Goal: Task Accomplishment & Management: Manage account settings

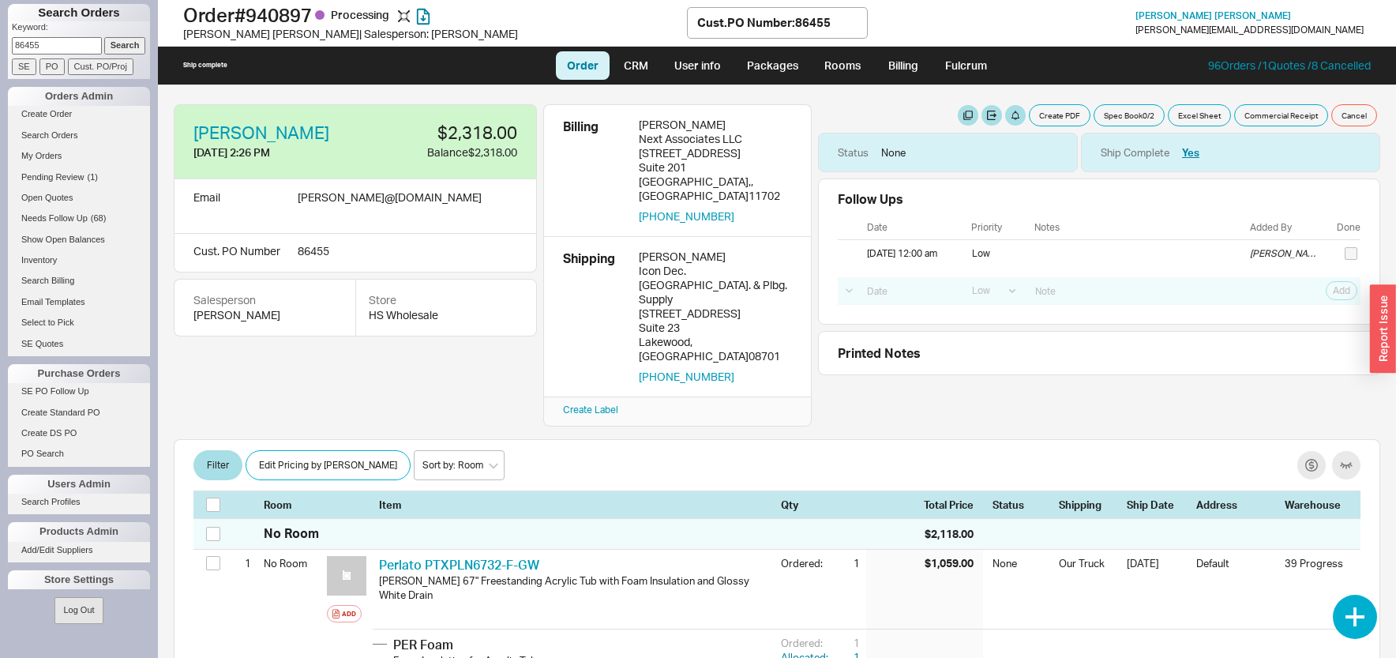
select select "LOW"
click at [71, 51] on input "86455" at bounding box center [57, 45] width 90 height 17
drag, startPoint x: 137, startPoint y: 109, endPoint x: 121, endPoint y: 100, distance: 18.7
click at [102, 54] on input "86455" at bounding box center [57, 45] width 90 height 17
click at [141, 69] on div "Search Orders Keyword: 86455 Search SE PO Cust. PO/Proj Orders Admin Create Ord…" at bounding box center [79, 329] width 158 height 658
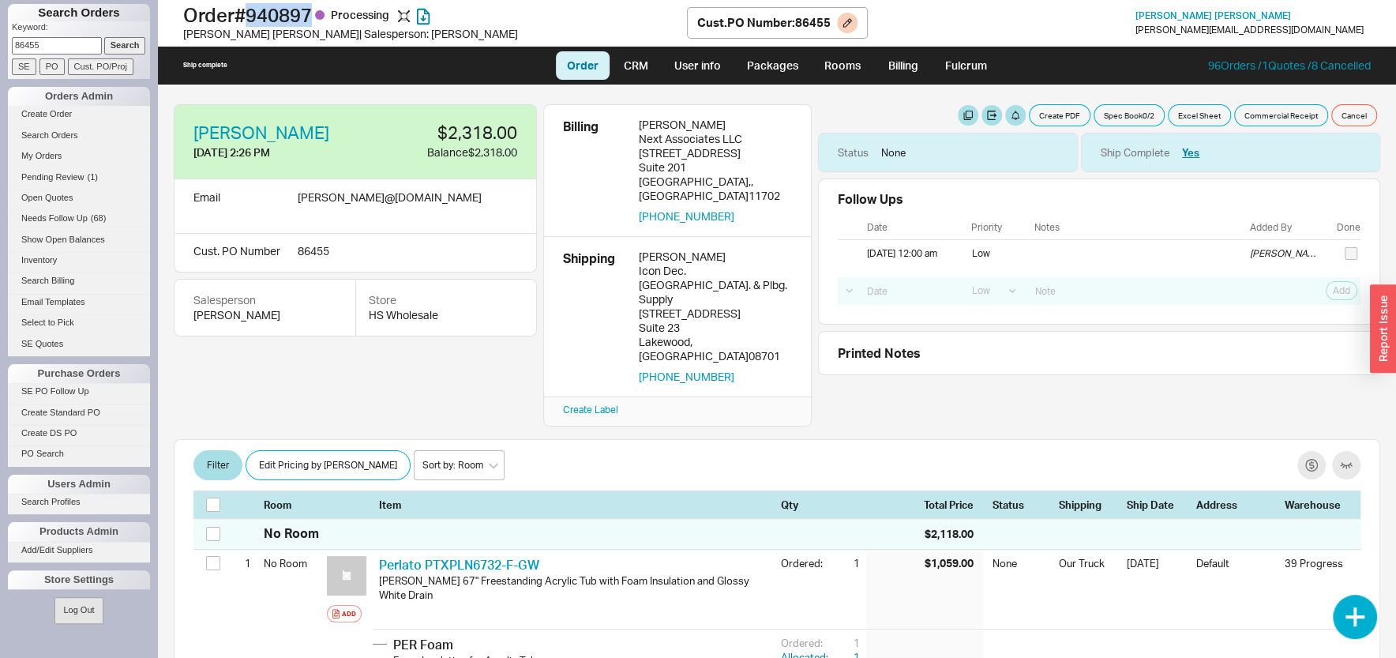
click at [323, 17] on h1 "Order # 940897 Processing" at bounding box center [435, 15] width 504 height 22
copy h1 "940897"
click at [59, 51] on input "86455" at bounding box center [57, 45] width 90 height 17
paste input "920781"
type input "920781"
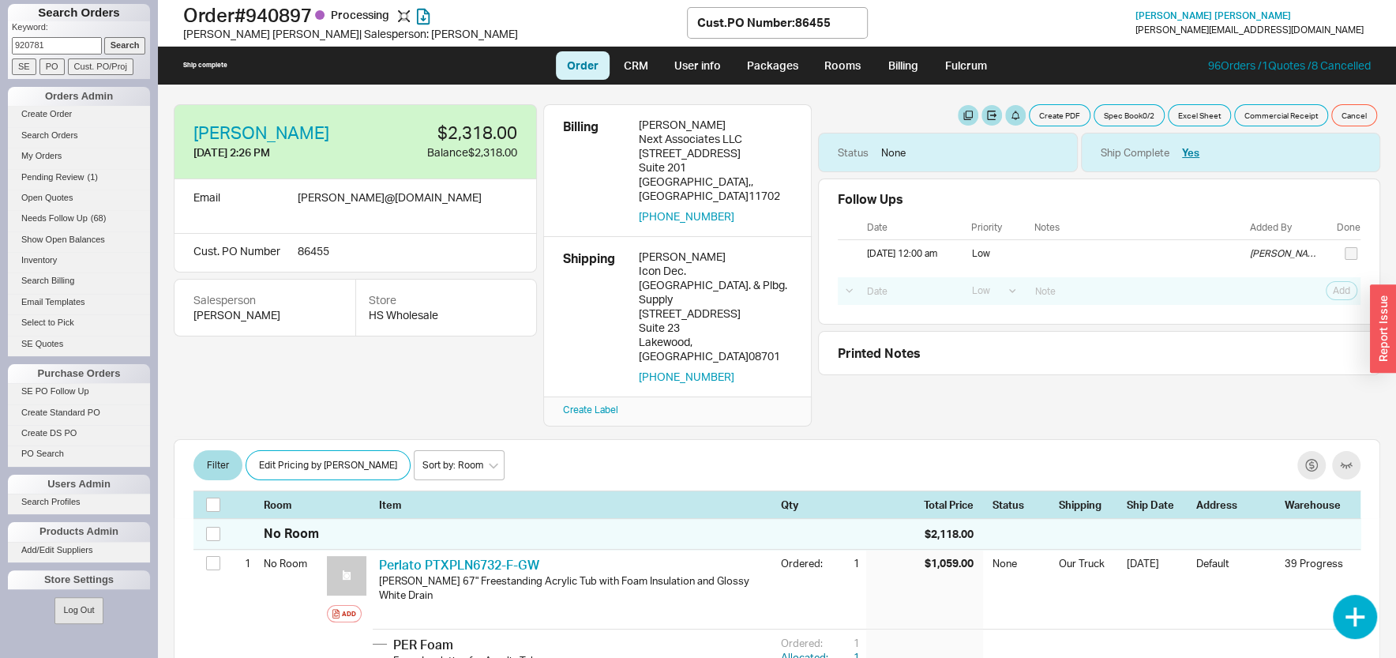
click at [114, 43] on input "Search" at bounding box center [125, 45] width 42 height 17
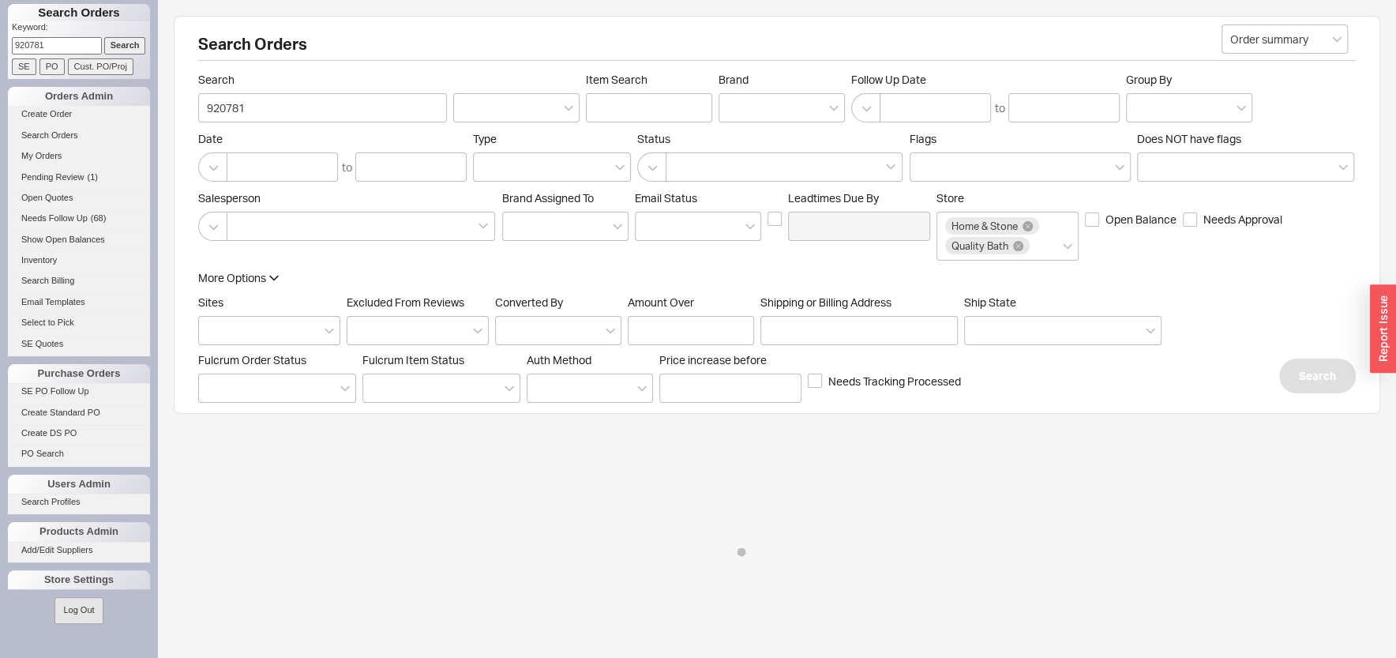
select select "LOW"
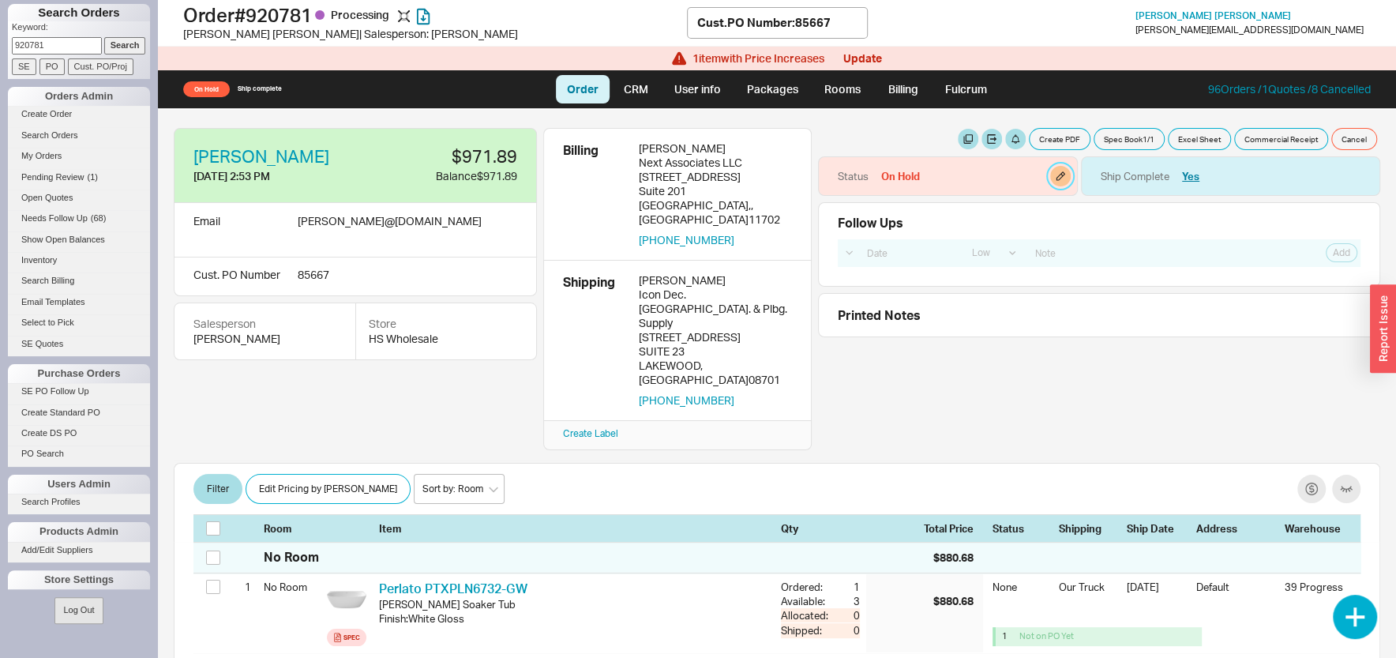
click at [1050, 174] on button "button" at bounding box center [1060, 176] width 21 height 21
select select "On Hold"
click at [903, 215] on select "None On Hold Call Before Ship Hold for Balance Hold For Payment Wait For Cust. …" at bounding box center [978, 229] width 150 height 29
select select
click option "None" at bounding box center [0, 0] width 0 height 0
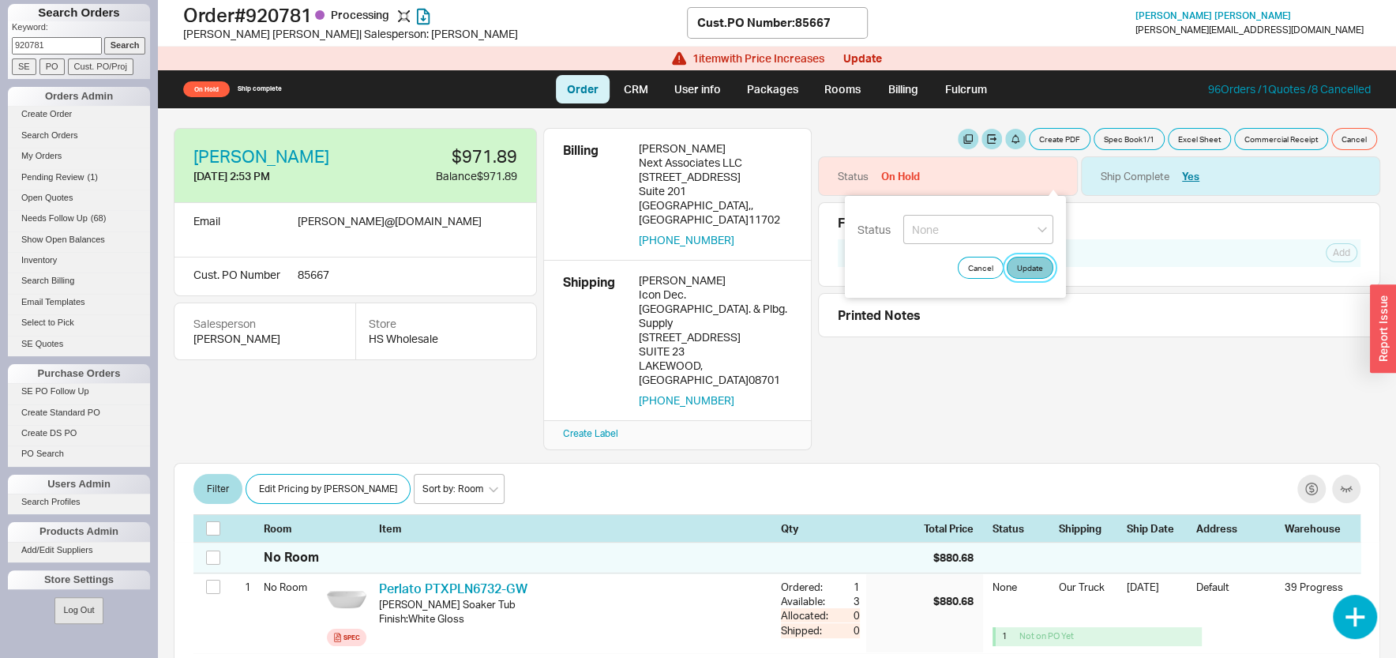
click at [1030, 269] on button "Update" at bounding box center [1030, 268] width 47 height 22
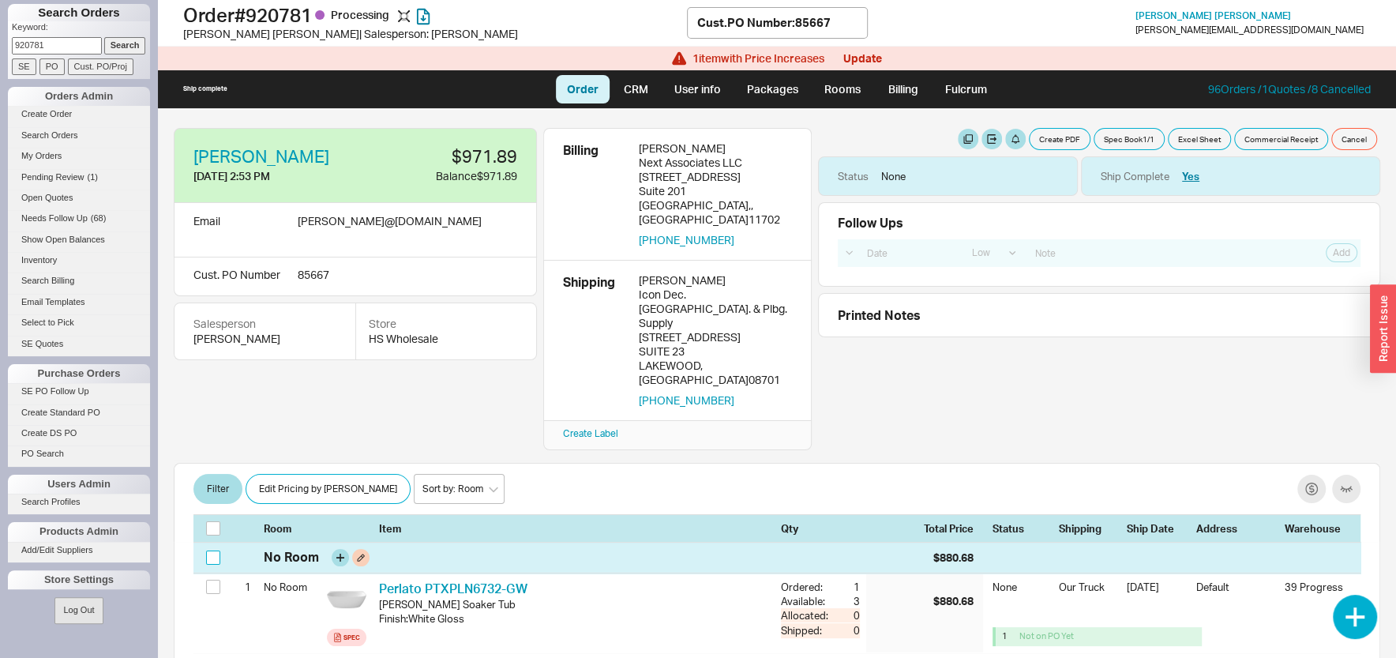
click at [212, 550] on input "checkbox" at bounding box center [213, 557] width 14 height 14
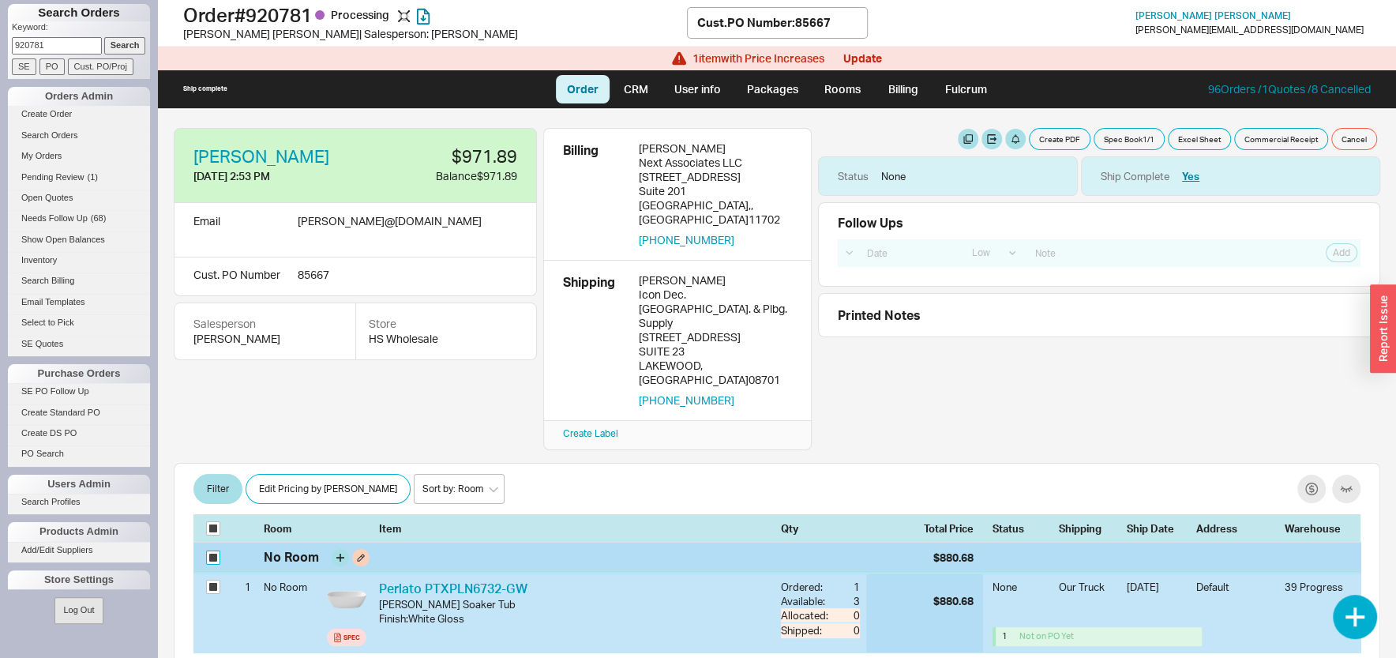
checkbox input "true"
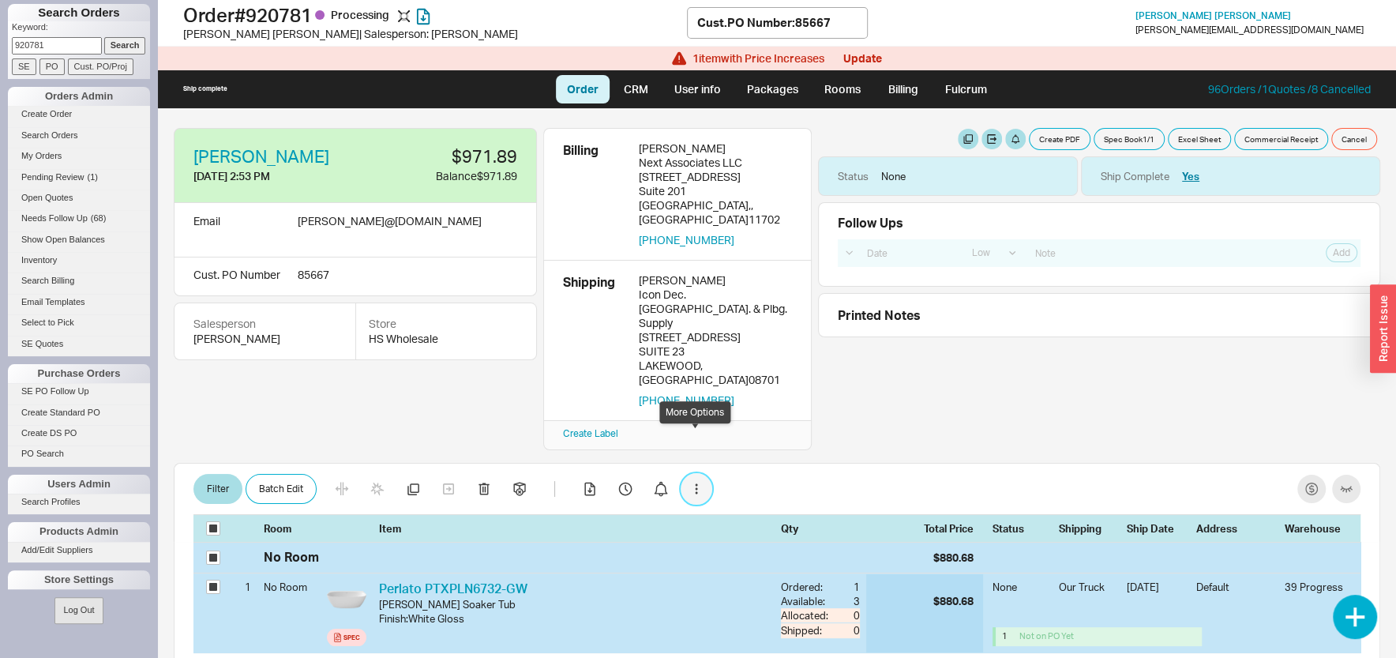
click at [697, 473] on button "button" at bounding box center [697, 489] width 32 height 32
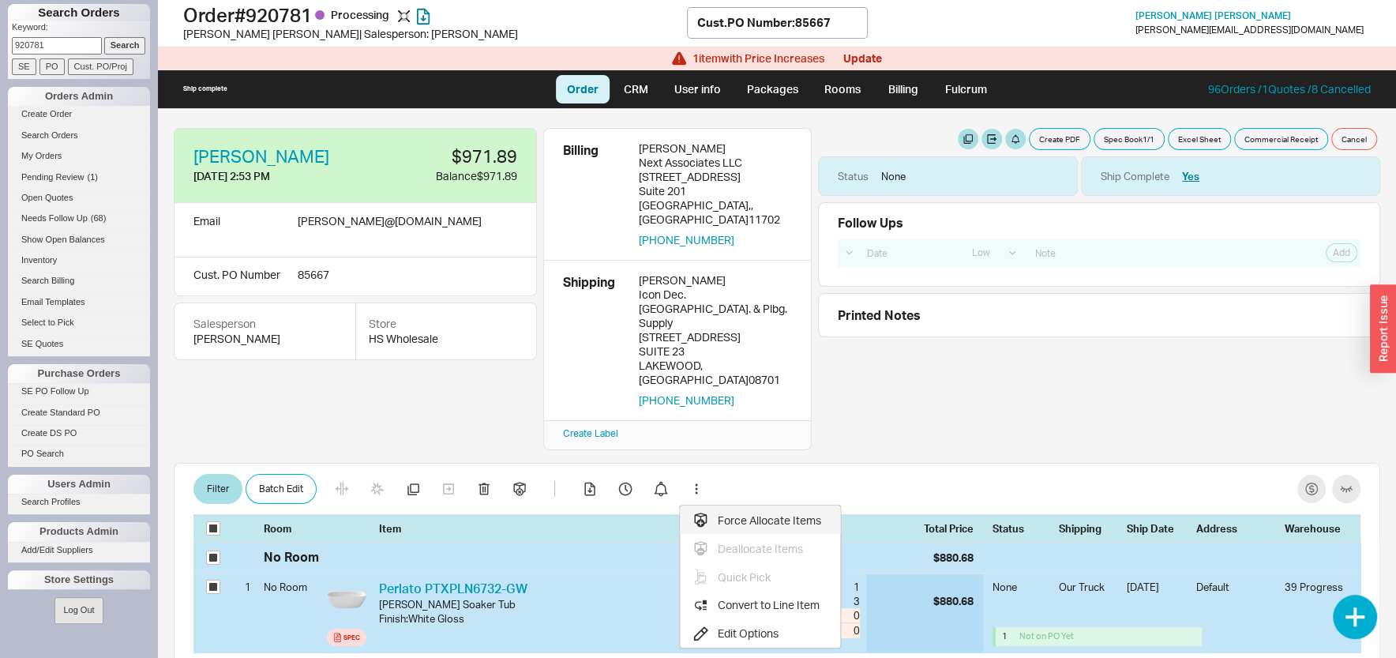
click at [740, 512] on div "Force Allocate Items" at bounding box center [757, 520] width 129 height 16
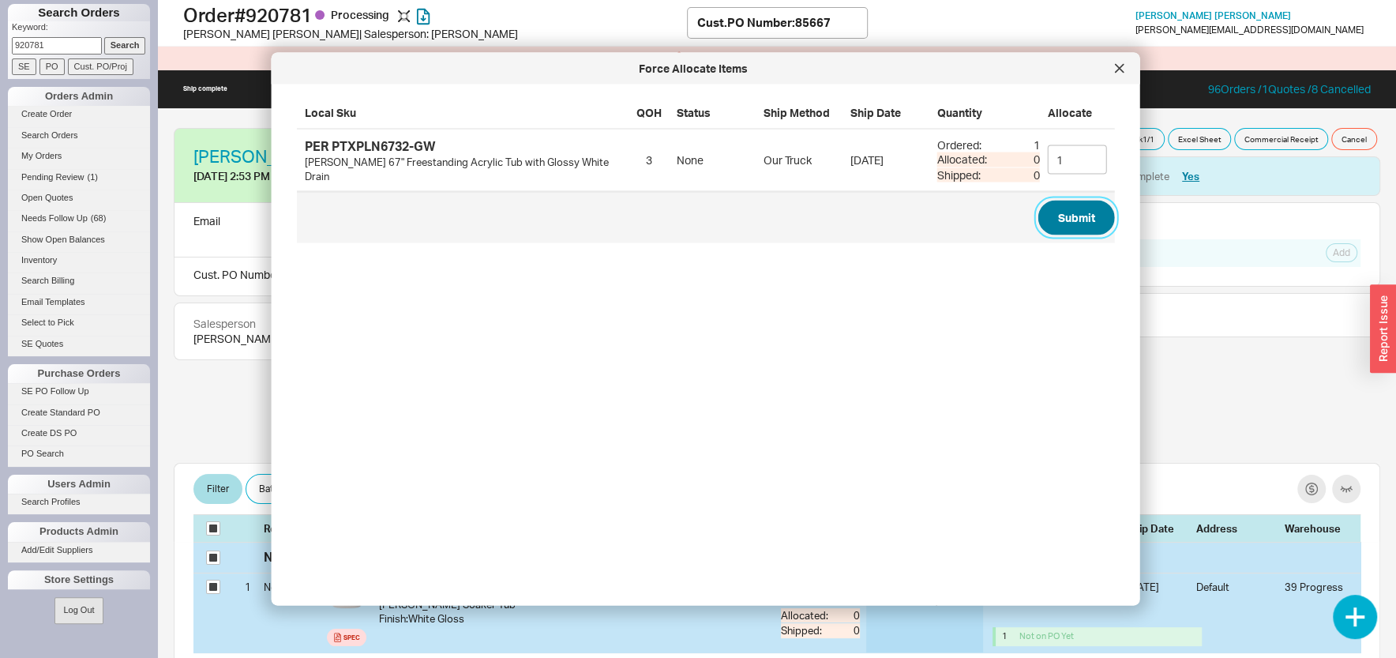
drag, startPoint x: 1079, startPoint y: 199, endPoint x: 1068, endPoint y: 211, distance: 16.2
click at [1078, 201] on button "Submit" at bounding box center [1076, 218] width 77 height 35
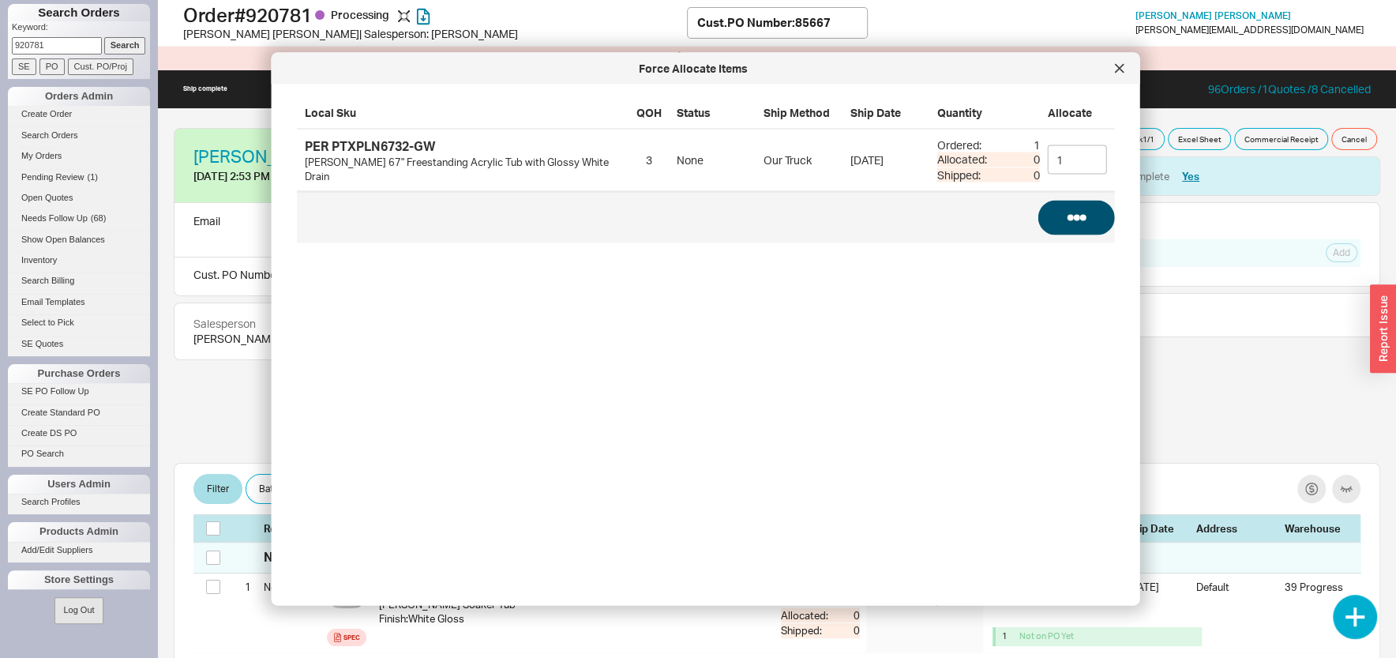
checkbox input "false"
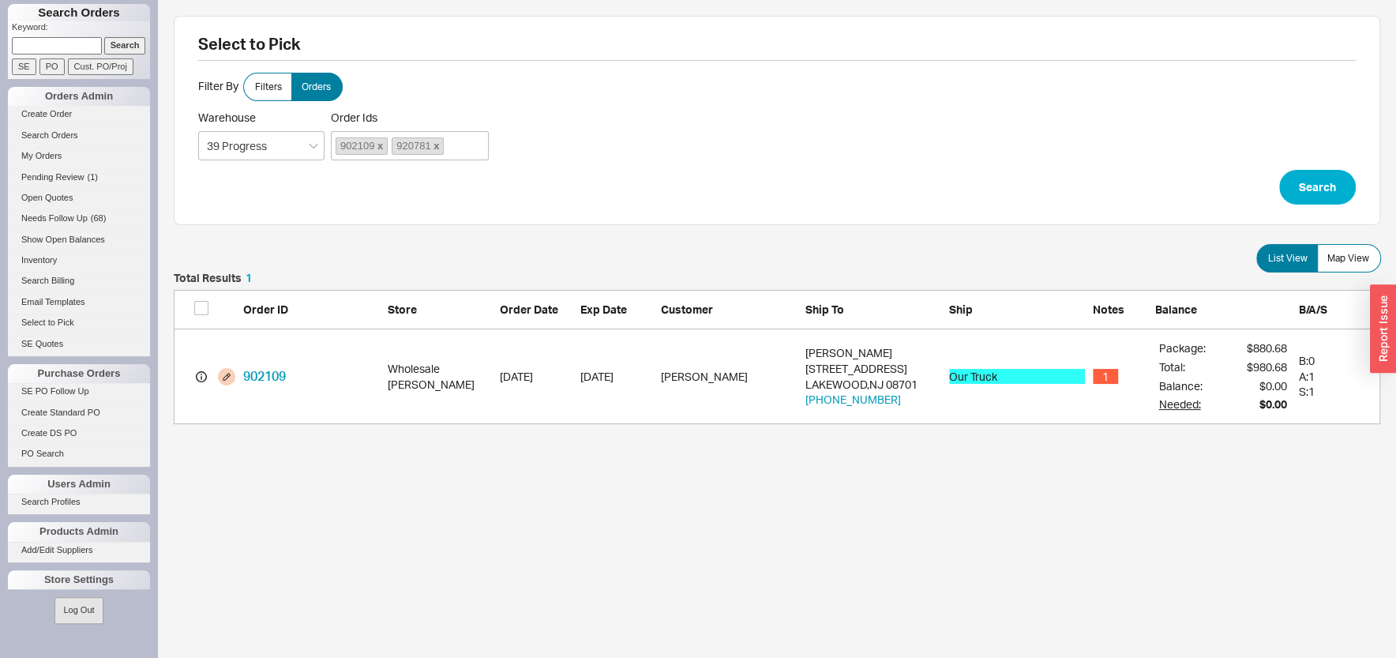
scroll to position [137, 1191]
click at [464, 152] on div "902109 920781" at bounding box center [410, 145] width 158 height 29
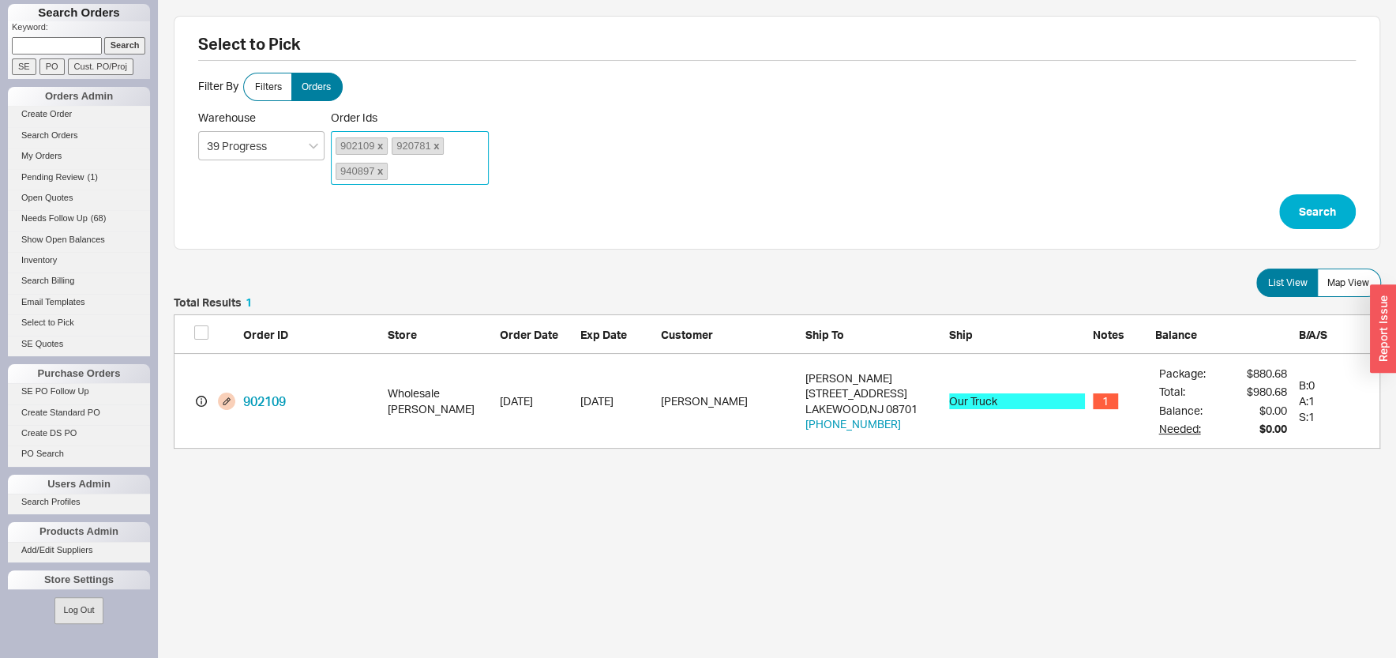
click button "Search" at bounding box center [1317, 211] width 77 height 35
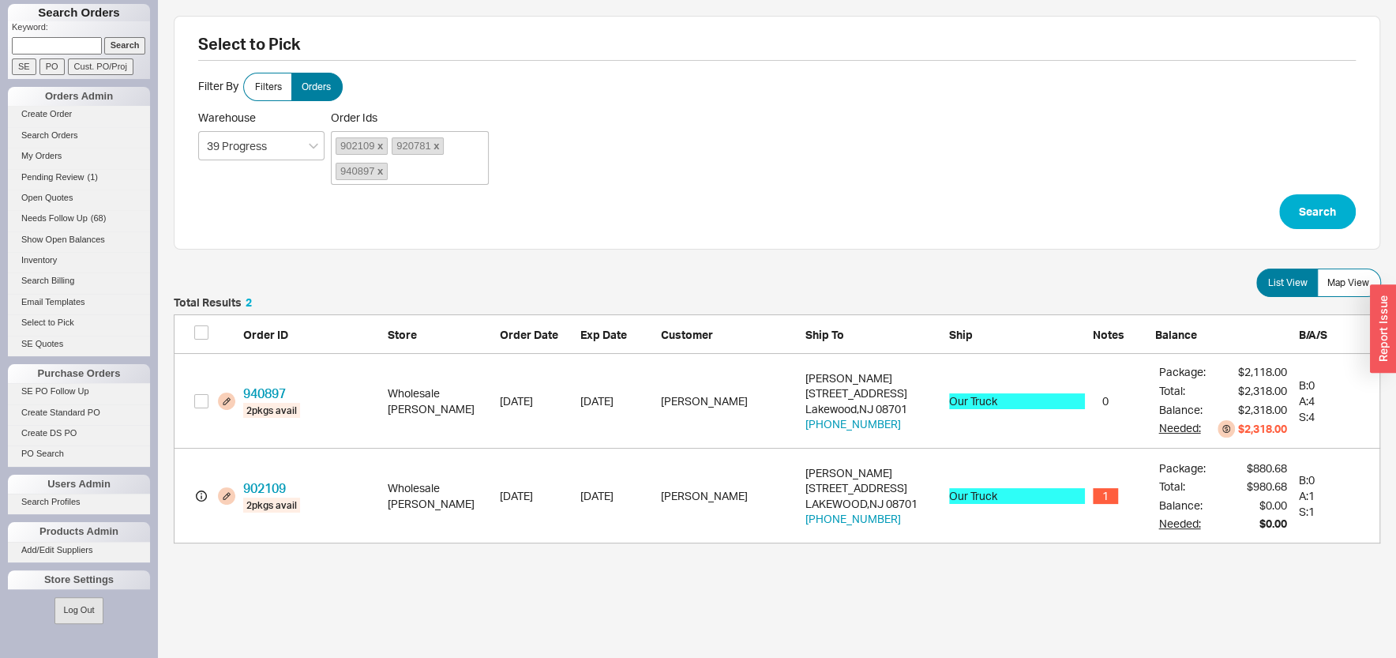
scroll to position [231, 1191]
click at [407, 149] on span "920781" at bounding box center [418, 145] width 52 height 17
click at [401, 160] on input "Order Ids 902109 920781 940897" at bounding box center [396, 171] width 9 height 22
click at [407, 149] on span "920781" at bounding box center [418, 145] width 52 height 17
click at [401, 160] on input "Order Ids 902109 920781 940897" at bounding box center [396, 171] width 9 height 22
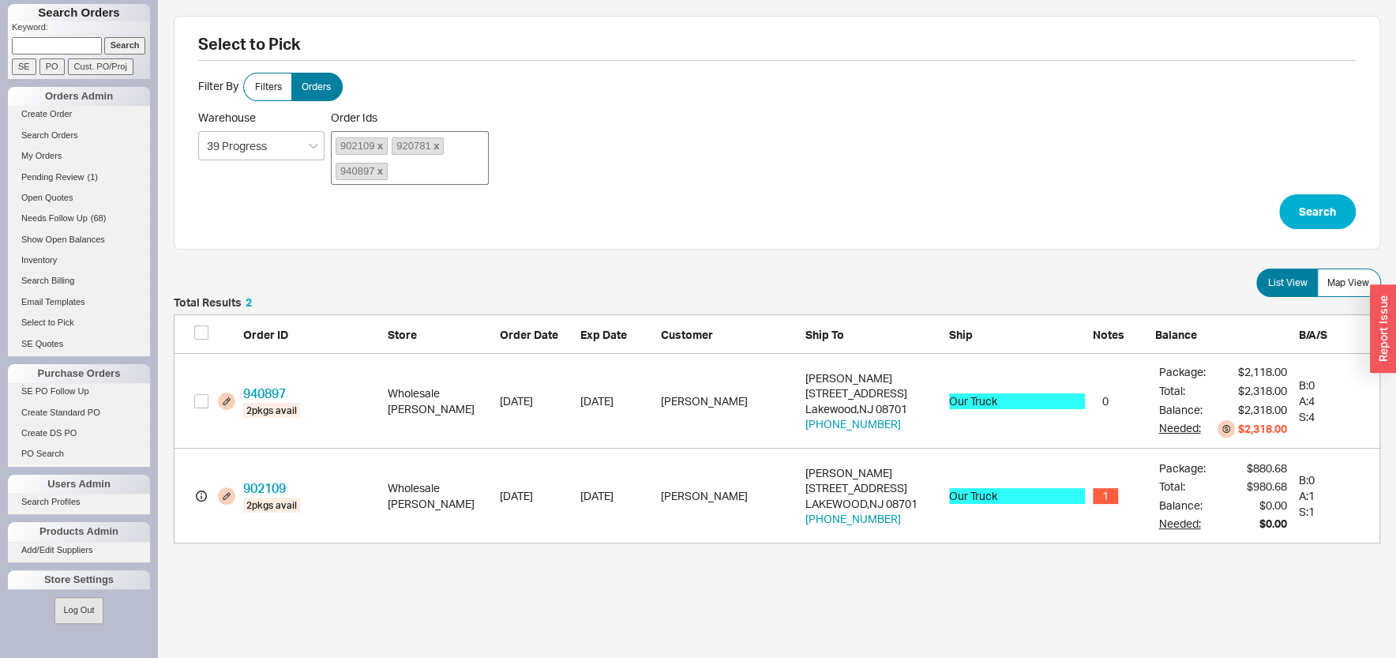
click at [403, 137] on div "902109 920781 940897" at bounding box center [410, 158] width 158 height 54
click at [401, 160] on input "Order Ids 902109 920781 940897" at bounding box center [396, 171] width 9 height 22
drag, startPoint x: 398, startPoint y: 144, endPoint x: 449, endPoint y: 145, distance: 50.5
click at [449, 145] on div "902109 920781 940897" at bounding box center [410, 158] width 158 height 54
drag, startPoint x: 397, startPoint y: 145, endPoint x: 430, endPoint y: 150, distance: 32.7
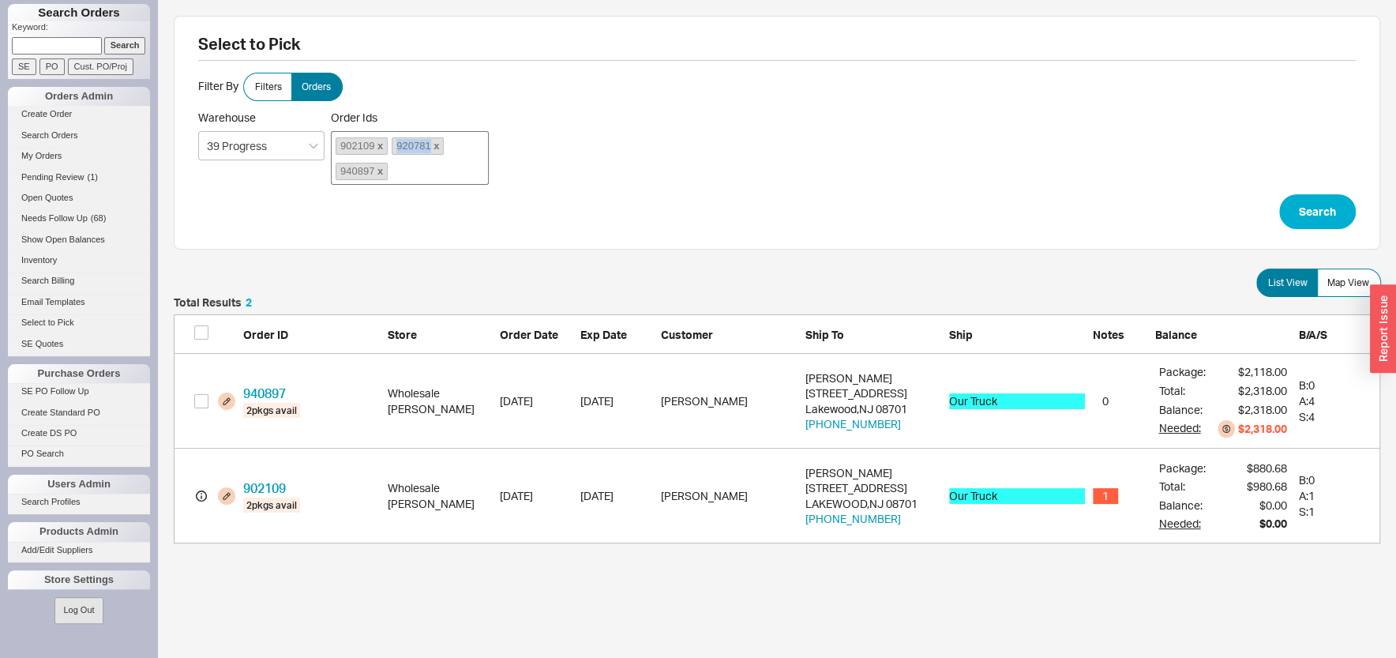
click at [430, 150] on span "920781" at bounding box center [418, 145] width 52 height 17
copy span "920781"
click at [422, 174] on div "902109 920781 940897" at bounding box center [410, 158] width 158 height 54
click at [401, 174] on input "Order Ids 902109 920781 940897" at bounding box center [396, 171] width 9 height 22
click button "Search" at bounding box center [1317, 211] width 77 height 35
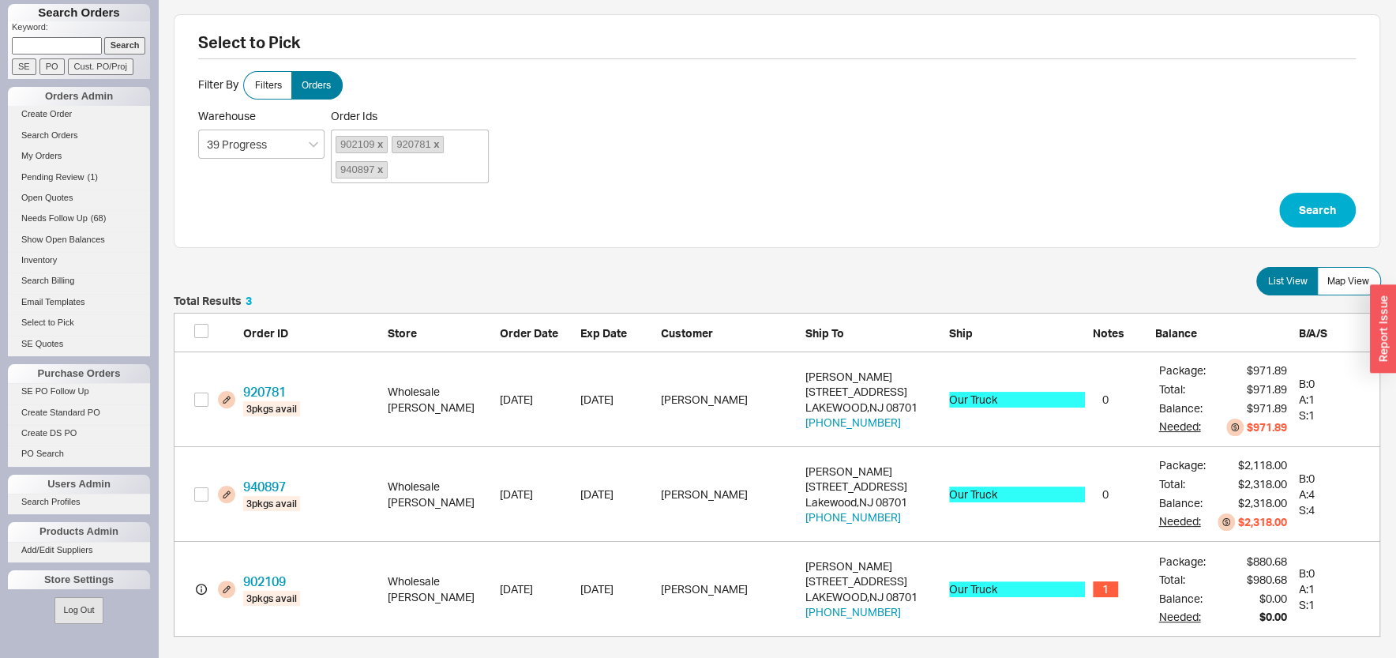
scroll to position [13, 0]
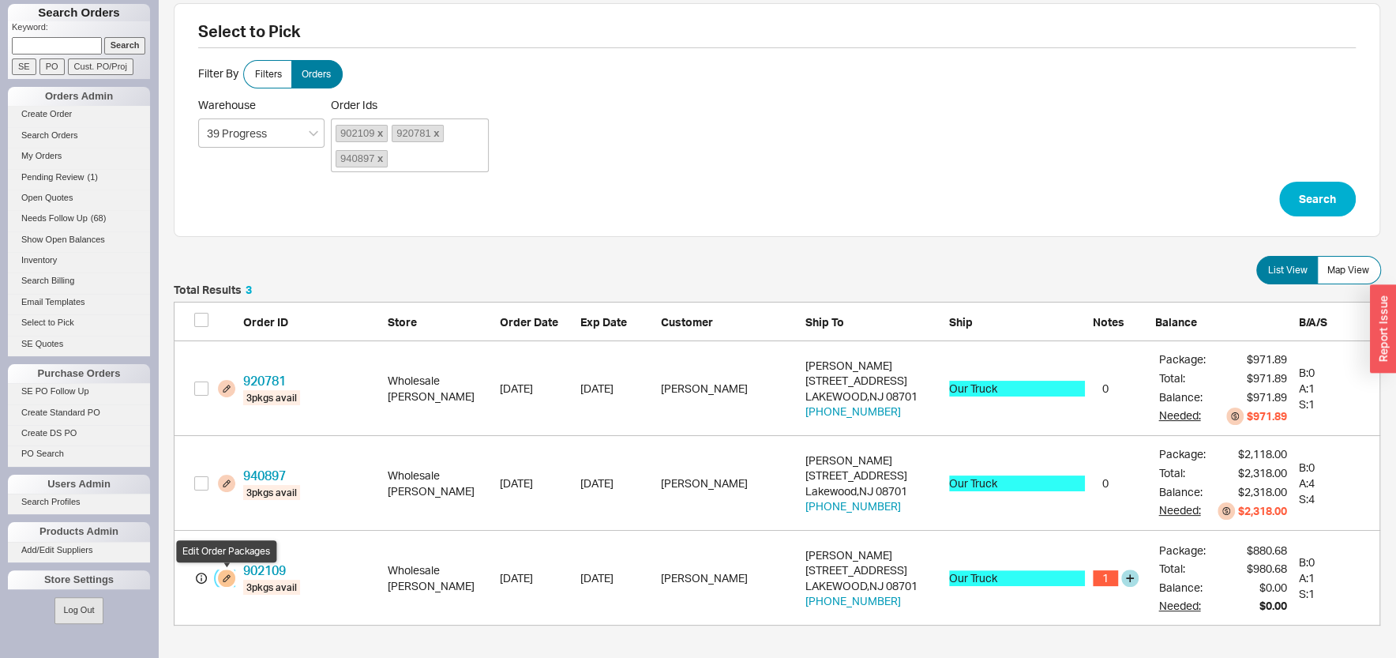
click at [227, 575] on button "grid" at bounding box center [226, 577] width 17 height 17
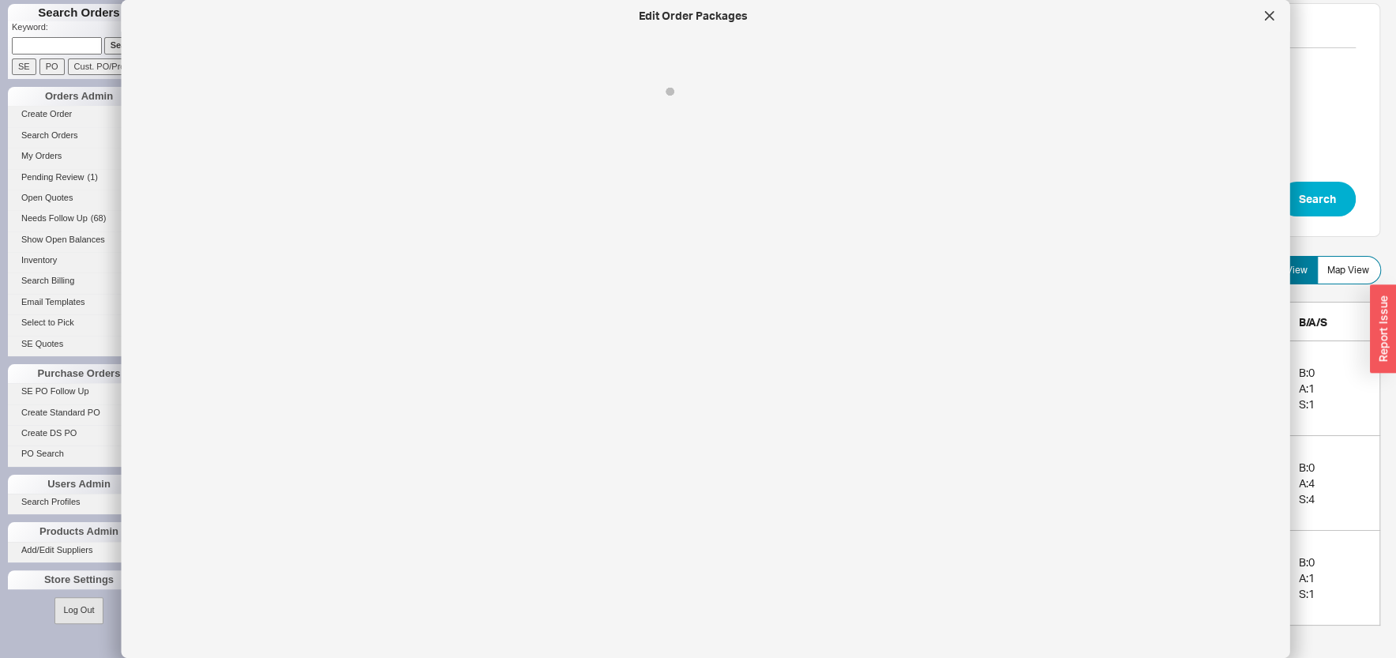
select select "8"
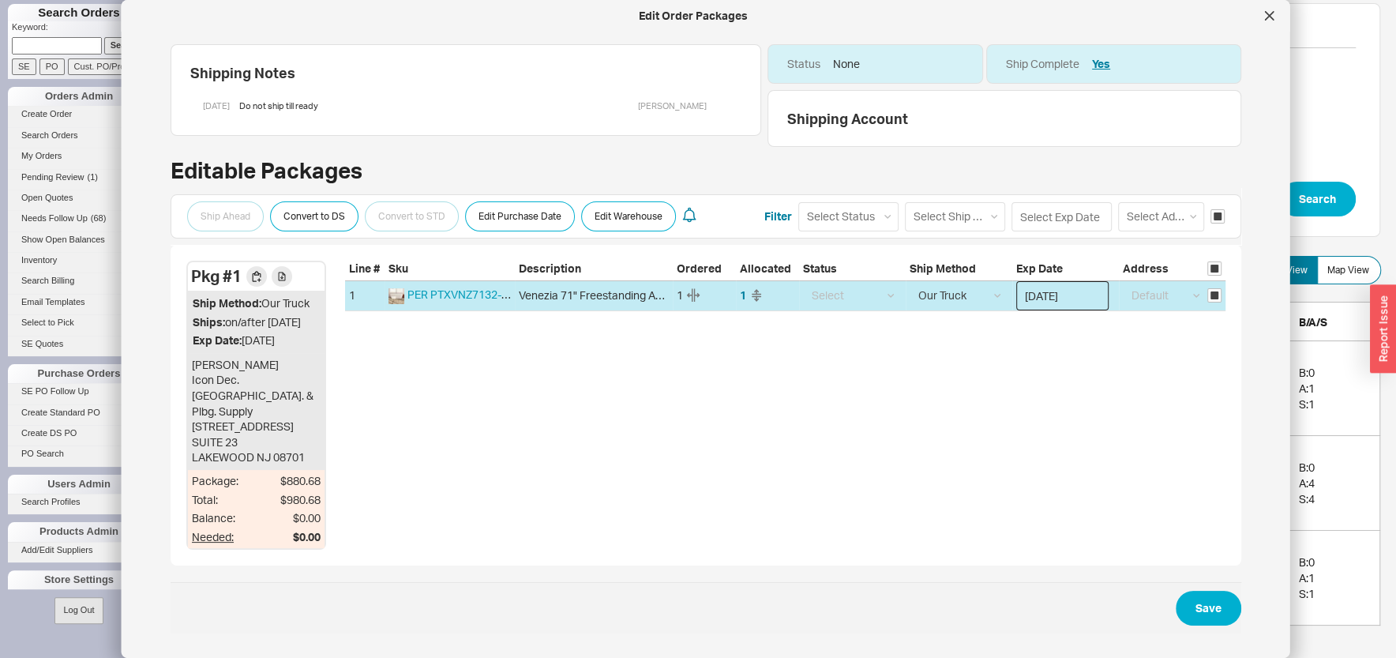
click at [1032, 297] on input "09/30/2025" at bounding box center [1062, 295] width 92 height 29
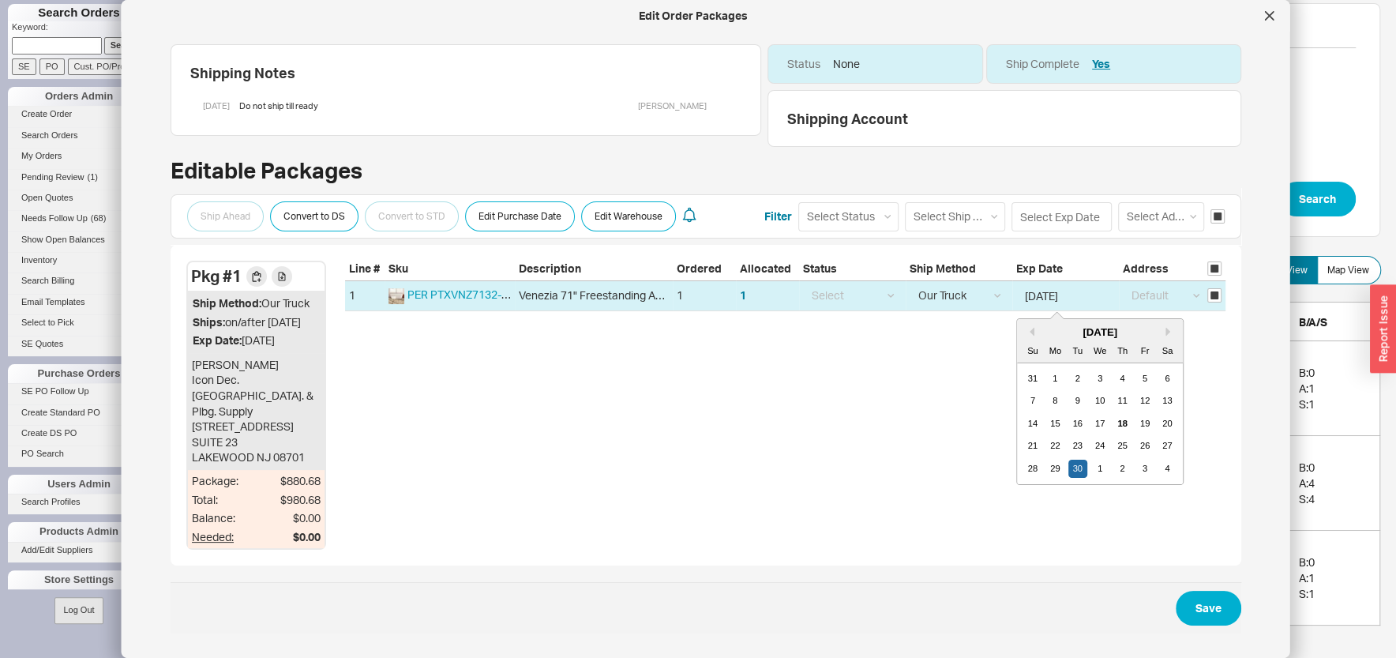
click at [1272, 17] on div at bounding box center [1269, 15] width 25 height 25
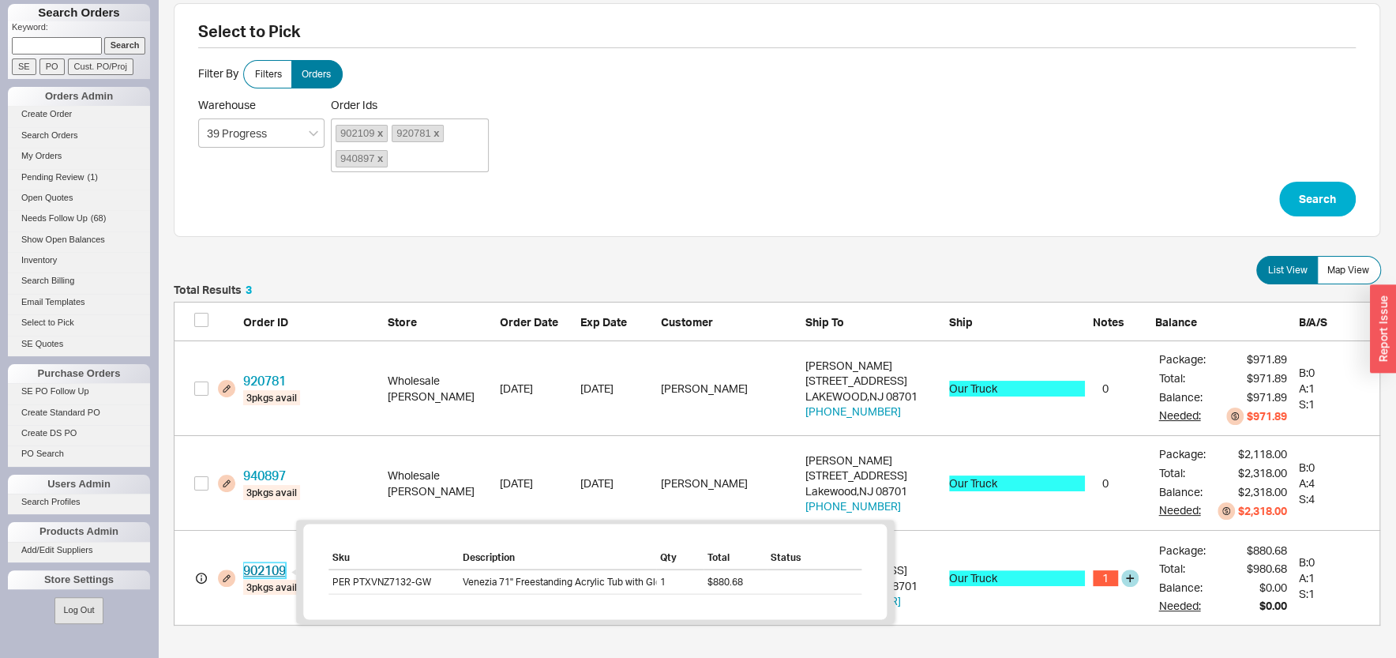
click at [274, 570] on link "902109" at bounding box center [264, 570] width 43 height 16
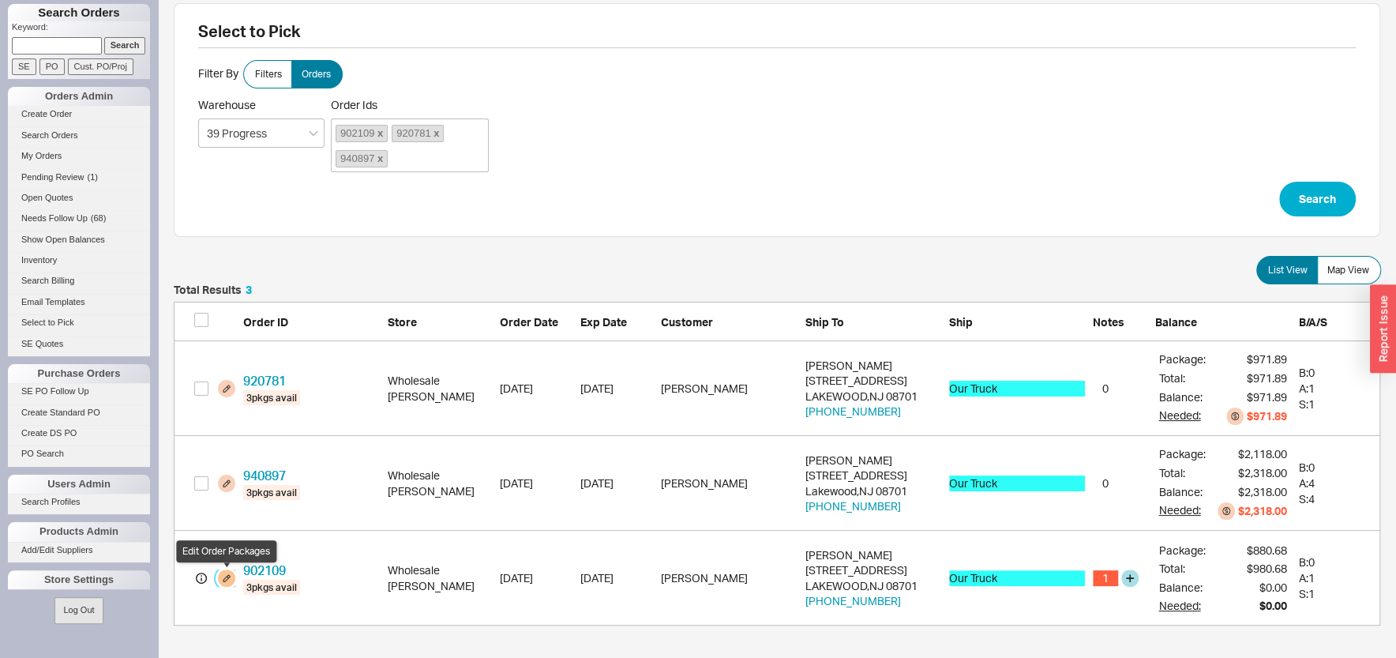
click at [230, 576] on button "grid" at bounding box center [226, 577] width 17 height 17
select select "8"
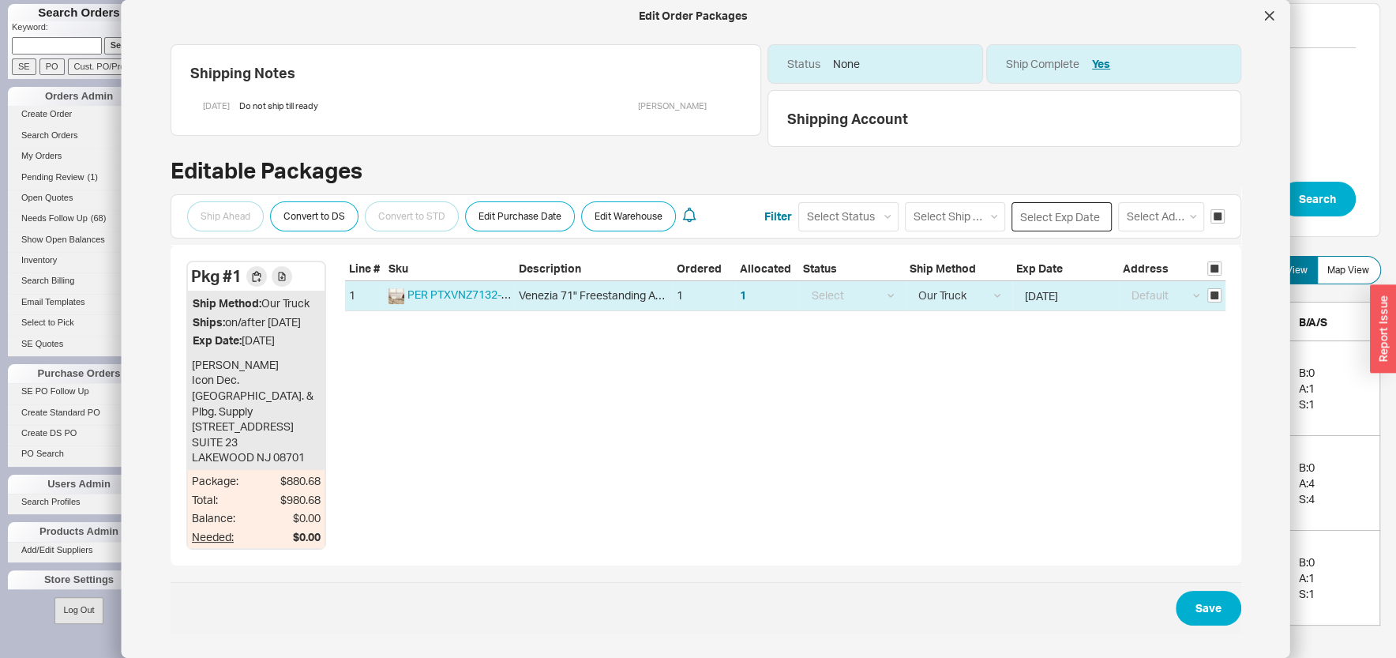
click at [1041, 222] on input at bounding box center [1062, 216] width 100 height 29
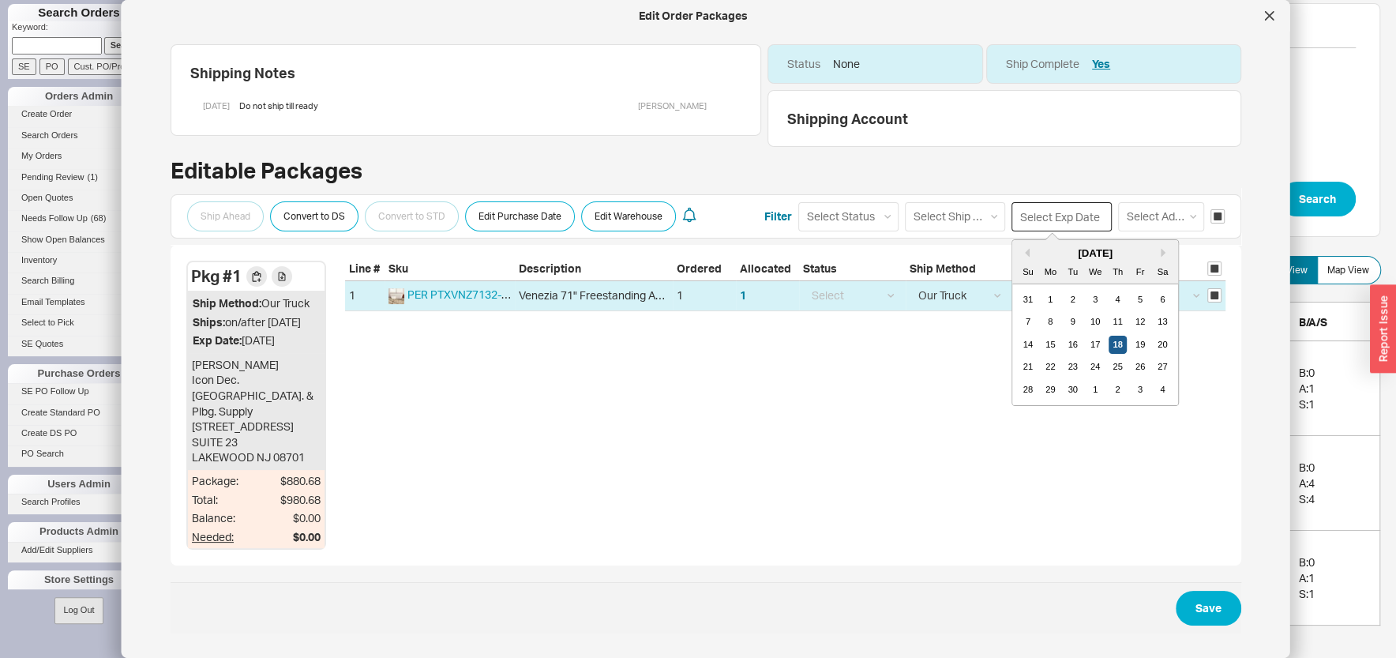
click at [1108, 347] on div "18" at bounding box center [1117, 344] width 19 height 19
type input "[DATE]"
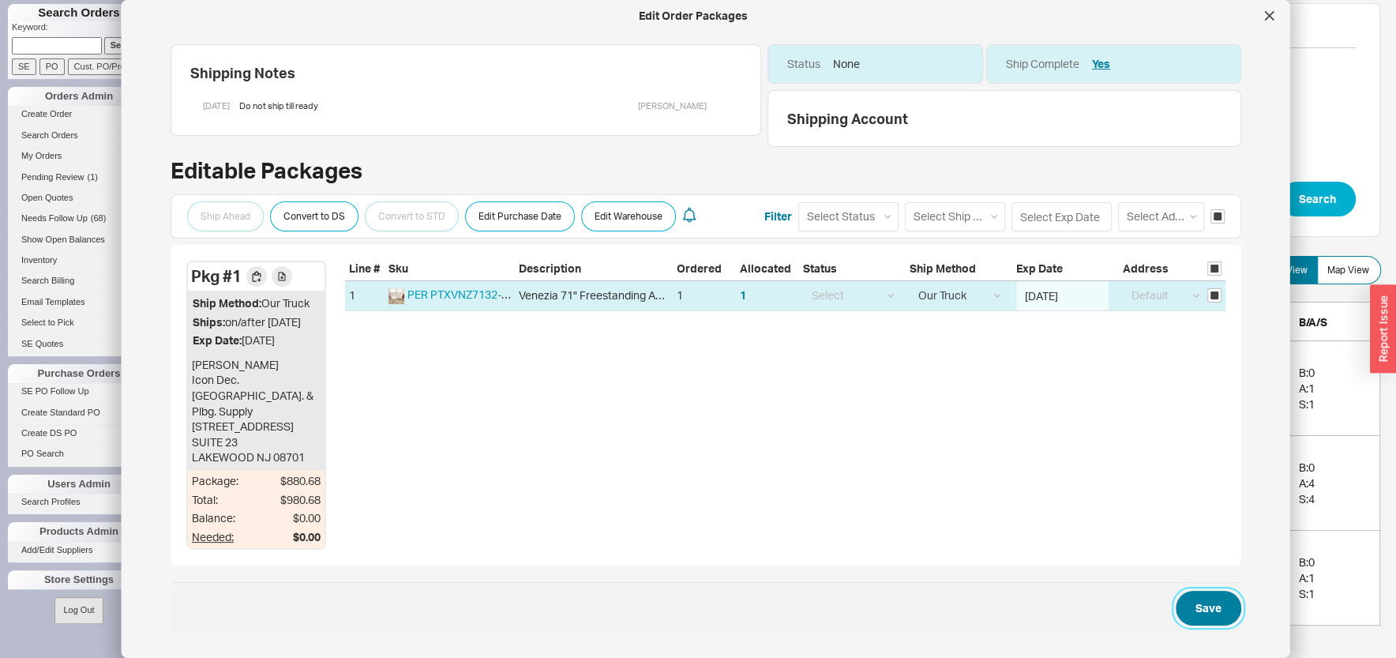
click at [1197, 614] on button "Save" at bounding box center [1209, 608] width 66 height 35
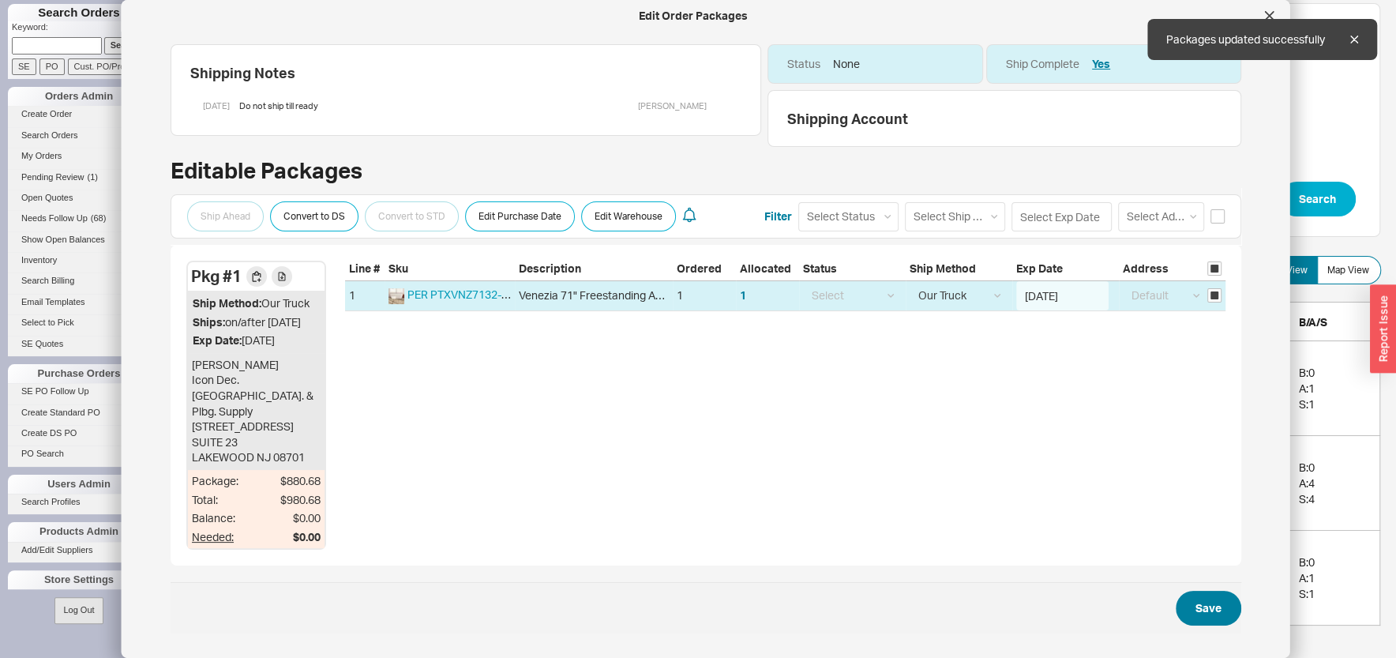
checkbox input "false"
select select "8"
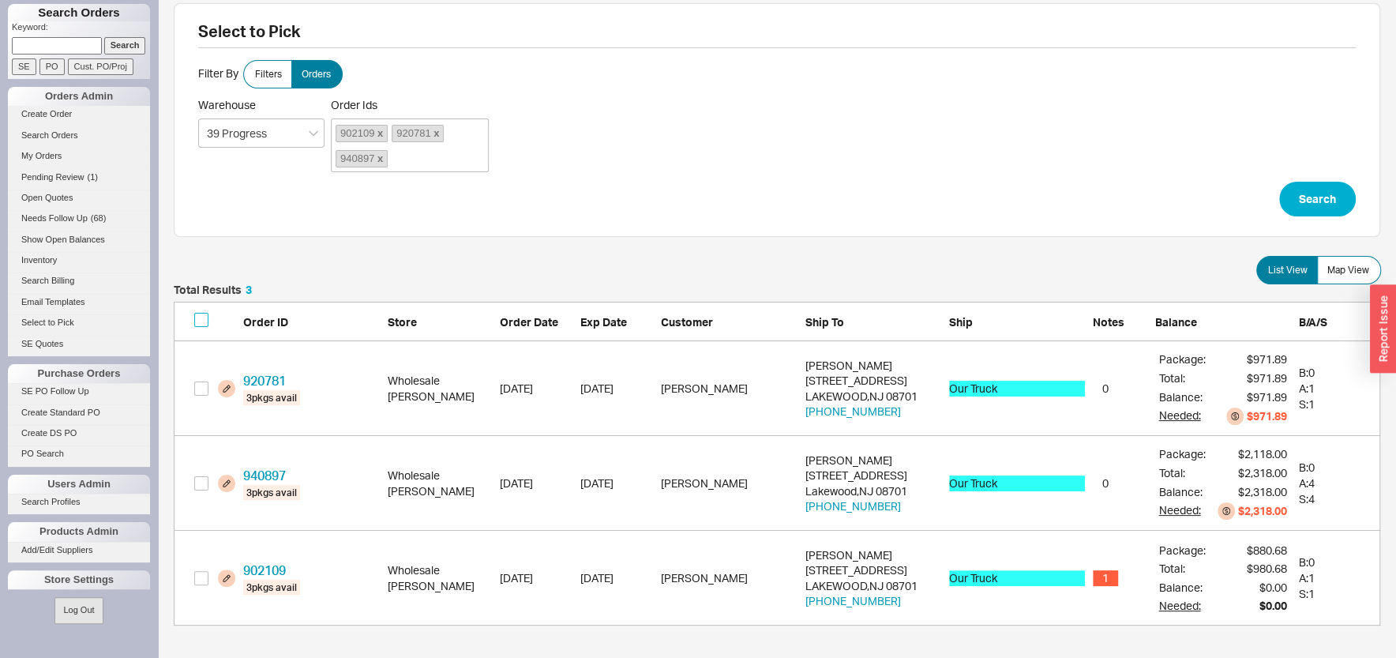
click at [195, 321] on input "checkbox" at bounding box center [201, 320] width 14 height 14
checkbox input "true"
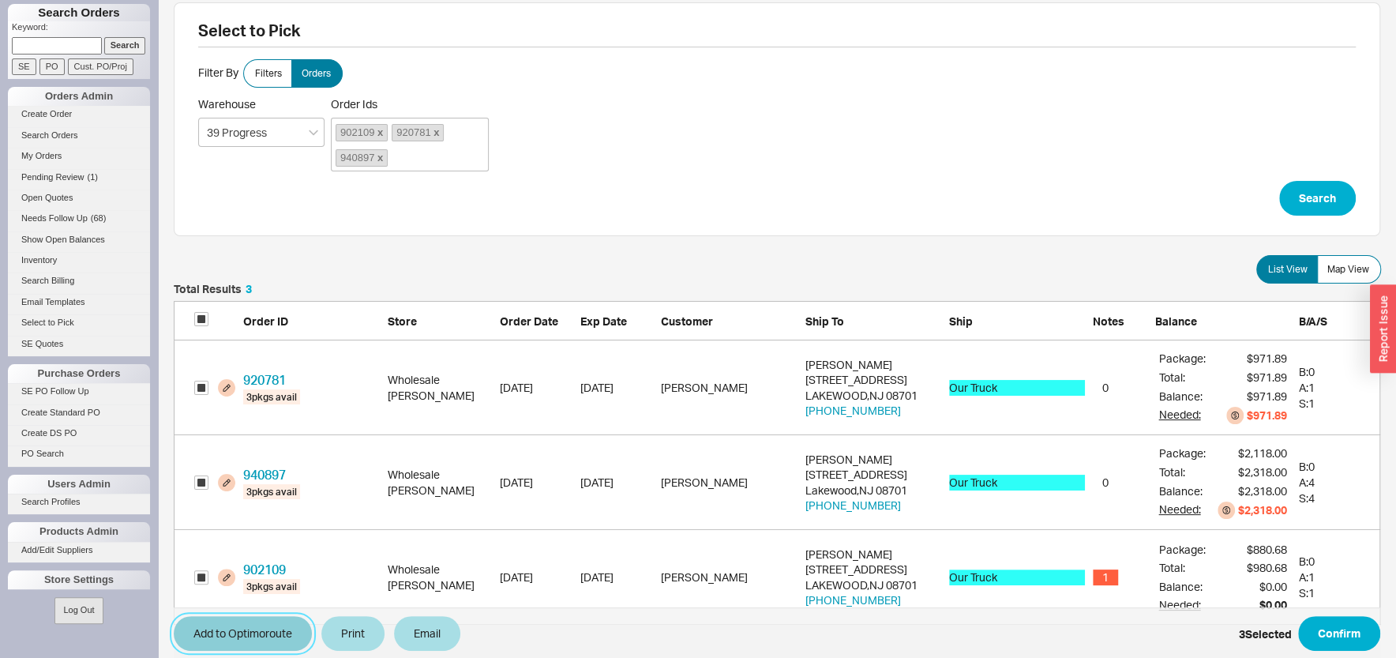
click at [265, 628] on button "Add to Optimoroute" at bounding box center [243, 633] width 138 height 35
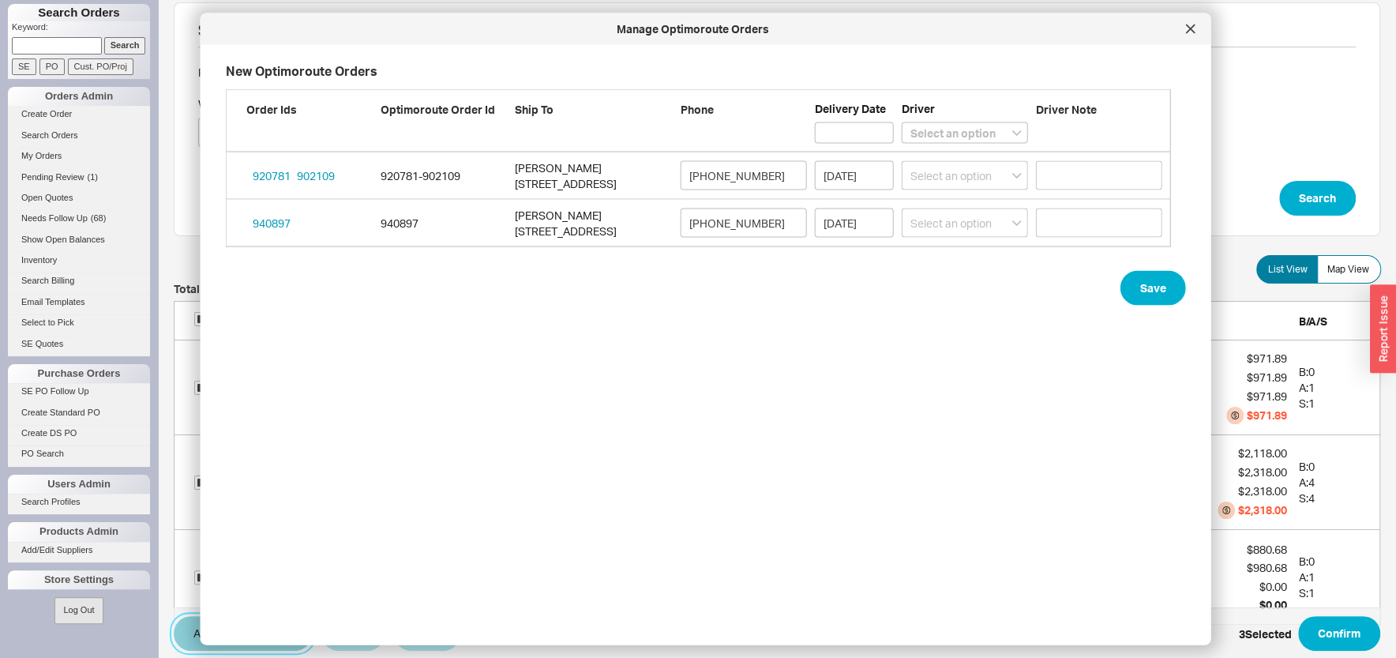
scroll to position [546, 955]
click at [902, 122] on select "Select an option Boruch Lubav Butch Zeitlin" at bounding box center [965, 132] width 126 height 21
select select "002"
click option "Boruch Lubav" at bounding box center [0, 0] width 0 height 0
select select
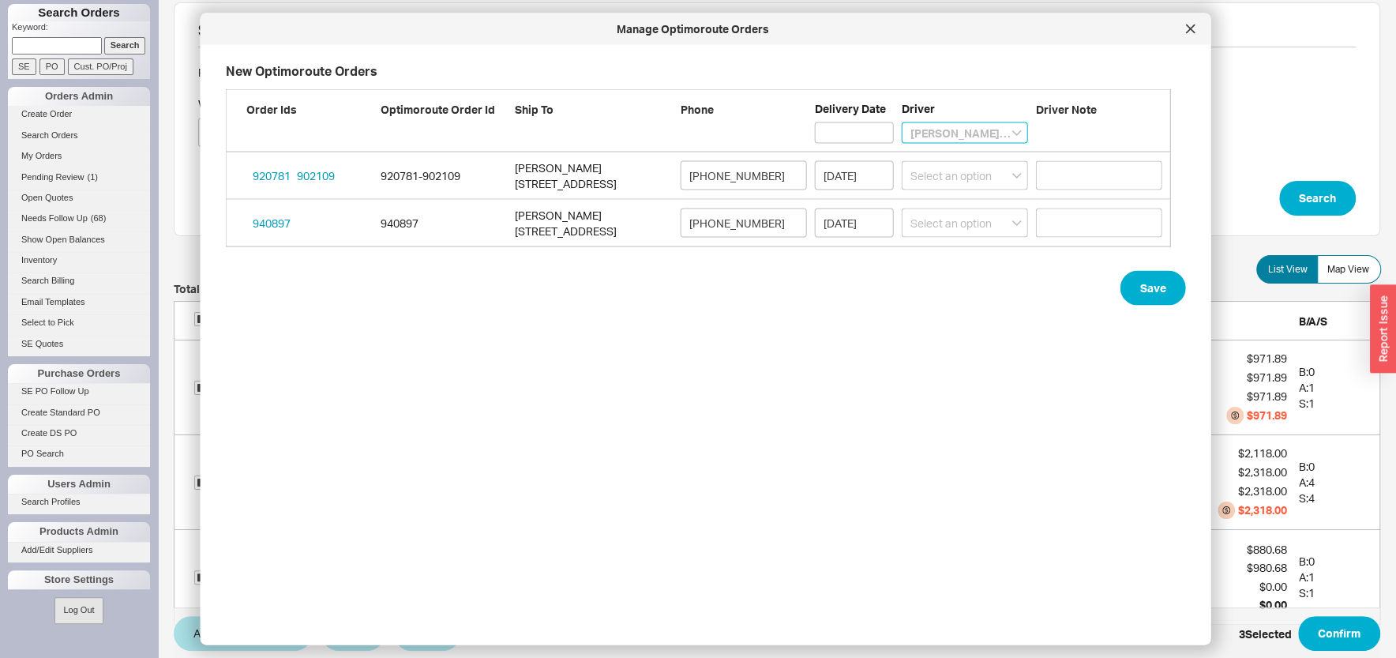
select select "002"
click at [851, 129] on input at bounding box center [854, 132] width 79 height 21
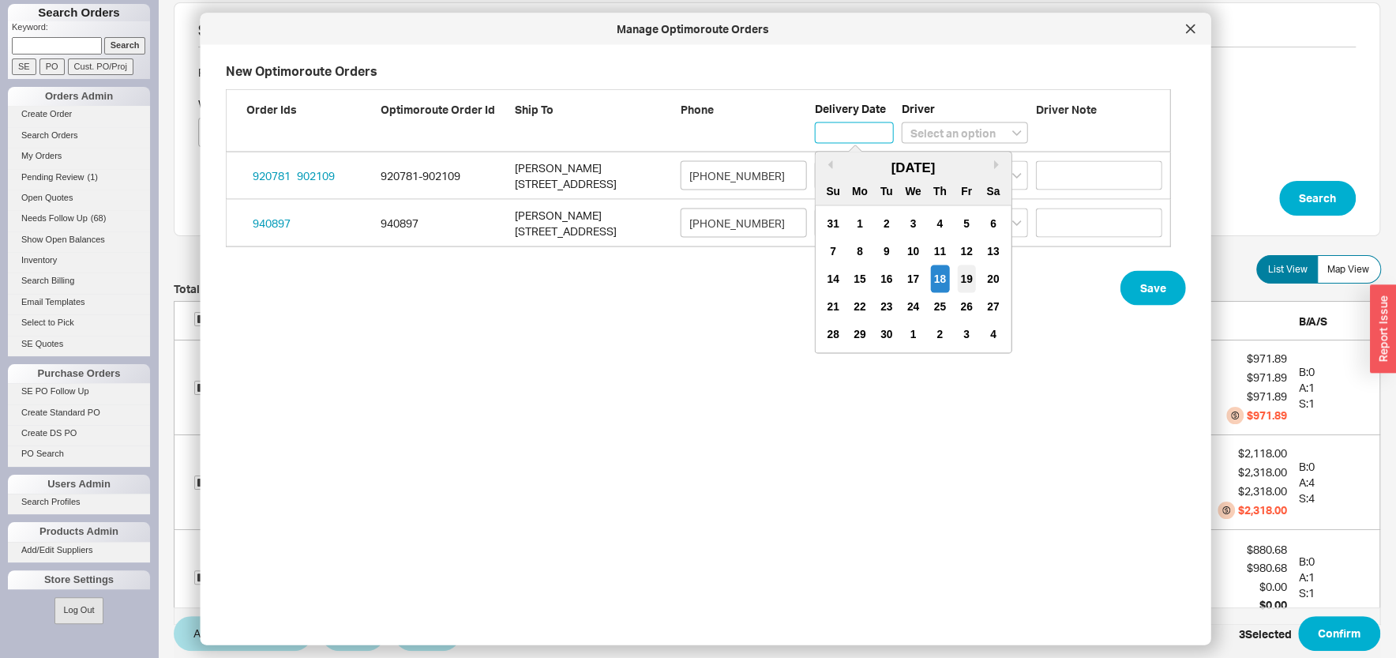
click at [970, 279] on div "19" at bounding box center [966, 279] width 19 height 28
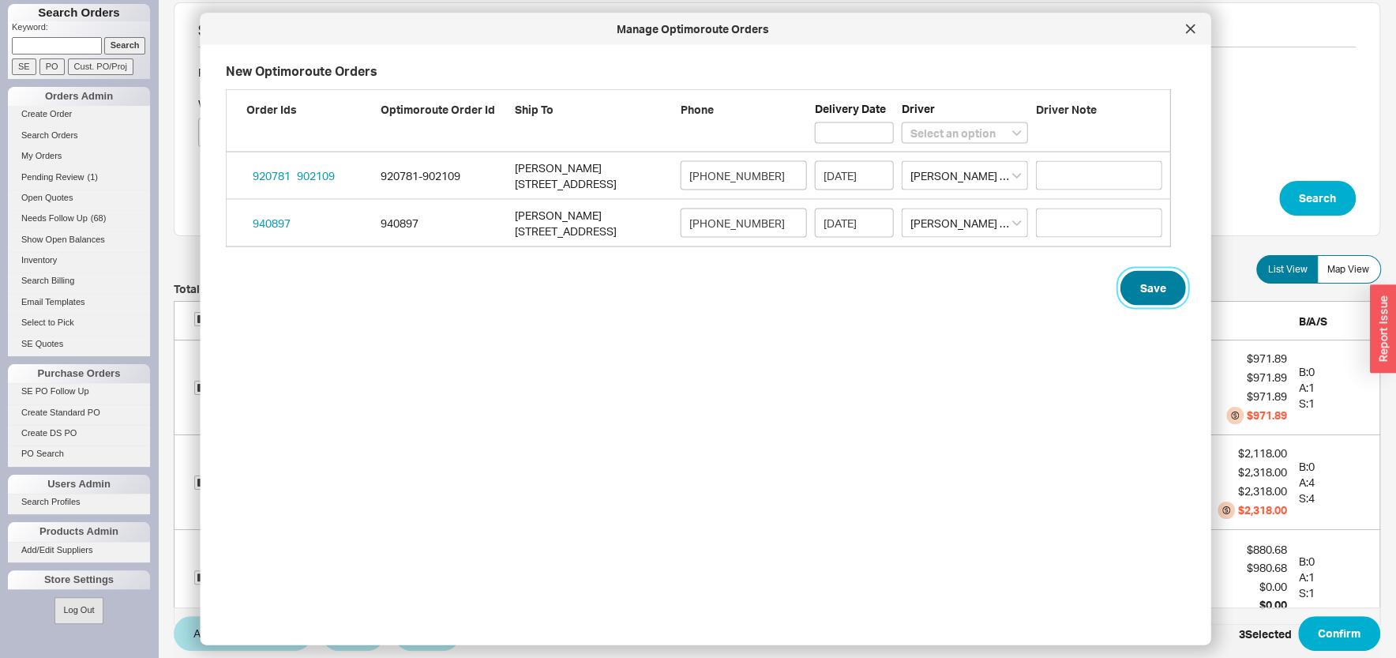
drag, startPoint x: 1113, startPoint y: 285, endPoint x: 1103, endPoint y: 291, distance: 11.4
click at [1121, 285] on button "Save" at bounding box center [1154, 288] width 66 height 35
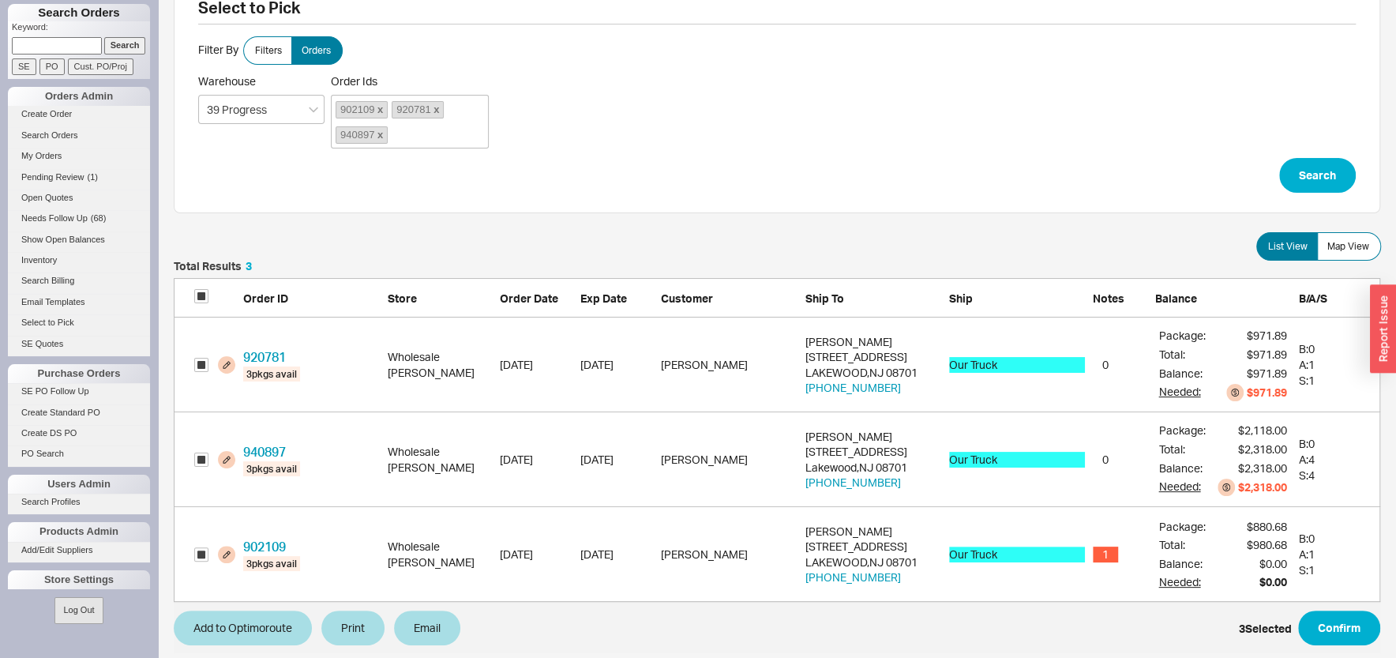
scroll to position [49, 0]
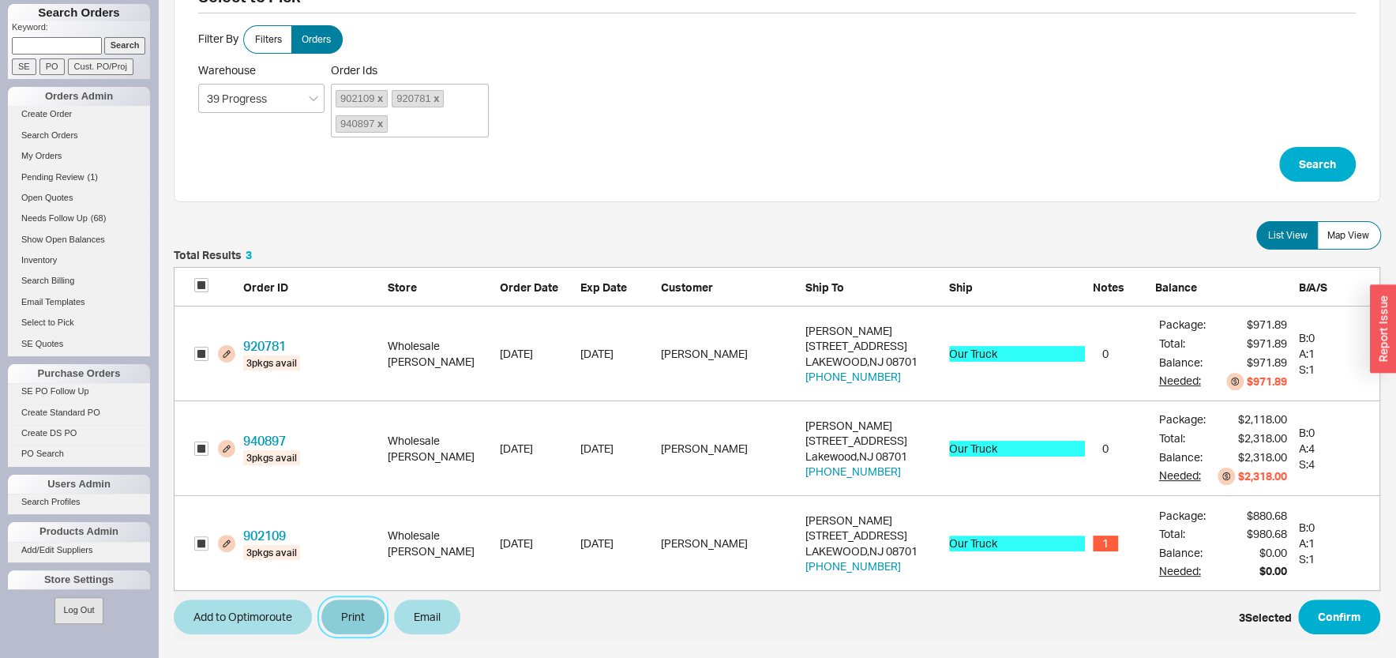
drag, startPoint x: 354, startPoint y: 606, endPoint x: 400, endPoint y: 584, distance: 50.9
click at [355, 606] on button "Print" at bounding box center [352, 616] width 63 height 35
select select "71997456"
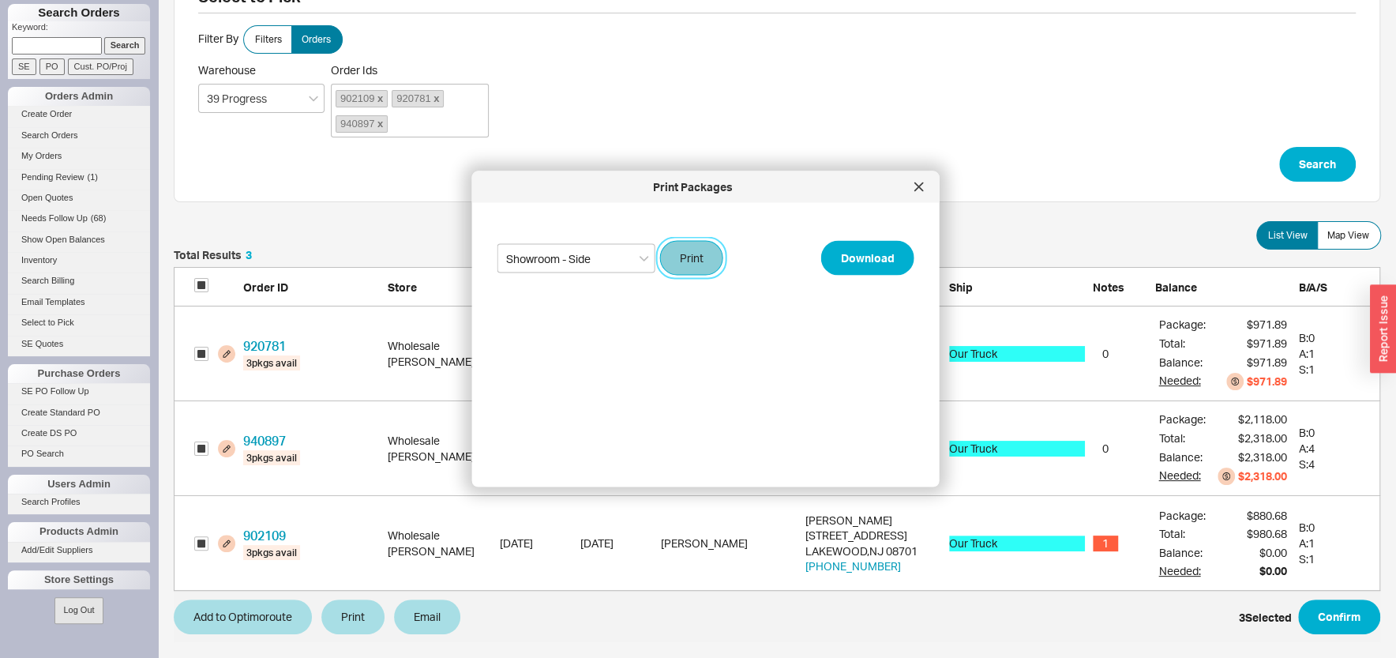
click at [701, 253] on button "Print" at bounding box center [691, 258] width 63 height 35
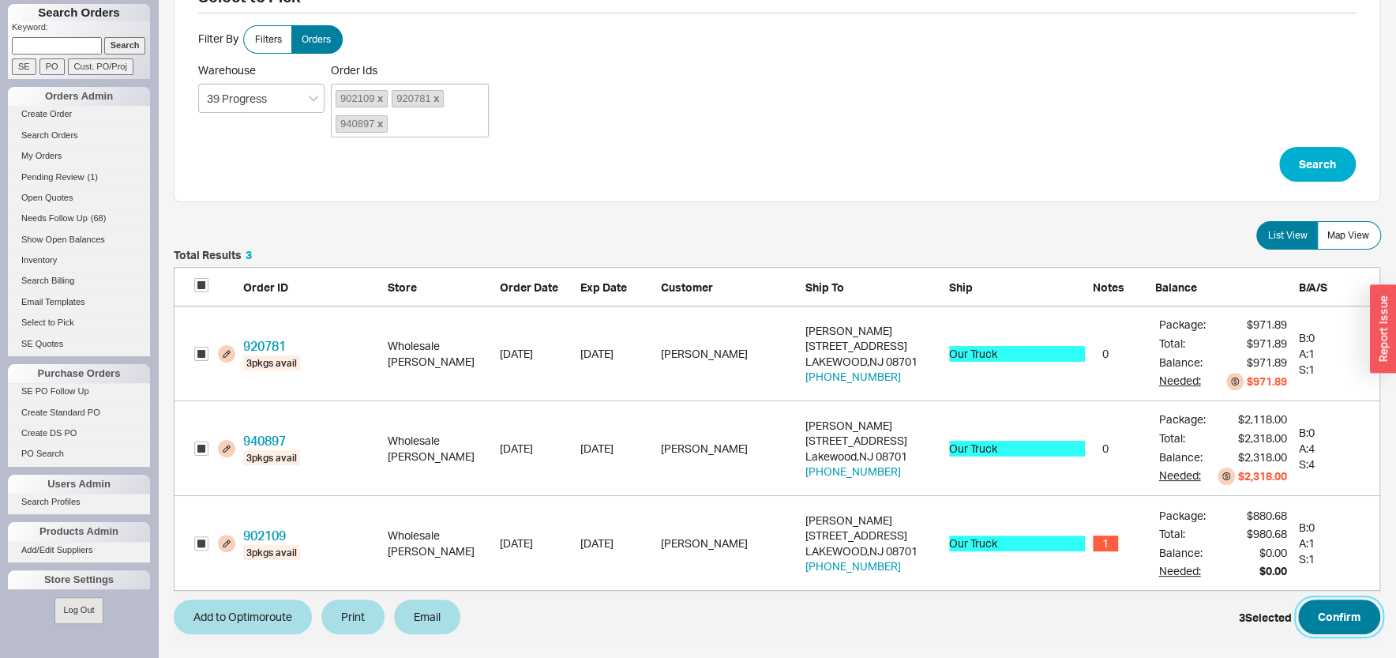
click at [1326, 619] on button "Confirm" at bounding box center [1339, 616] width 82 height 35
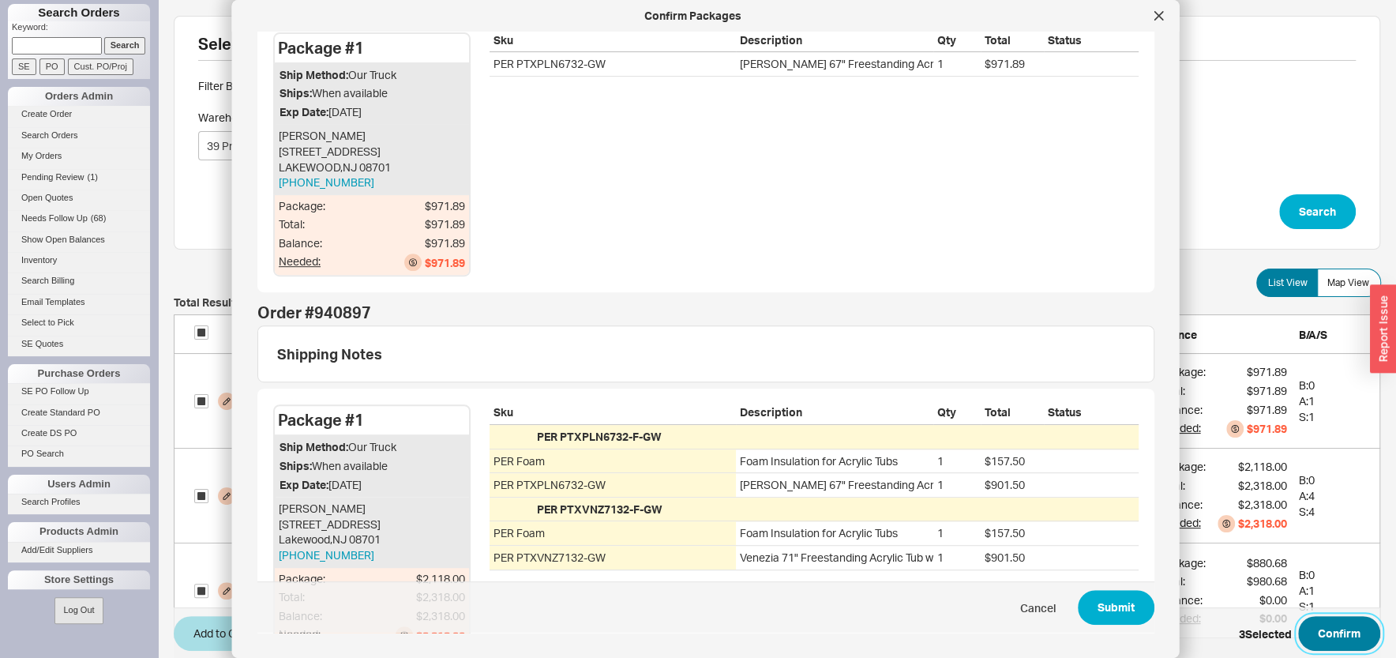
scroll to position [599, 0]
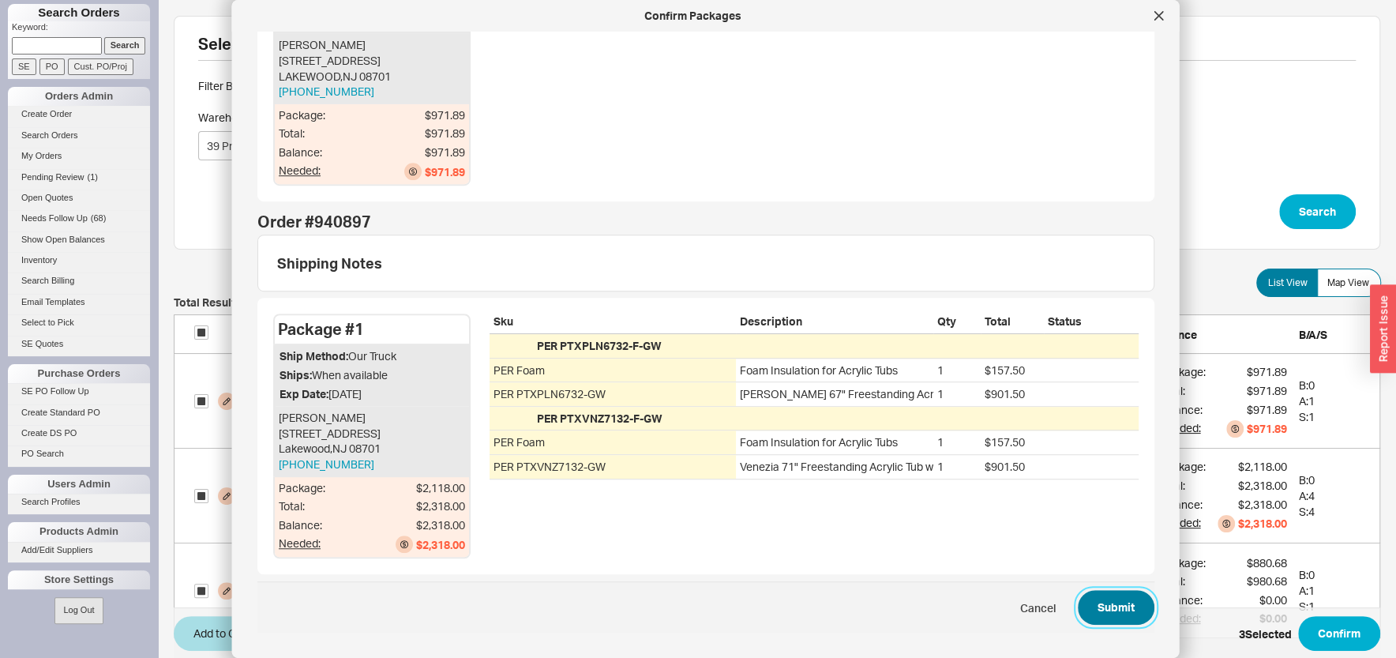
click at [1079, 607] on button "Submit" at bounding box center [1116, 608] width 77 height 35
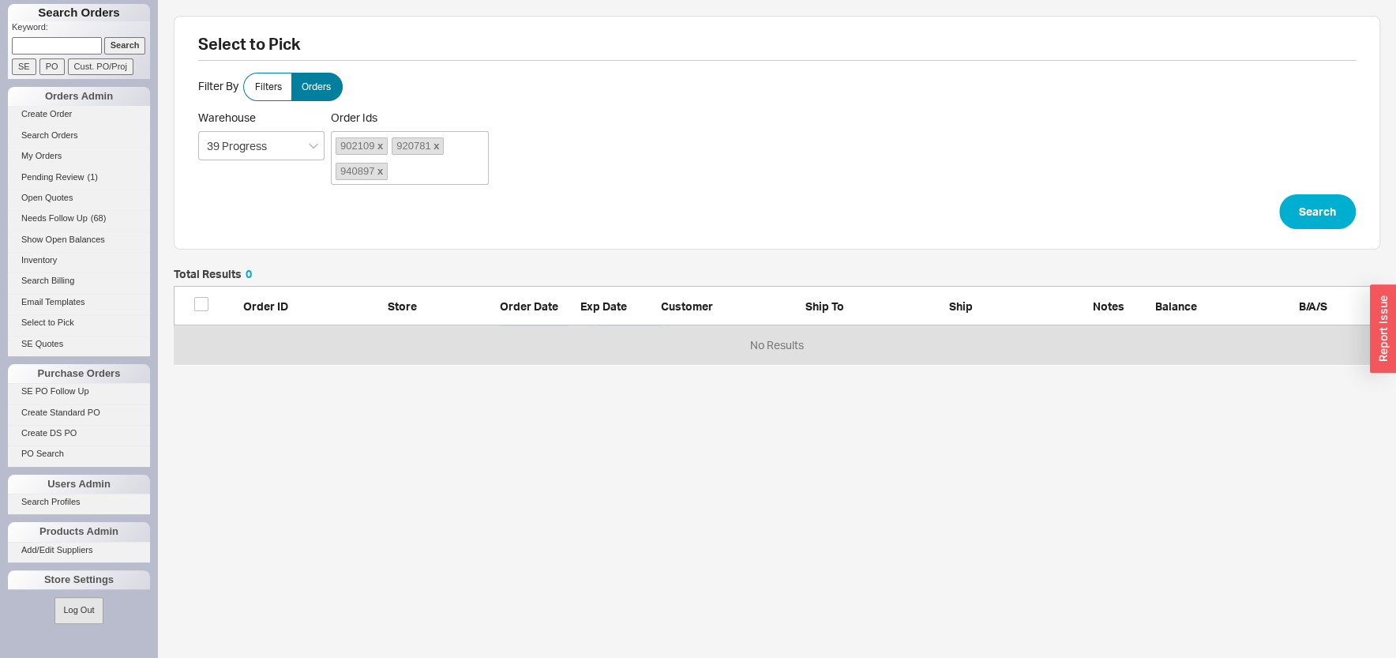
scroll to position [81, 1191]
click at [58, 118] on link "Create Order" at bounding box center [79, 114] width 142 height 17
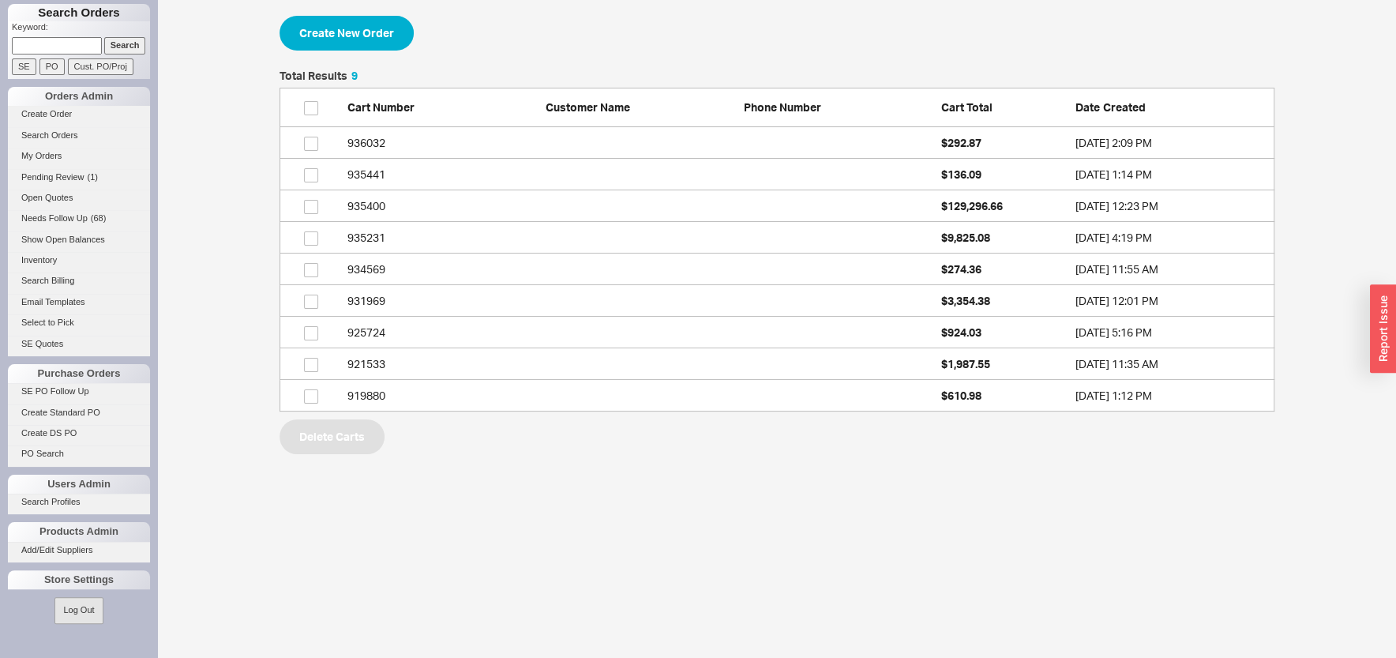
scroll to position [326, 980]
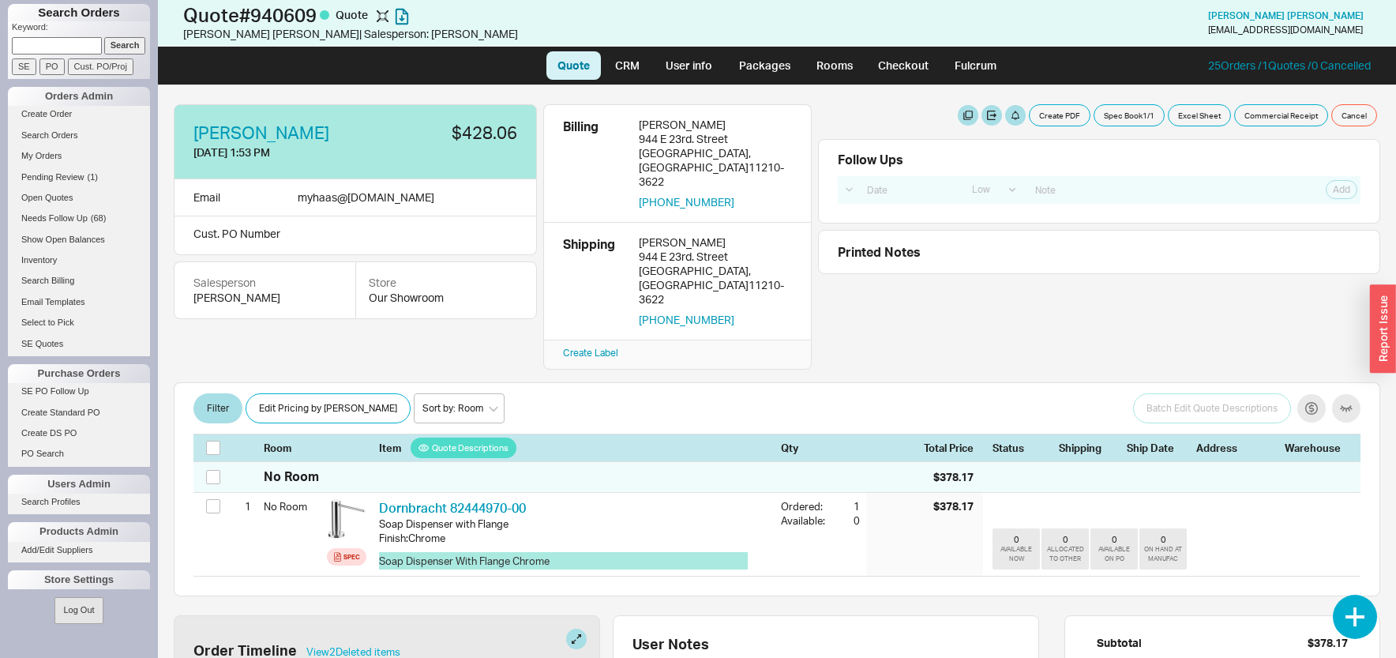
select select "LOW"
click at [894, 68] on link "Checkout" at bounding box center [903, 65] width 73 height 28
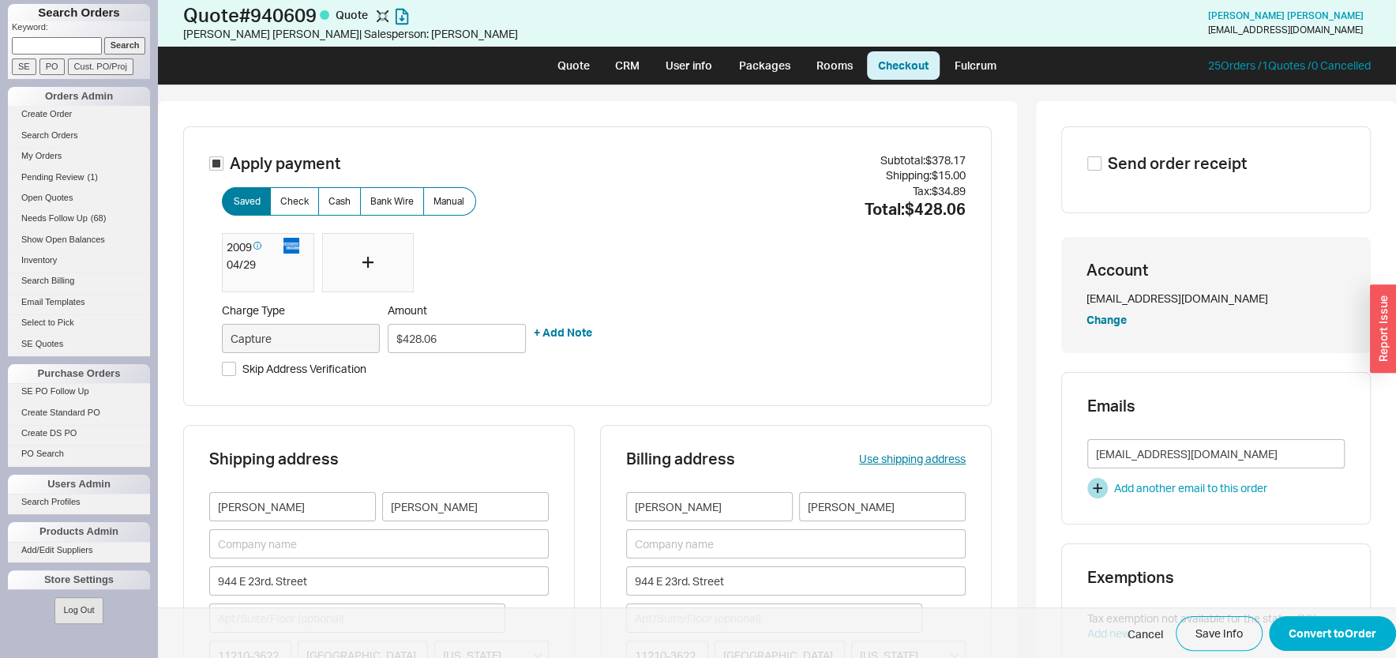
click at [355, 270] on div at bounding box center [368, 263] width 92 height 60
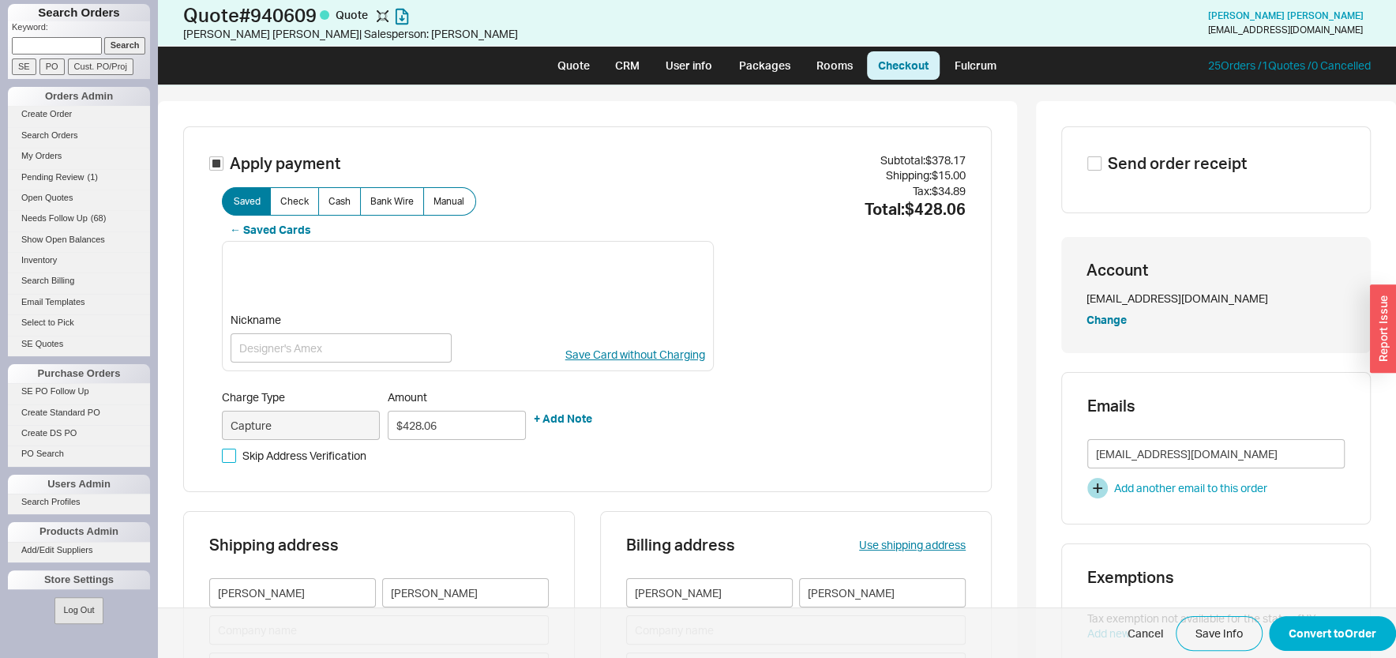
click at [233, 456] on input "Skip Address Verification" at bounding box center [229, 456] width 14 height 14
checkbox input "true"
click at [1272, 629] on button "Convert to Order" at bounding box center [1332, 633] width 127 height 35
select select "LOW"
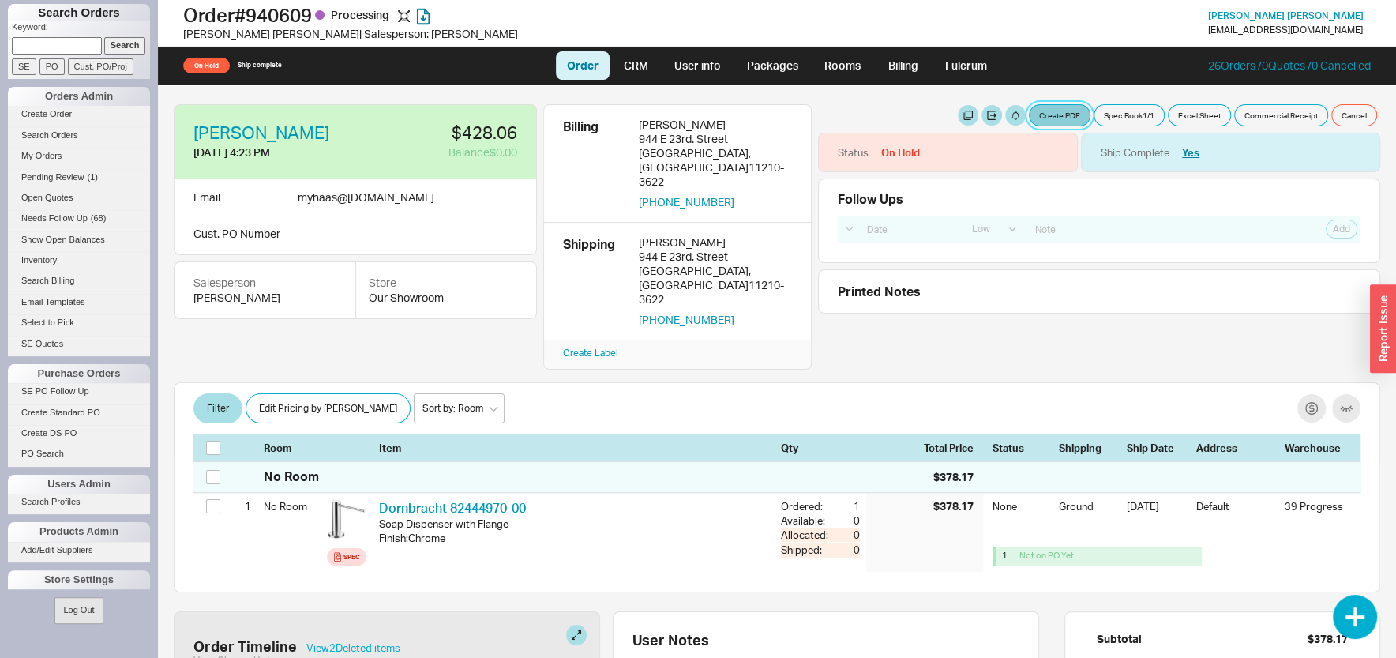
click at [1029, 114] on button "Create PDF" at bounding box center [1060, 115] width 62 height 22
select select "71997456"
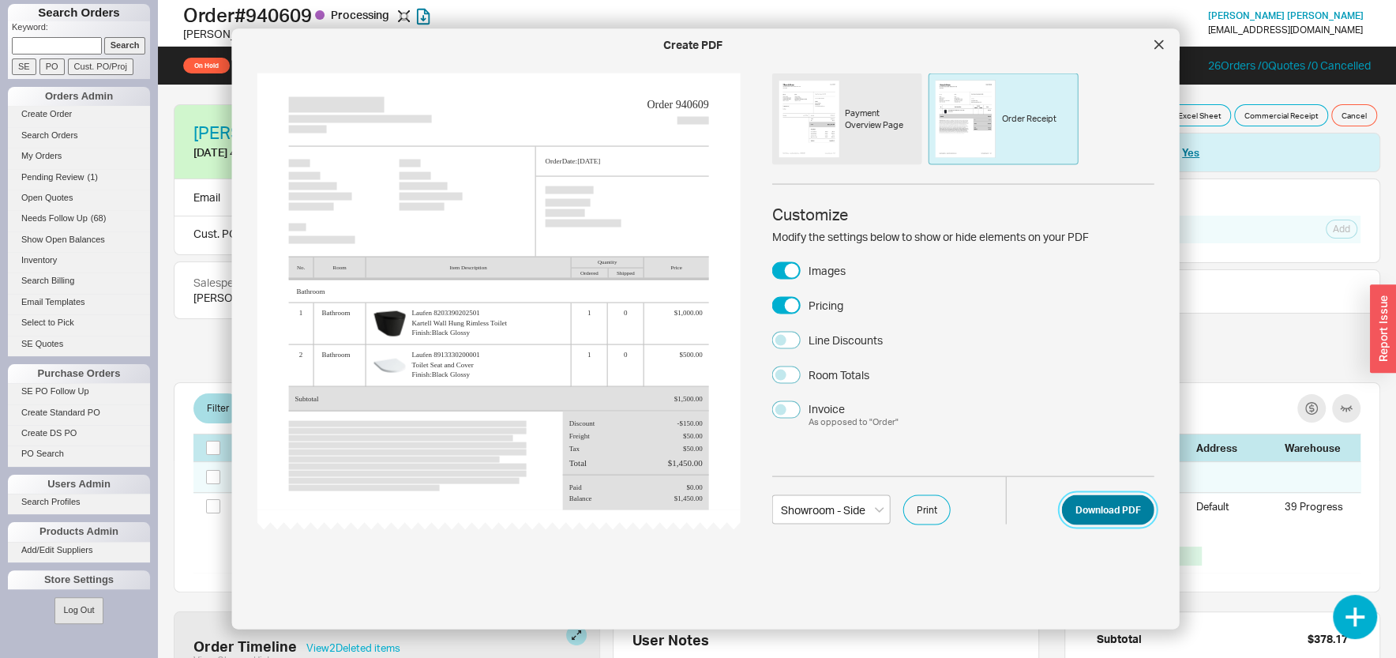
click at [1099, 501] on button "Download PDF" at bounding box center [1108, 509] width 92 height 30
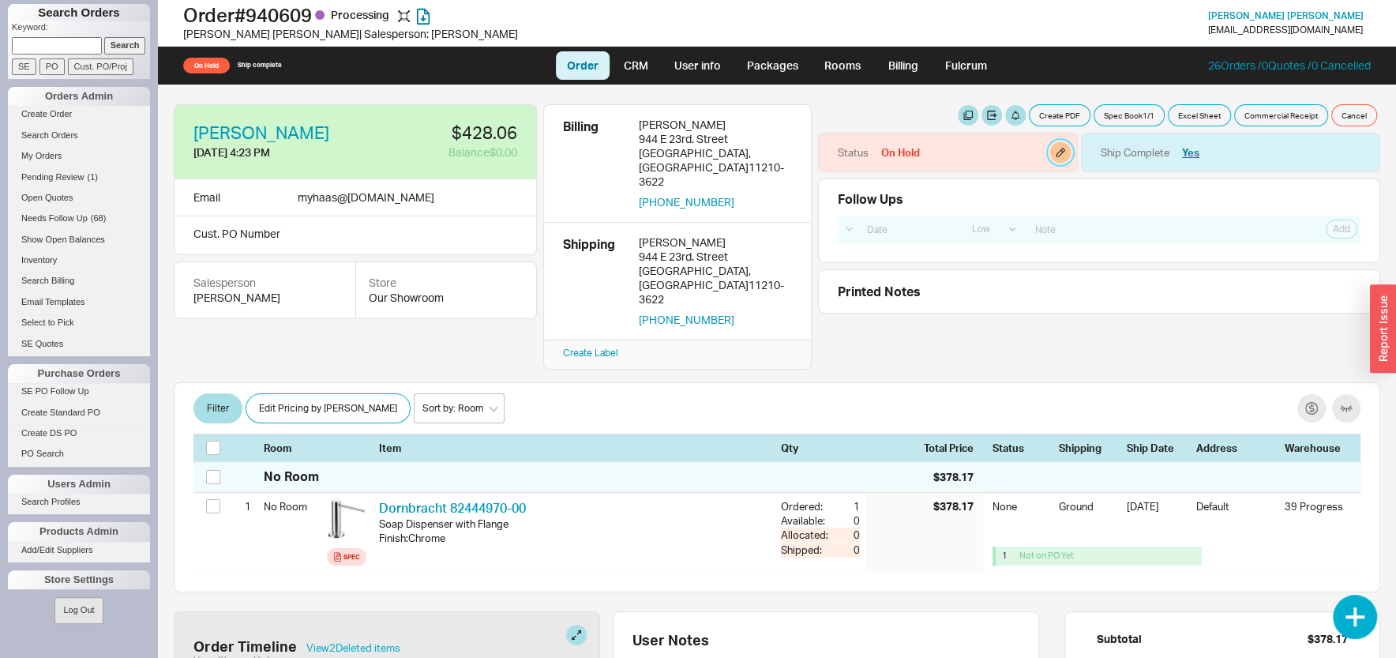
click at [1050, 153] on button "button" at bounding box center [1060, 152] width 21 height 21
select select "On Hold"
click at [903, 191] on select "None On Hold Call Before Ship Hold for Balance Hold For Payment Wait For Cust. …" at bounding box center [978, 205] width 150 height 29
select select
click option "None" at bounding box center [0, 0] width 0 height 0
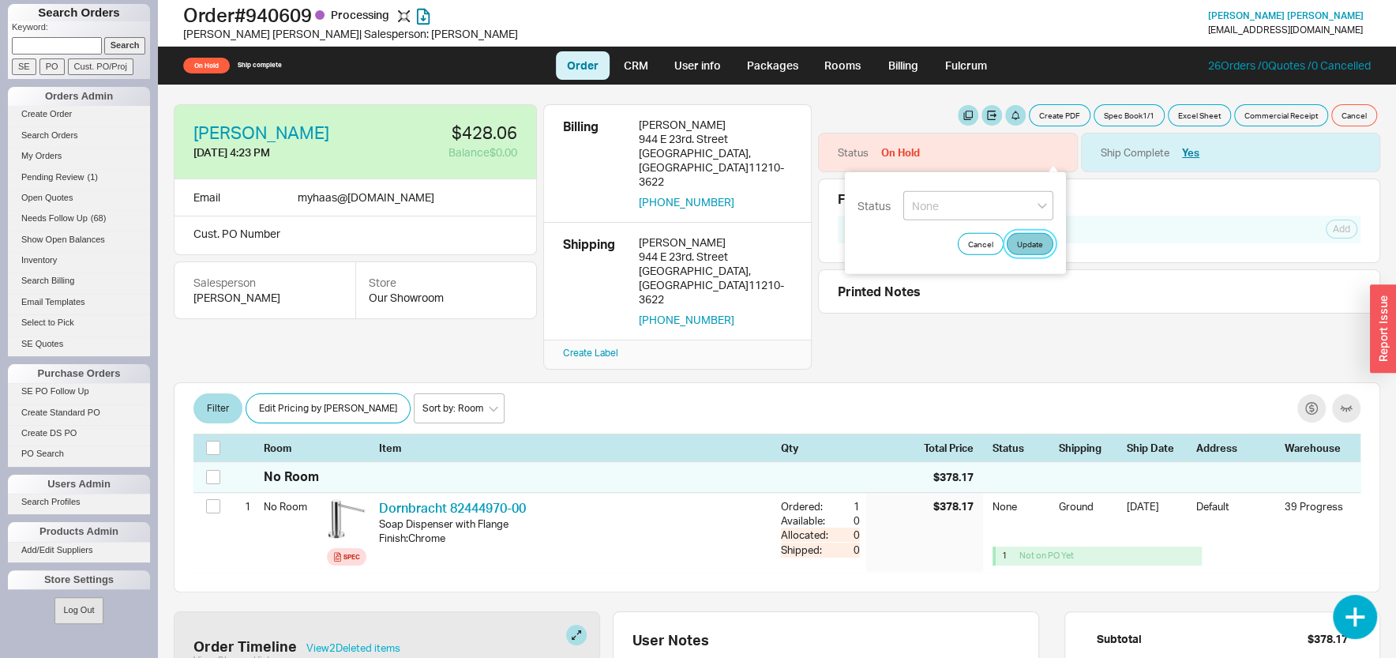
click at [1027, 245] on button "Update" at bounding box center [1030, 244] width 47 height 22
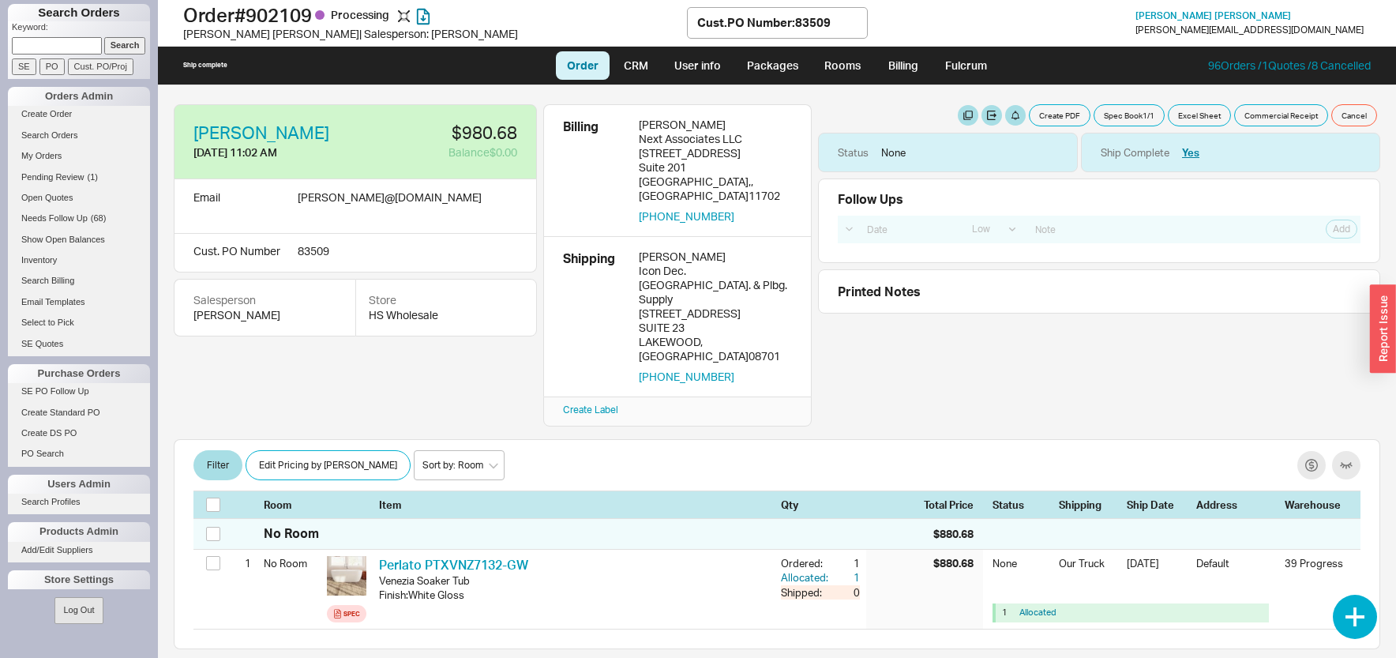
select select "LOW"
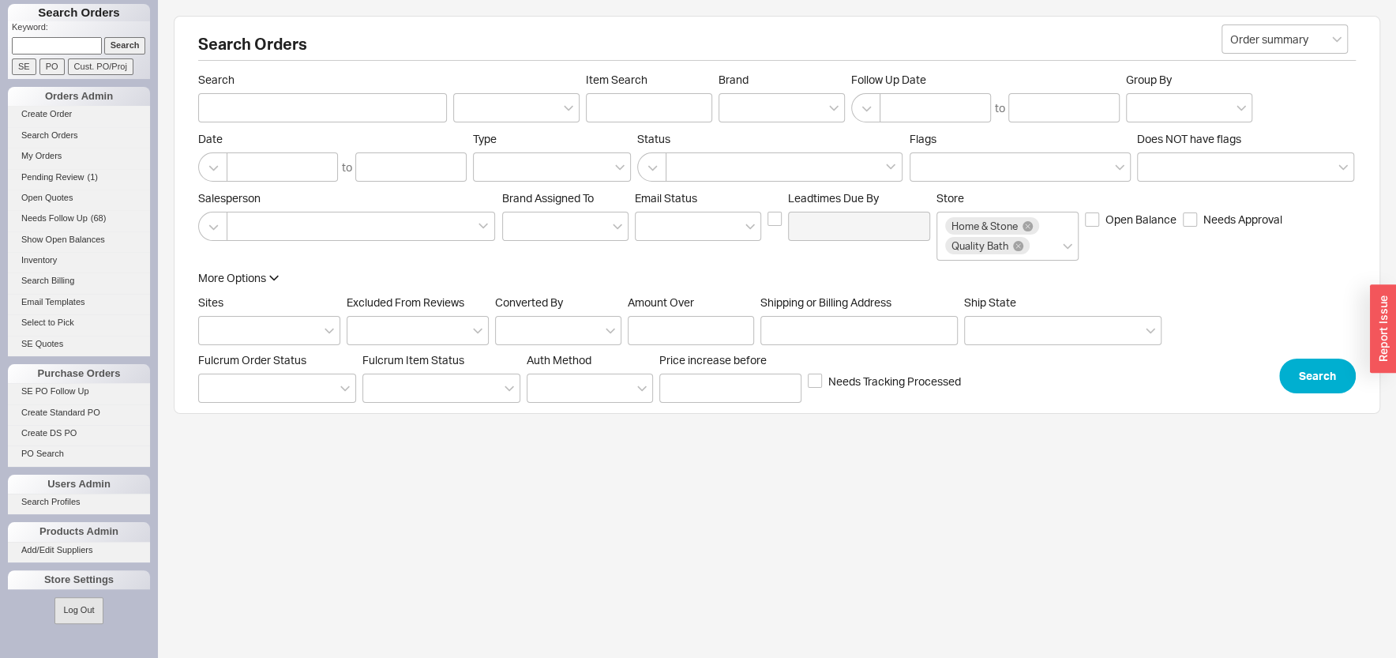
click at [54, 39] on input at bounding box center [57, 45] width 90 height 17
type input "987913"
click at [104, 37] on input "Search" at bounding box center [125, 45] width 42 height 17
type input "987913"
click at [104, 37] on input "Search" at bounding box center [125, 45] width 42 height 17
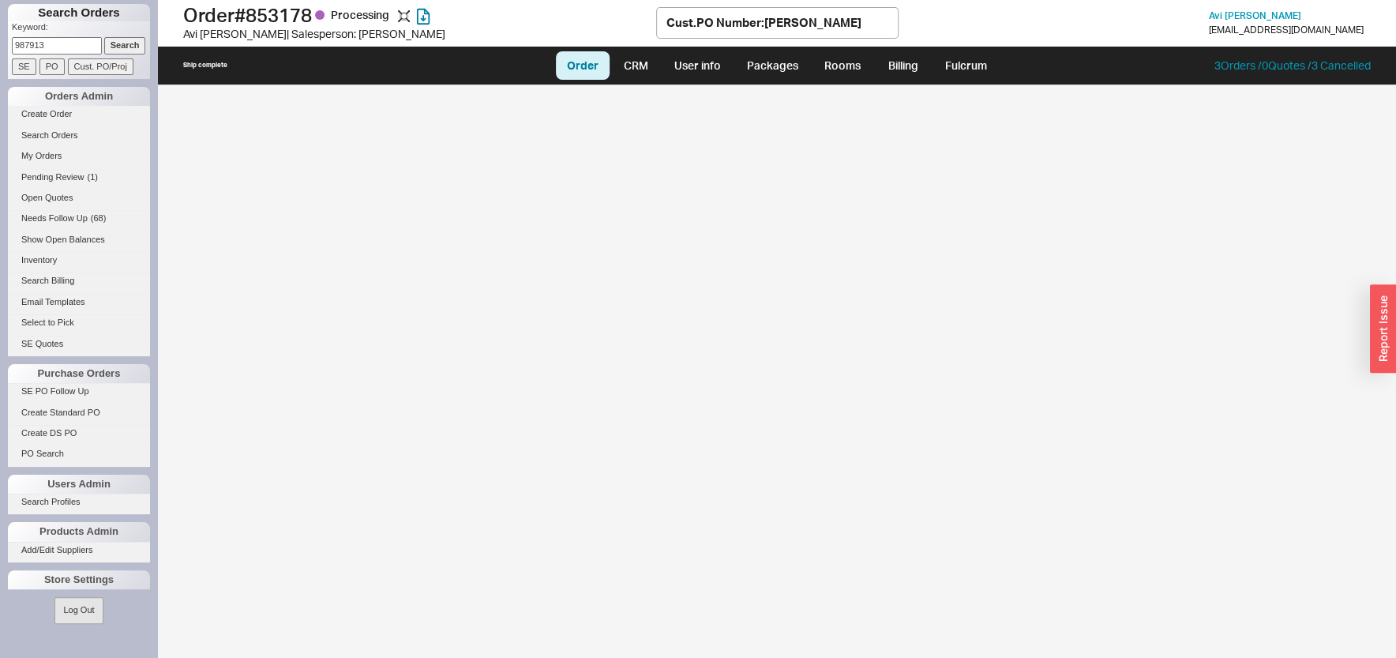
select select "LOW"
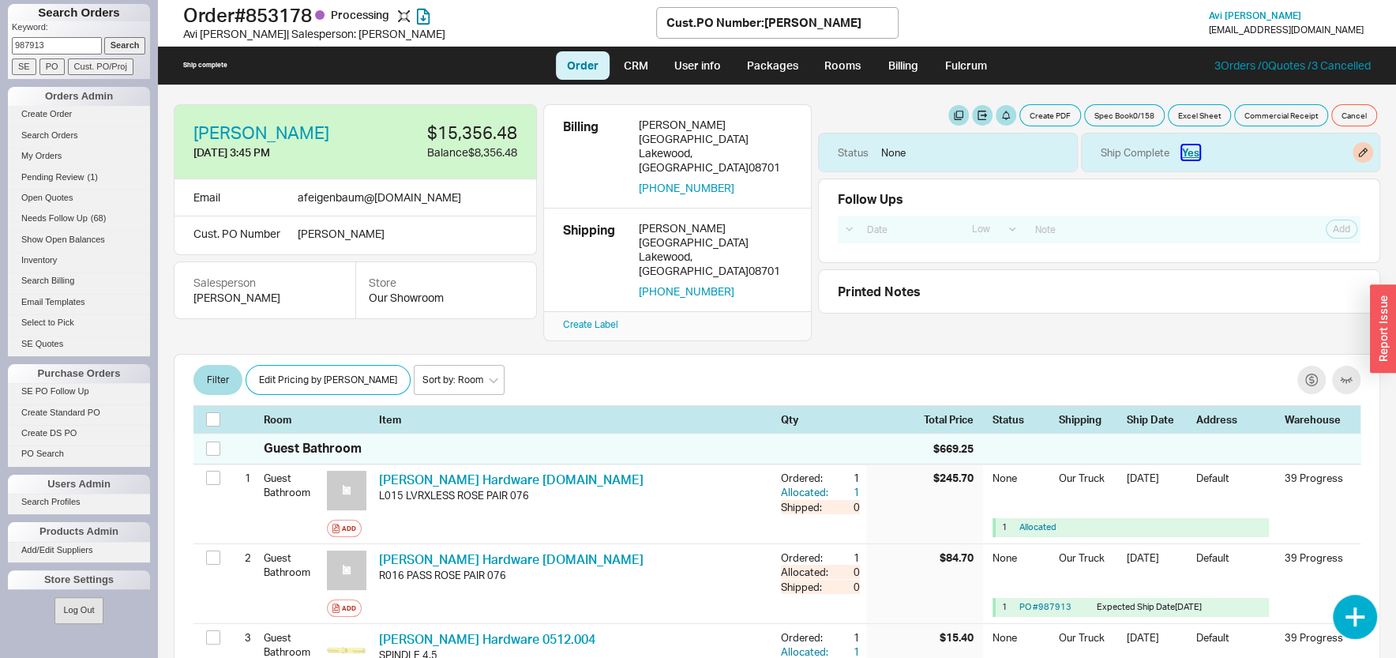
click at [1182, 152] on button "Yes" at bounding box center [1190, 152] width 17 height 14
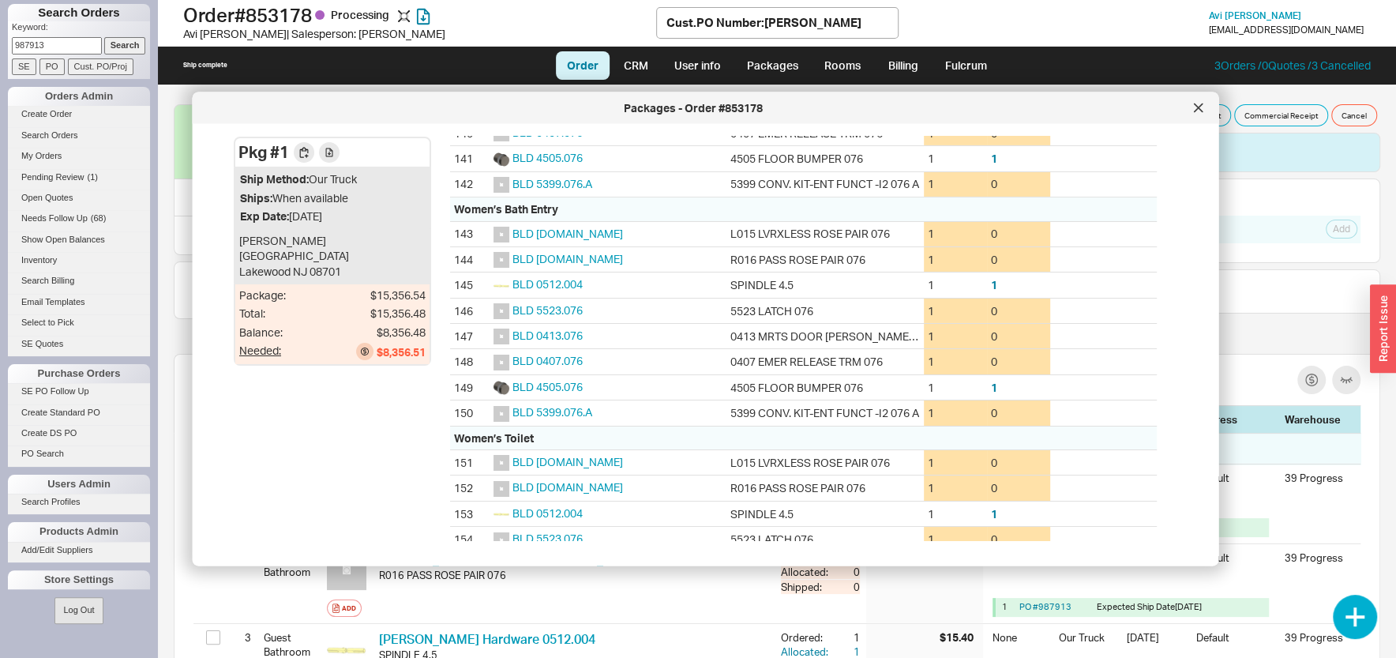
scroll to position [4388, 0]
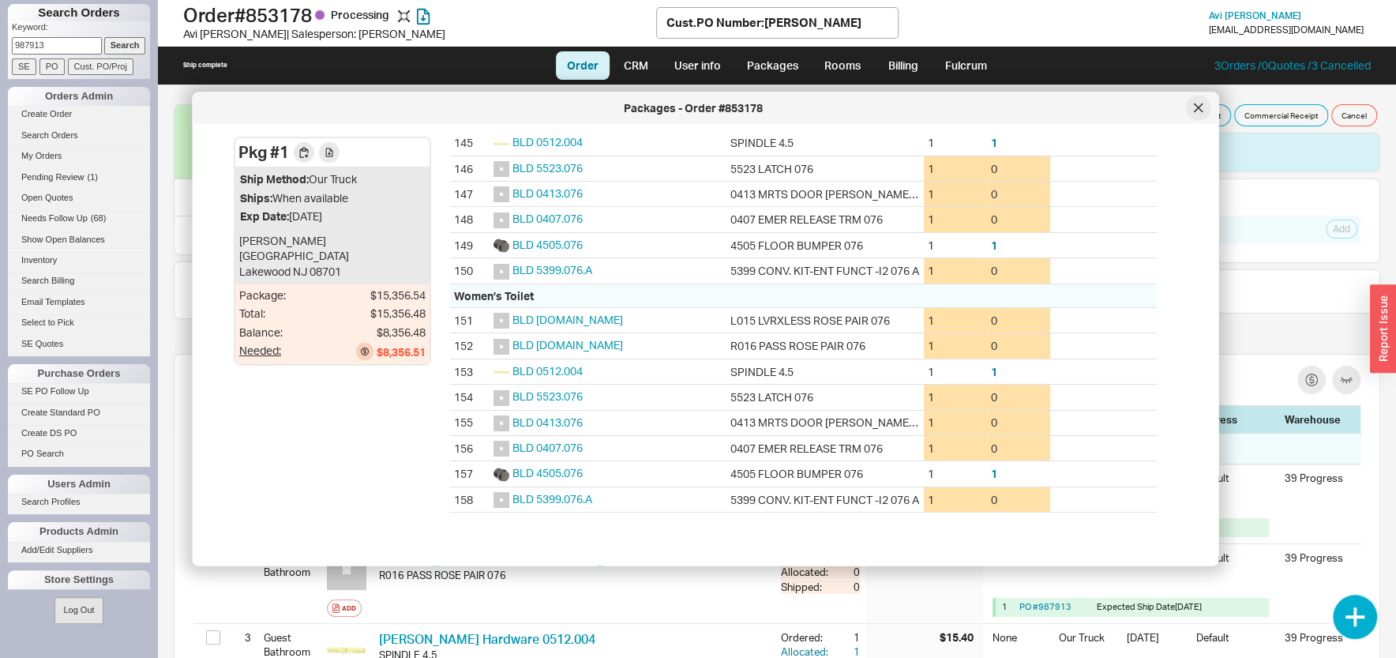
drag, startPoint x: 1200, startPoint y: 106, endPoint x: 1075, endPoint y: 379, distance: 300.7
click at [1200, 107] on icon at bounding box center [1198, 107] width 8 height 8
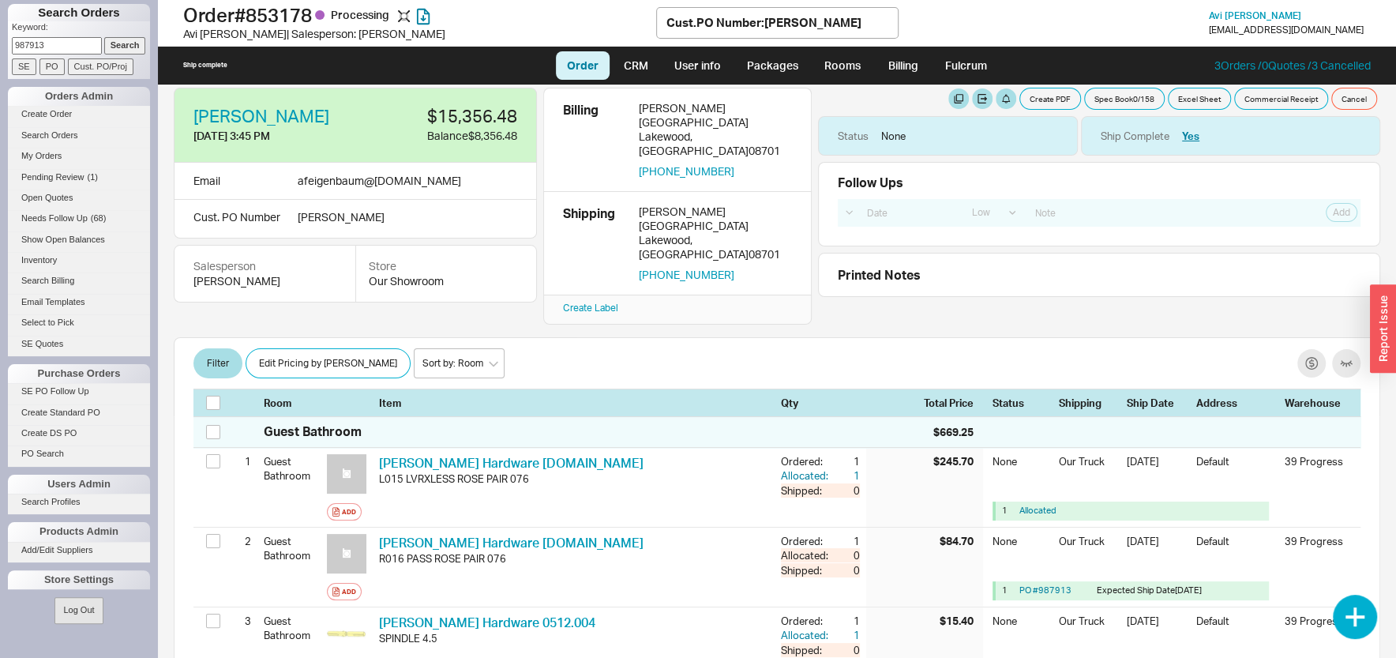
scroll to position [0, 0]
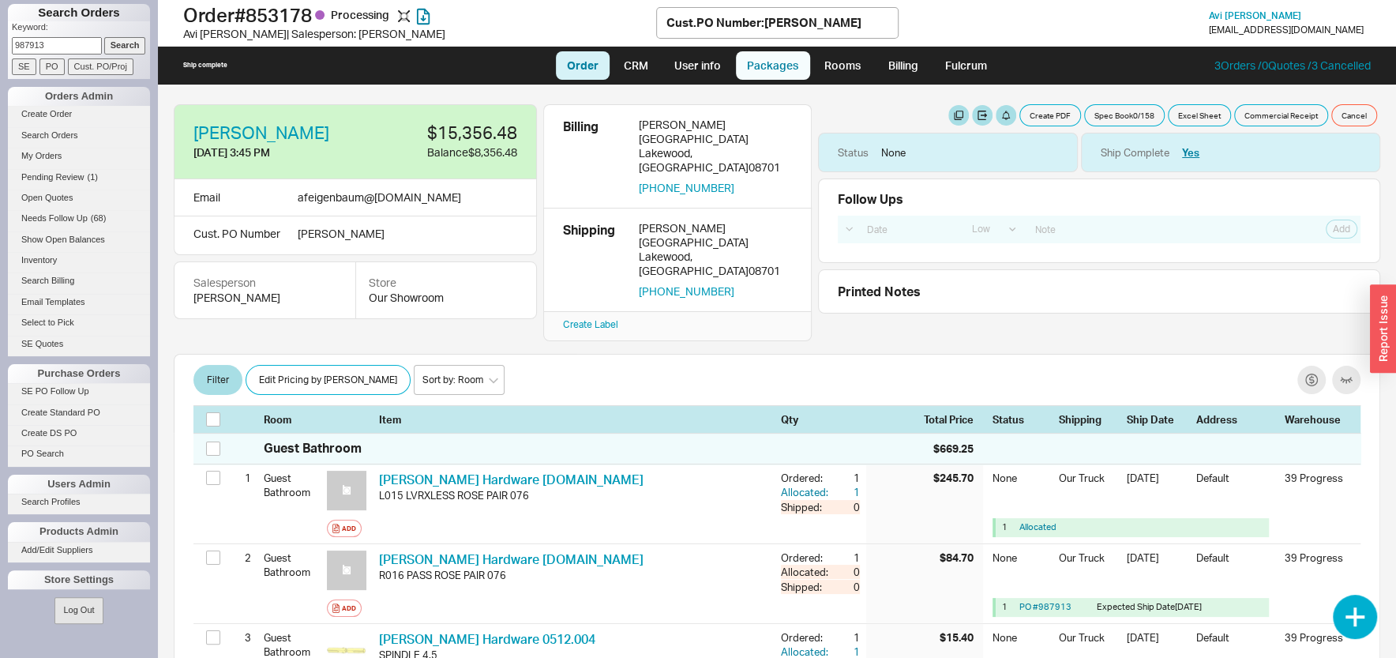
click at [787, 70] on link "Packages" at bounding box center [773, 65] width 74 height 28
select select "8"
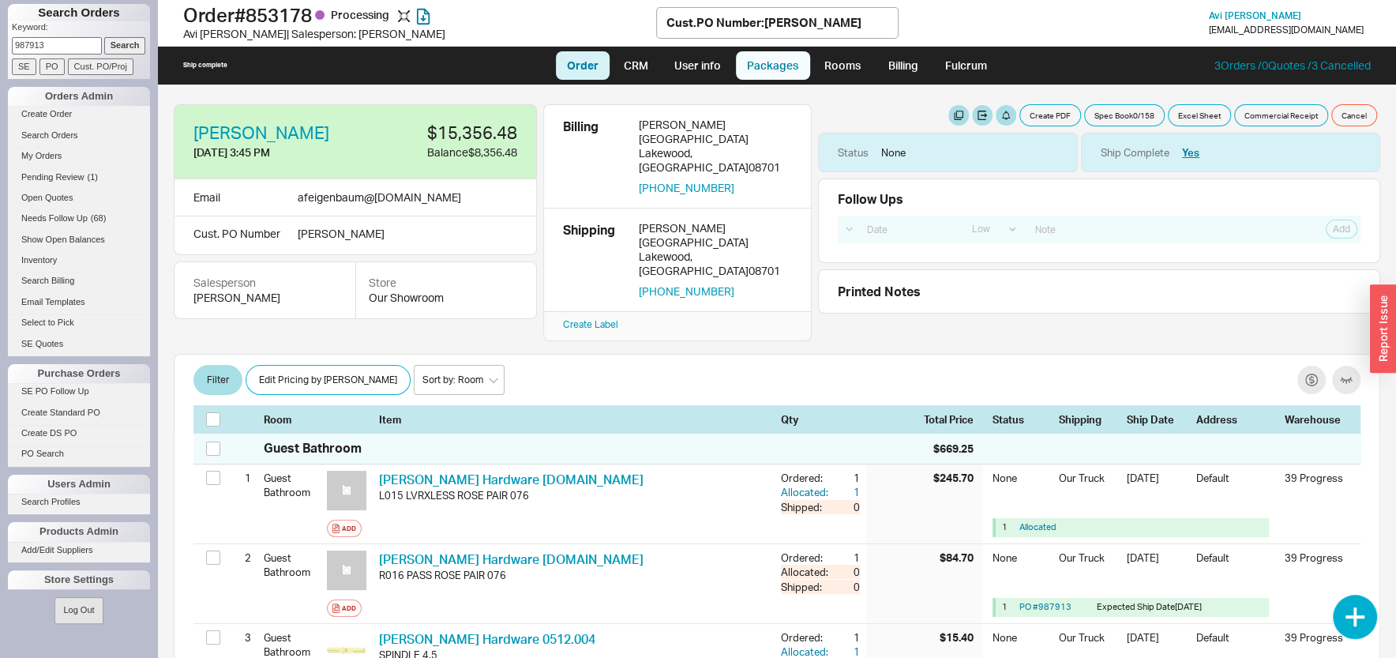
select select "8"
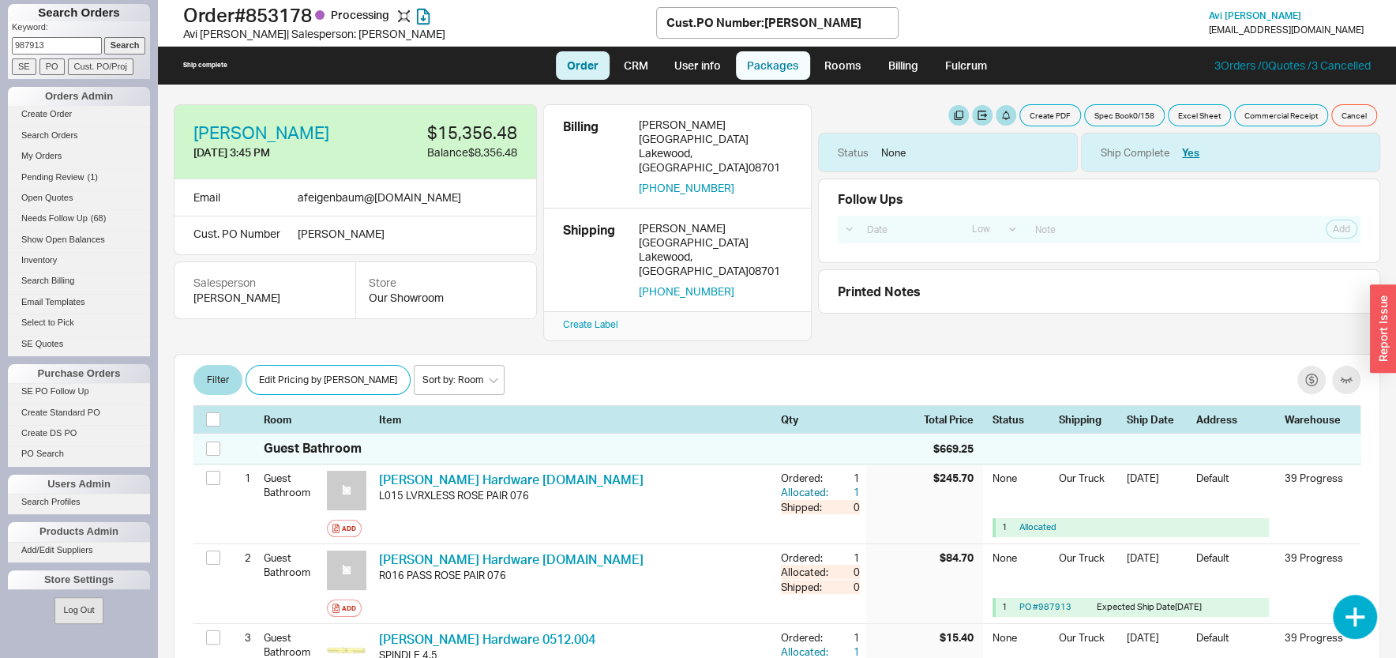
select select "8"
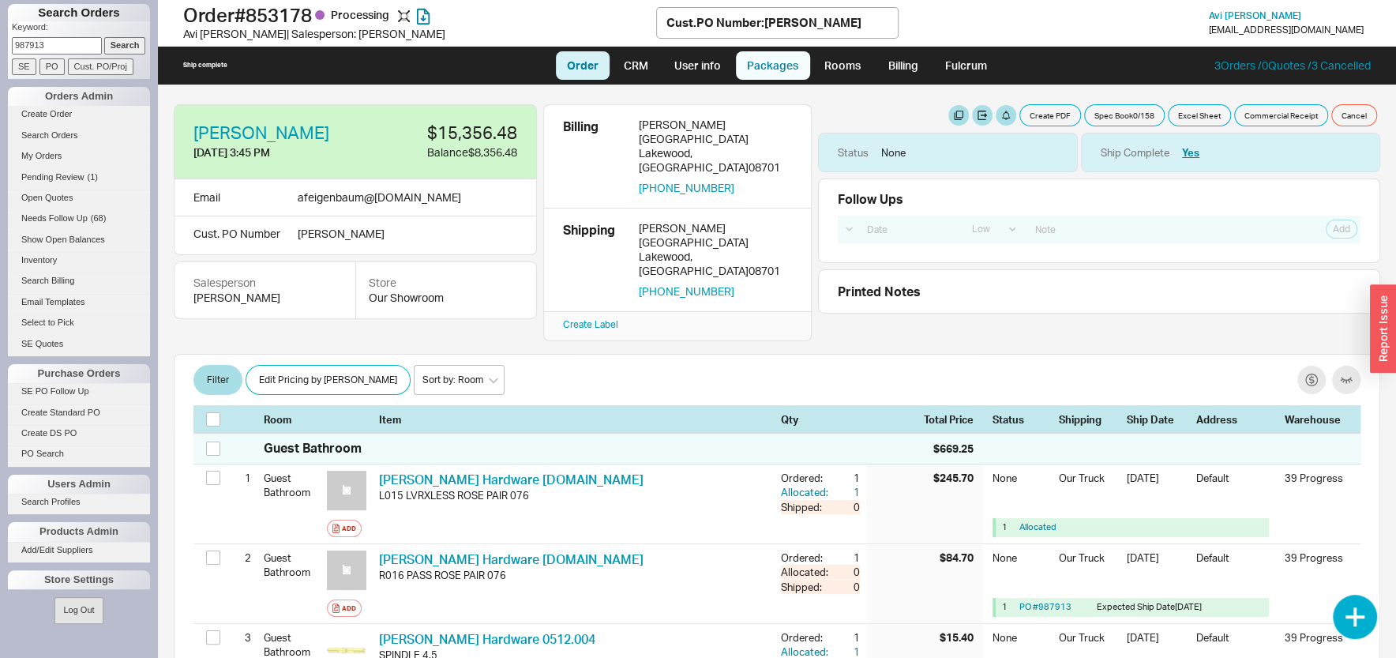
select select "8"
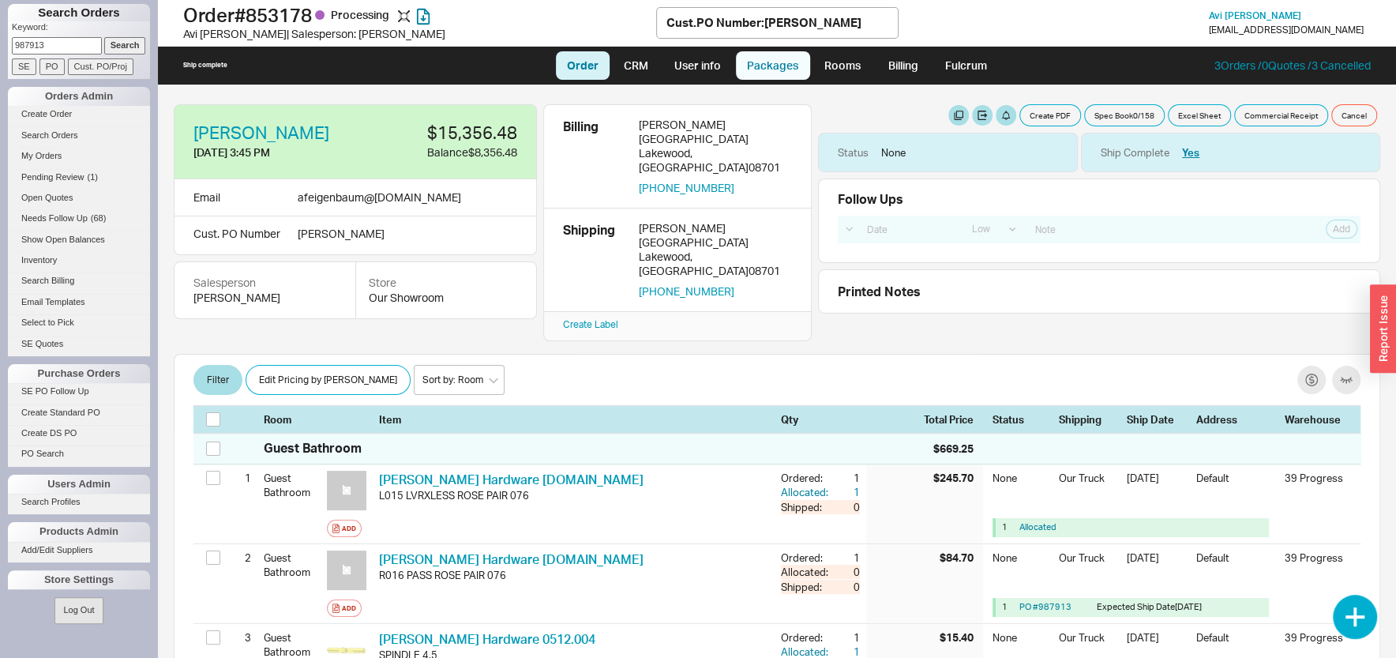
select select "8"
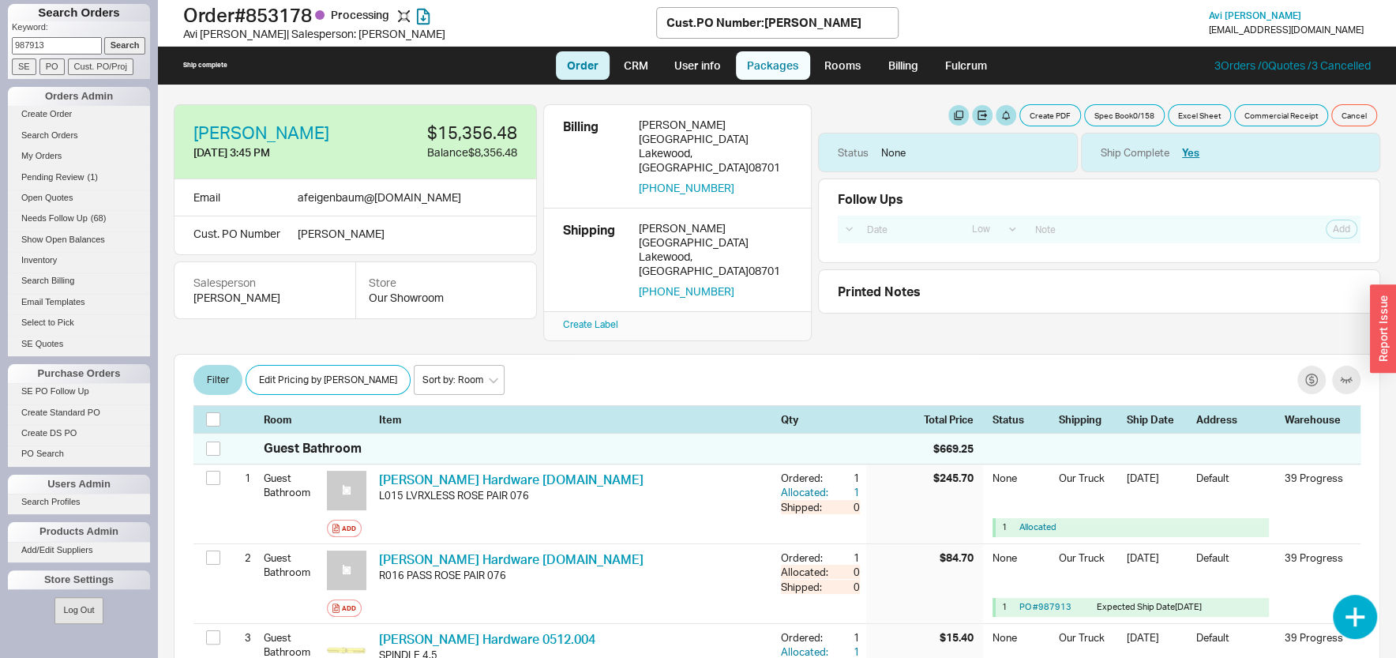
select select "8"
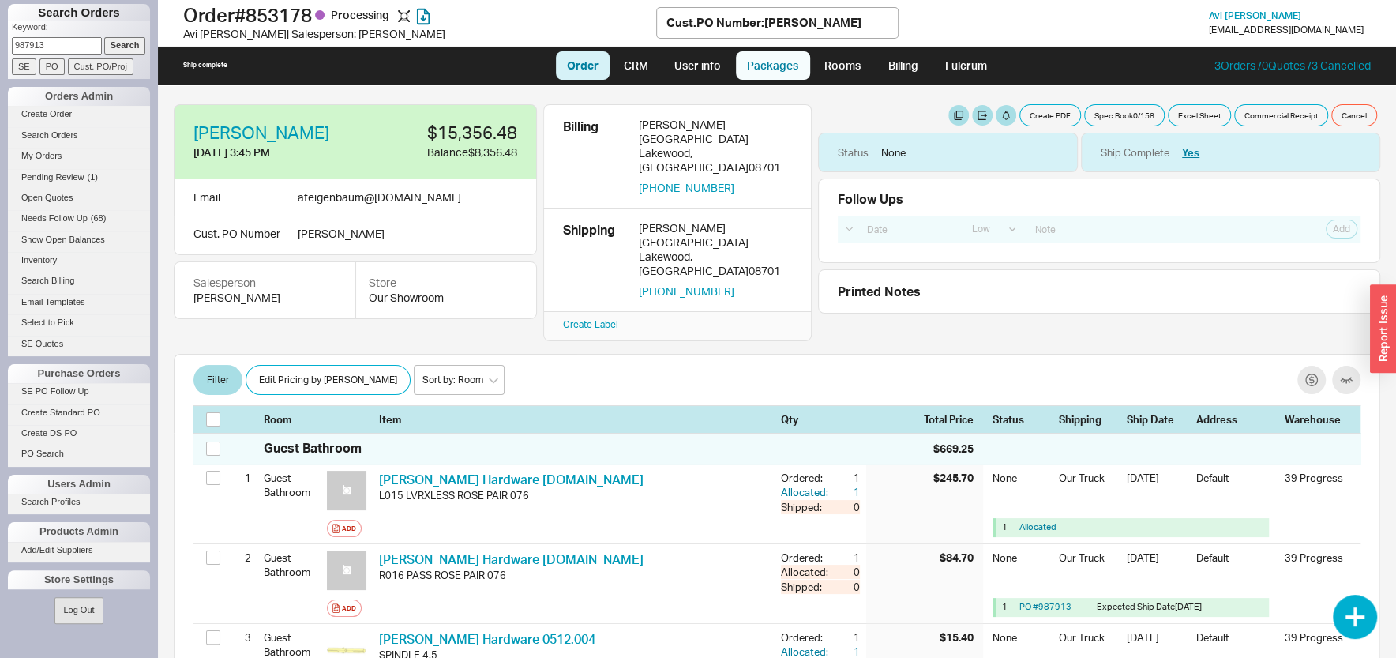
select select "8"
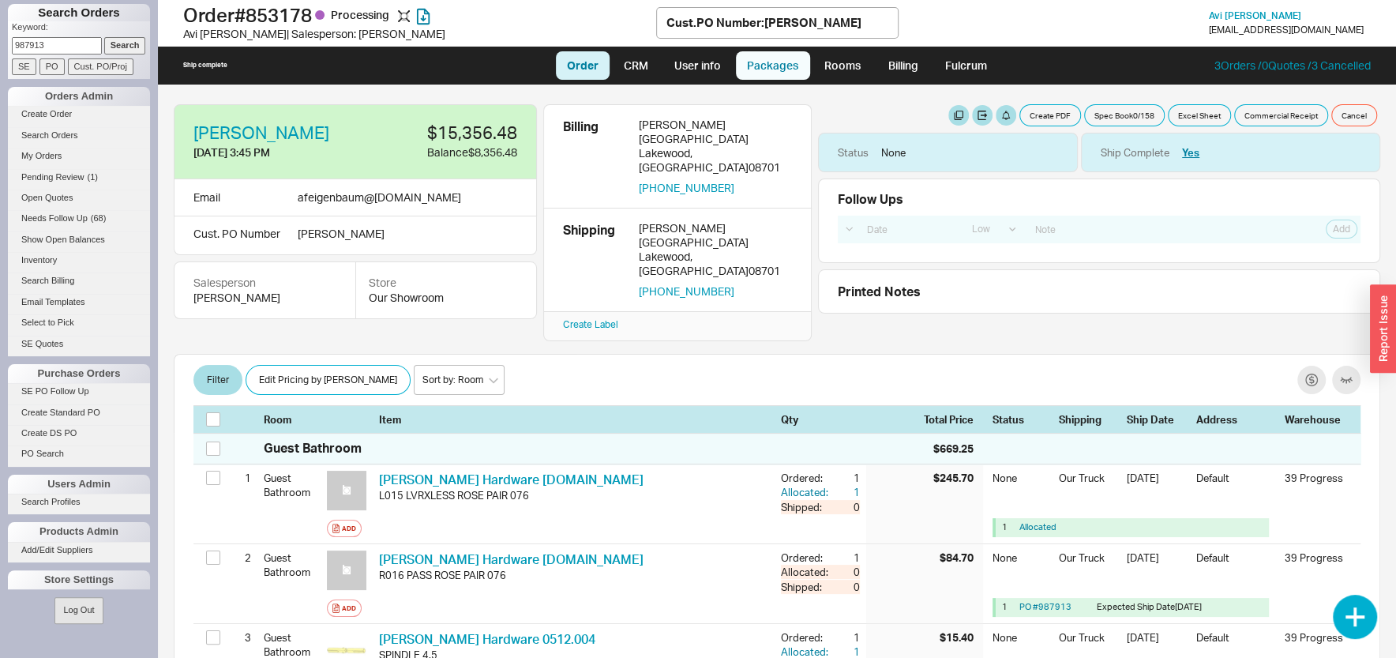
select select "8"
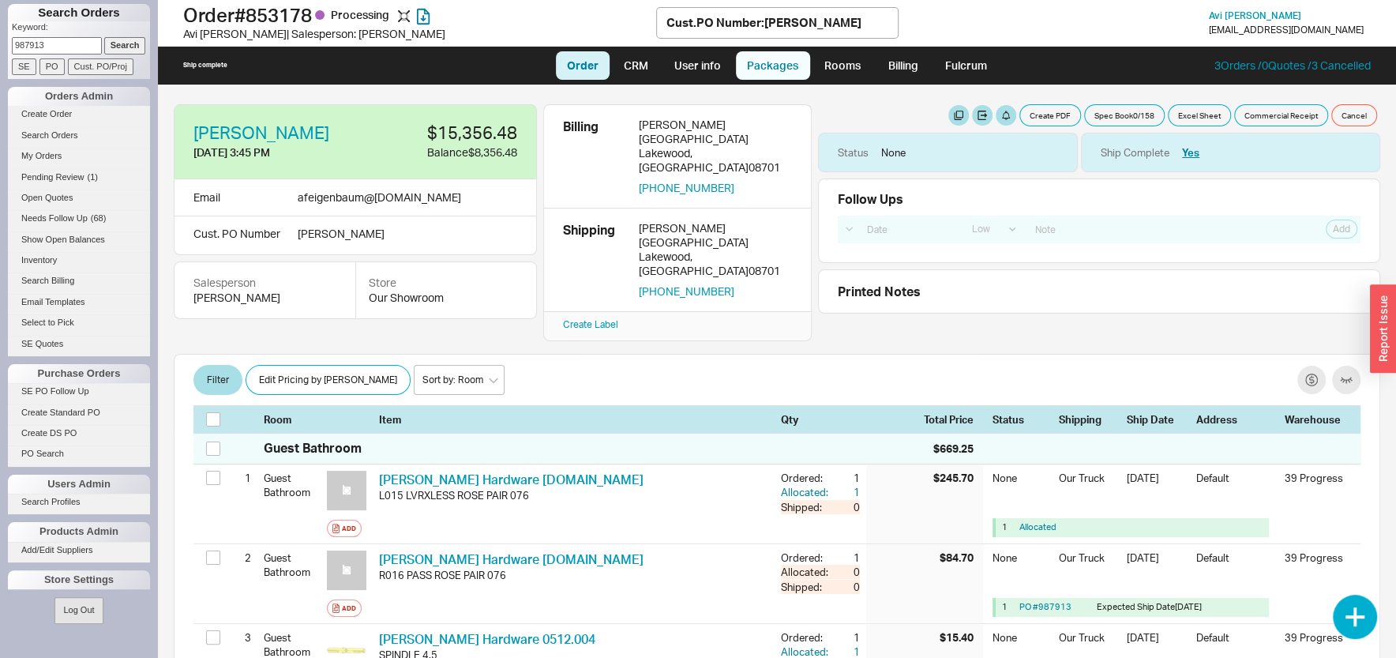
select select "8"
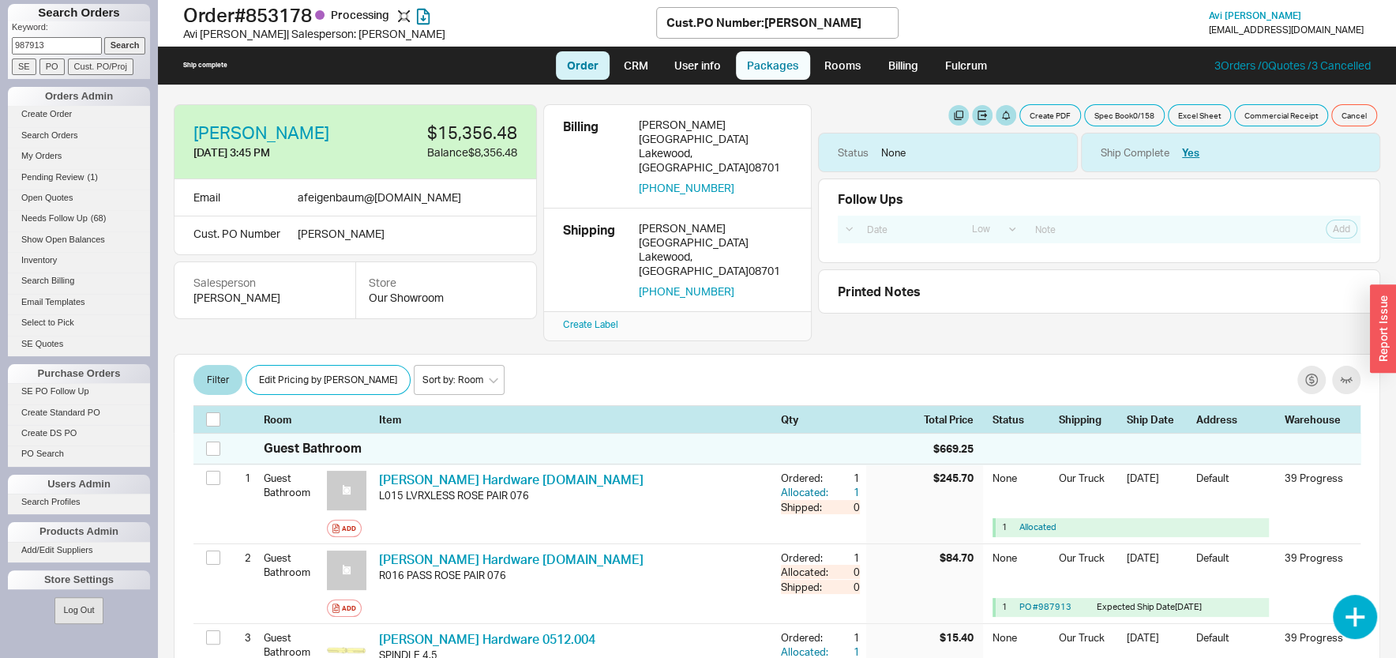
select select "8"
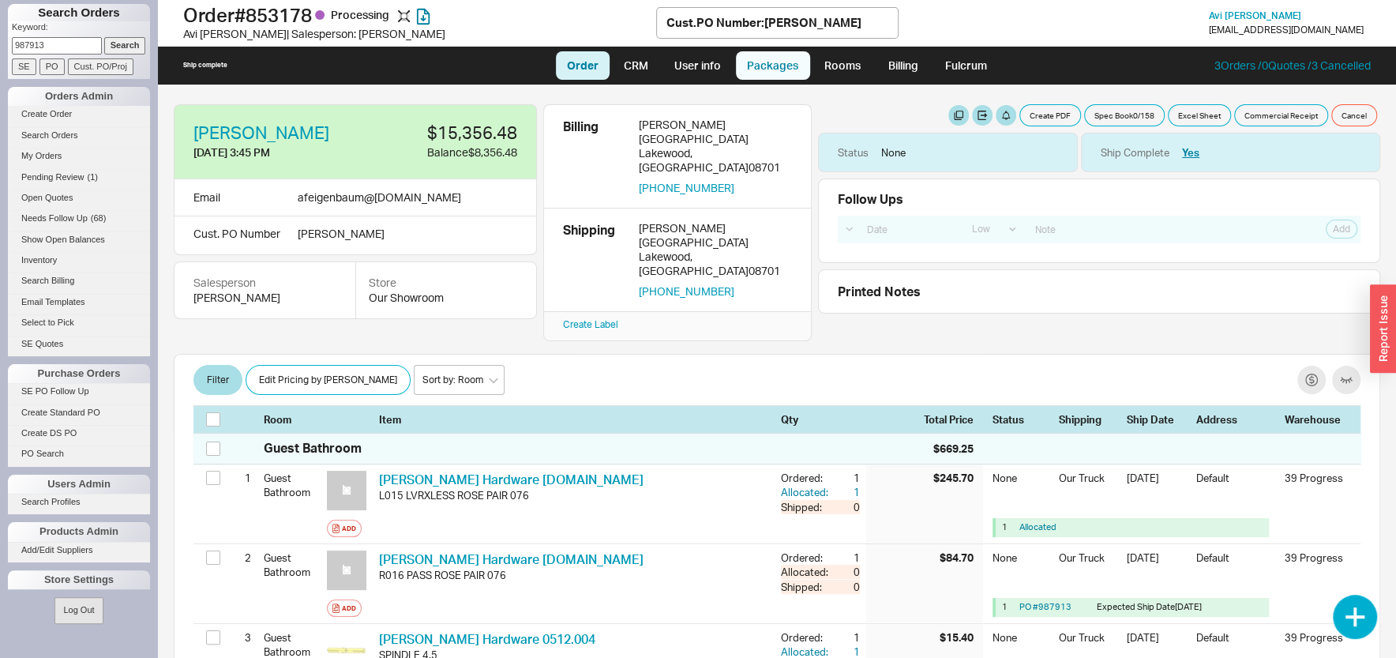
select select "8"
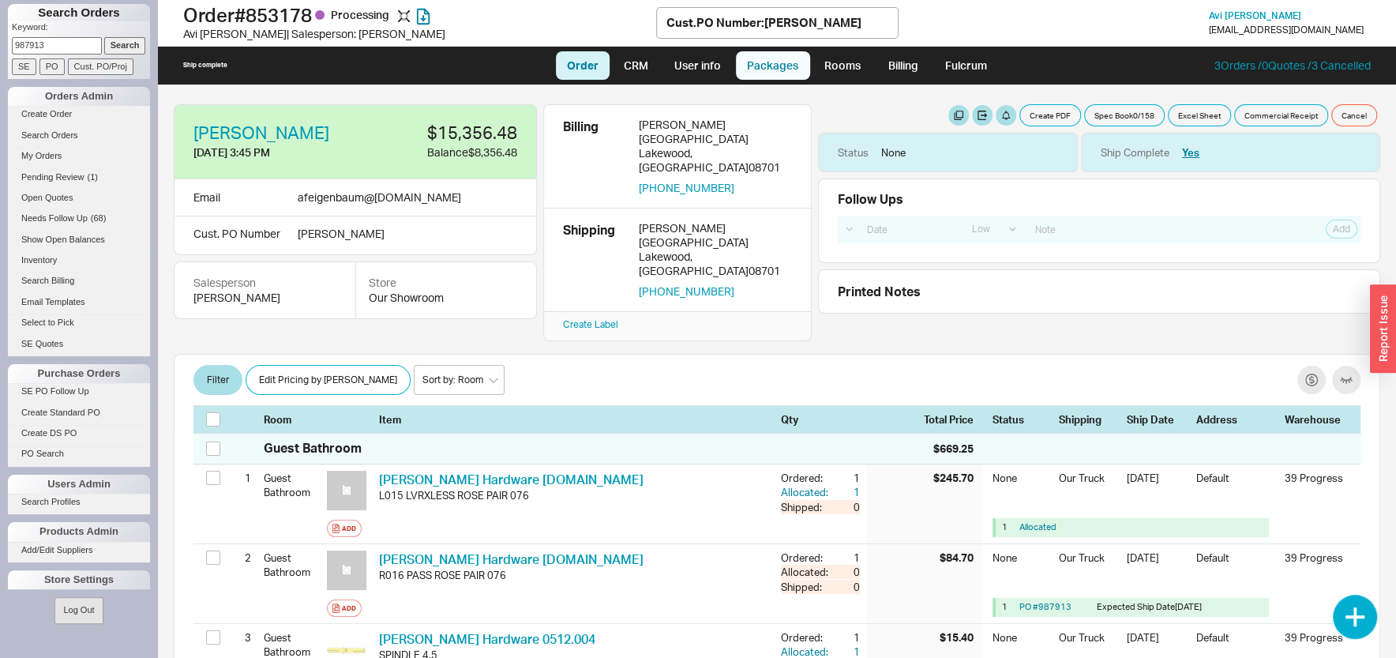
select select "8"
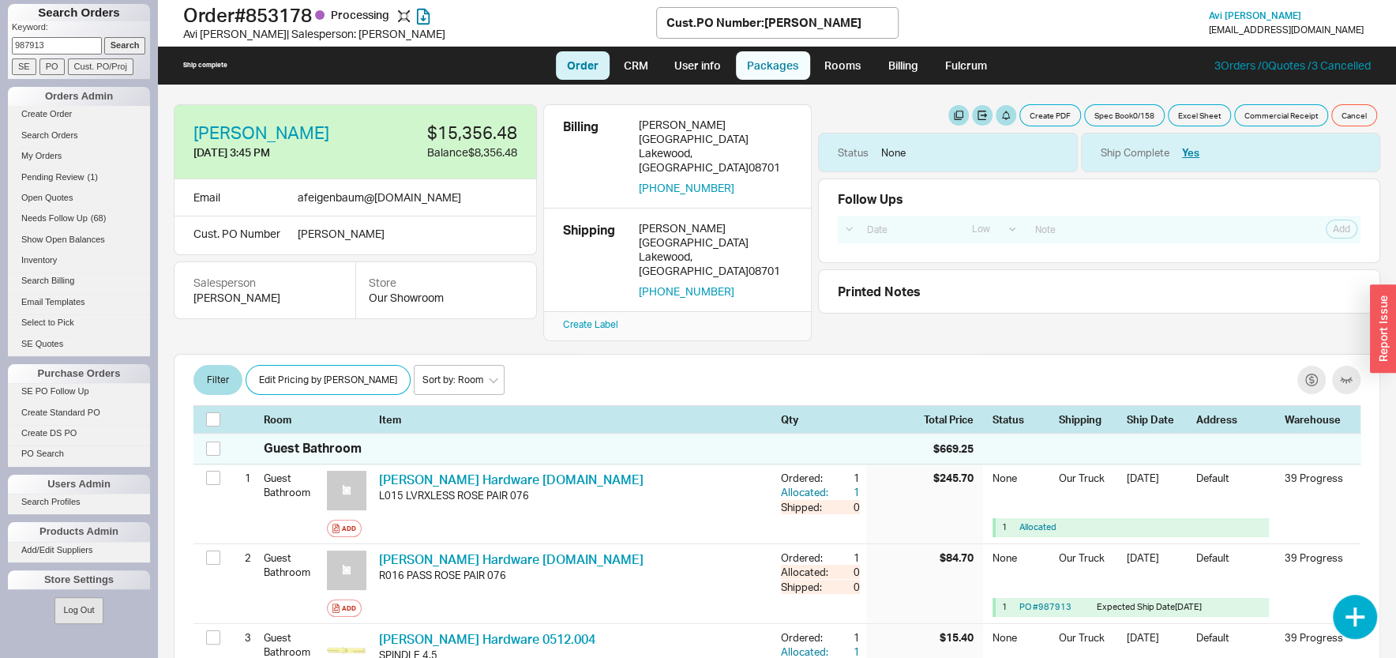
select select "8"
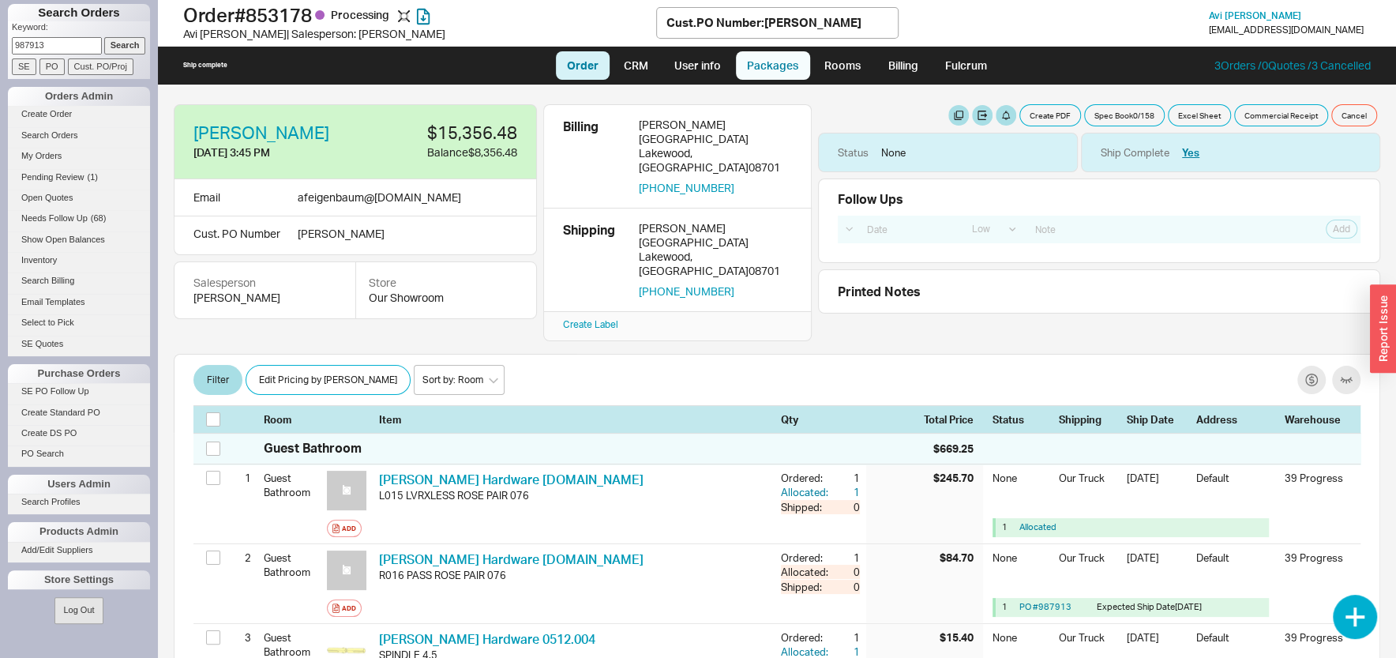
select select "8"
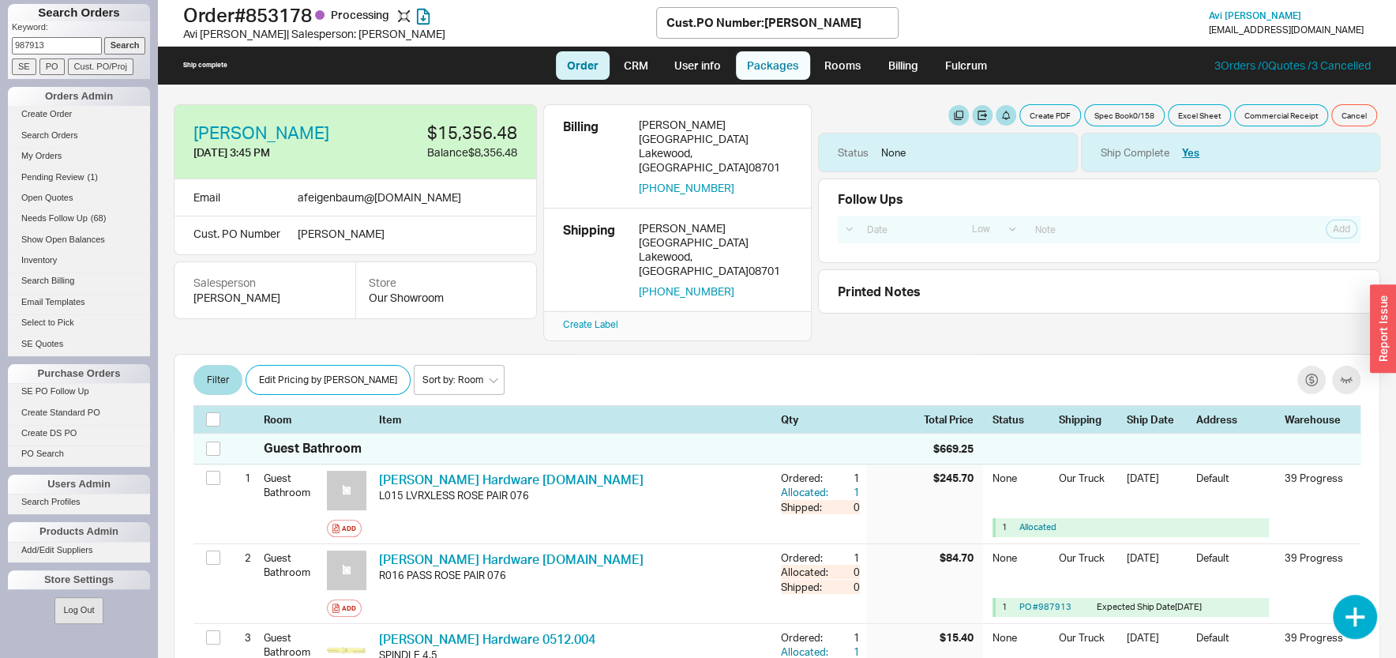
select select "8"
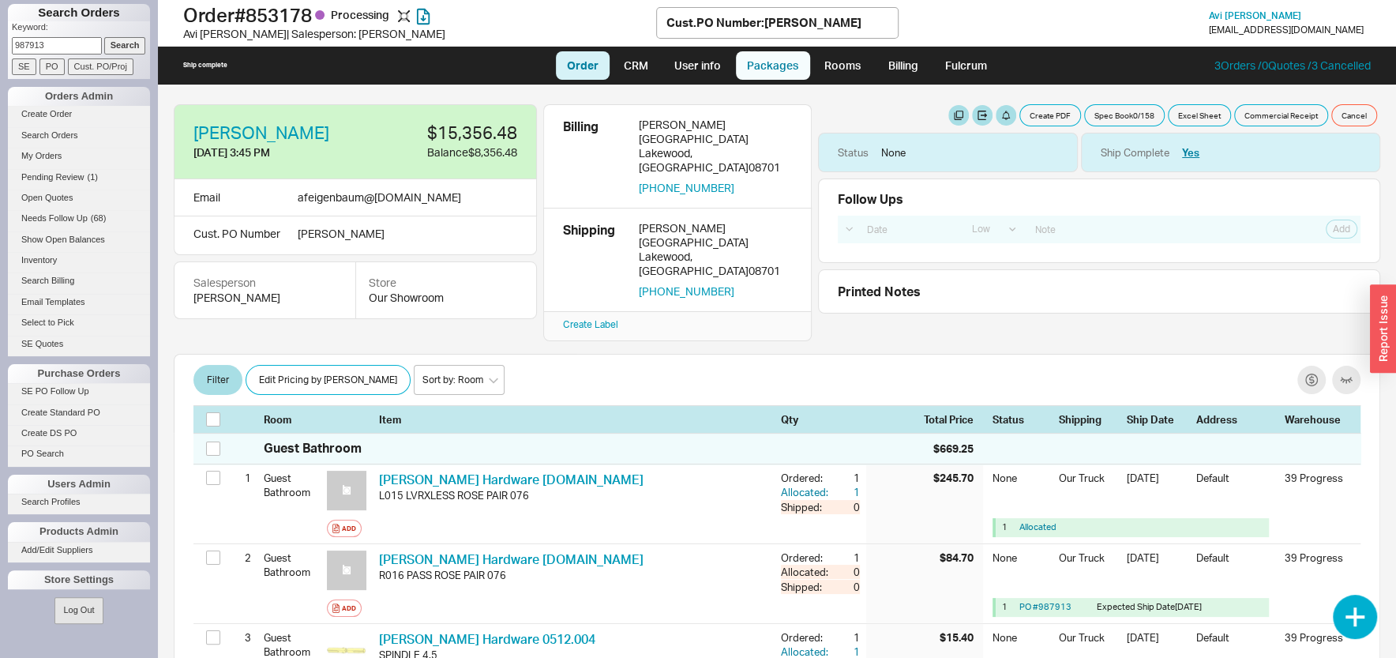
select select "8"
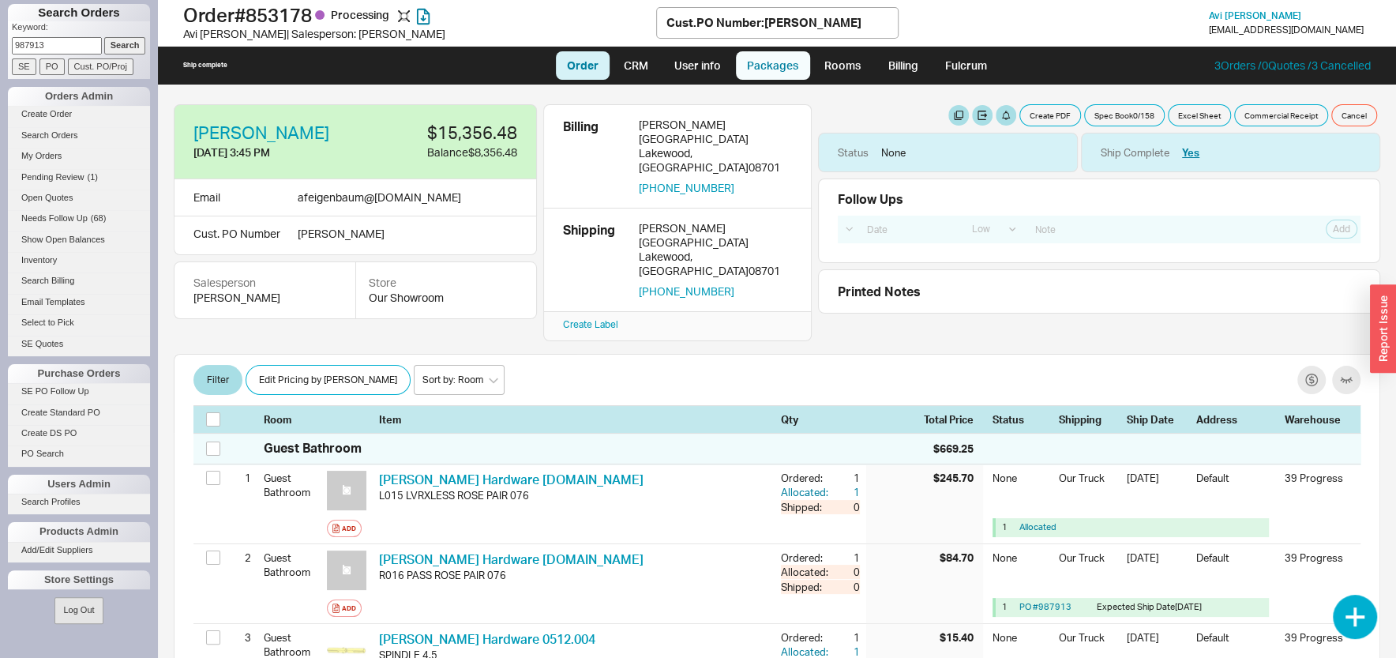
select select "8"
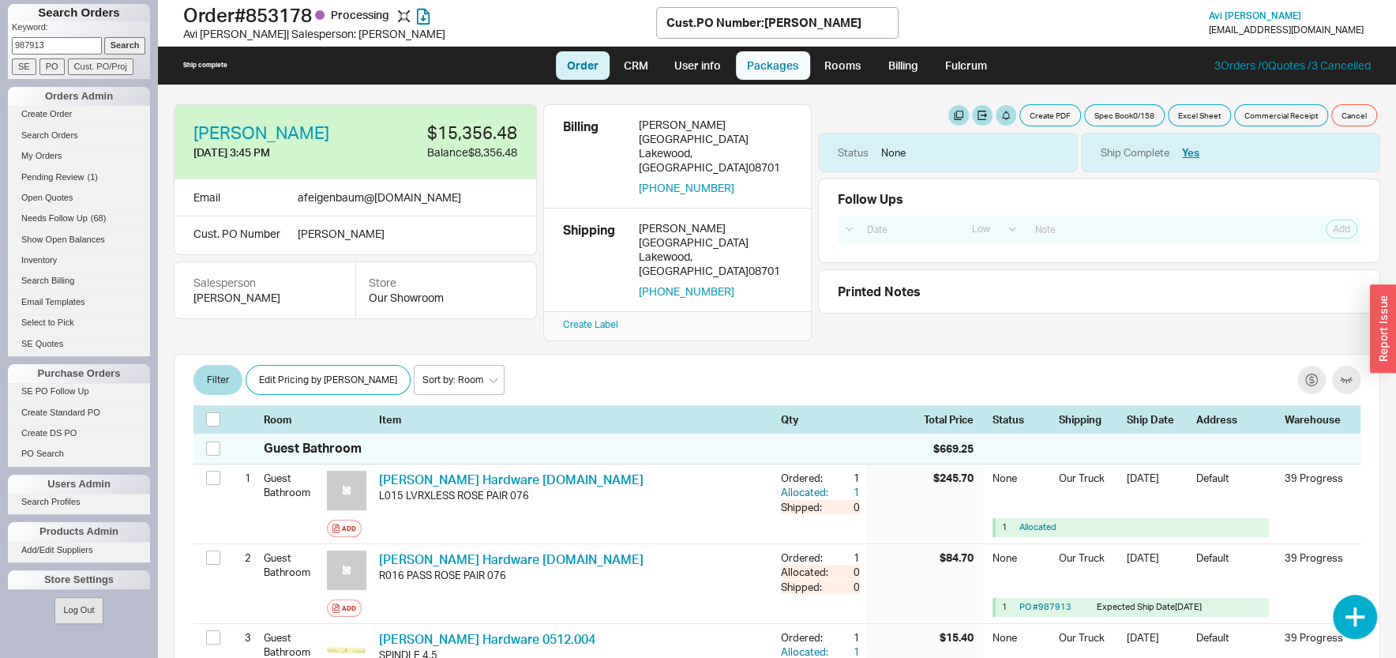
select select "8"
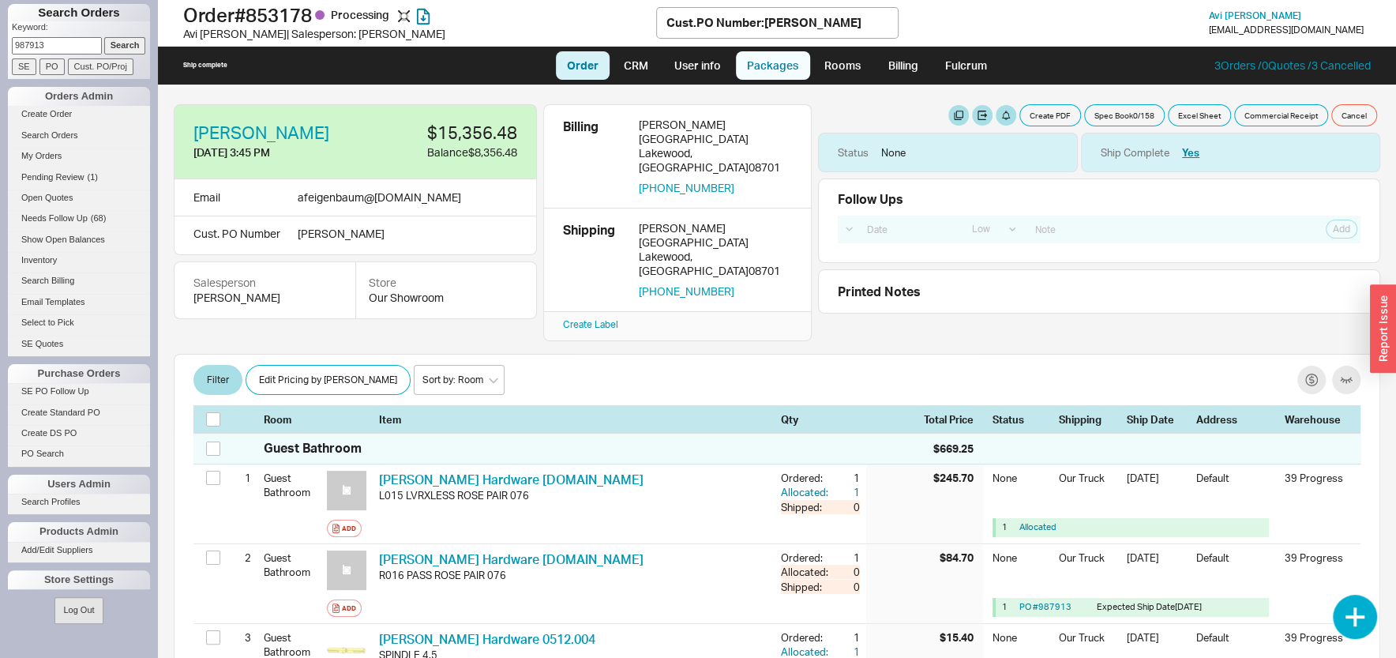
select select "8"
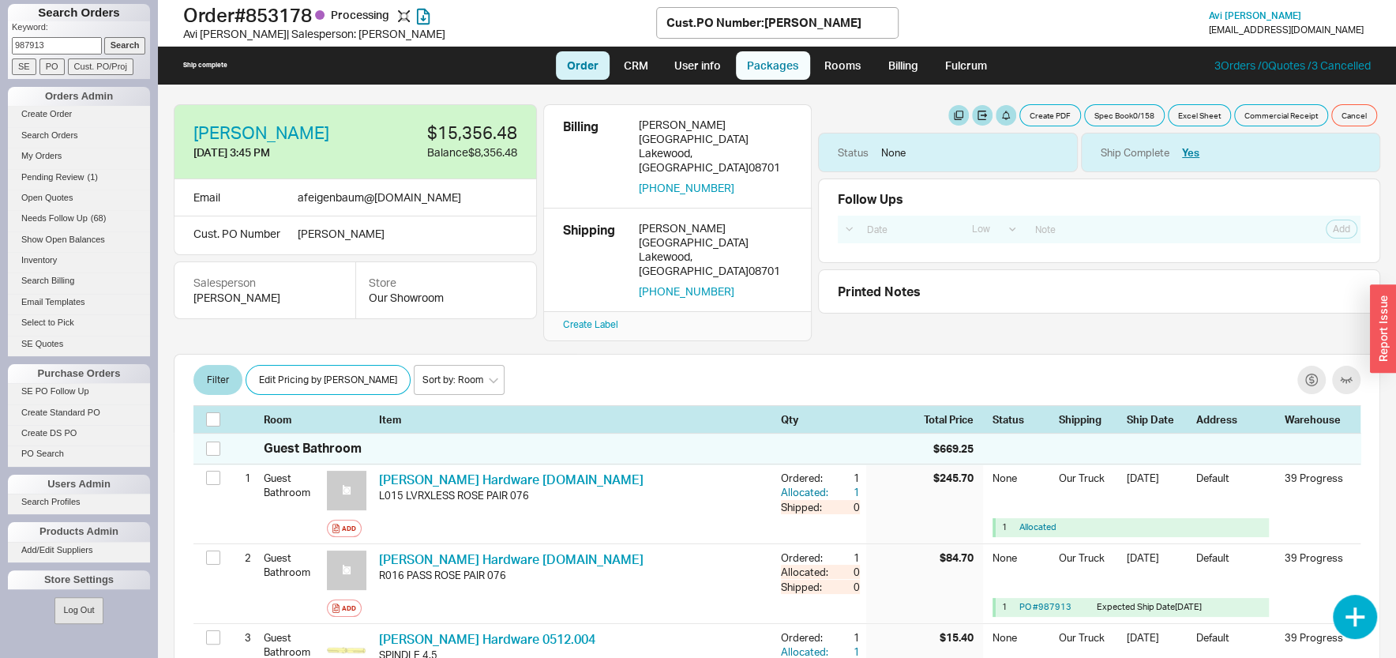
select select "8"
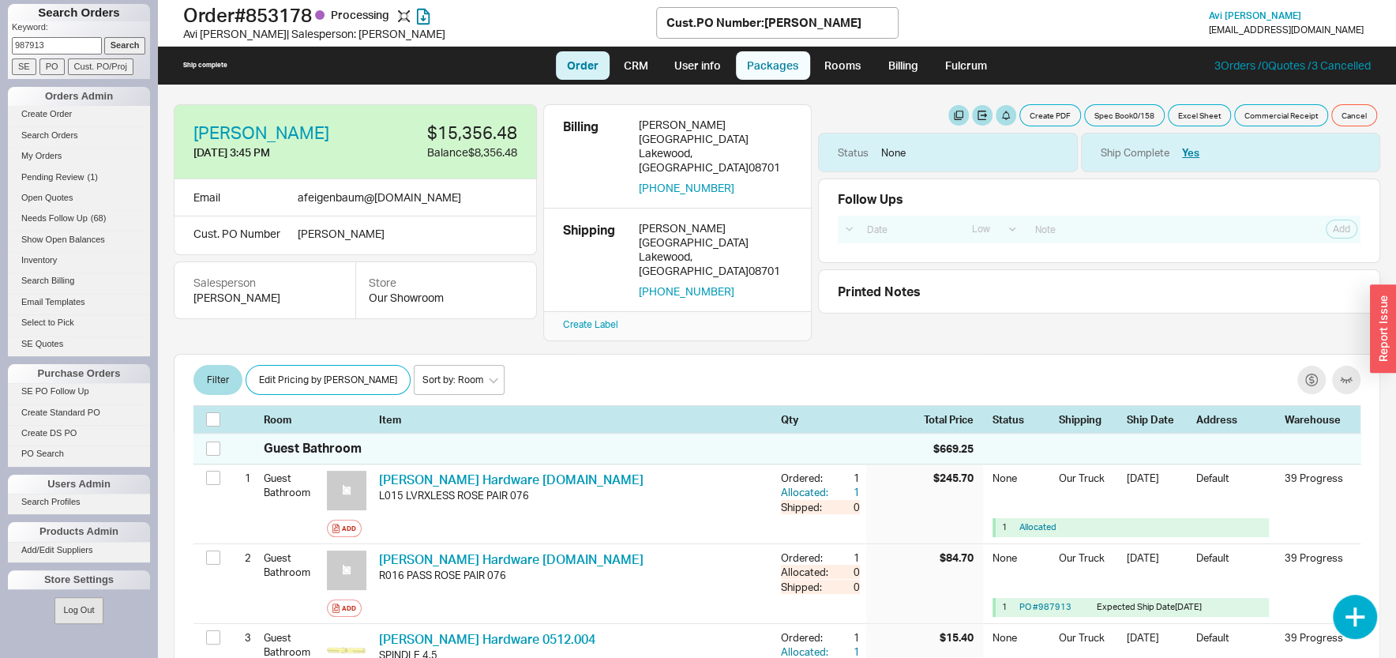
select select "8"
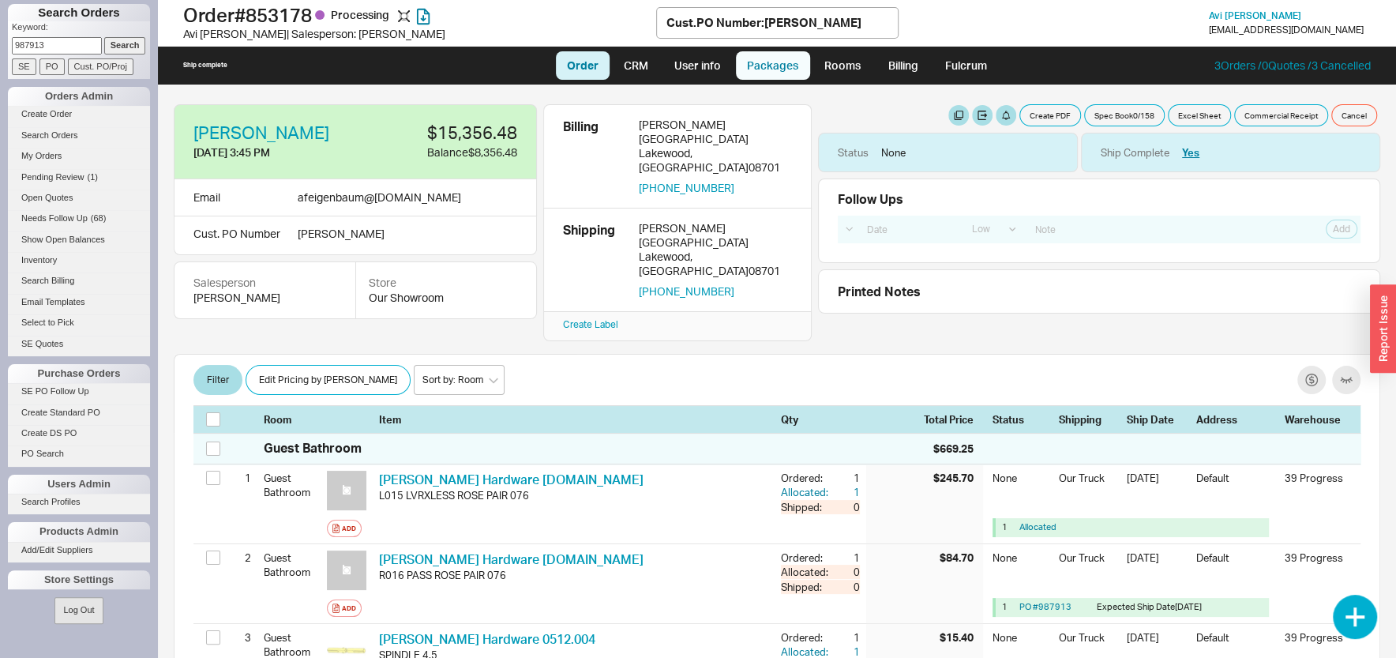
select select "8"
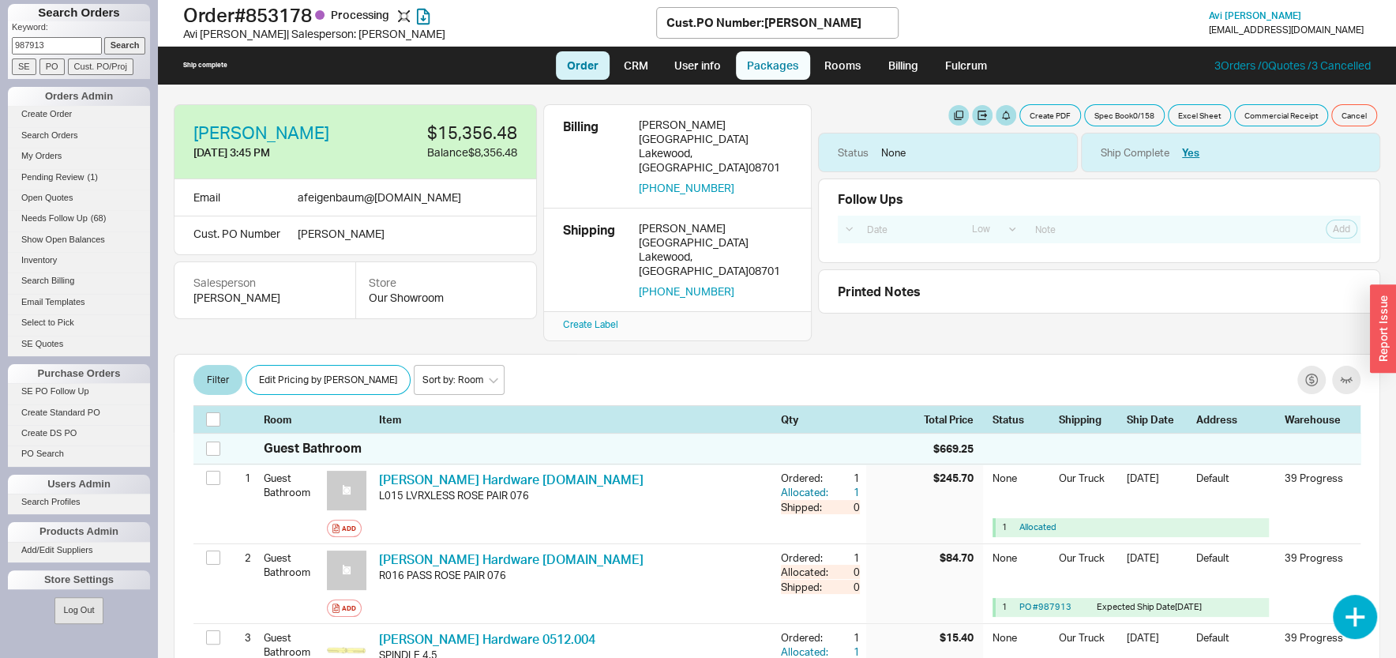
select select "8"
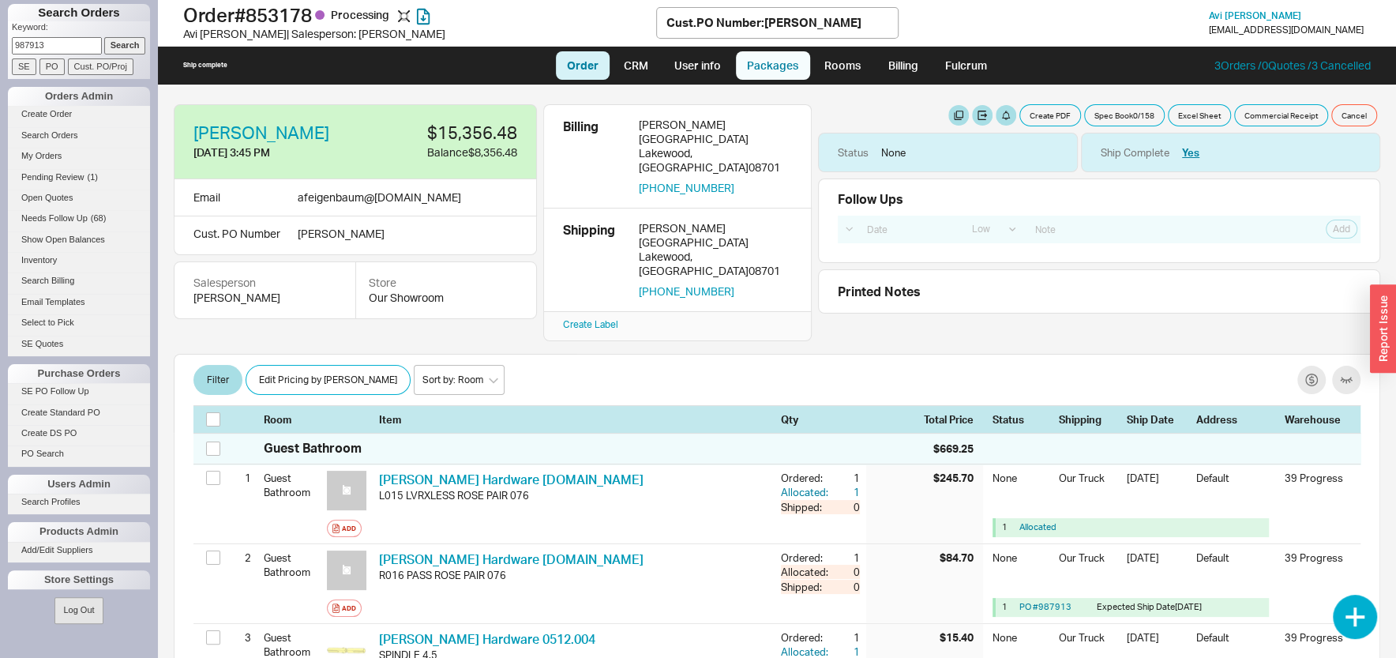
select select "8"
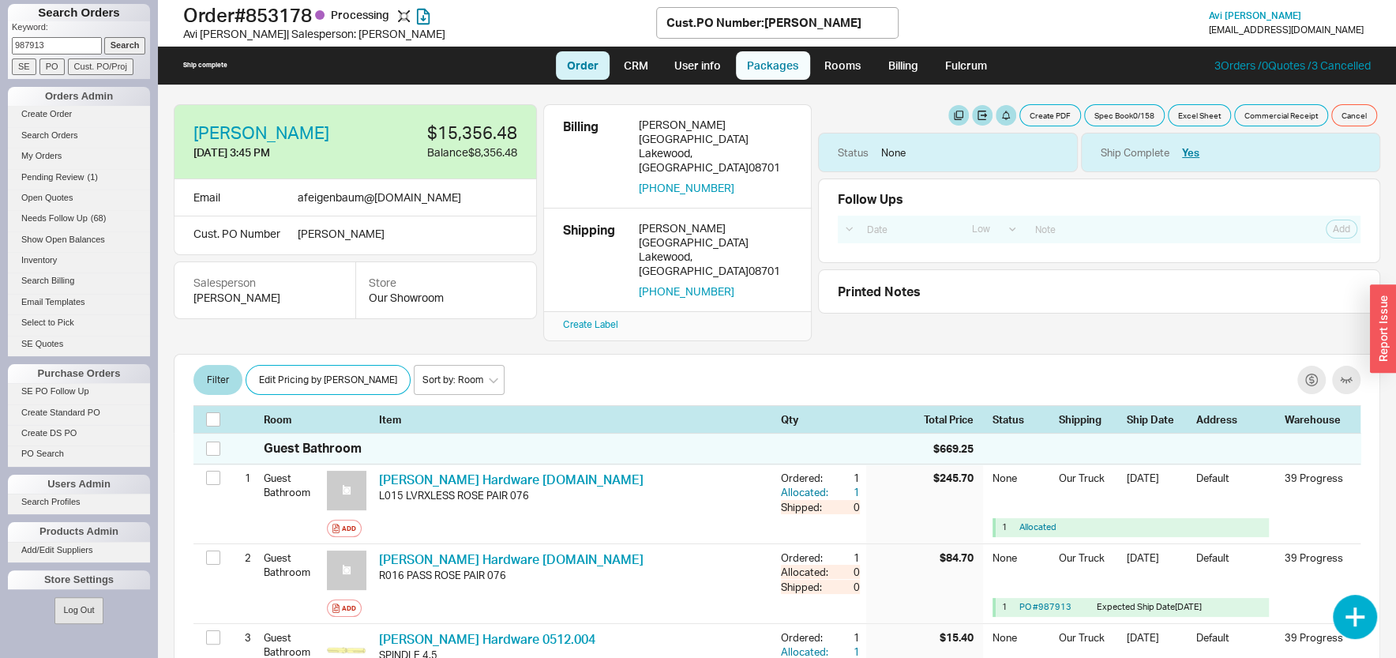
select select "8"
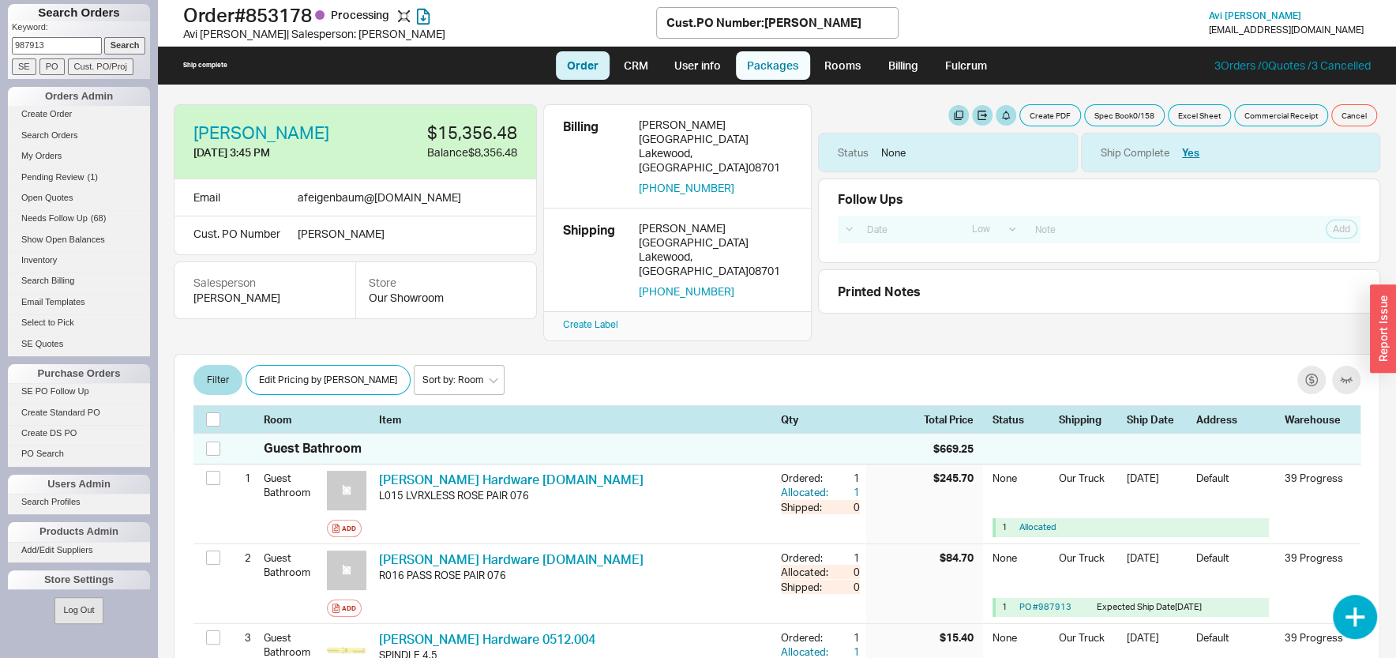
select select "8"
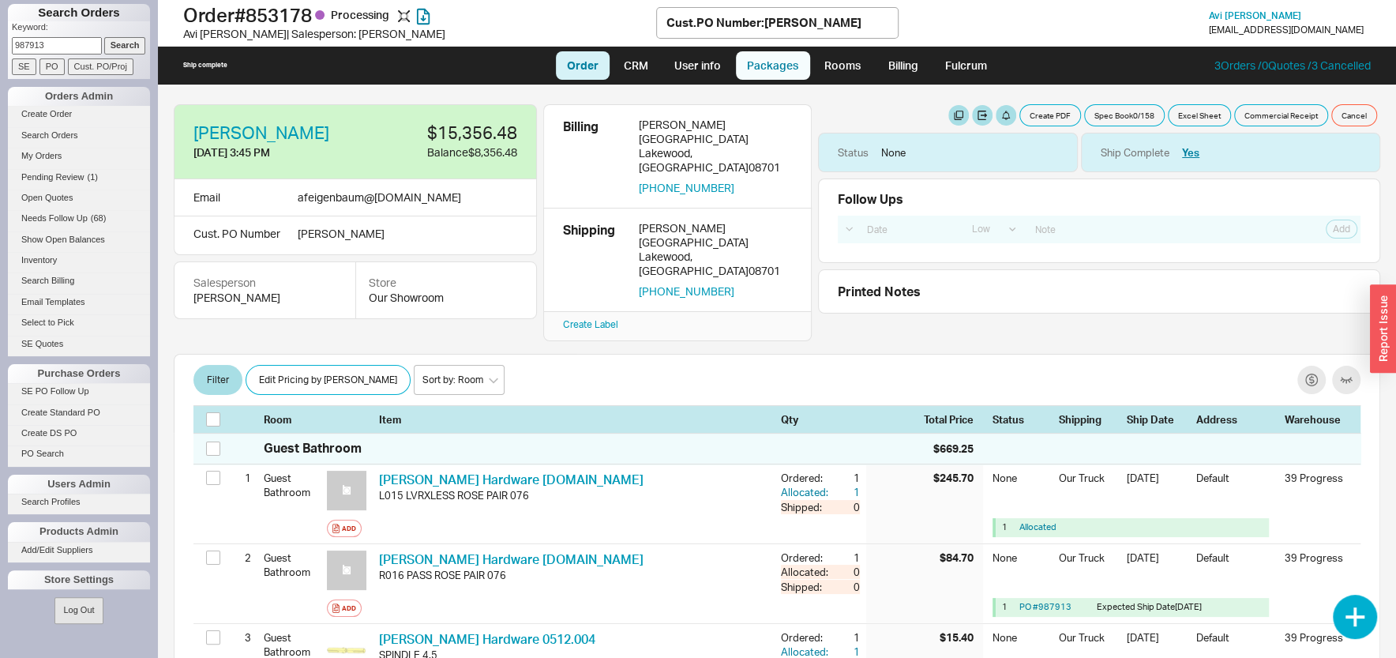
select select "8"
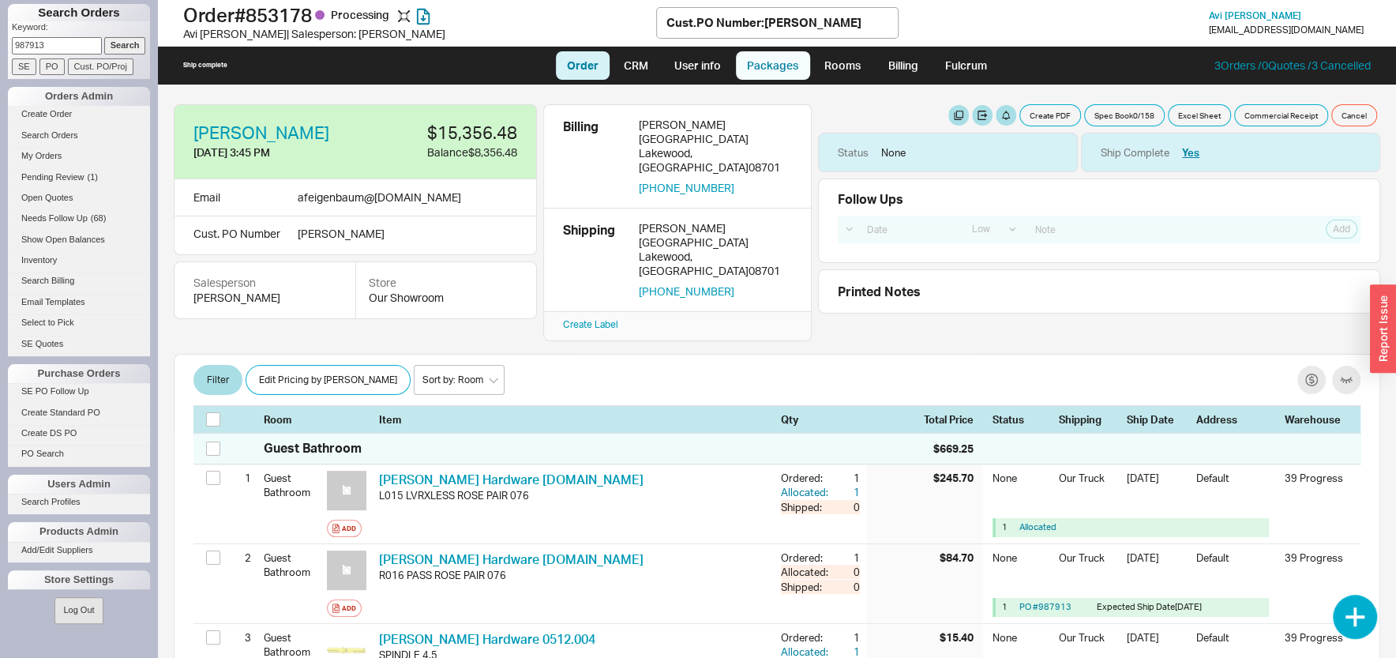
select select "8"
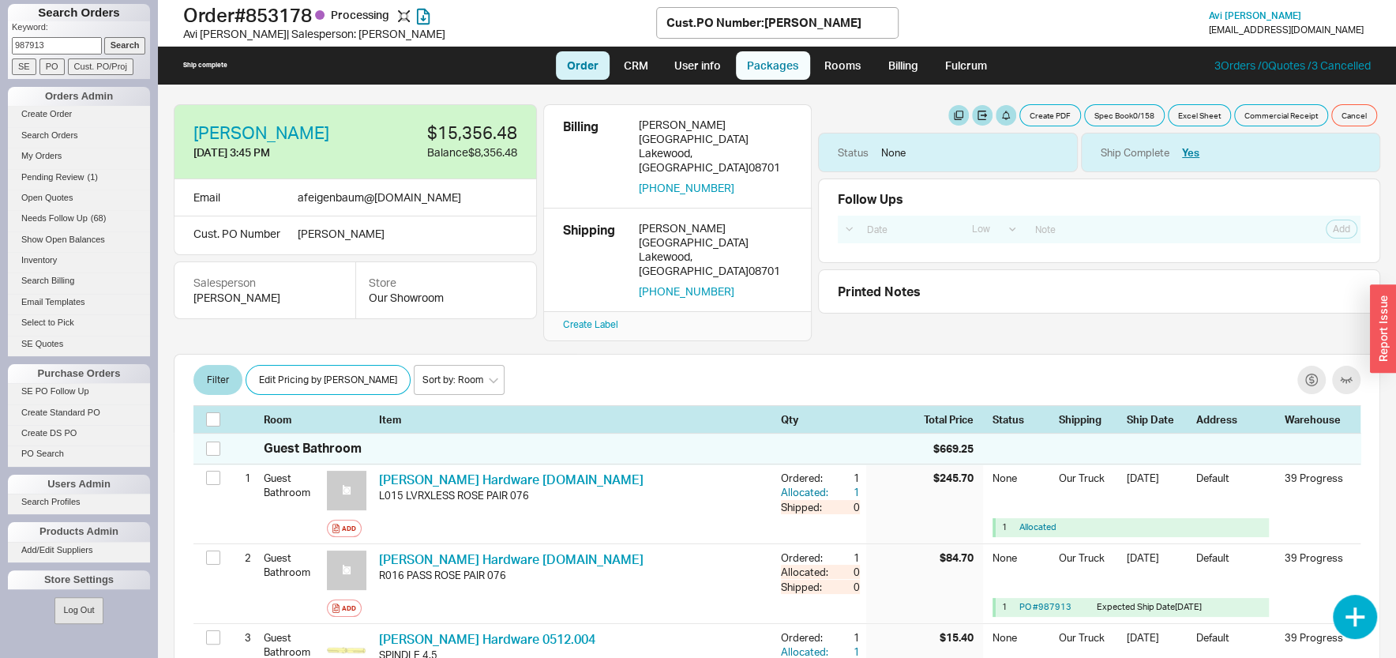
select select "8"
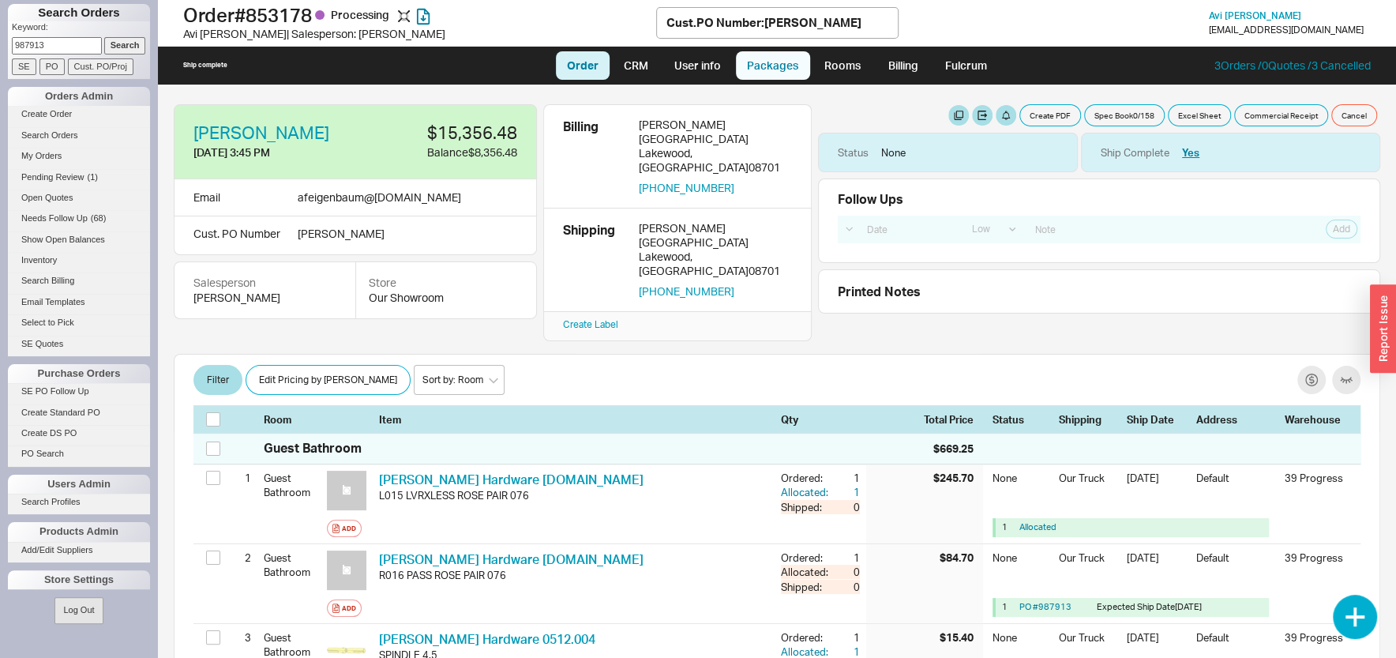
select select "8"
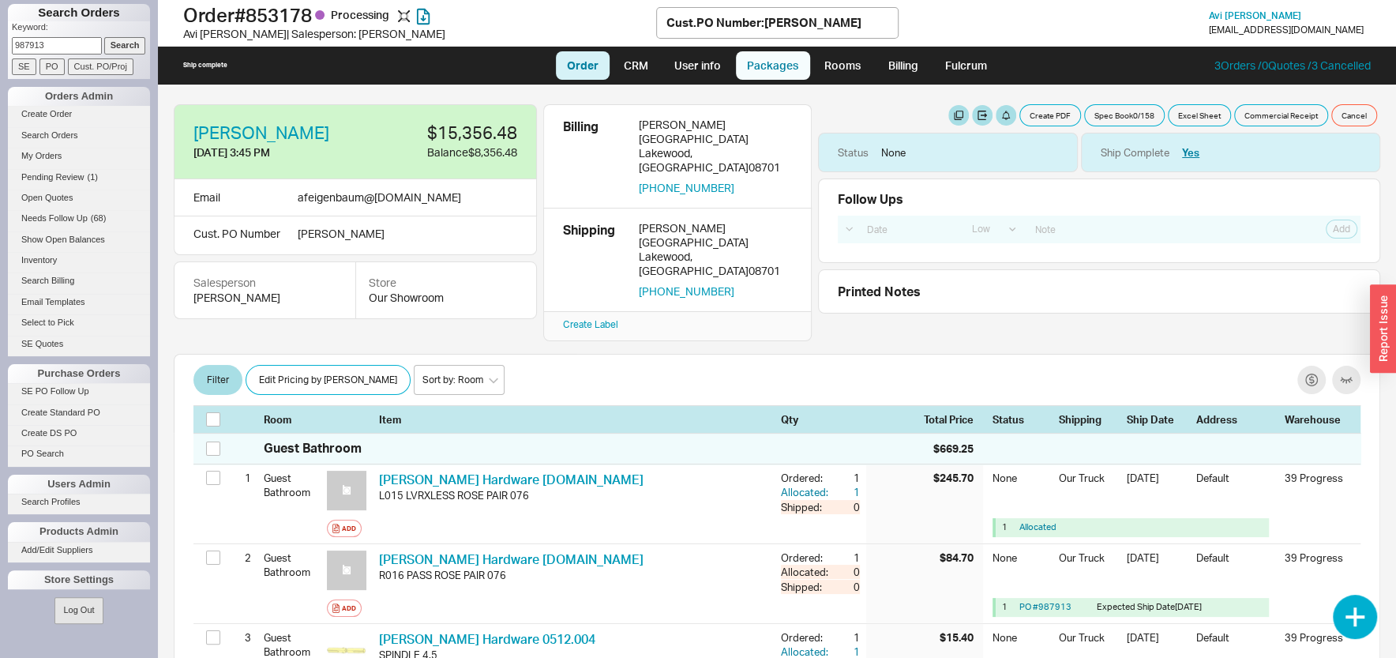
select select "8"
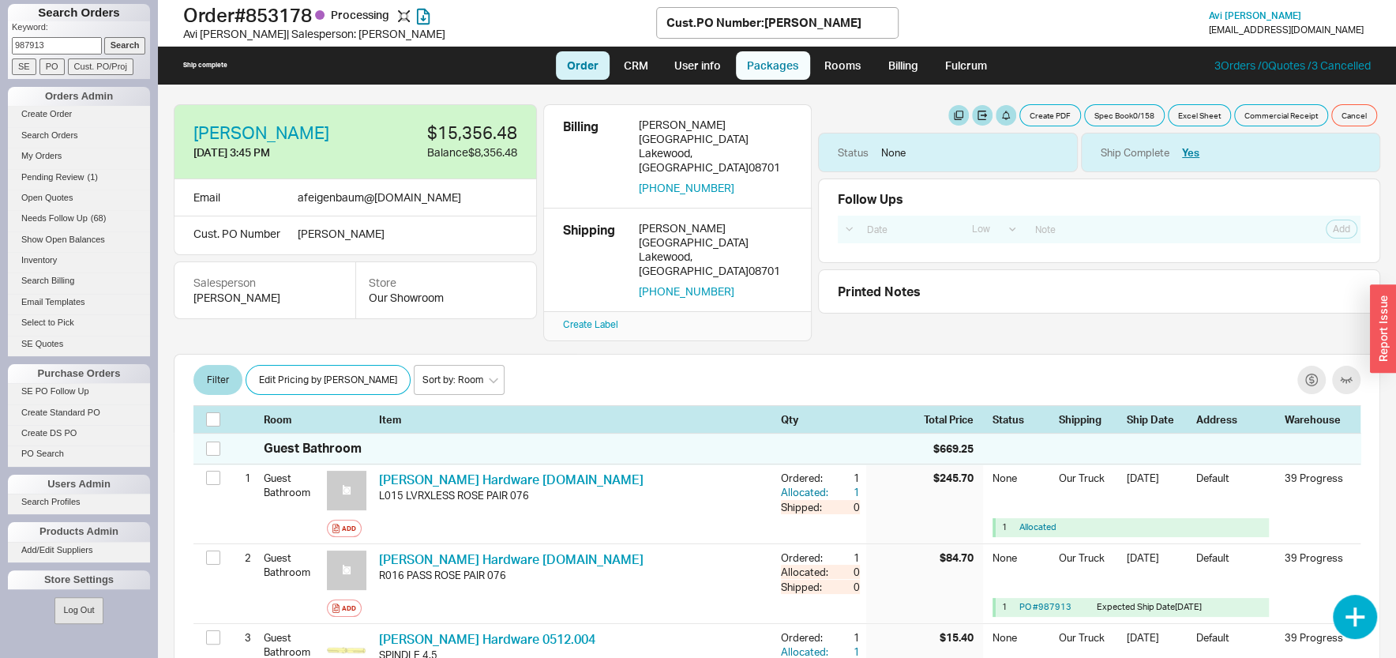
select select "8"
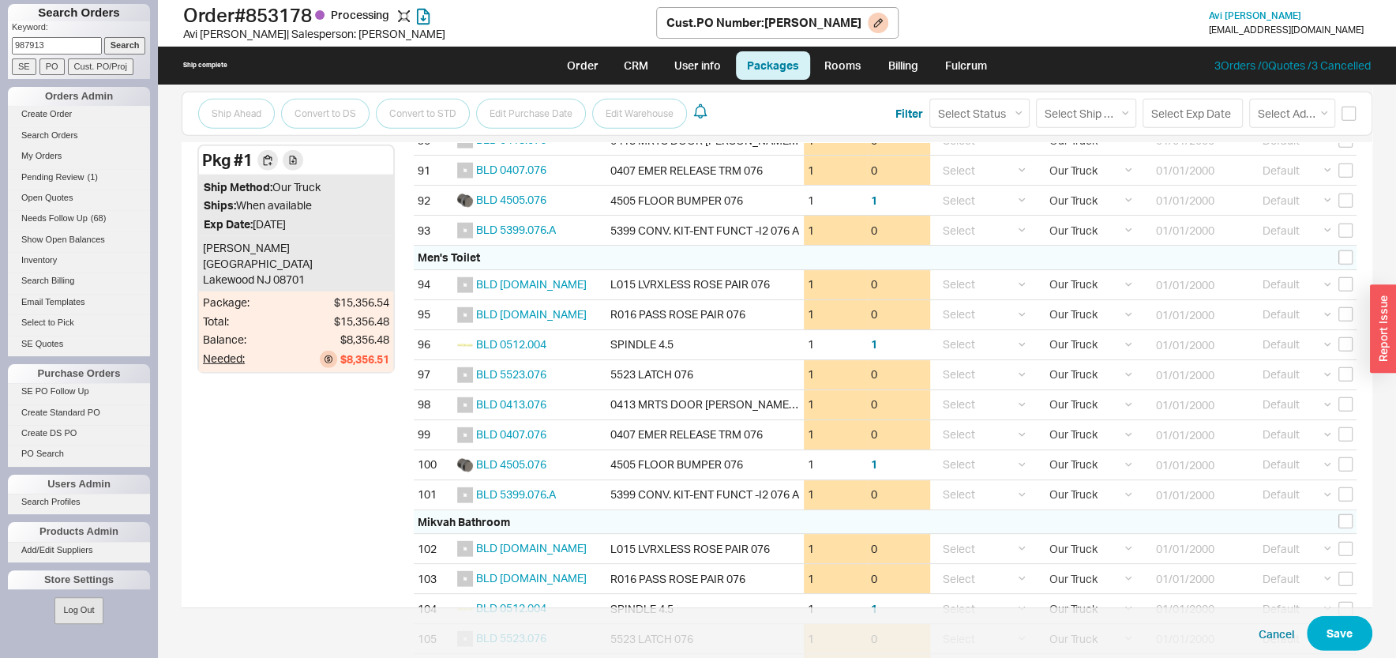
scroll to position [3208, 0]
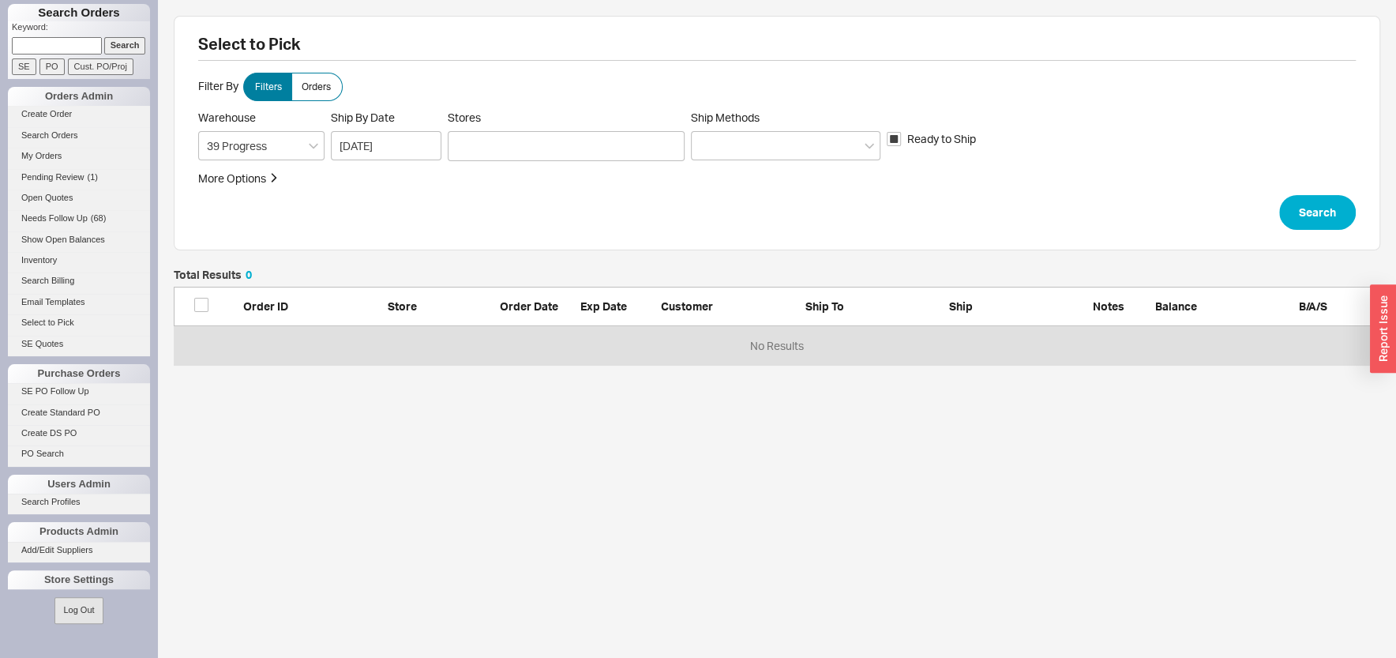
scroll to position [81, 1191]
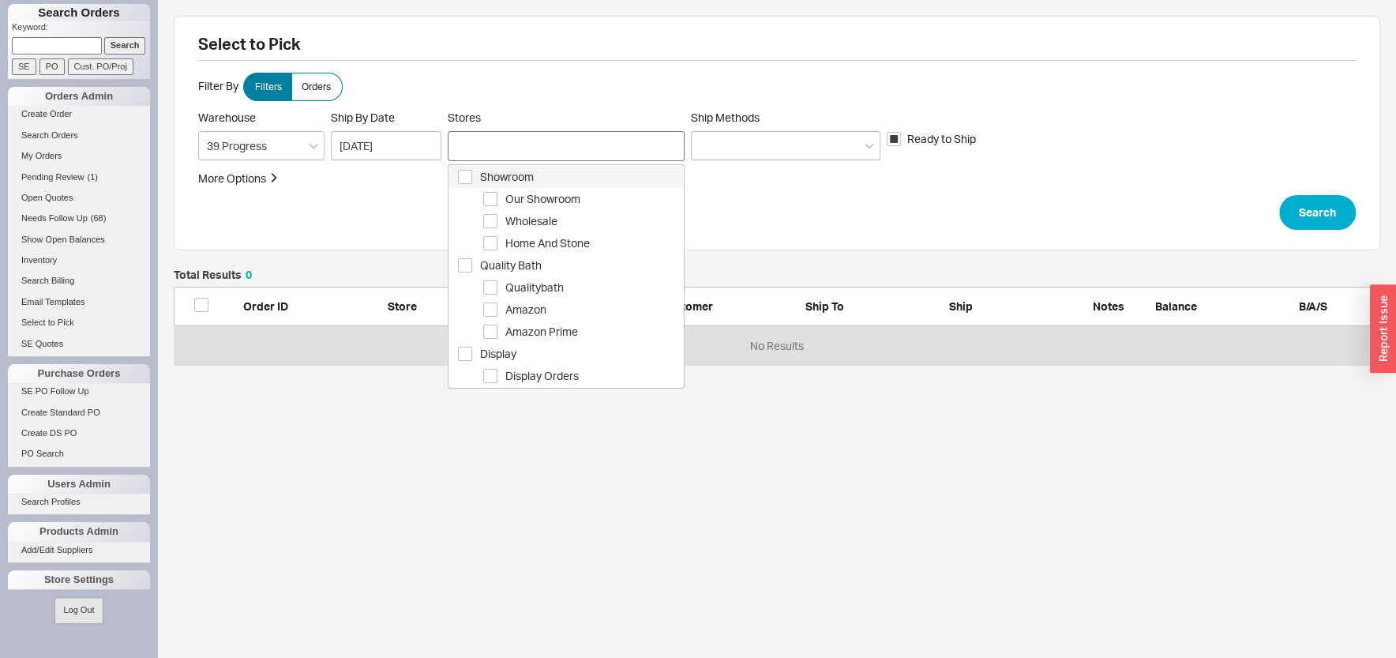
click at [524, 149] on div at bounding box center [566, 146] width 237 height 30
click at [324, 85] on span "Orders" at bounding box center [316, 87] width 29 height 13
click at [0, 0] on input "Orders" at bounding box center [0, 0] width 0 height 0
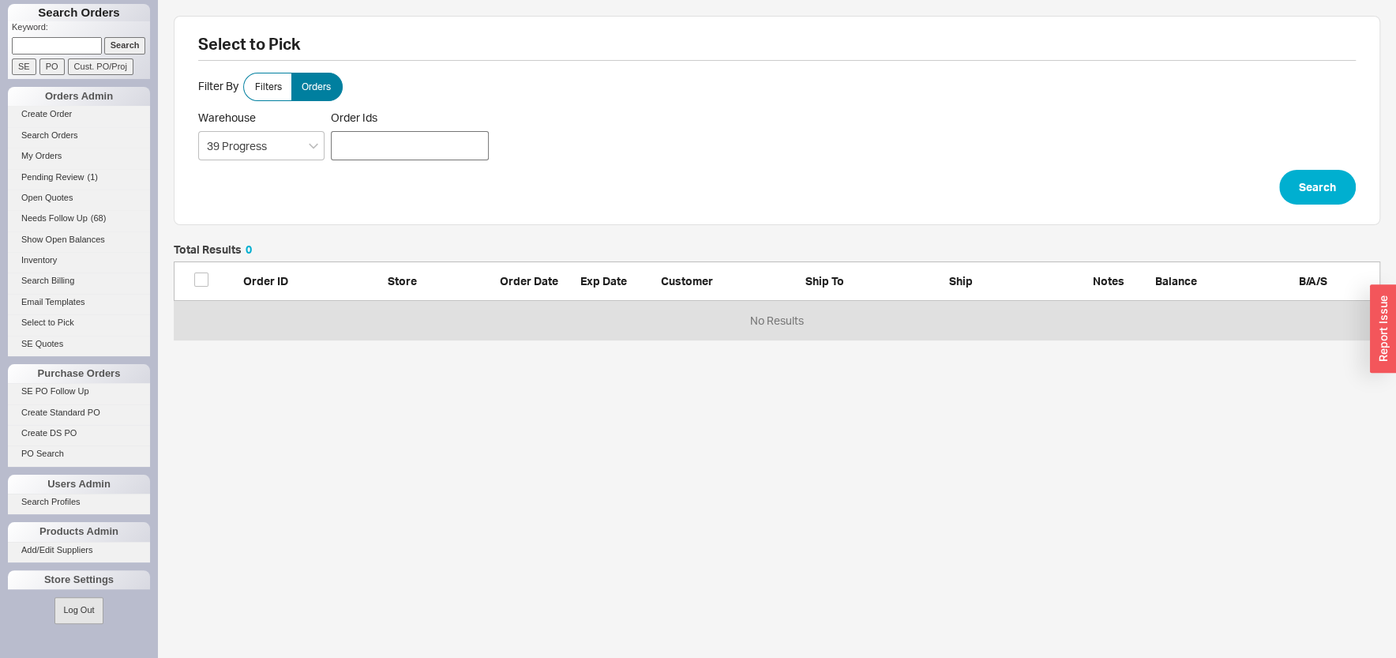
click at [440, 147] on div at bounding box center [410, 145] width 158 height 29
click button "Search" at bounding box center [1317, 187] width 77 height 35
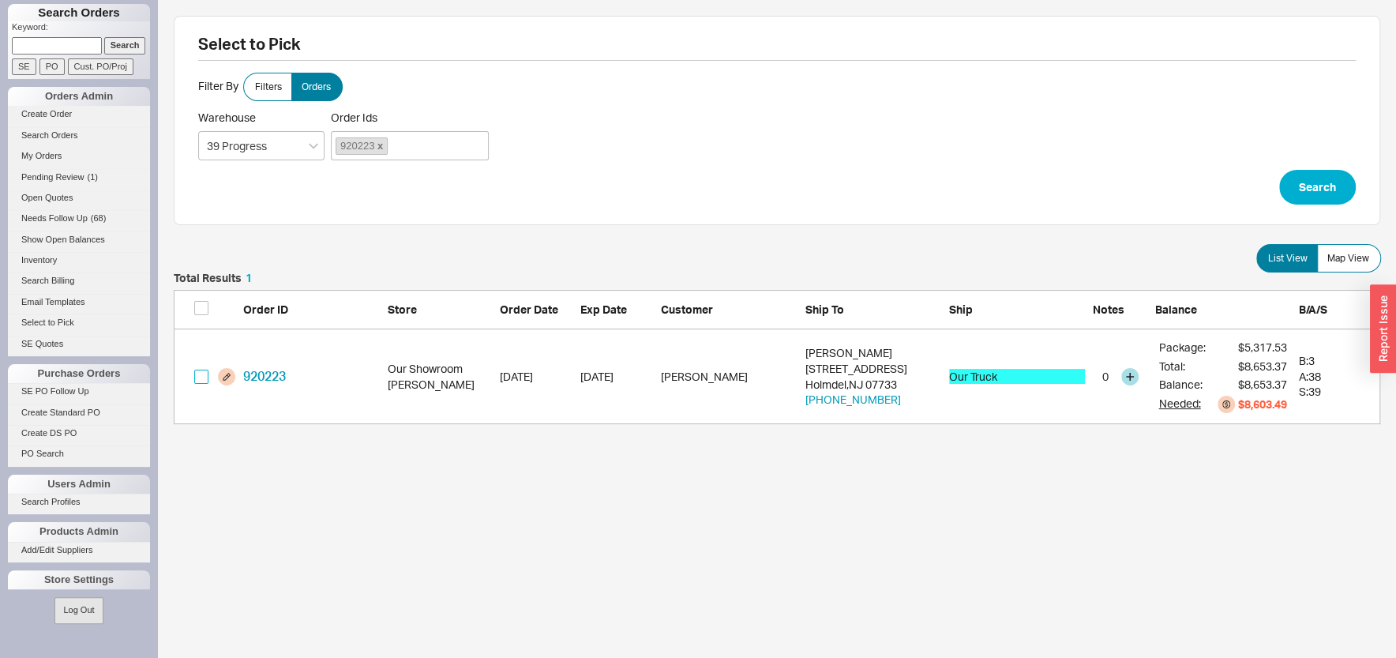
click at [210, 373] on div "grid" at bounding box center [214, 376] width 41 height 17
click at [206, 378] on input "grid" at bounding box center [201, 377] width 14 height 14
checkbox input "true"
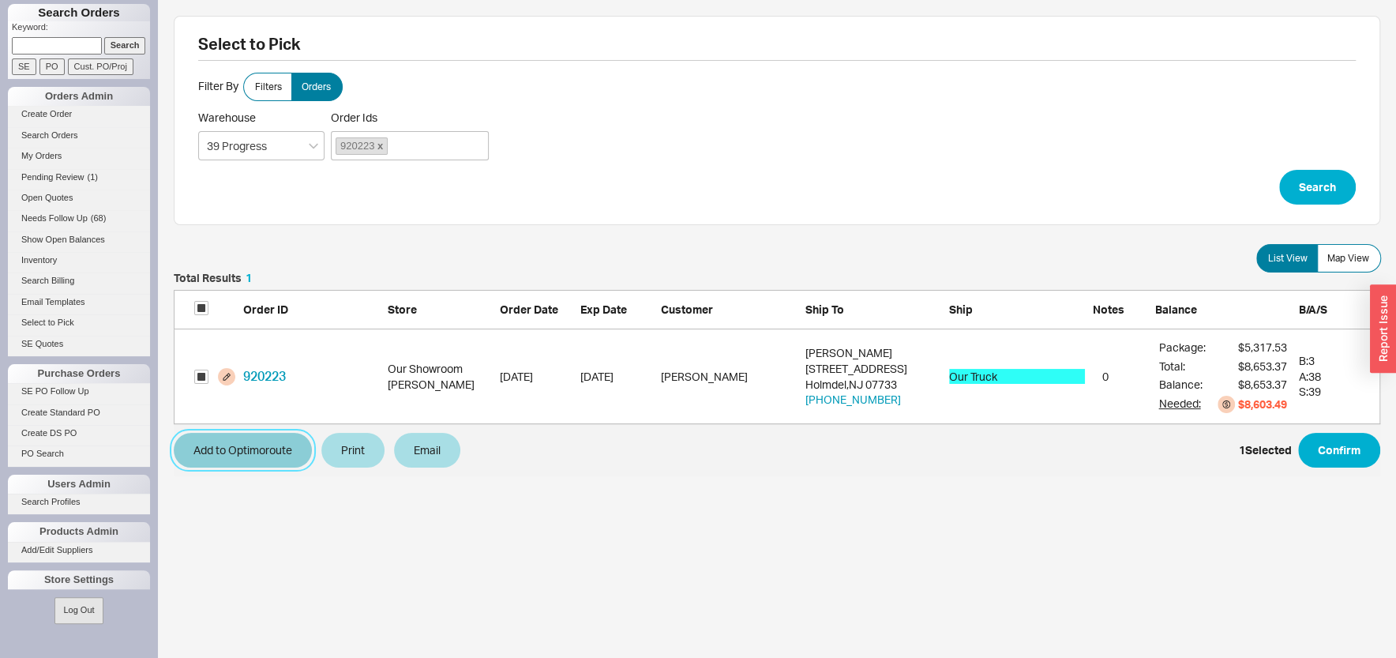
click at [272, 455] on button "Add to Optimoroute" at bounding box center [243, 450] width 138 height 35
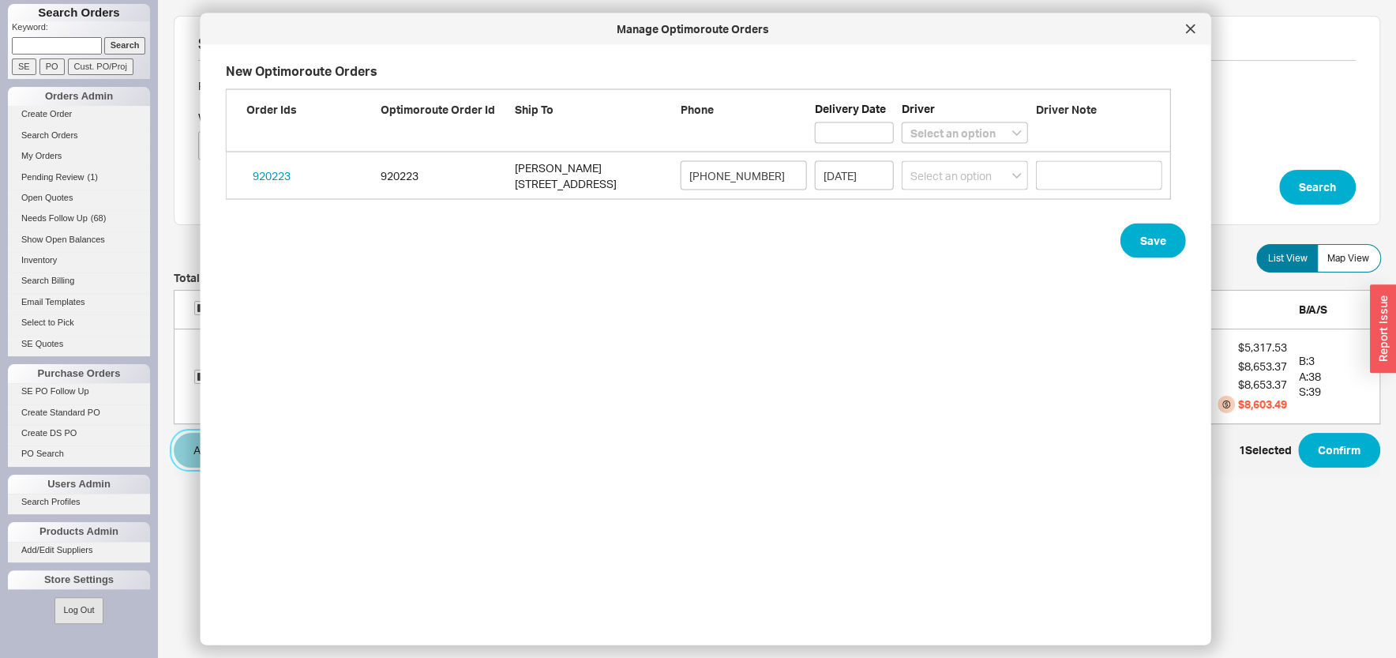
scroll to position [546, 955]
click at [902, 122] on select "Select an option Boruch Lubav Butch Zeitlin" at bounding box center [965, 132] width 126 height 21
select select "001"
click option "Butch Zeitlin" at bounding box center [0, 0] width 0 height 0
select select
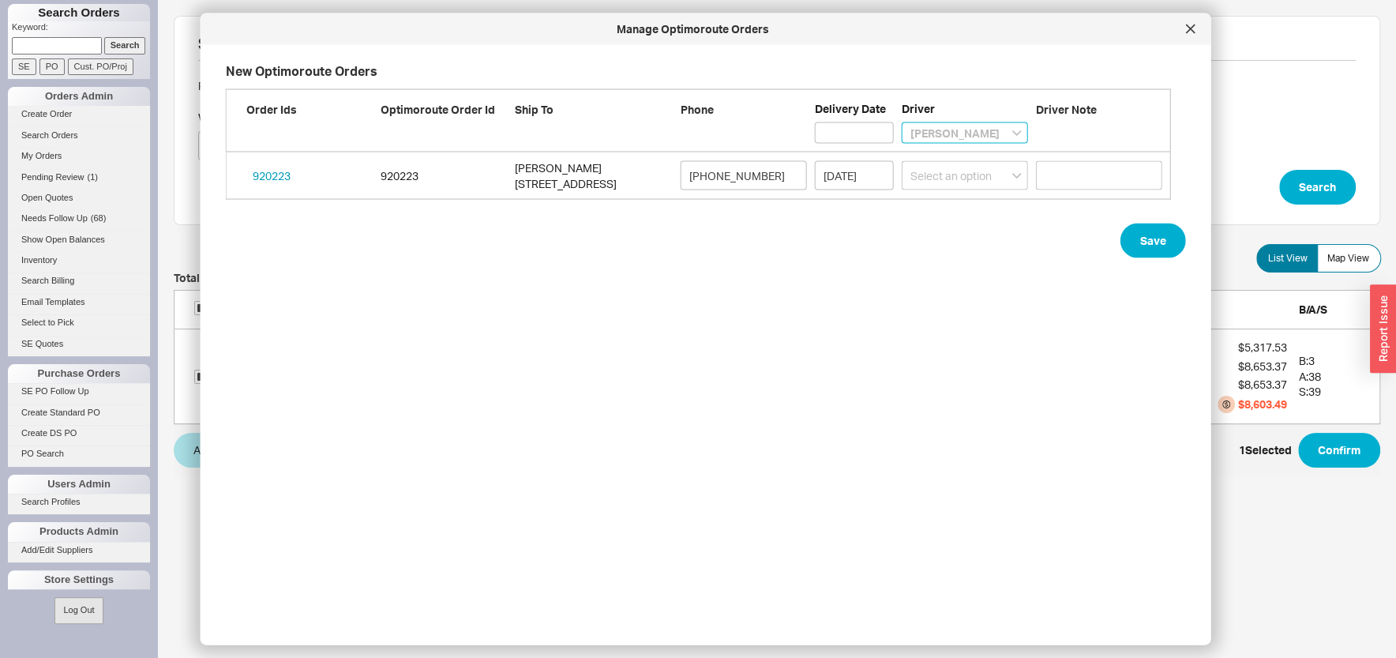
select select "001"
click at [857, 136] on input at bounding box center [854, 132] width 79 height 21
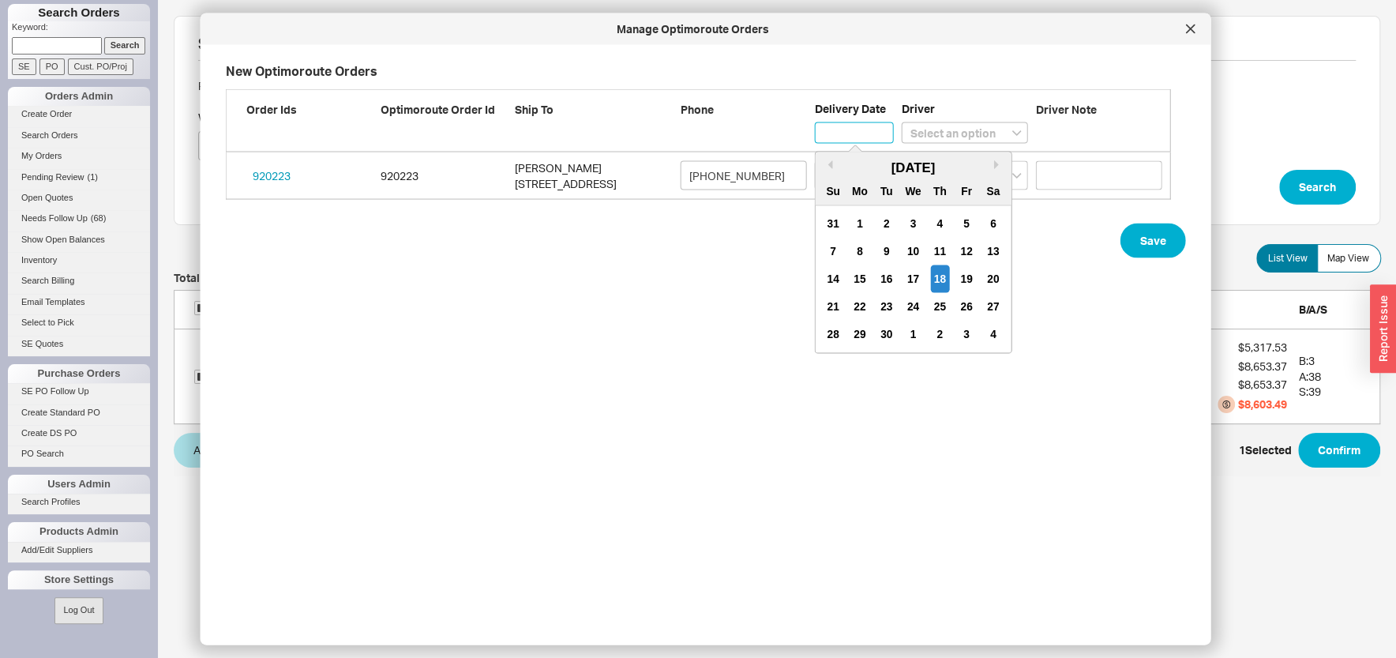
click at [974, 274] on div "19" at bounding box center [966, 279] width 19 height 28
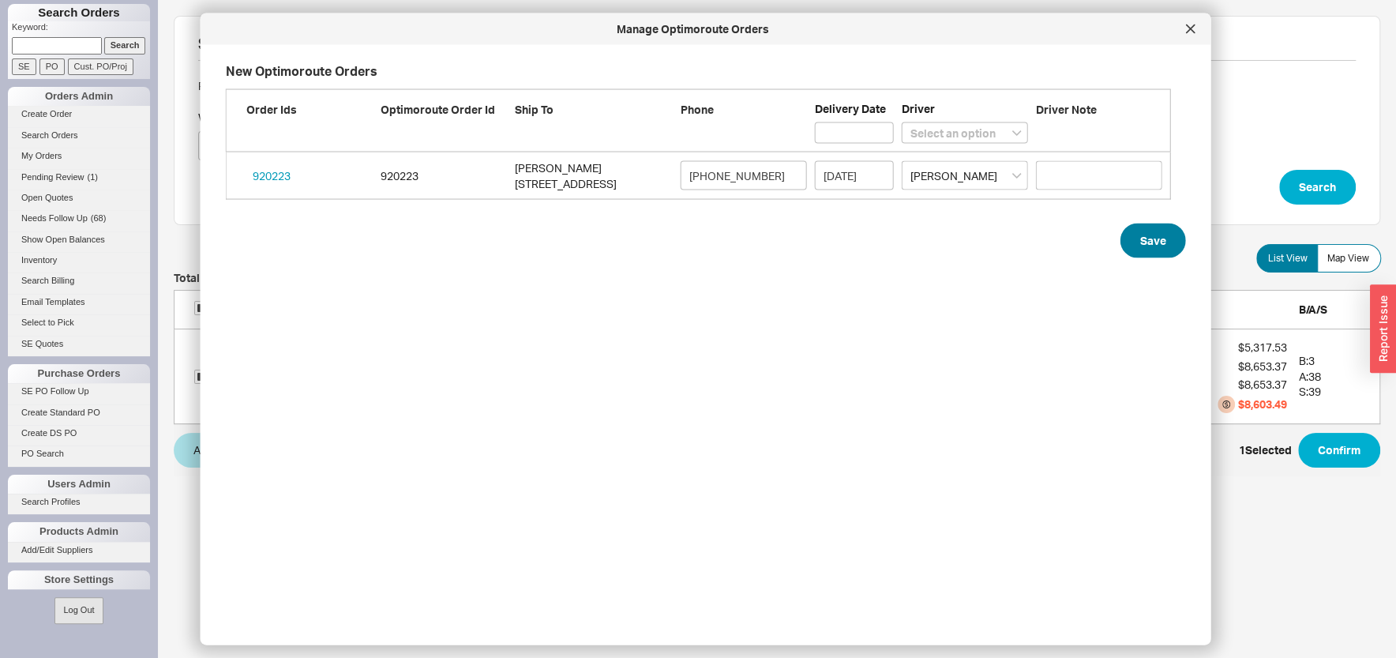
click at [1156, 224] on form "New Optimoroute Orders Order Ids Optimoroute Order Id Ship To Phone Delivery Da…" at bounding box center [706, 160] width 960 height 196
click at [1148, 234] on button "Save" at bounding box center [1154, 240] width 66 height 35
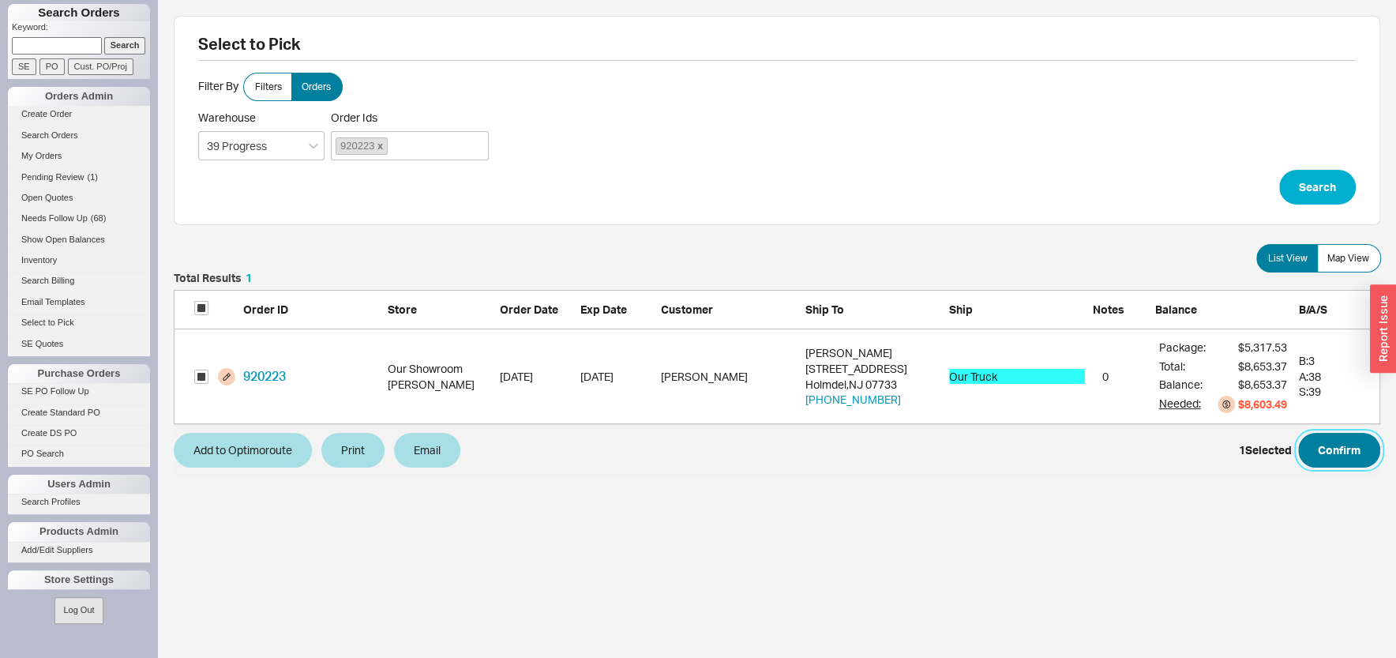
click at [1311, 459] on button "Confirm" at bounding box center [1339, 450] width 82 height 35
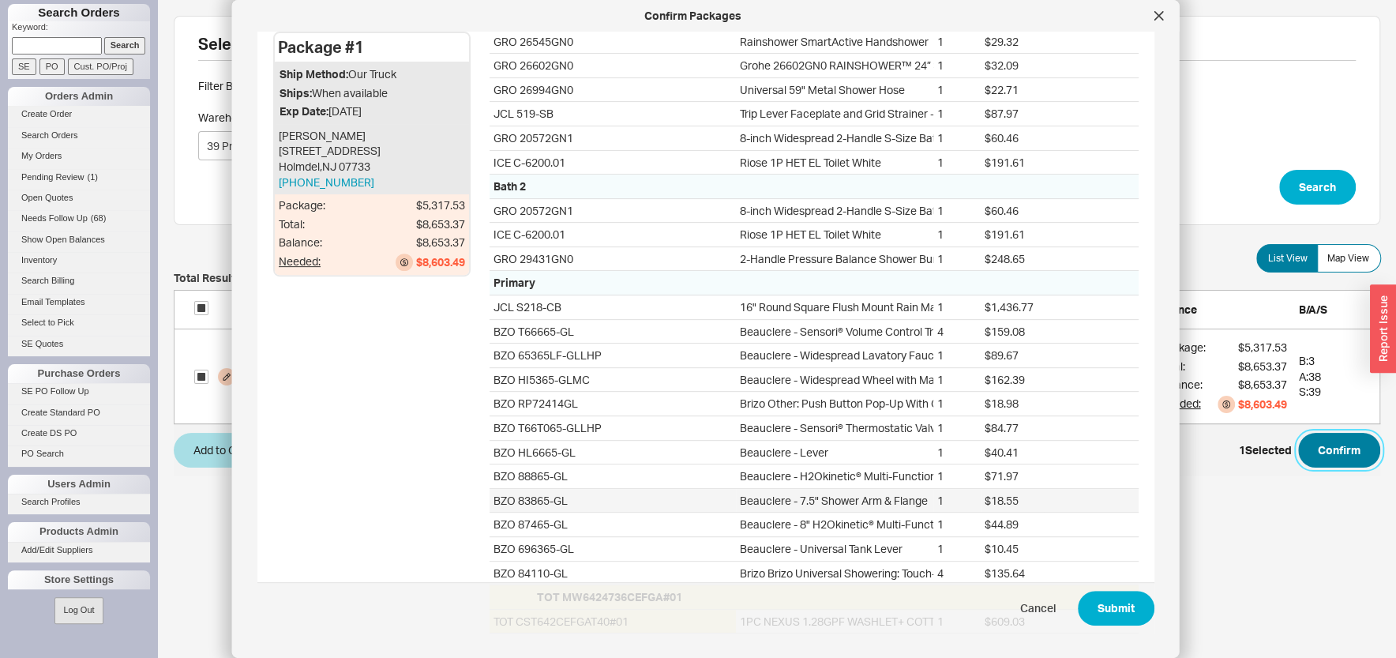
scroll to position [496, 0]
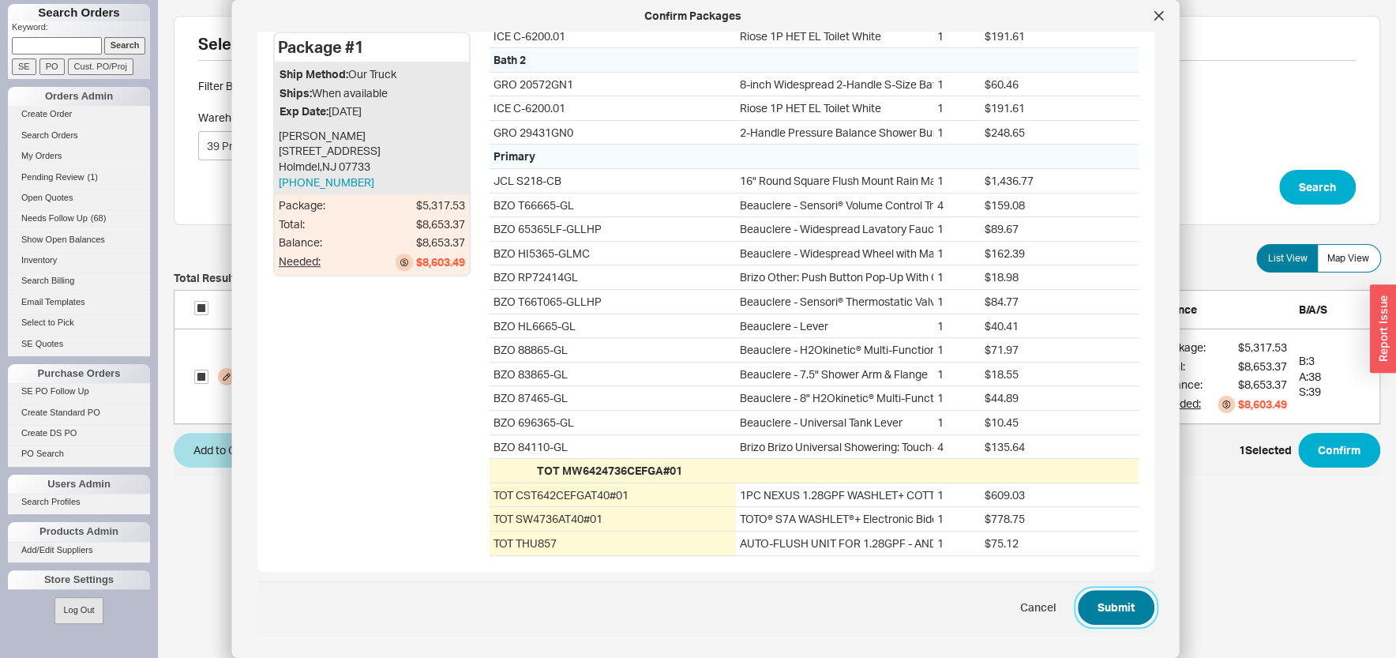
click at [1102, 612] on button "Submit" at bounding box center [1116, 607] width 77 height 35
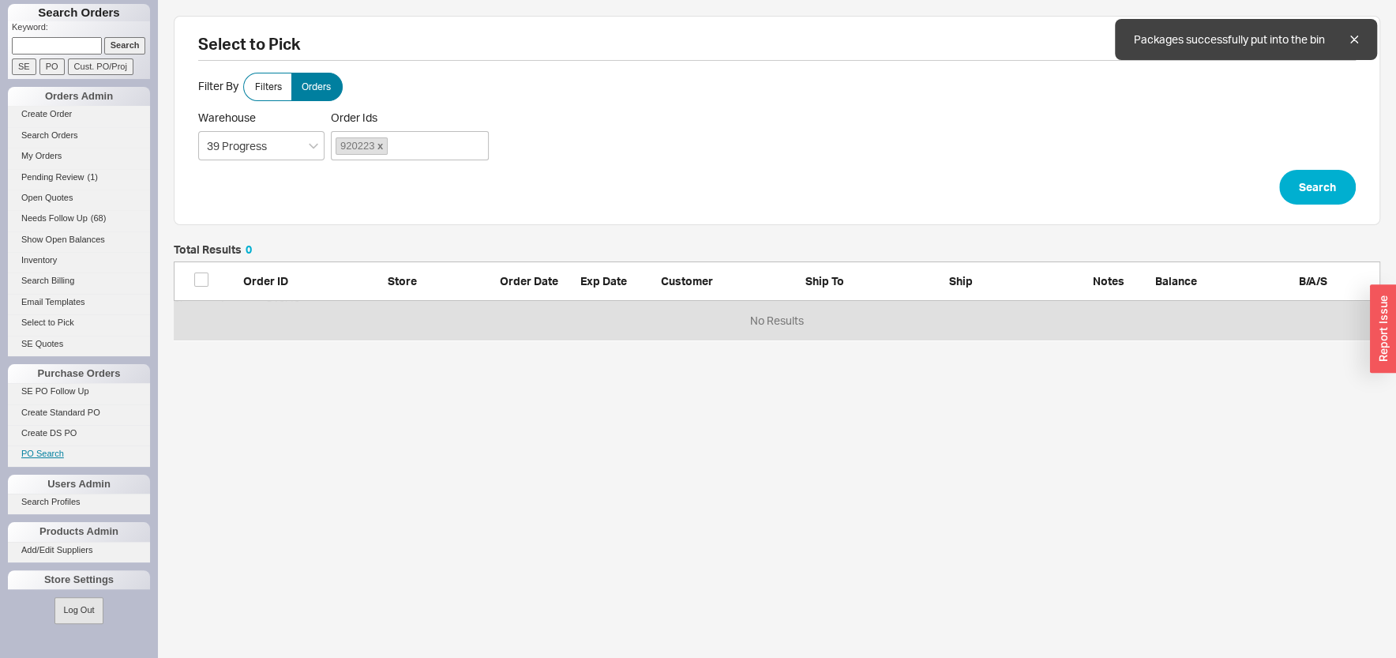
scroll to position [80, 1191]
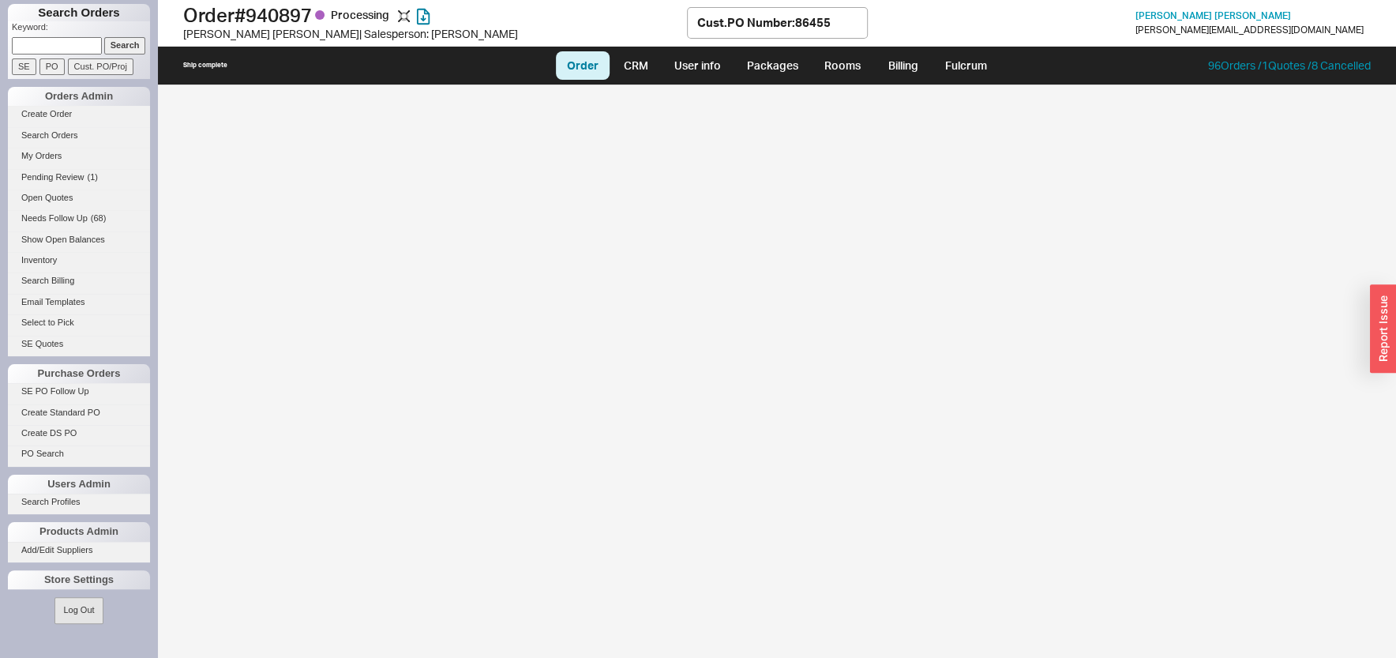
select select "LOW"
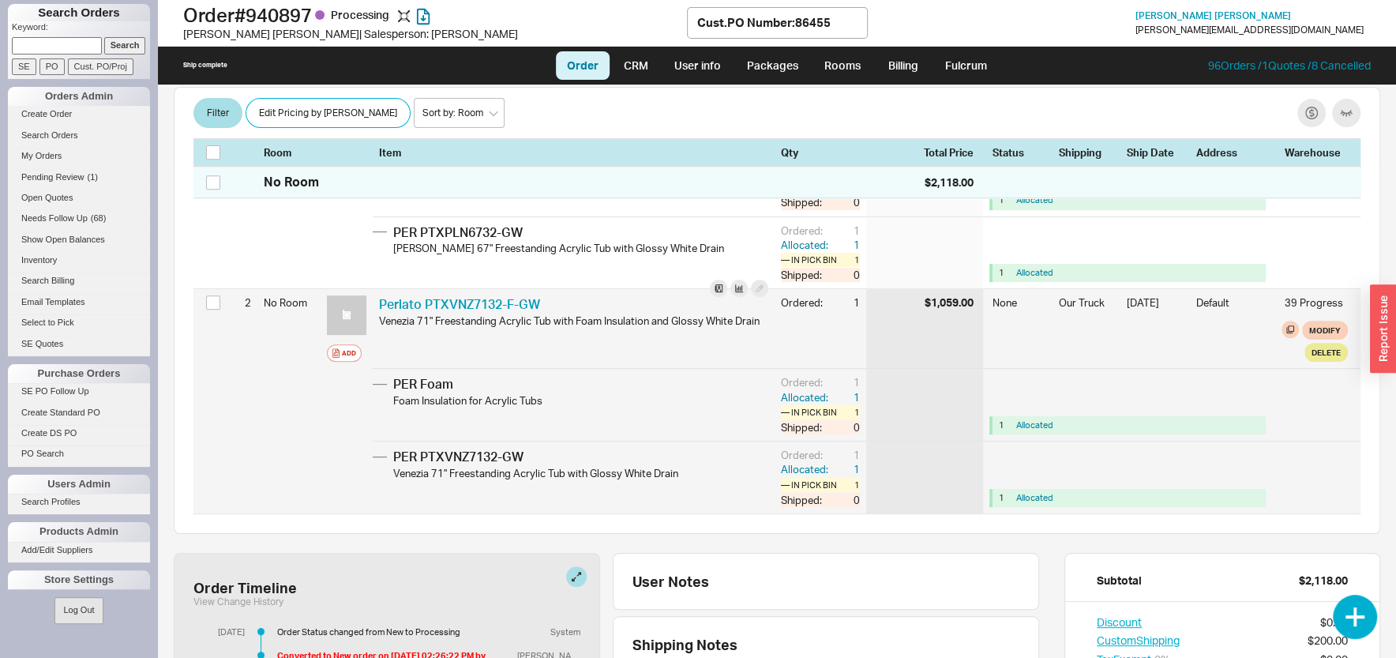
scroll to position [508, 0]
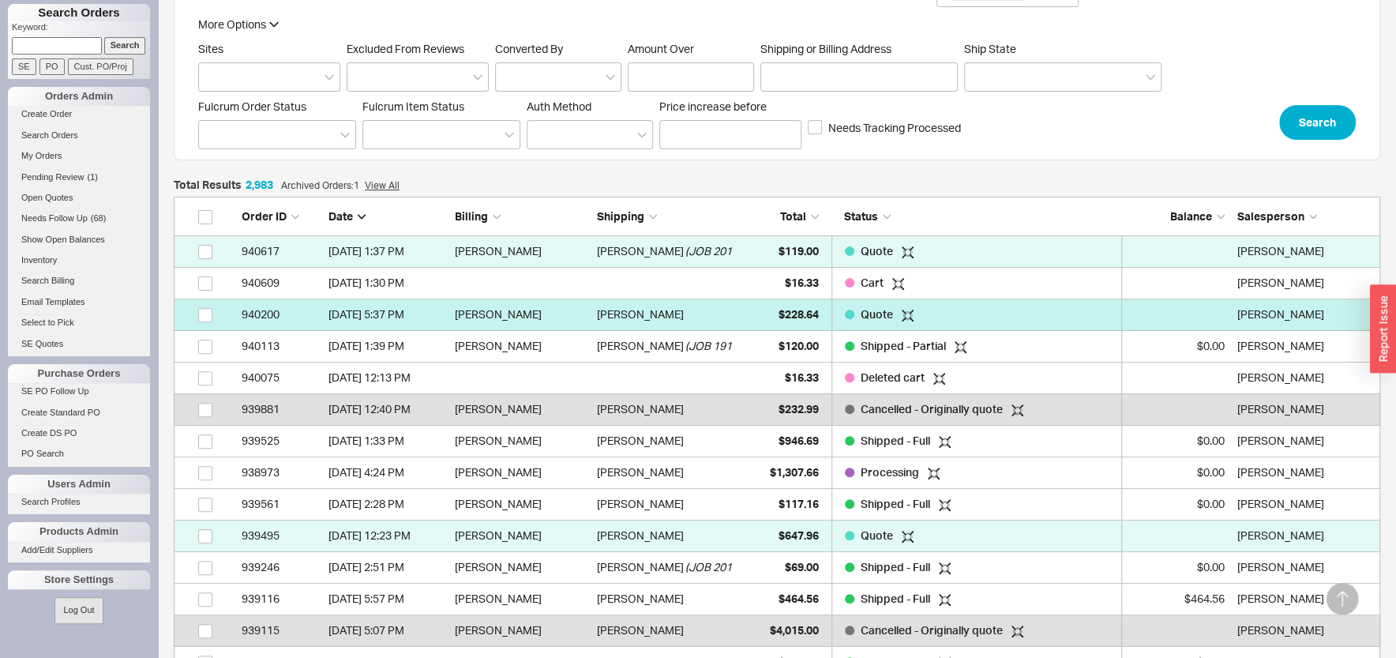
scroll to position [94276, 1191]
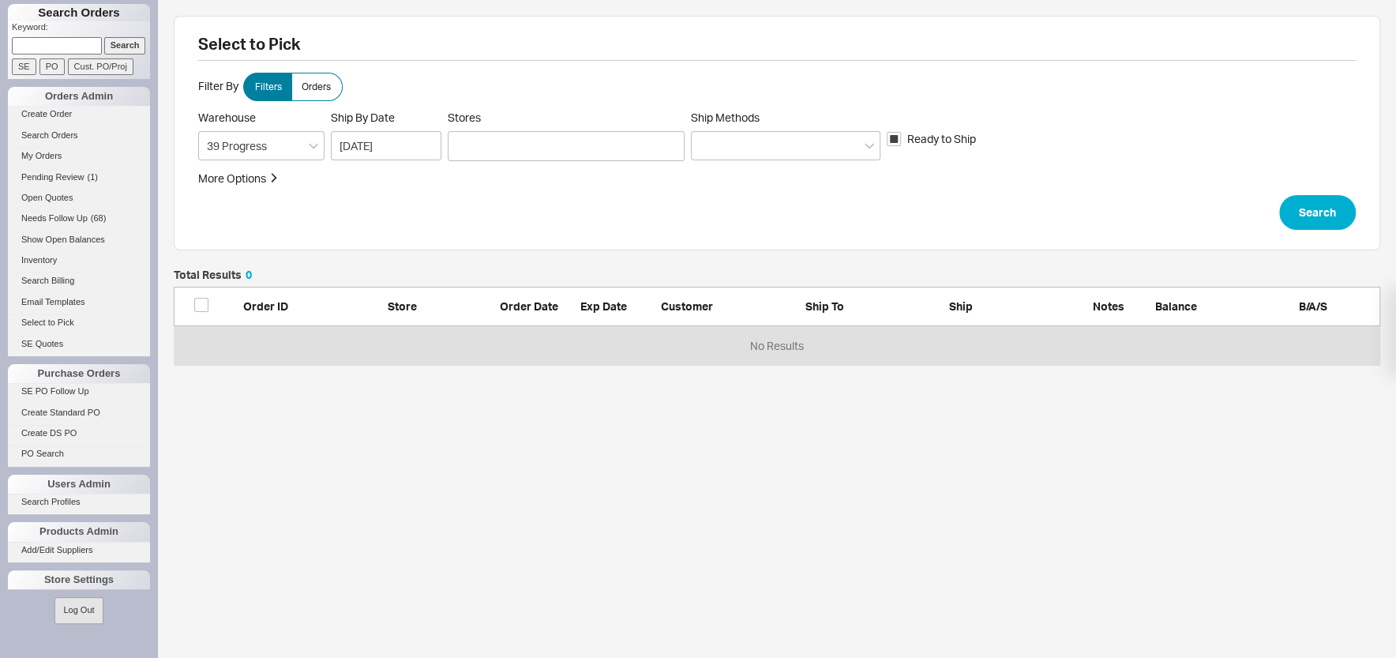
scroll to position [81, 1191]
click at [324, 90] on span "Orders" at bounding box center [316, 87] width 29 height 13
click at [0, 0] on input "Orders" at bounding box center [0, 0] width 0 height 0
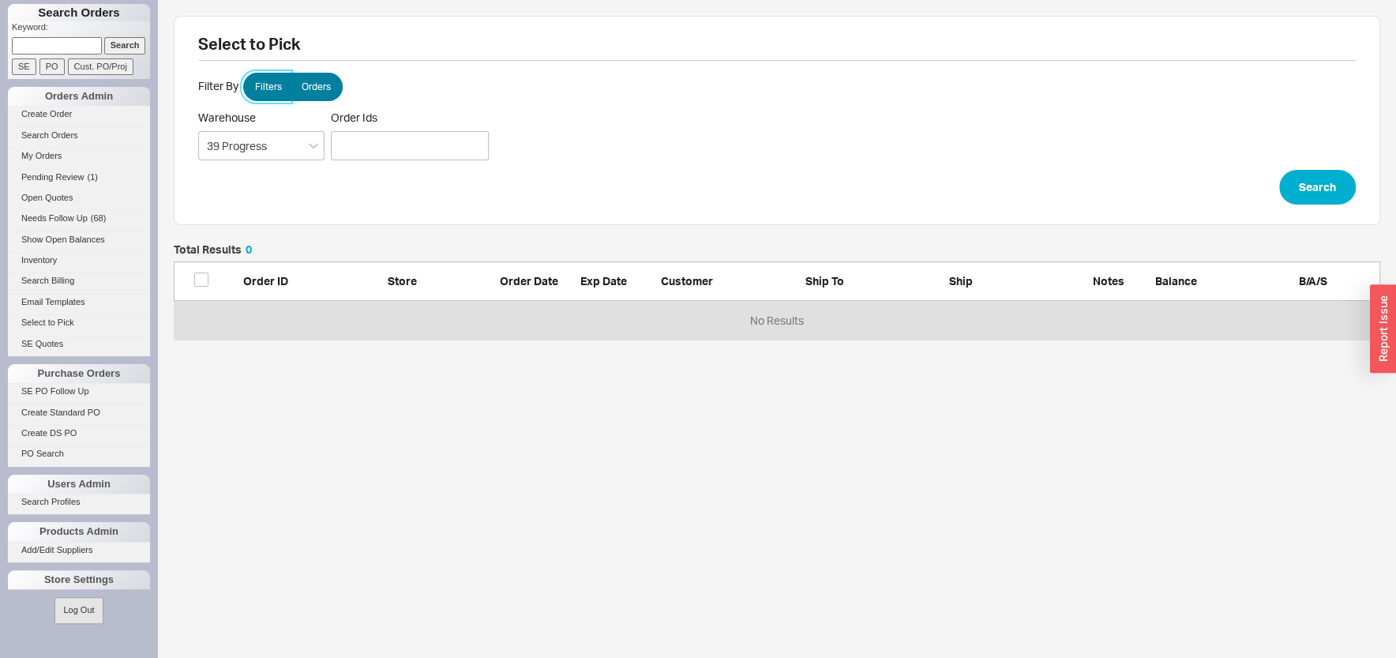
click at [272, 85] on span "Filters" at bounding box center [268, 87] width 27 height 13
click at [0, 0] on input "Filters" at bounding box center [0, 0] width 0 height 0
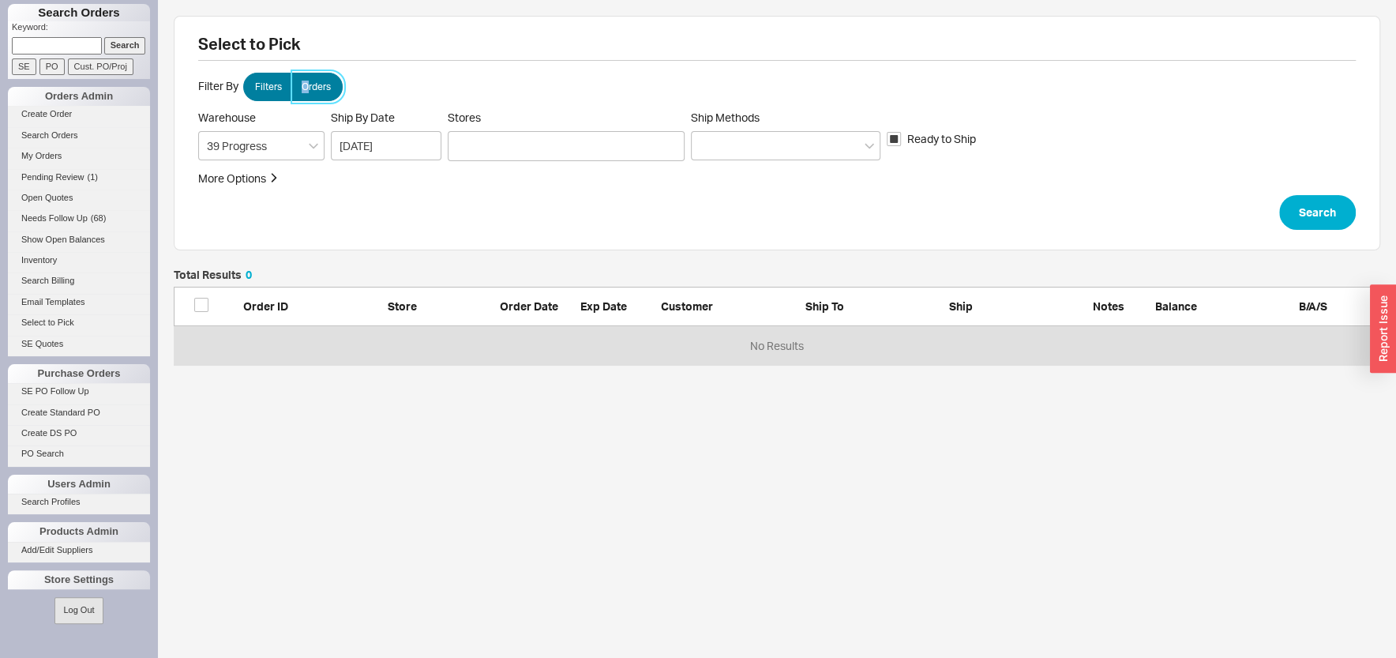
click at [305, 88] on span "Orders" at bounding box center [316, 87] width 29 height 13
click at [0, 0] on input "Orders" at bounding box center [0, 0] width 0 height 0
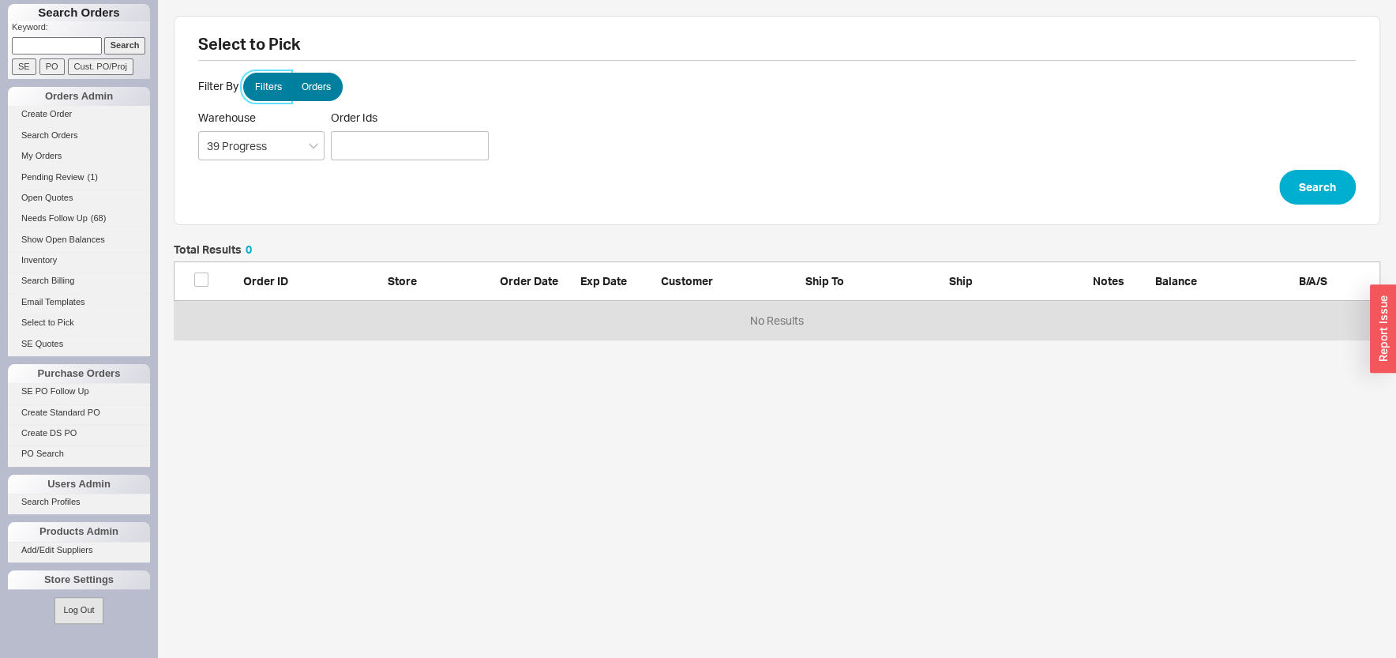
click at [257, 92] on span "Filters" at bounding box center [268, 87] width 27 height 13
click at [0, 0] on input "Filters" at bounding box center [0, 0] width 0 height 0
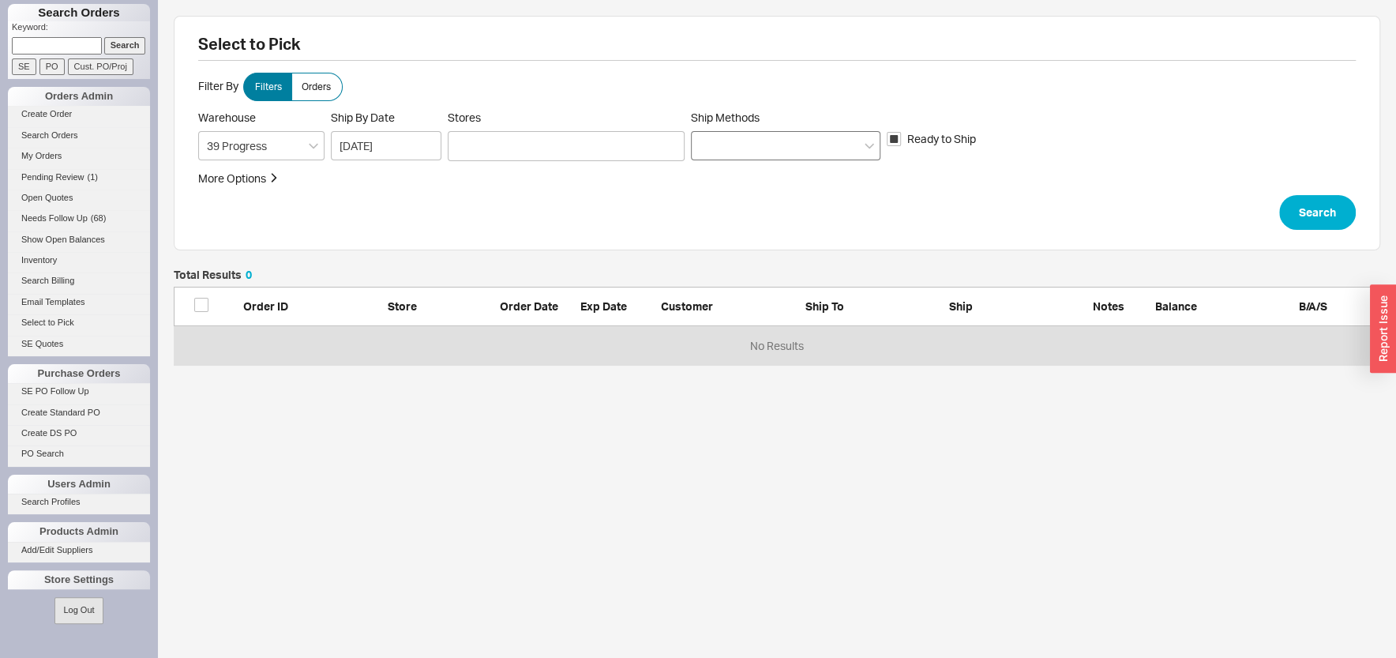
click at [719, 142] on div at bounding box center [786, 145] width 190 height 29
click at [711, 142] on input "Ship Methods" at bounding box center [705, 146] width 11 height 18
click at [738, 168] on div "Ground" at bounding box center [786, 178] width 188 height 28
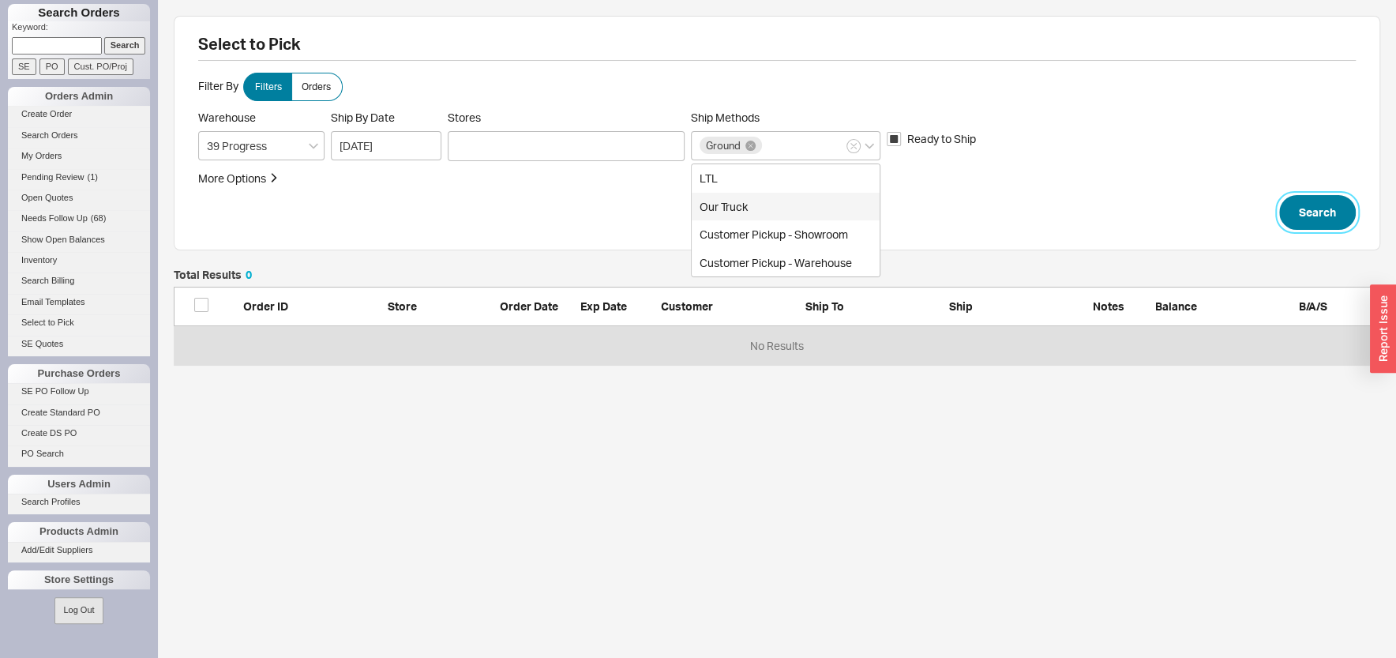
click at [1305, 206] on button "Search" at bounding box center [1317, 212] width 77 height 35
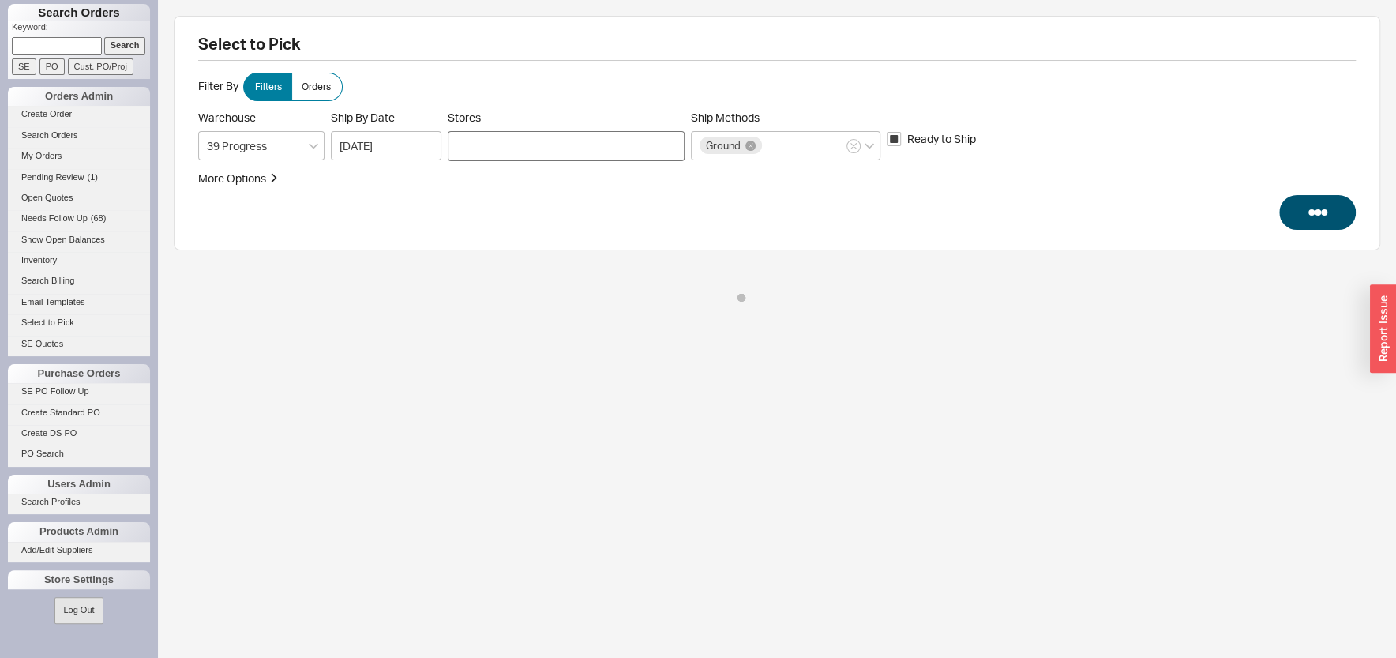
click at [520, 149] on div at bounding box center [566, 146] width 237 height 30
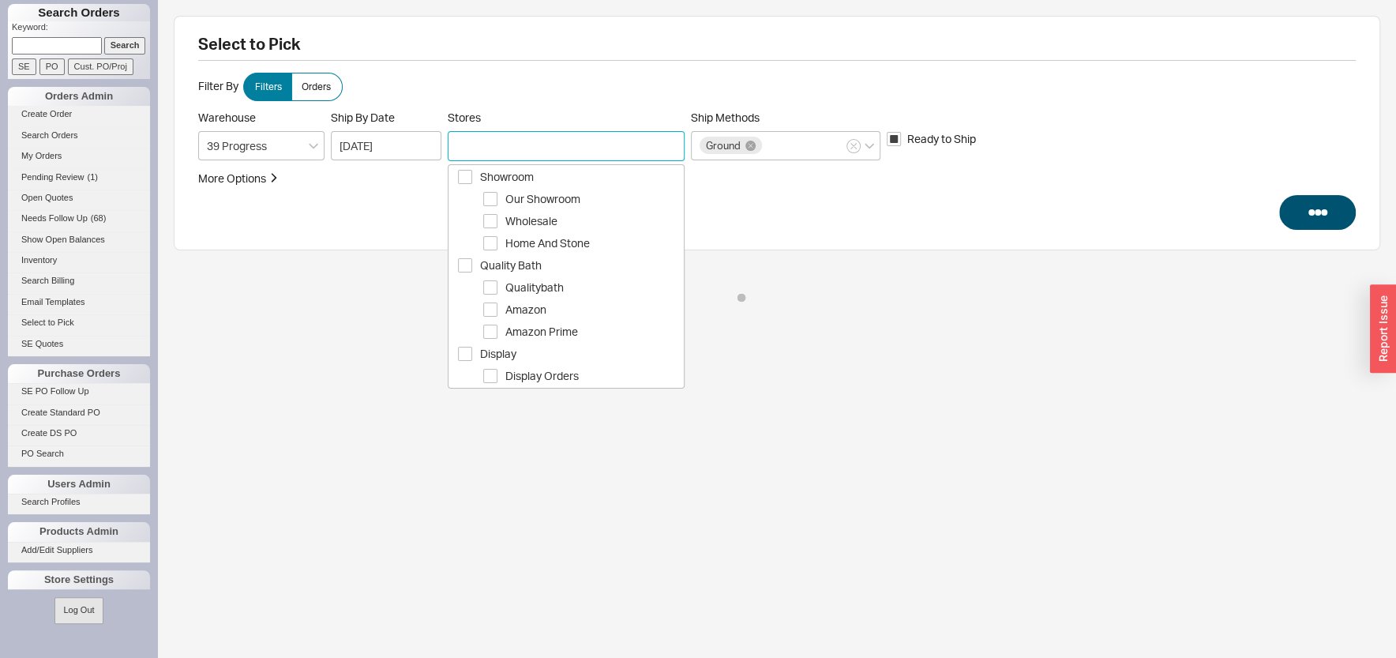
drag, startPoint x: 464, startPoint y: 173, endPoint x: 479, endPoint y: 180, distance: 16.6
click at [464, 172] on span "Select Showroom" at bounding box center [465, 177] width 14 height 14
click at [506, 151] on div at bounding box center [566, 146] width 237 height 30
click at [463, 178] on span "Select Showroom" at bounding box center [465, 177] width 14 height 14
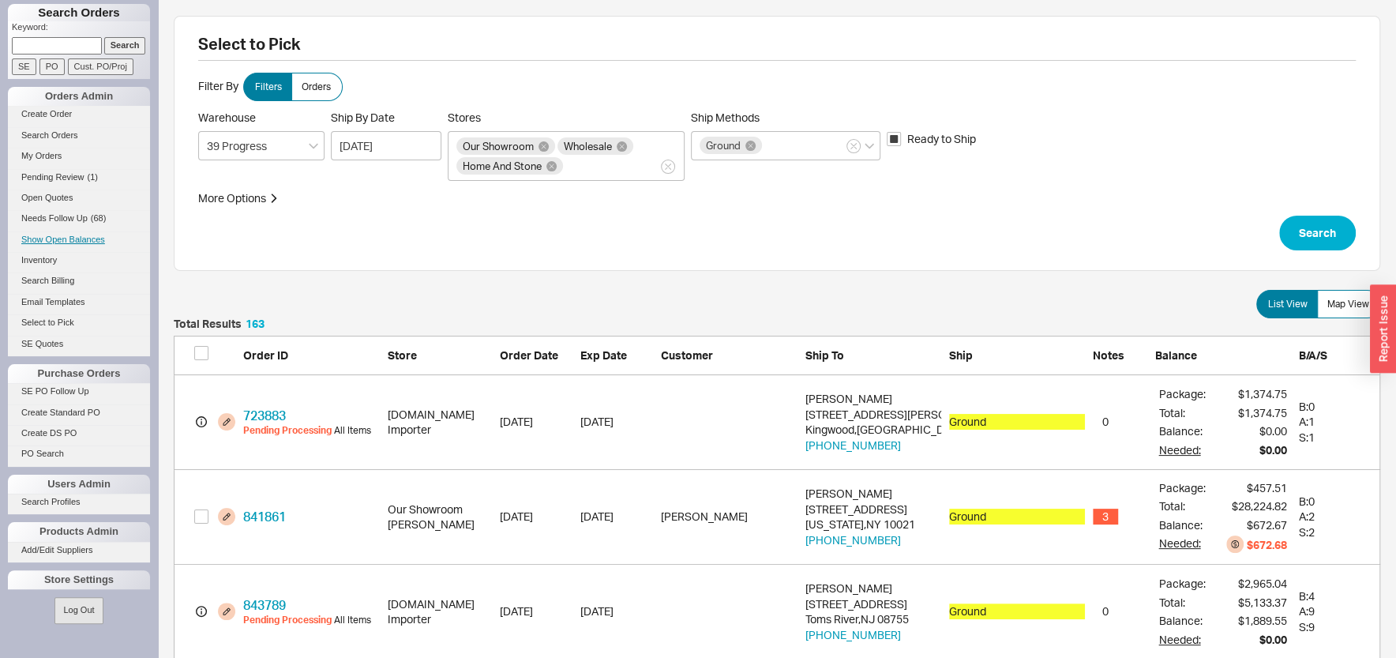
scroll to position [15487, 1191]
click at [62, 320] on link "Select to Pick" at bounding box center [79, 322] width 142 height 17
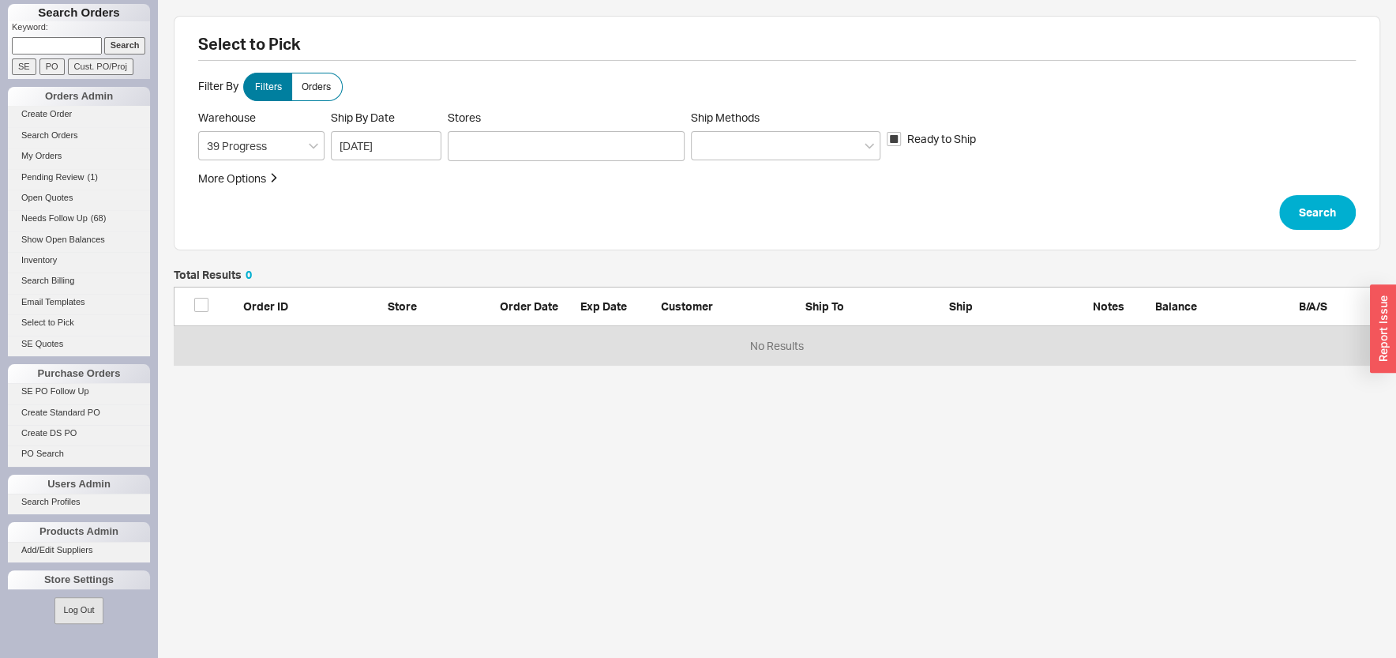
scroll to position [81, 1191]
click at [741, 133] on div at bounding box center [786, 145] width 190 height 29
click at [711, 137] on input "Ship Methods" at bounding box center [705, 146] width 11 height 18
drag, startPoint x: 753, startPoint y: 181, endPoint x: 607, endPoint y: 143, distance: 150.2
click at [747, 178] on div "Ground" at bounding box center [786, 178] width 188 height 28
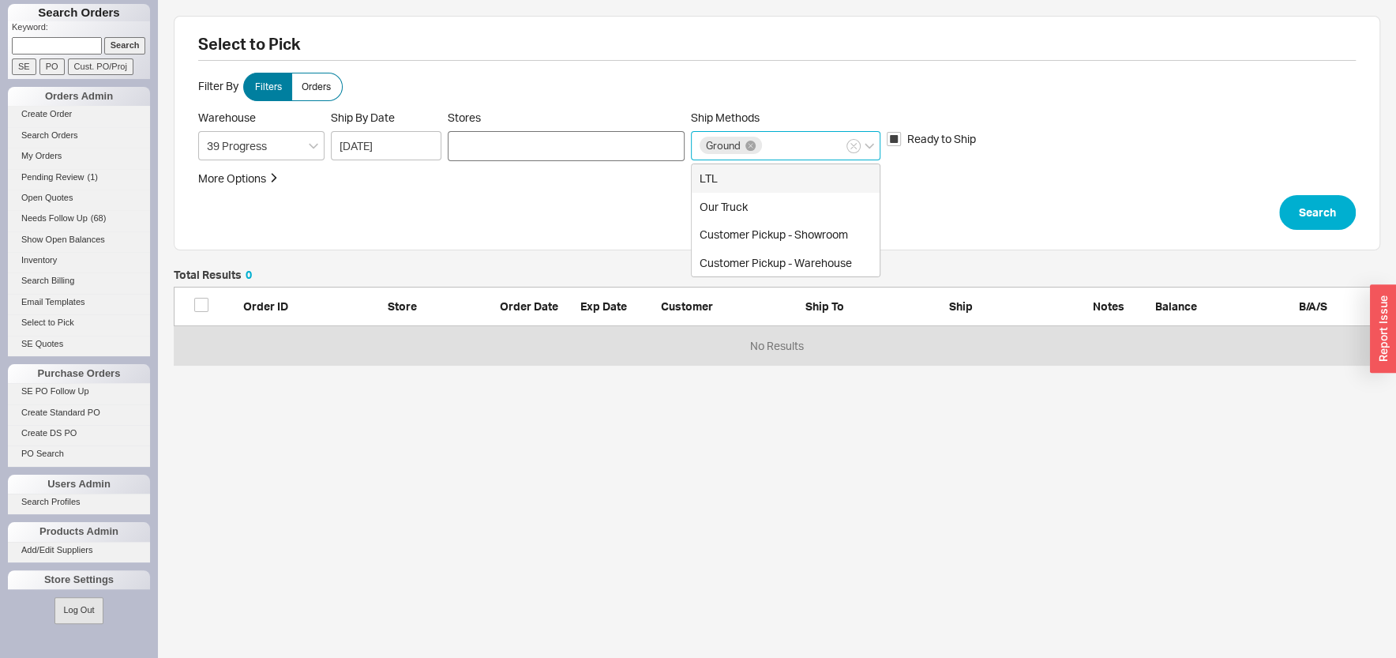
click at [595, 134] on div at bounding box center [566, 146] width 237 height 30
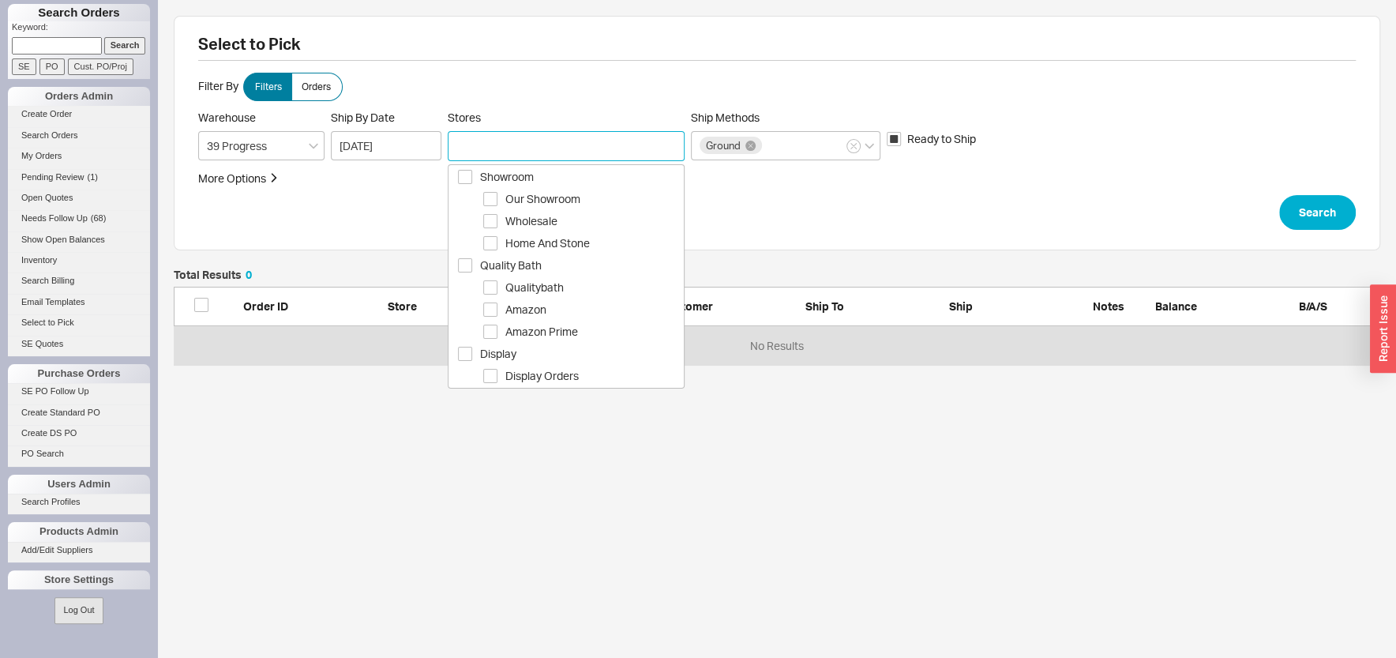
click at [462, 175] on span "Select Showroom" at bounding box center [465, 177] width 14 height 14
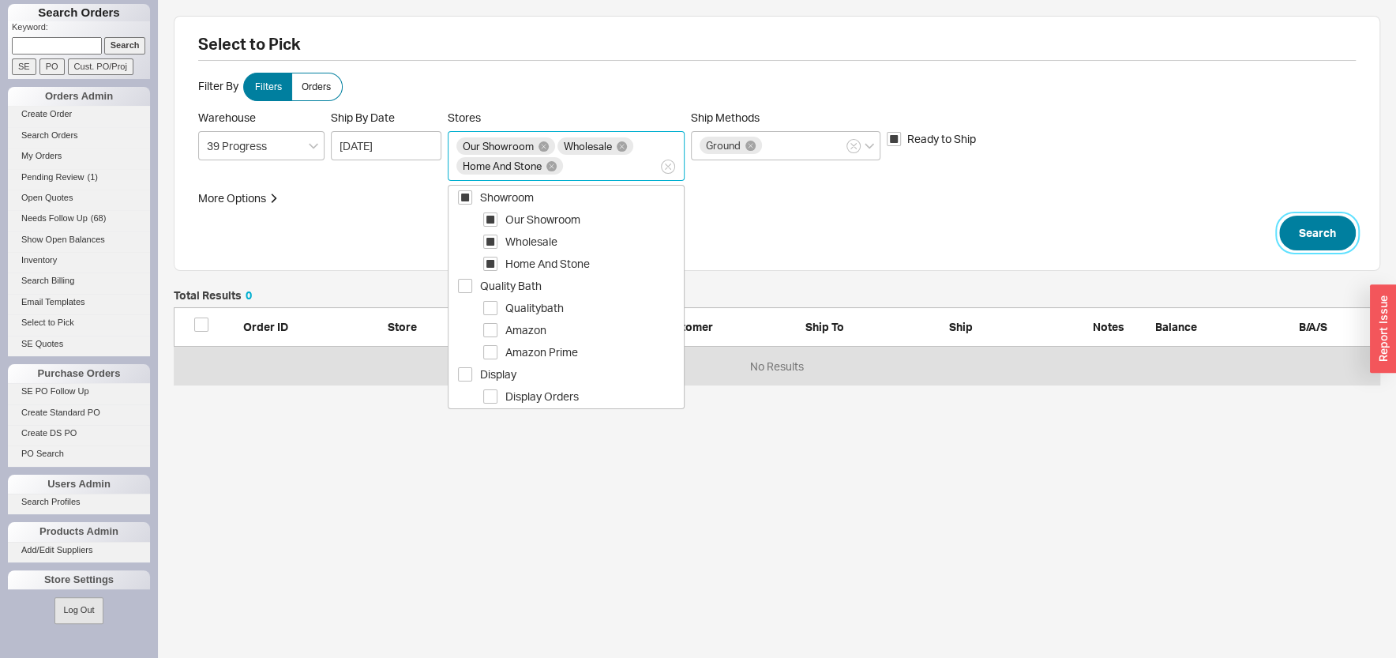
click at [1300, 245] on button "Search" at bounding box center [1317, 233] width 77 height 35
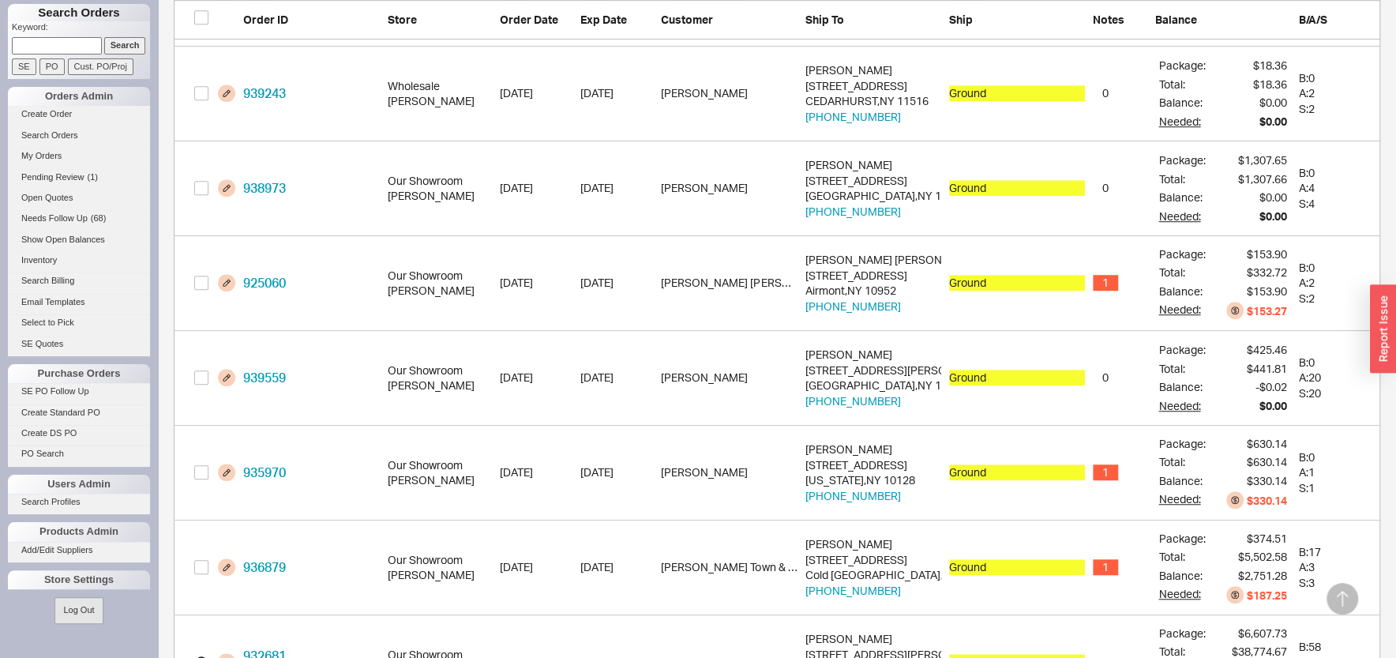
scroll to position [792, 0]
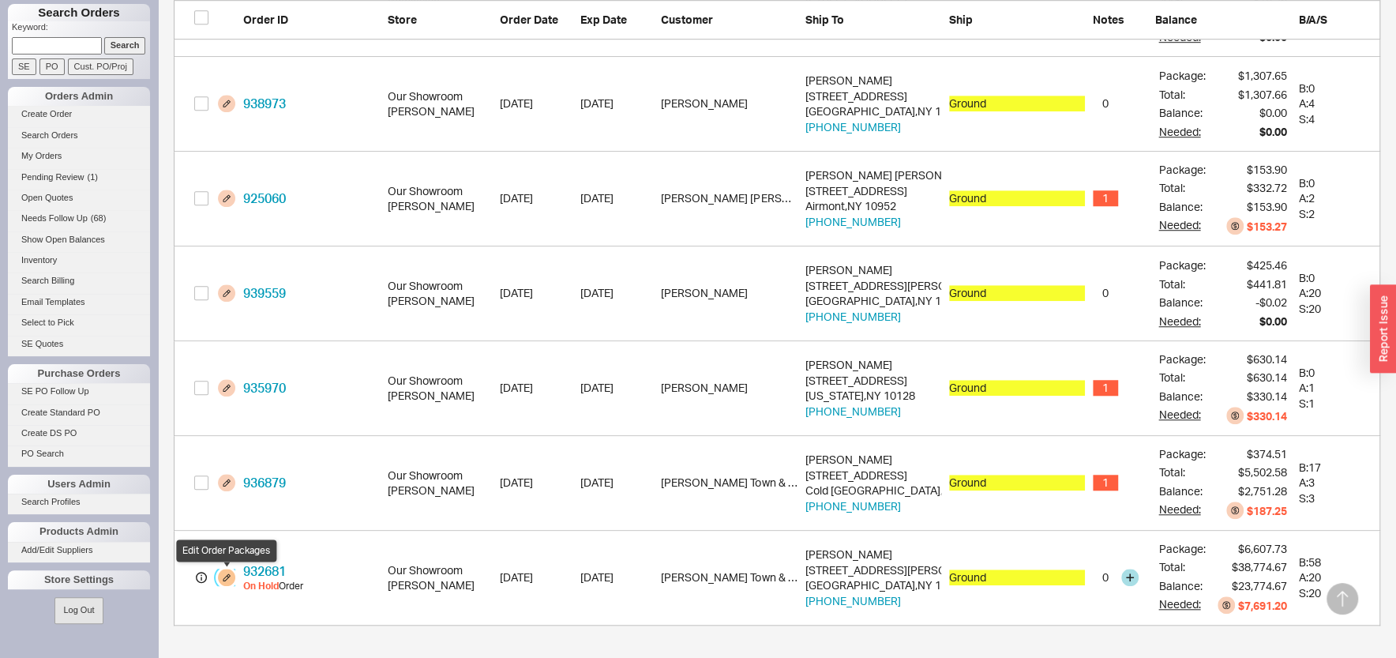
click at [220, 573] on button "grid" at bounding box center [226, 577] width 17 height 17
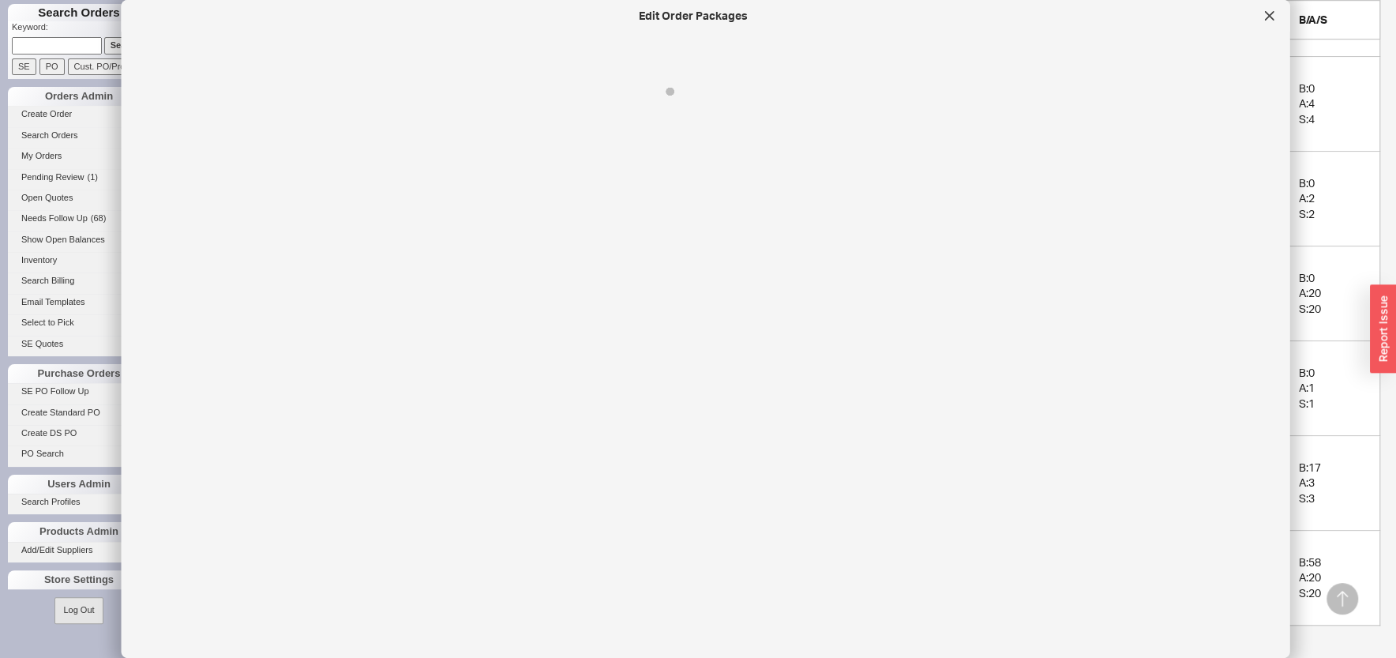
select select "1"
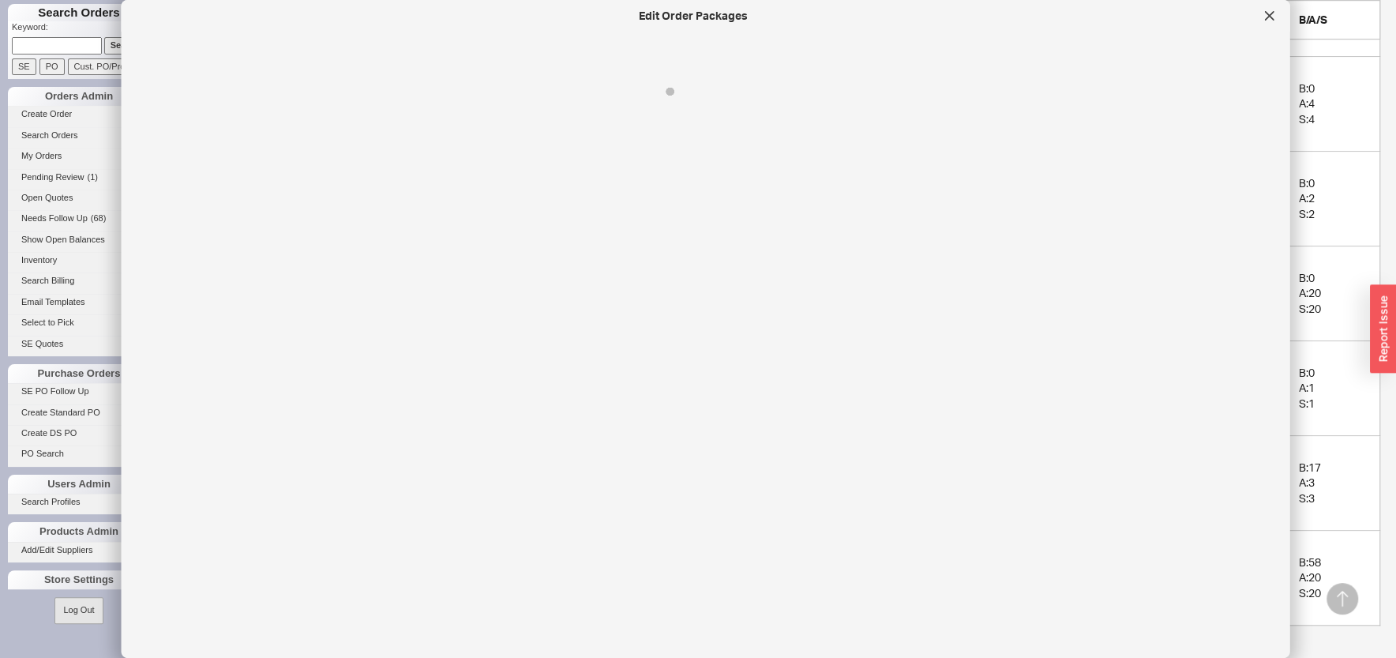
select select "1"
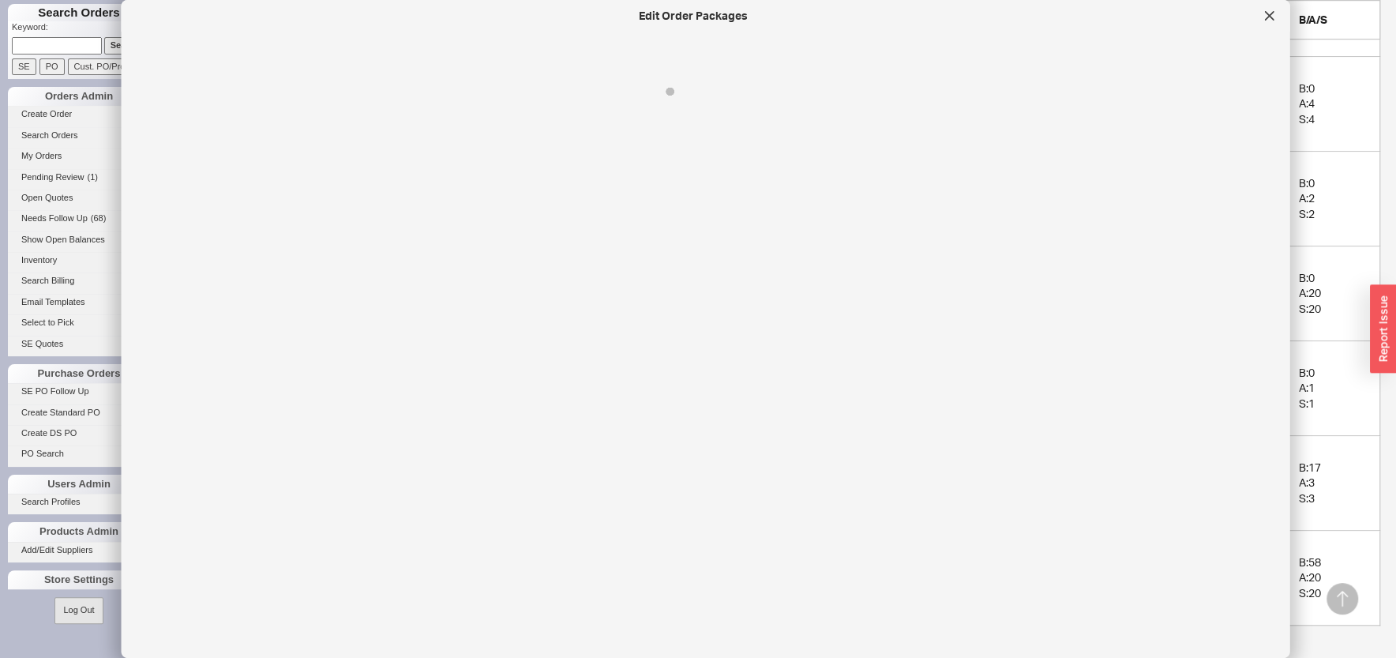
select select "1"
select select "On Hold"
select select "8"
select select "On Hold"
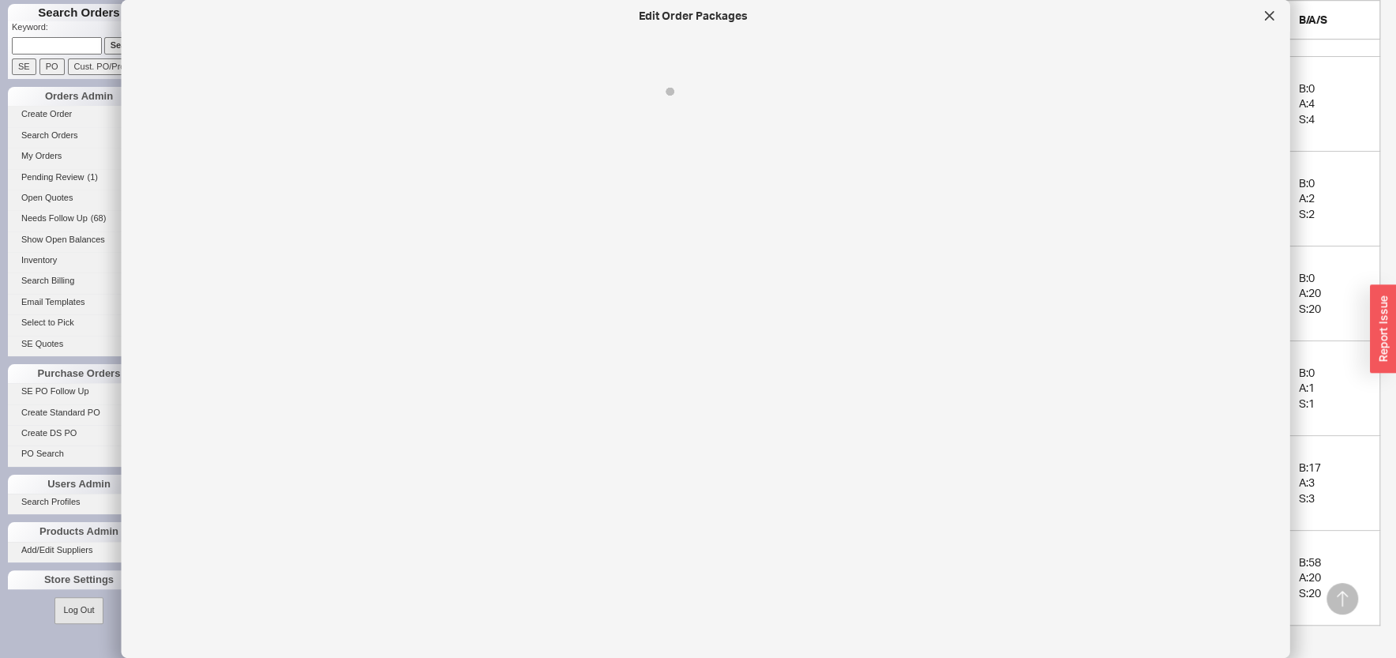
select select "8"
select select "On Hold"
select select "8"
select select "On Hold"
select select "8"
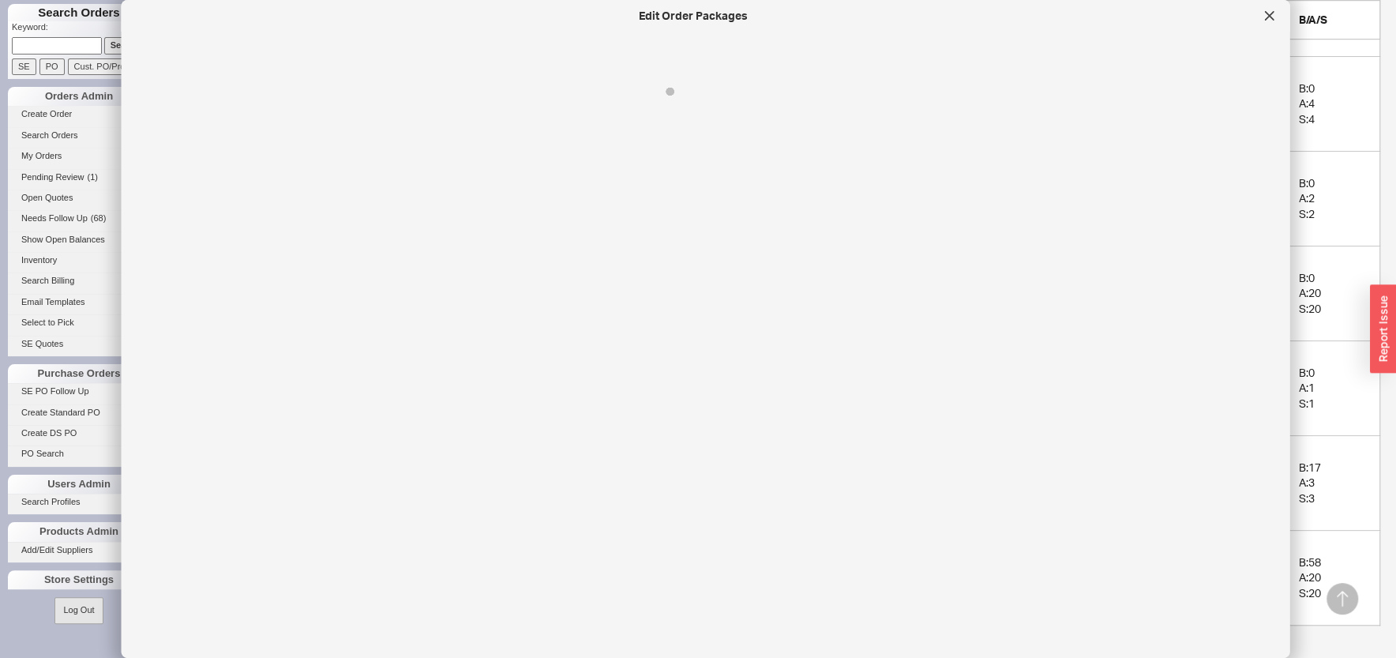
select select "On Hold"
select select "8"
select select "On Hold"
select select "8"
select select "On Hold"
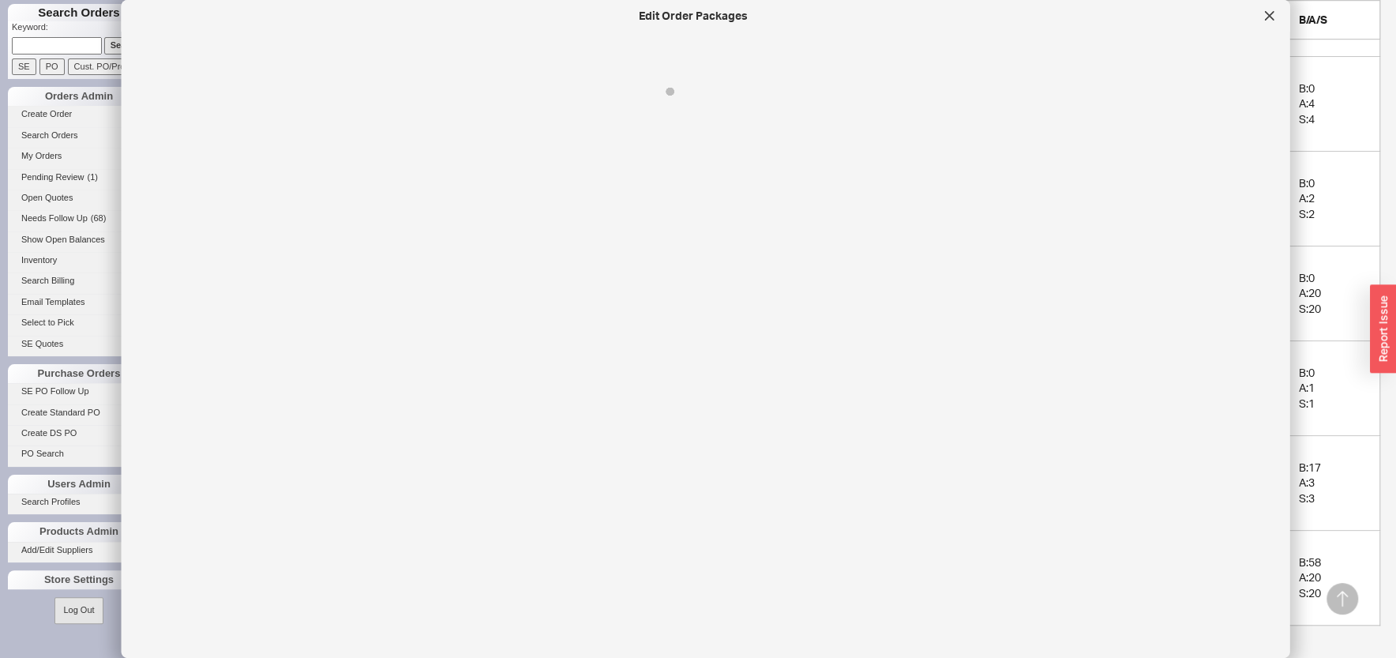
select select "8"
select select "On Hold"
select select "8"
select select "On Hold"
select select "8"
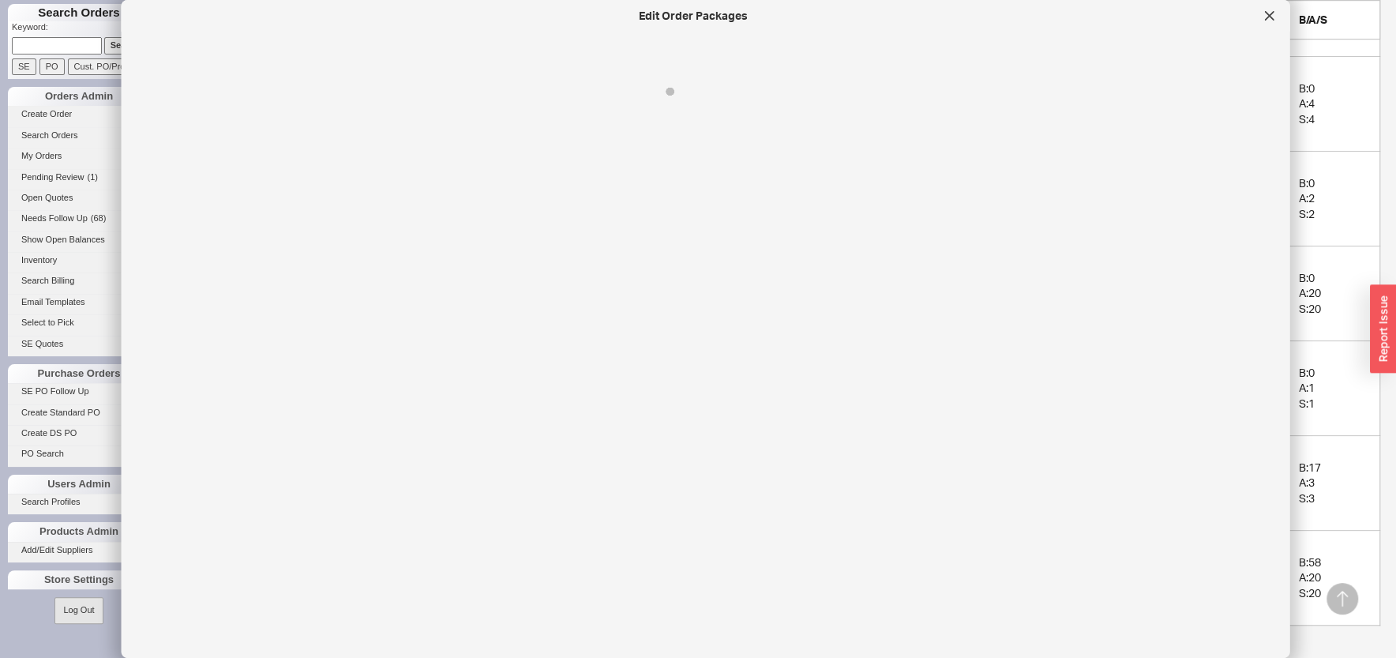
select select "On Hold"
select select "8"
select select "On Hold"
select select "8"
select select "On Hold"
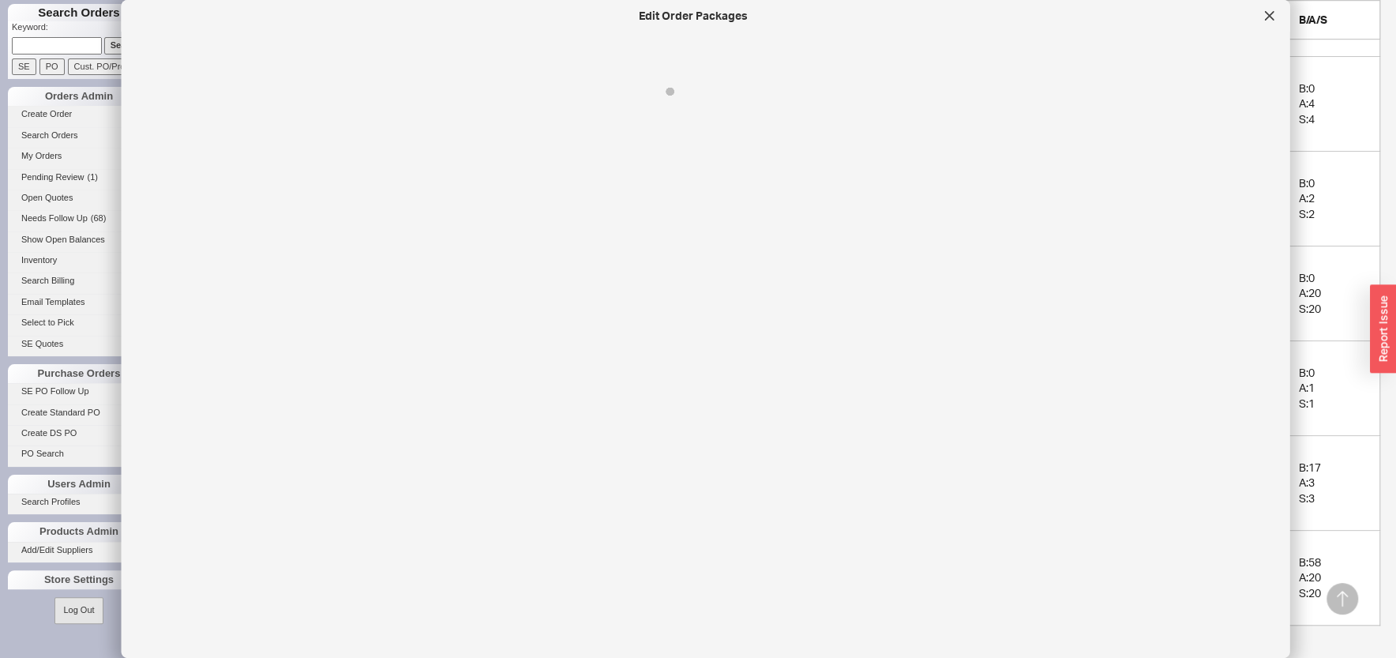
select select "8"
select select "On Hold"
select select "8"
select select "On Hold"
select select "8"
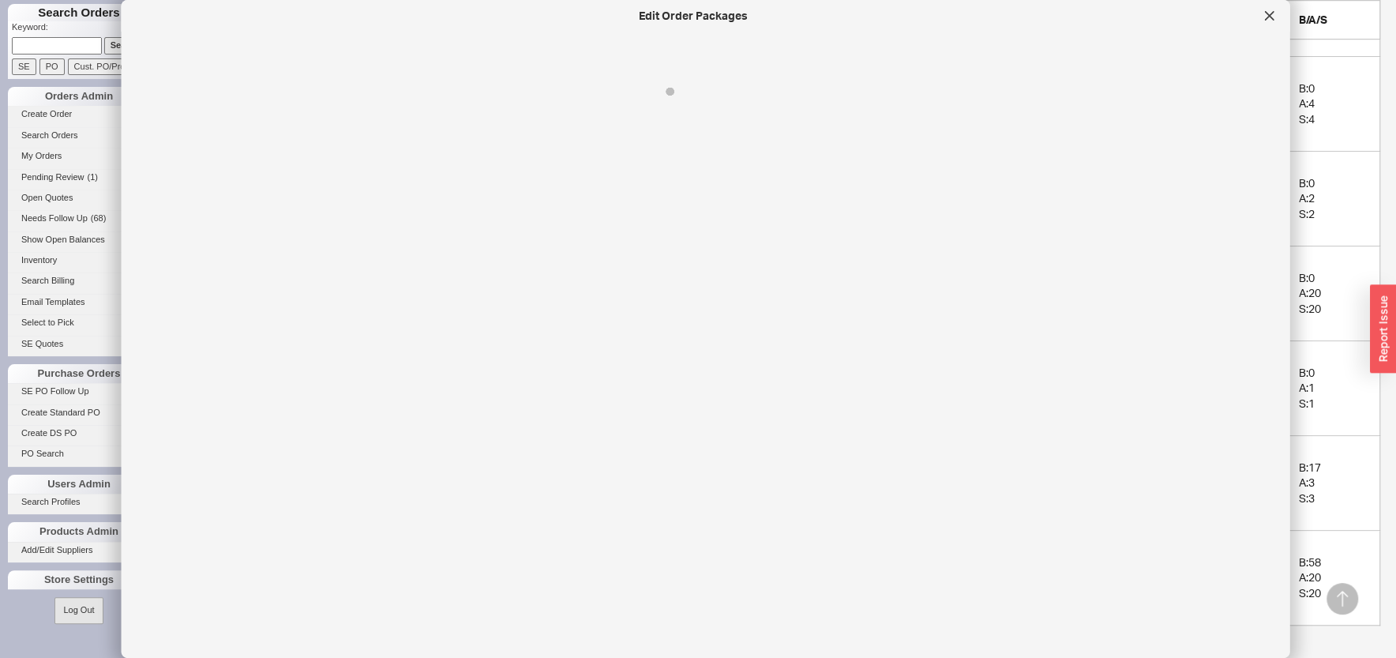
select select "On Hold"
select select "8"
select select "On Hold"
select select "8"
select select "On Hold"
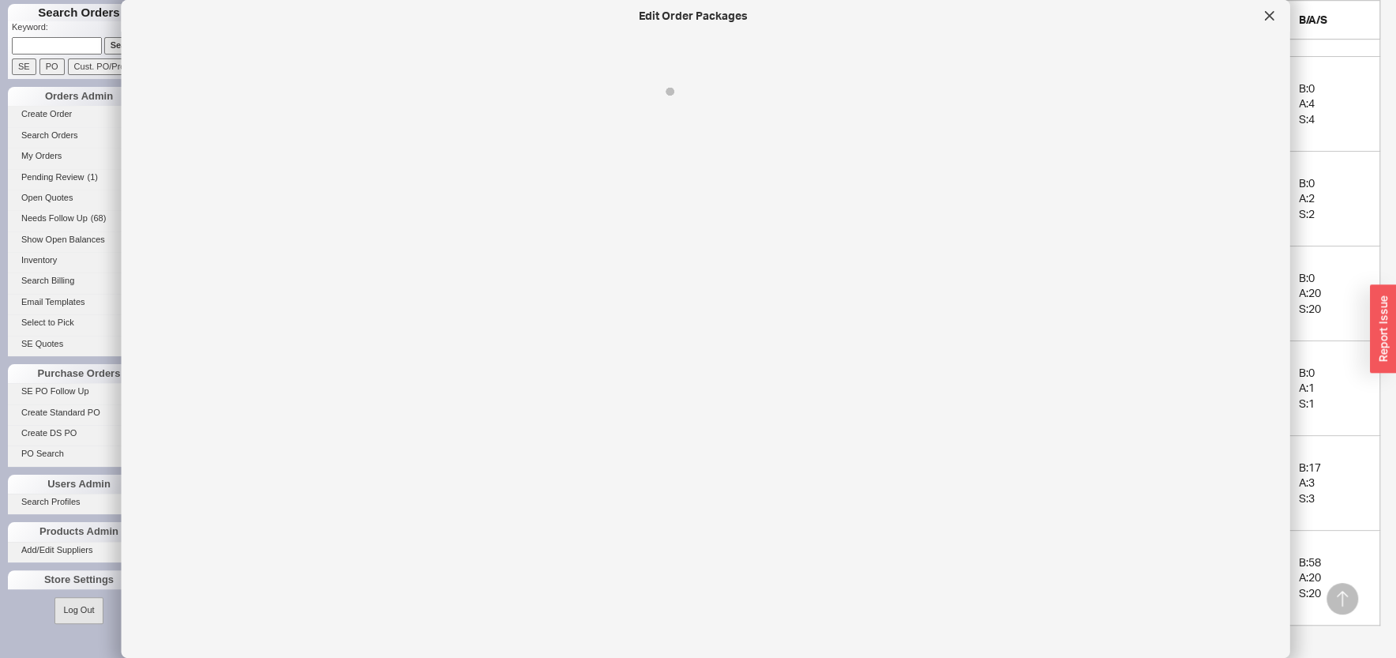
select select "8"
select select "On Hold"
select select "8"
select select "On Hold"
select select "8"
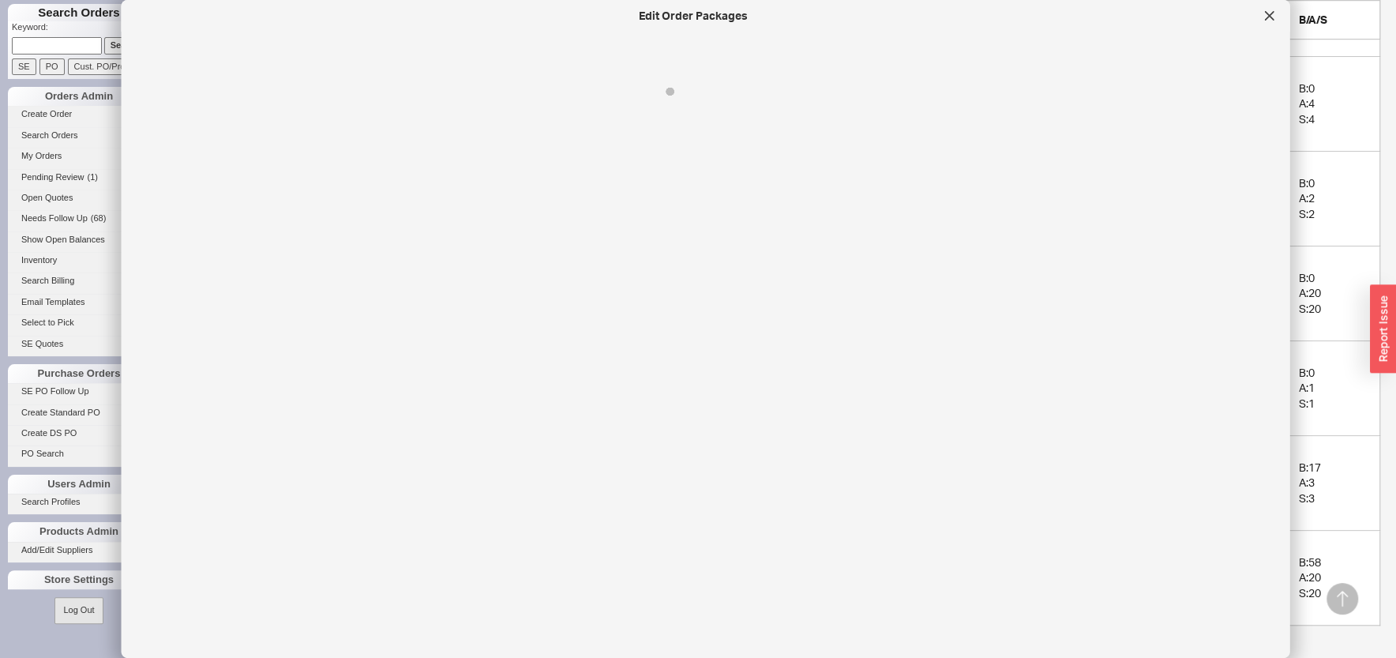
select select "On Hold"
select select "8"
select select "On Hold"
select select "8"
select select "On Hold"
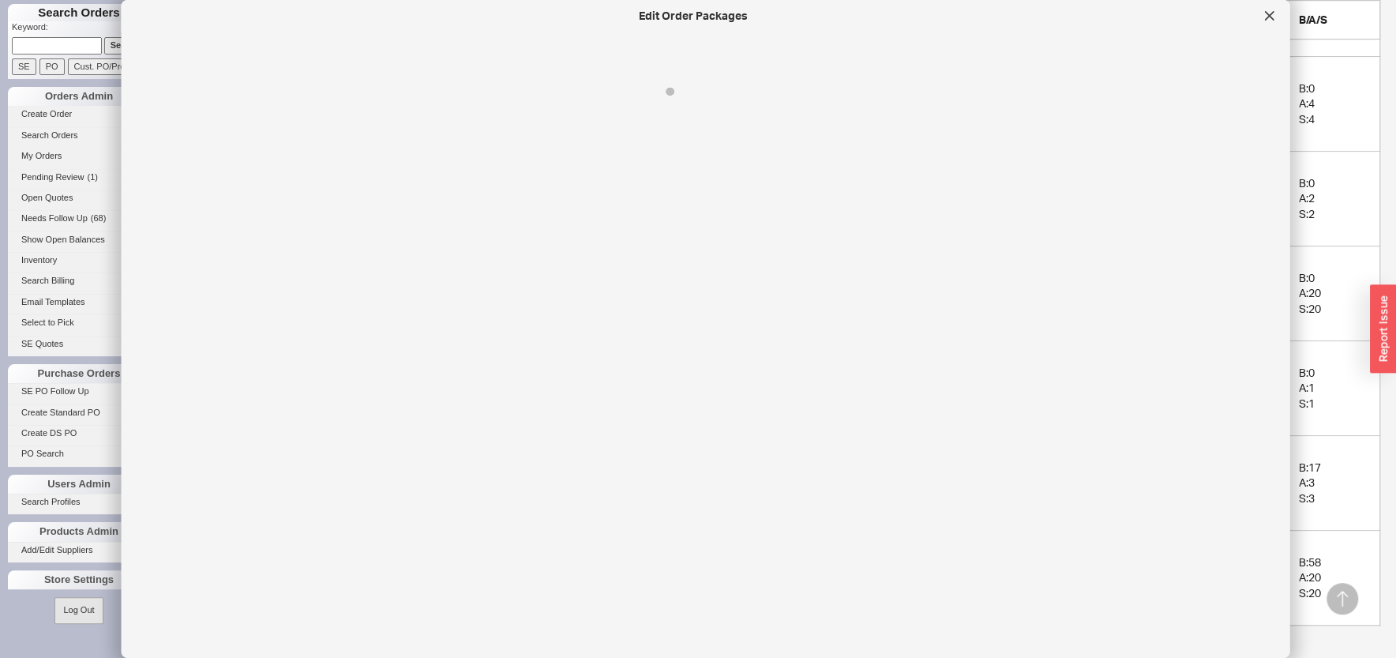
select select "8"
select select "On Hold"
select select "8"
select select "On Hold"
select select "8"
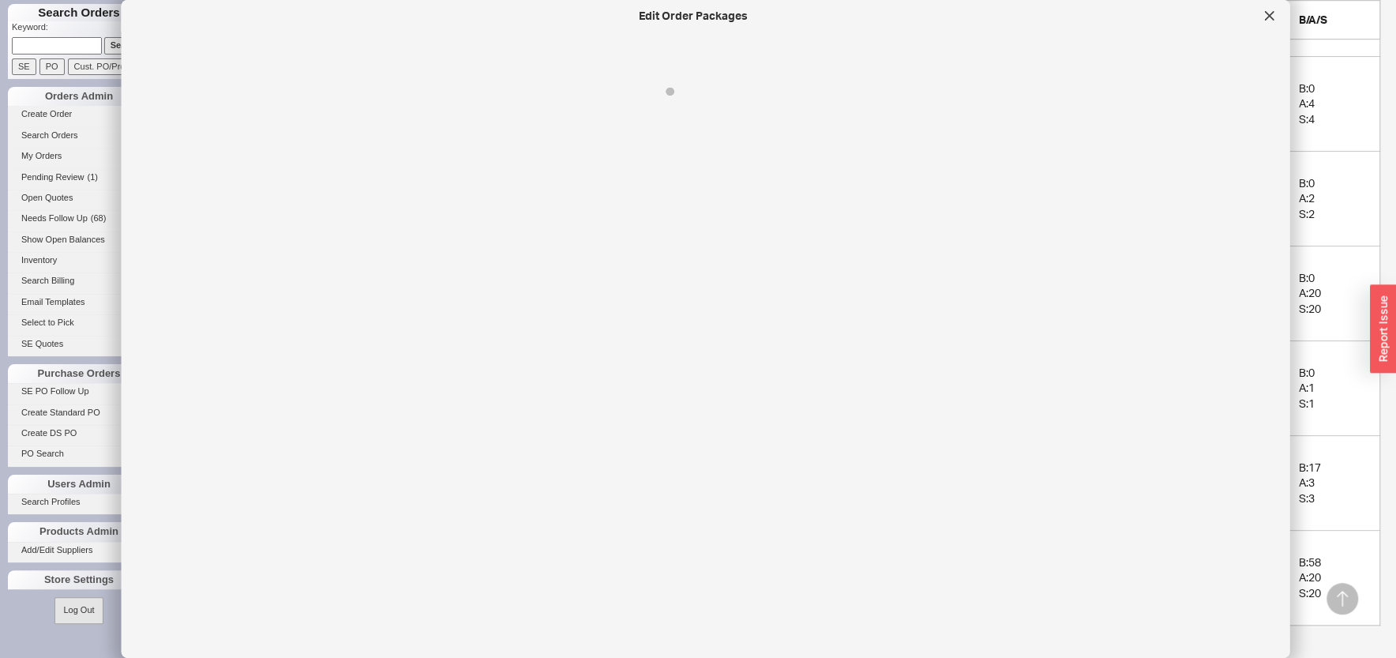
select select "On Hold"
select select "8"
select select "On Hold"
select select "8"
select select "On Hold"
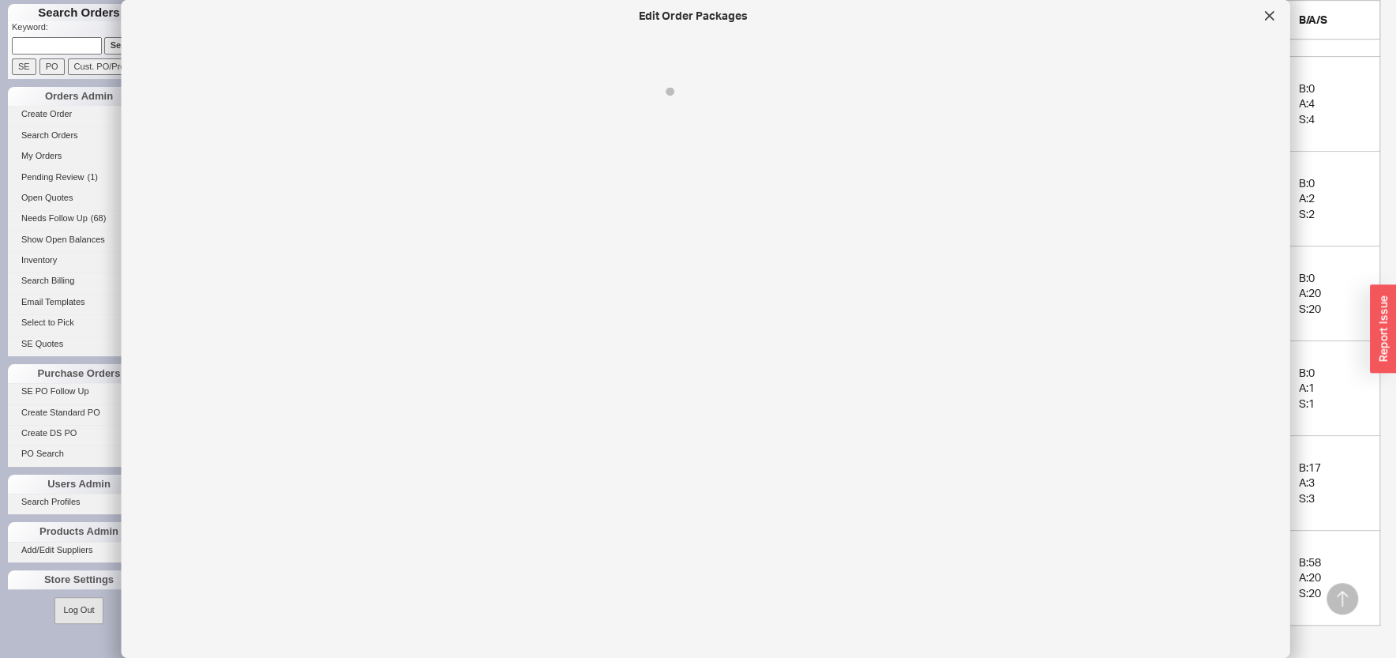
select select "8"
select select "On Hold"
select select "8"
select select "On Hold"
select select "8"
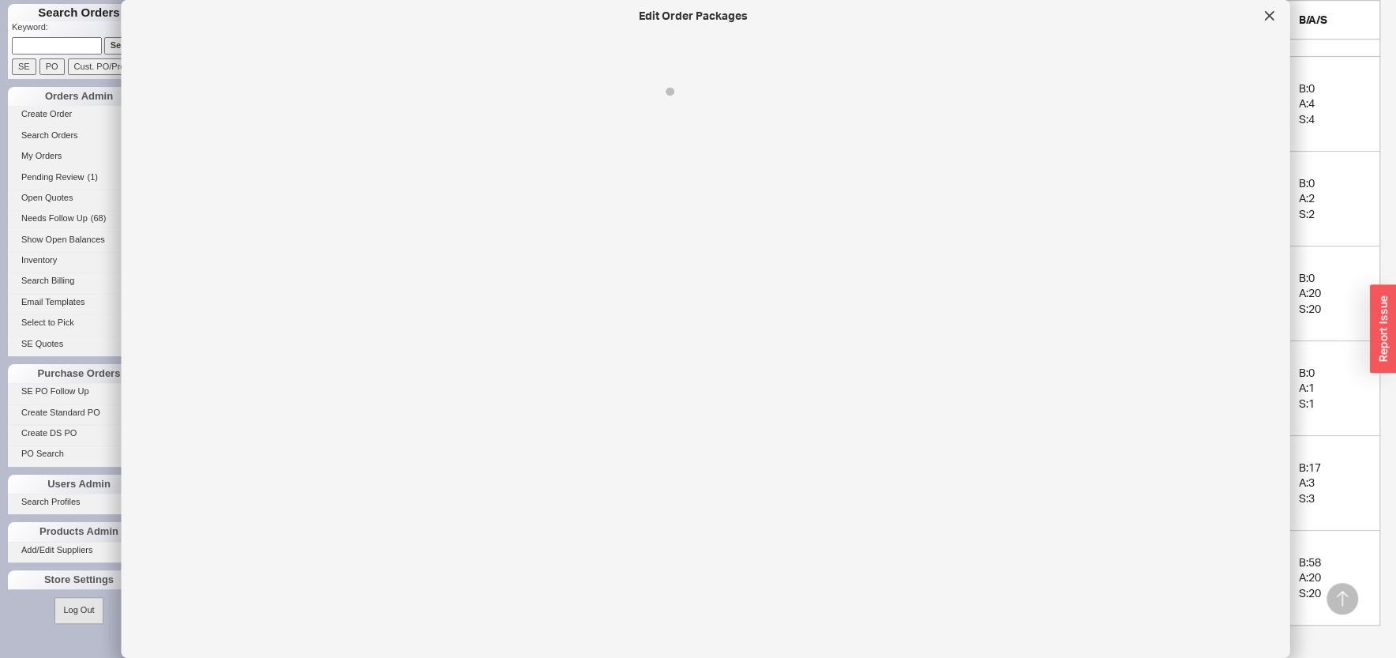
select select "On Hold"
select select "8"
select select "On Hold"
select select "8"
select select "On Hold"
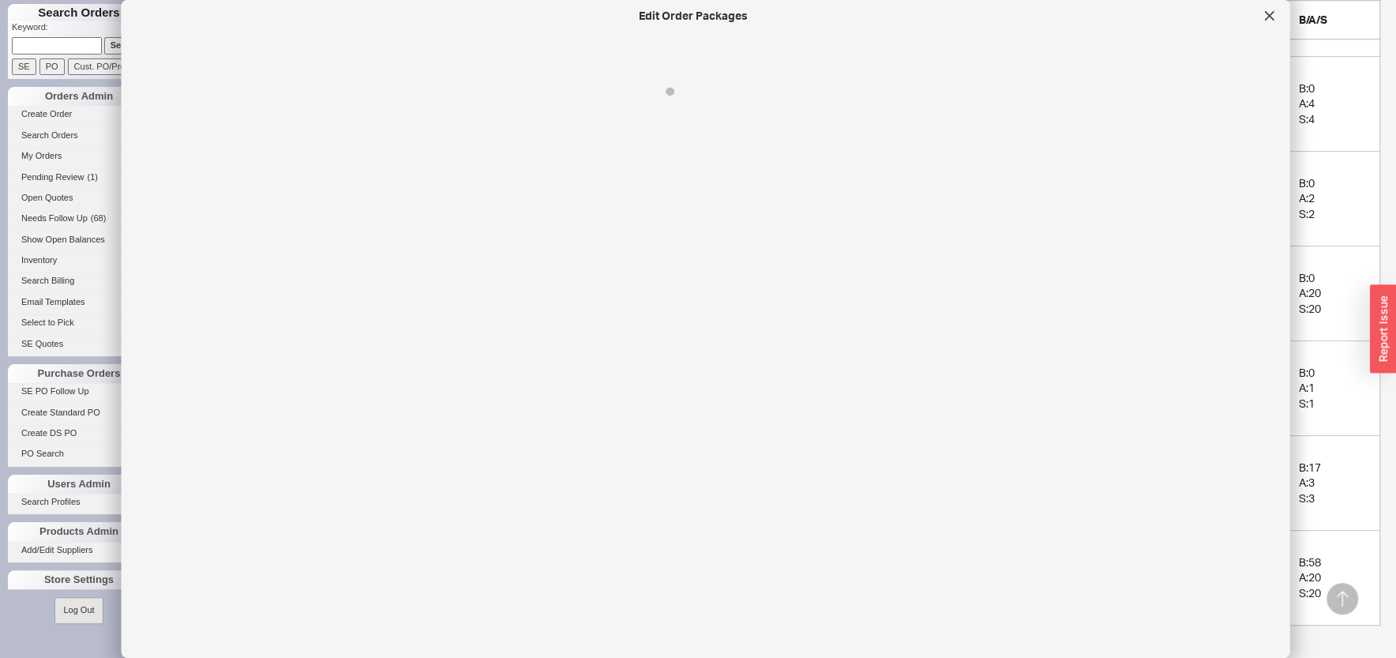
select select "8"
select select "On Hold"
select select "8"
select select "On Hold"
select select "8"
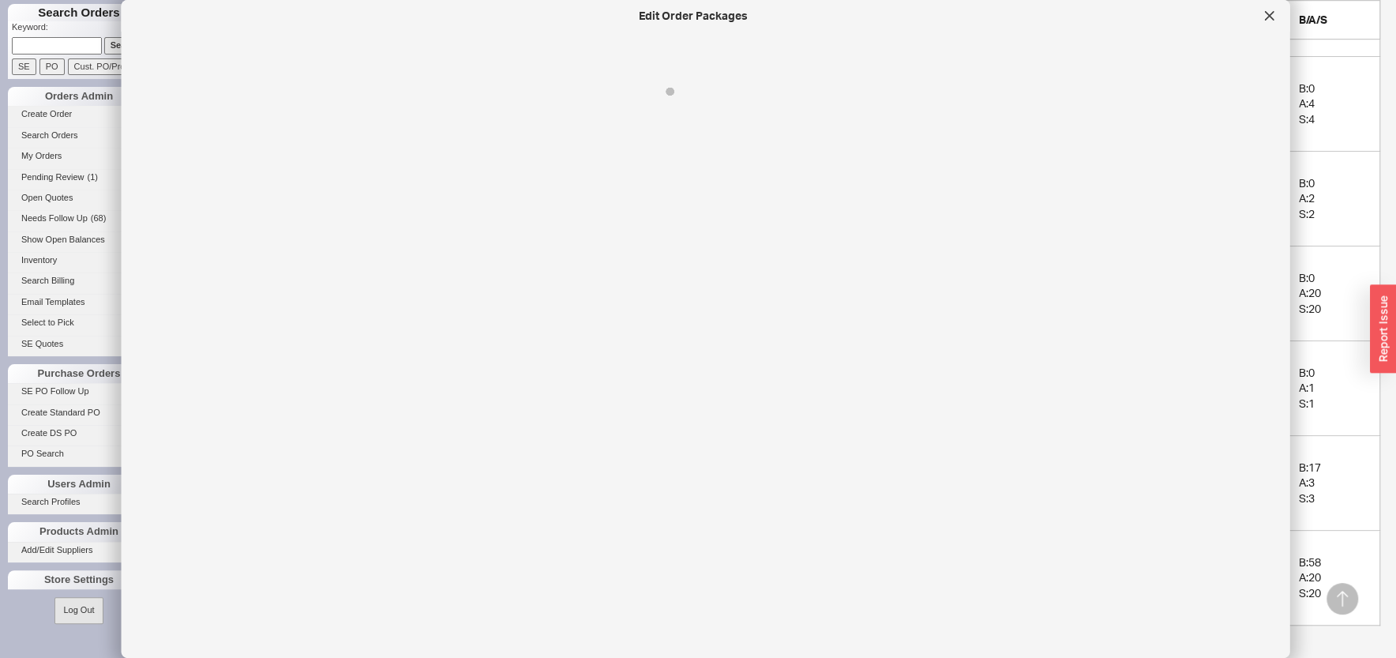
select select "On Hold"
select select "8"
select select "On Hold"
select select "8"
select select "On Hold"
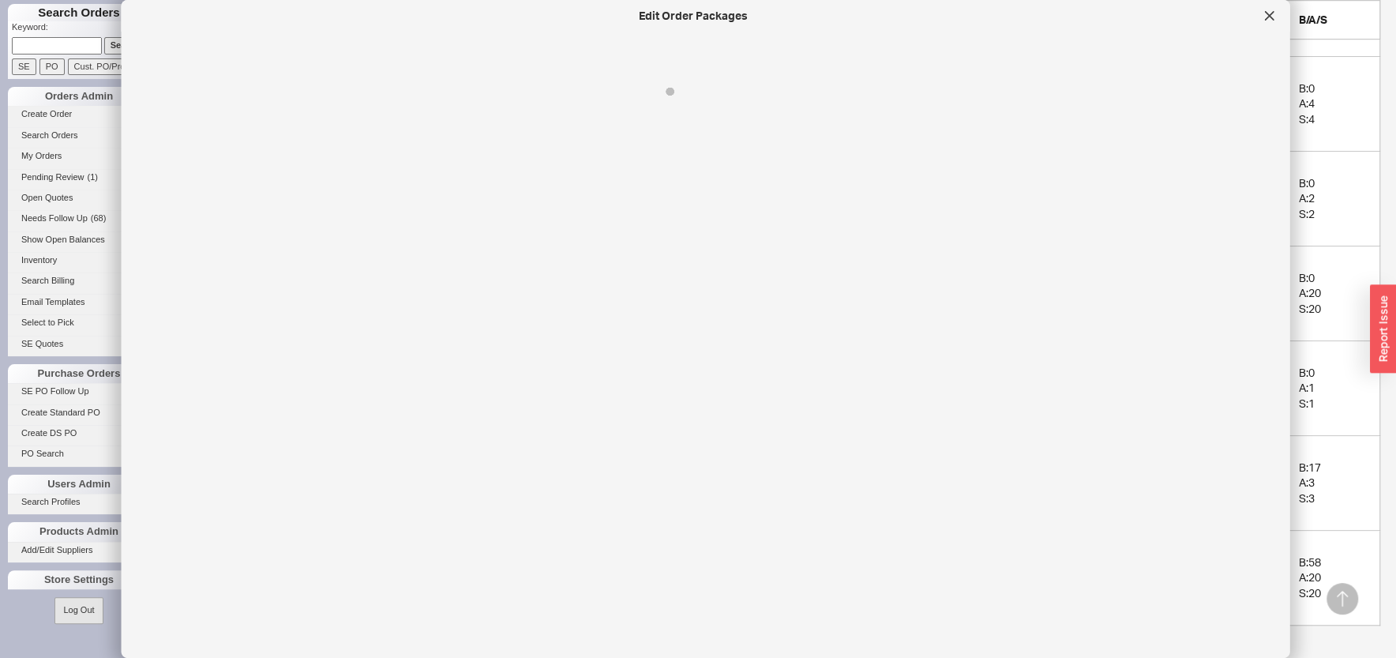
select select "8"
select select "On Hold"
select select "8"
select select "On Hold"
select select "8"
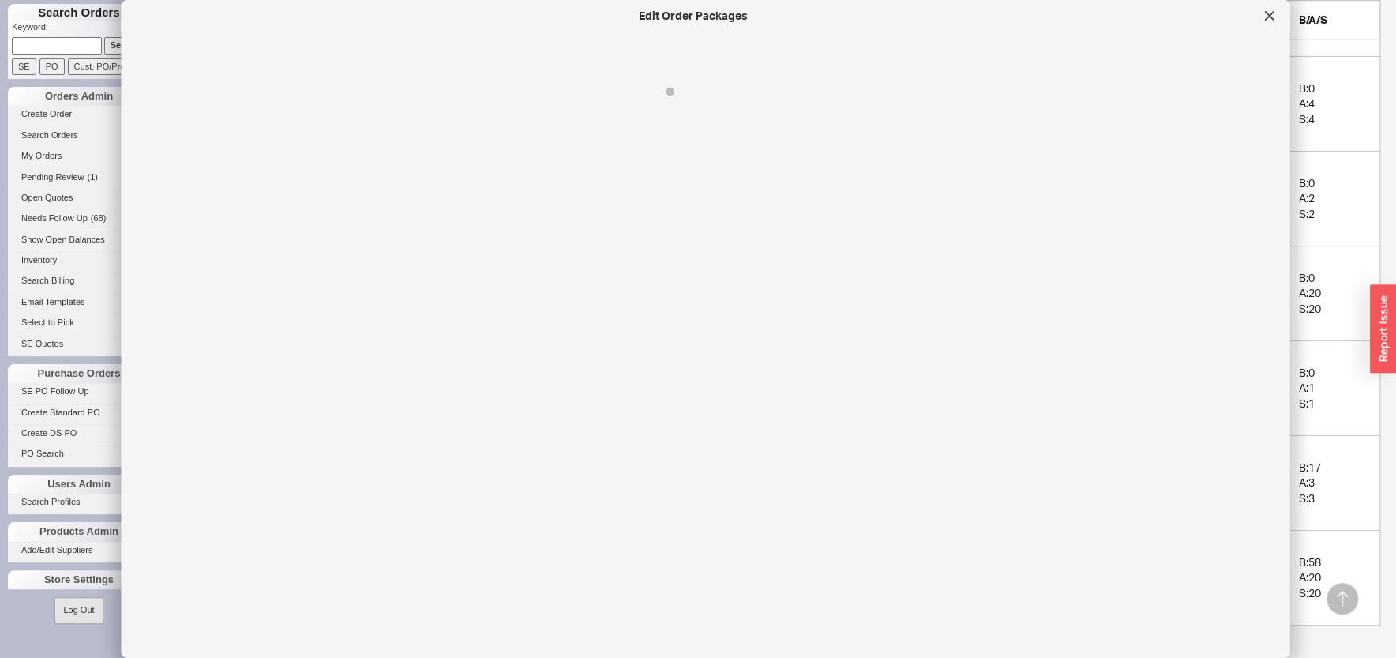
select select "On Hold"
select select "8"
select select "On Hold"
select select "8"
select select "On Hold"
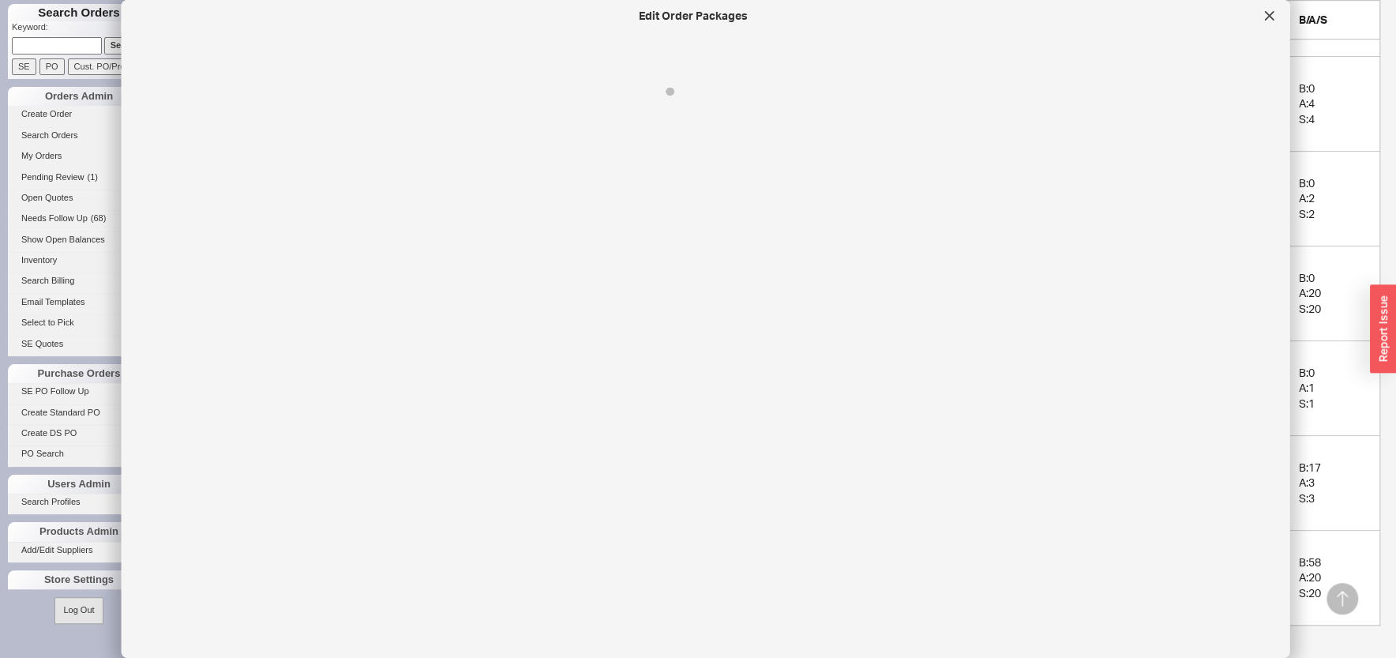
select select "8"
select select "On Hold"
select select "8"
select select "On Hold"
select select "8"
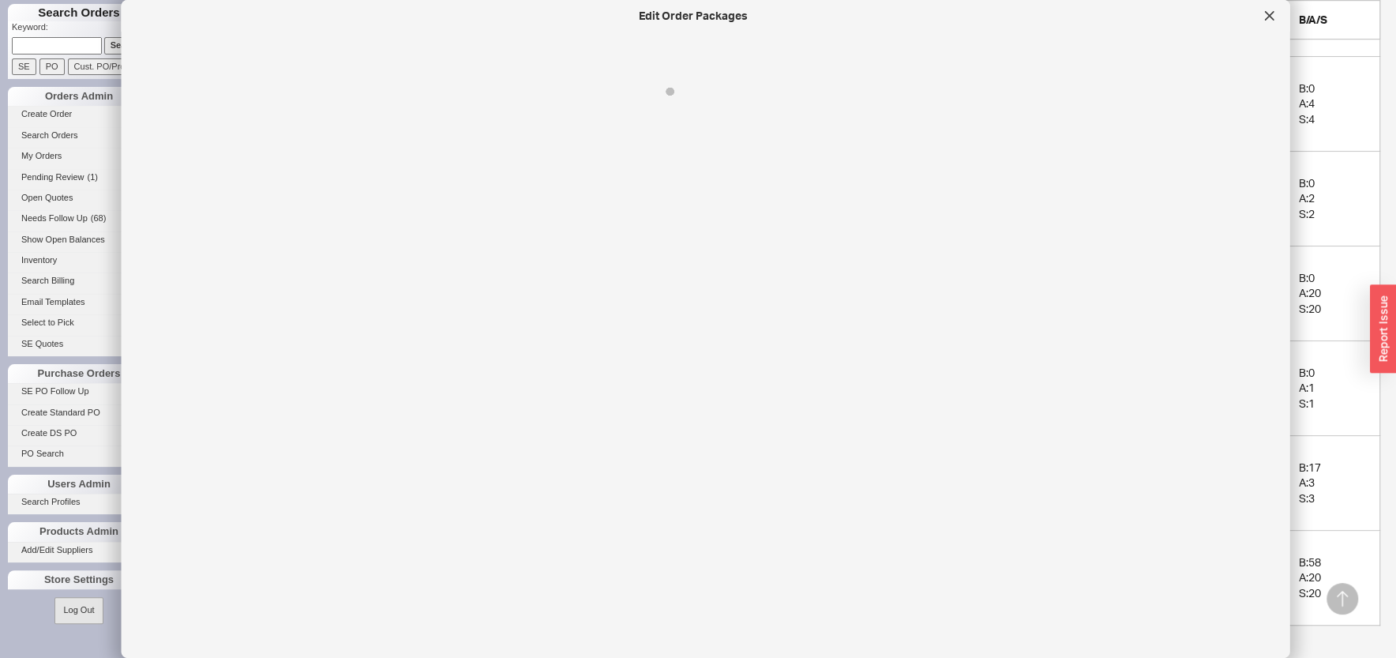
select select "On Hold"
select select "8"
select select "On Hold"
select select "8"
select select "On Hold"
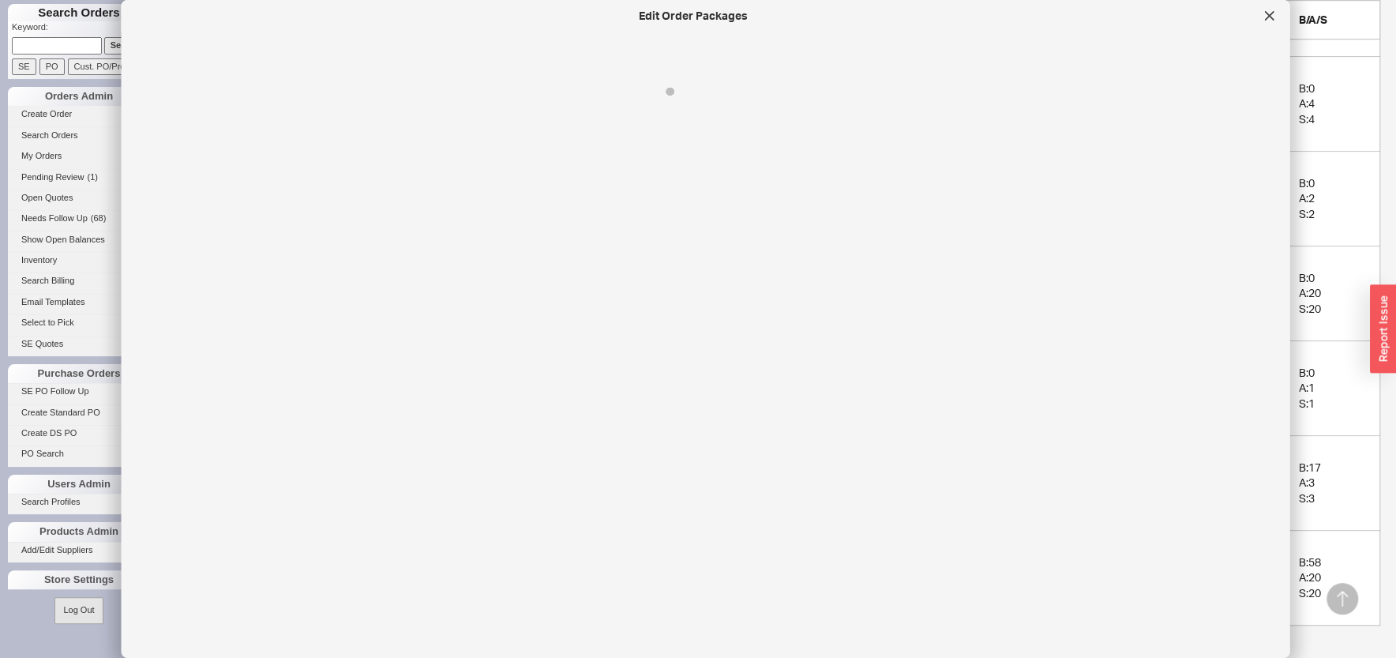
select select "8"
select select "On Hold"
select select "8"
select select "On Hold"
select select "8"
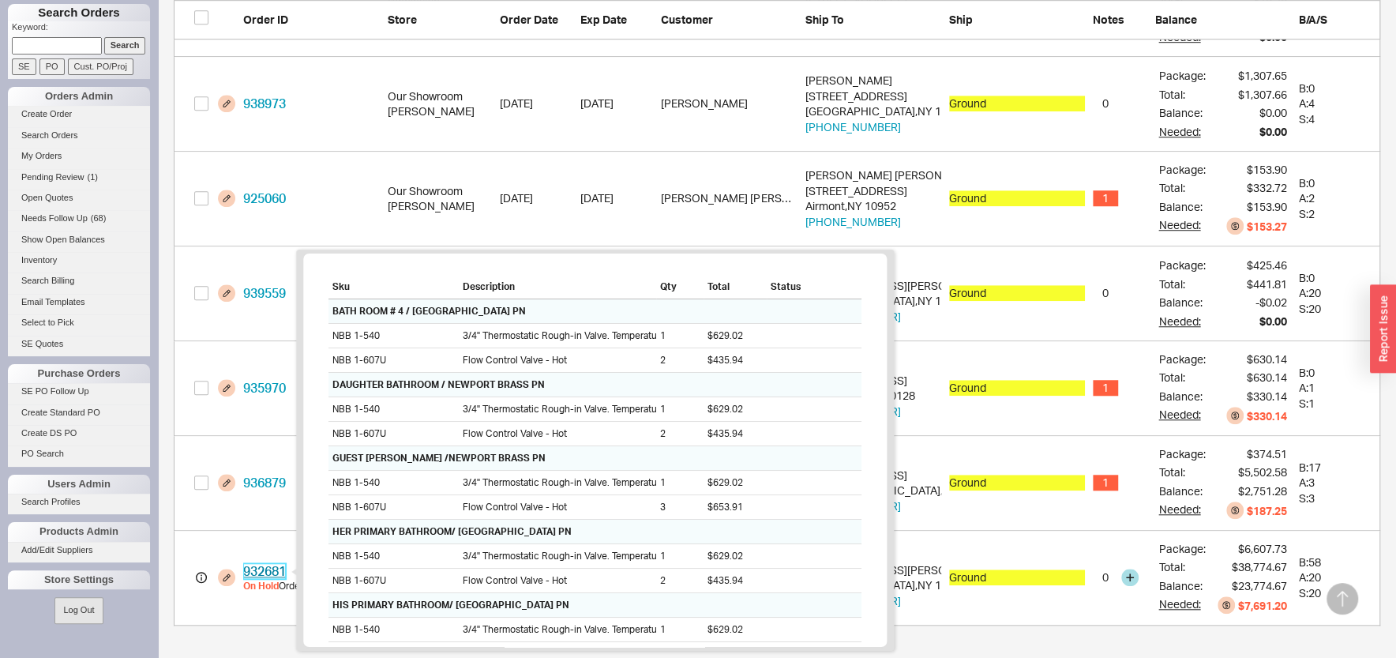
click at [258, 569] on link "932681" at bounding box center [264, 571] width 43 height 16
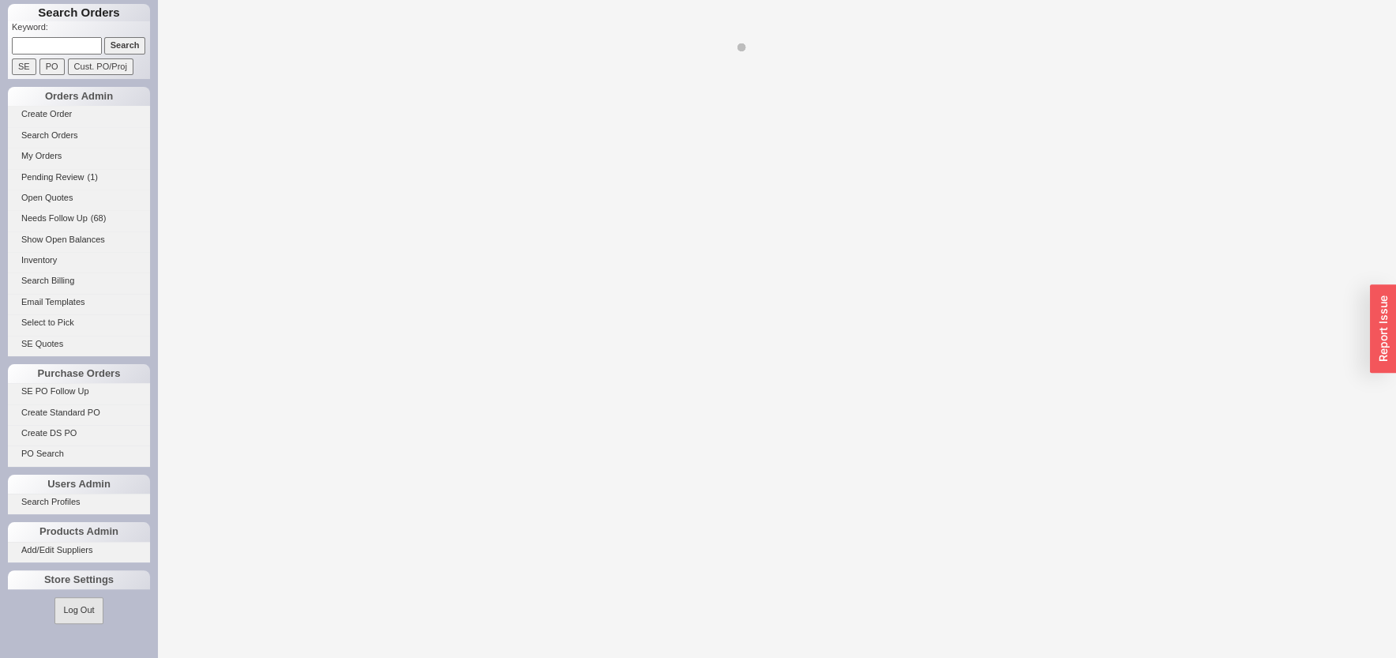
select select "LOW"
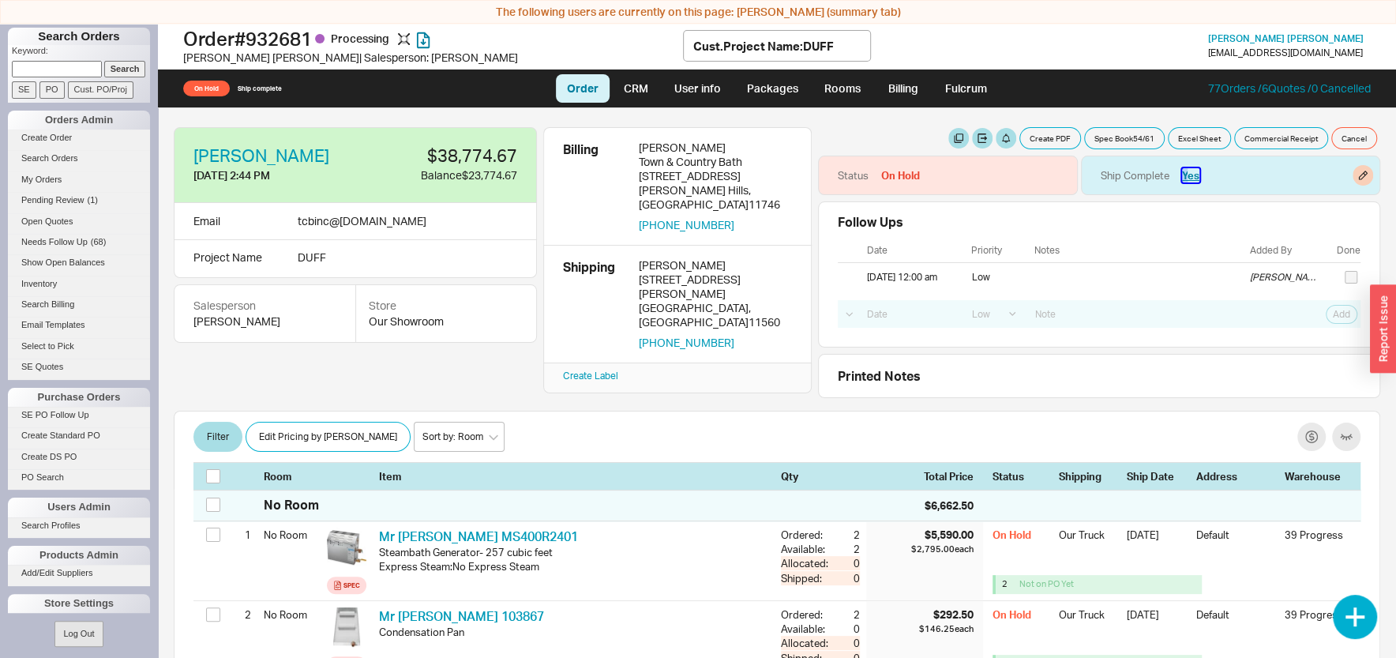
click at [1182, 178] on button "Yes" at bounding box center [1190, 175] width 17 height 14
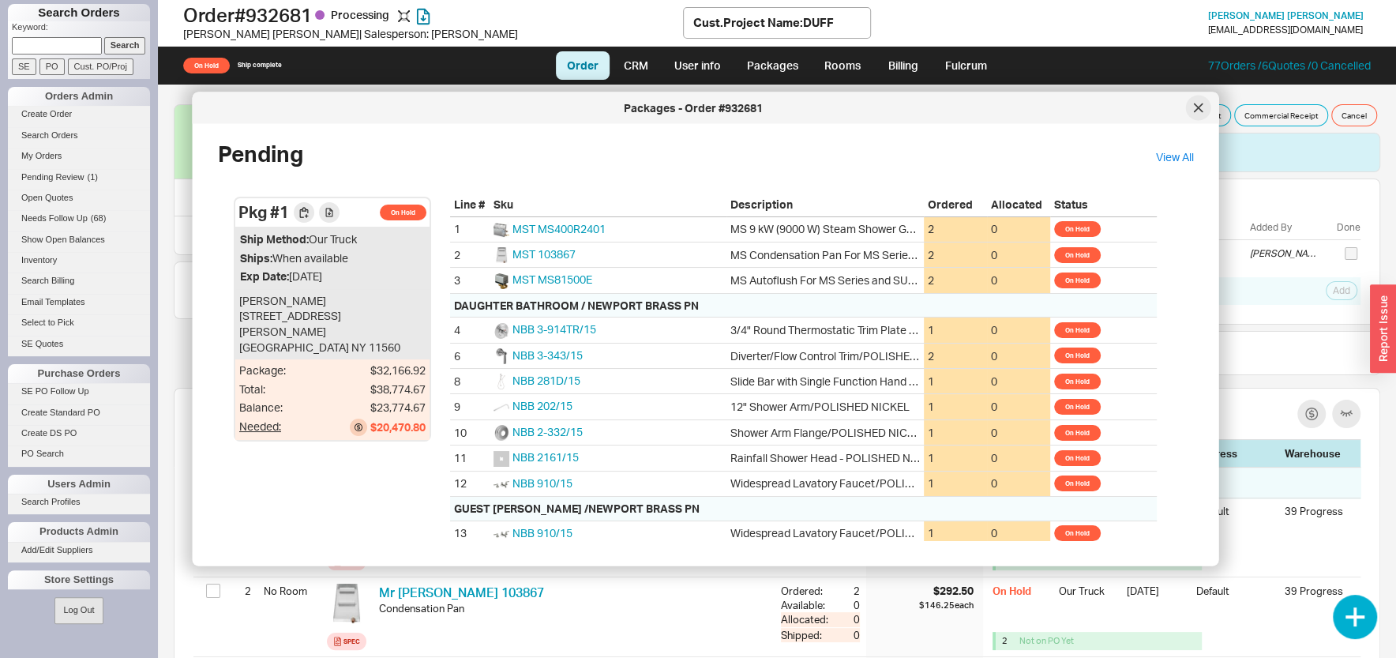
click at [1199, 107] on icon at bounding box center [1198, 107] width 9 height 9
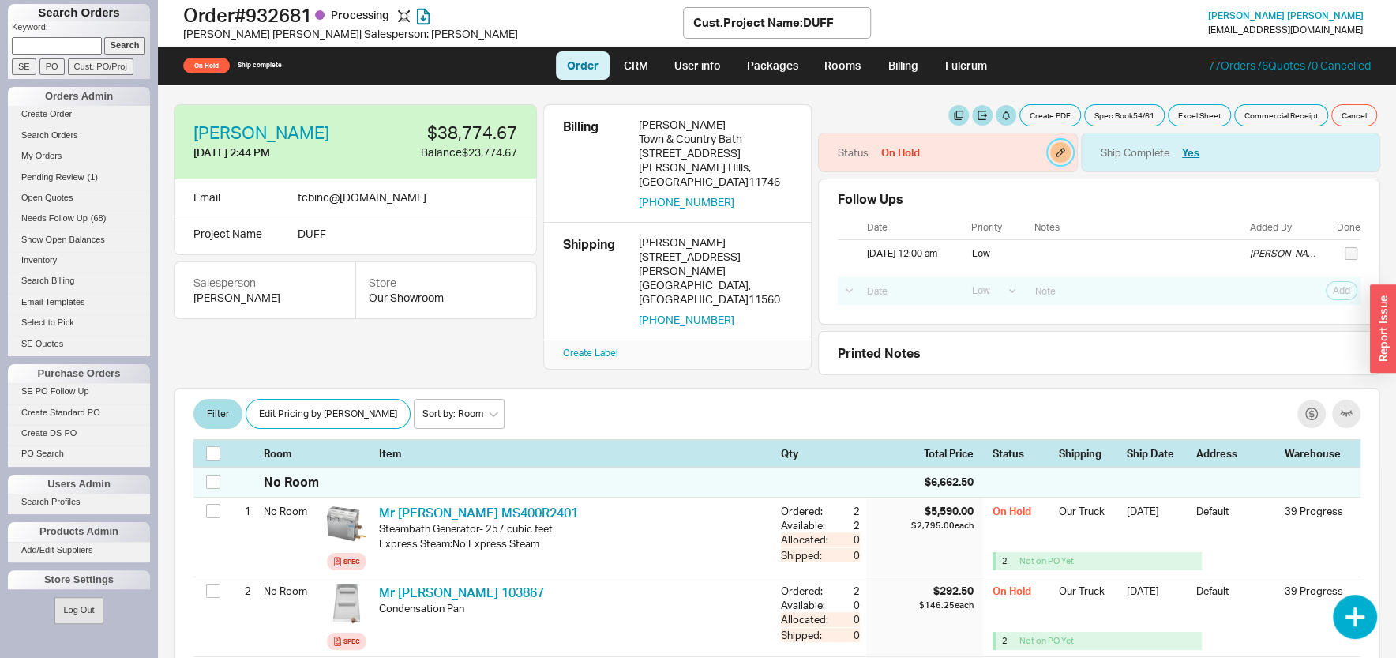
click at [1050, 153] on button "button" at bounding box center [1060, 152] width 21 height 21
select select "On Hold"
click at [903, 191] on select "None On Hold Call Before Ship Hold for Balance Hold For Payment Wait For Cust. …" at bounding box center [978, 205] width 150 height 29
select select
click option "None" at bounding box center [0, 0] width 0 height 0
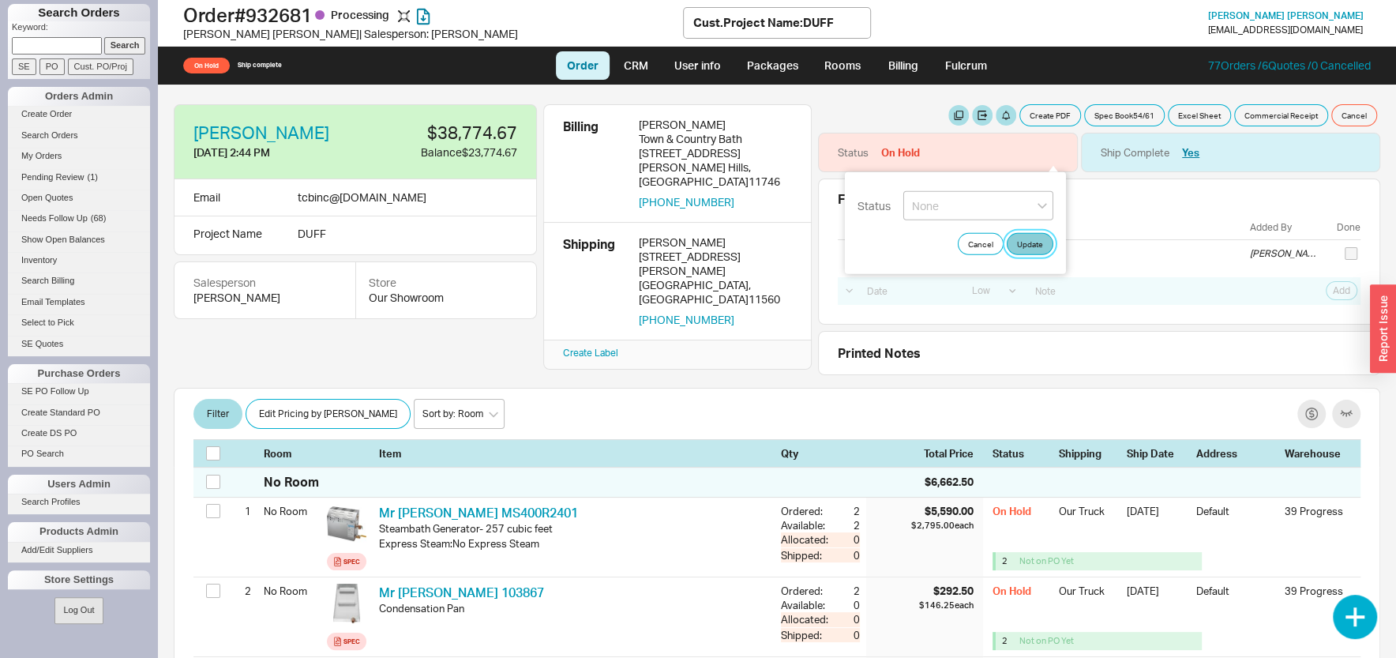
click at [1041, 239] on button "Update" at bounding box center [1030, 244] width 47 height 22
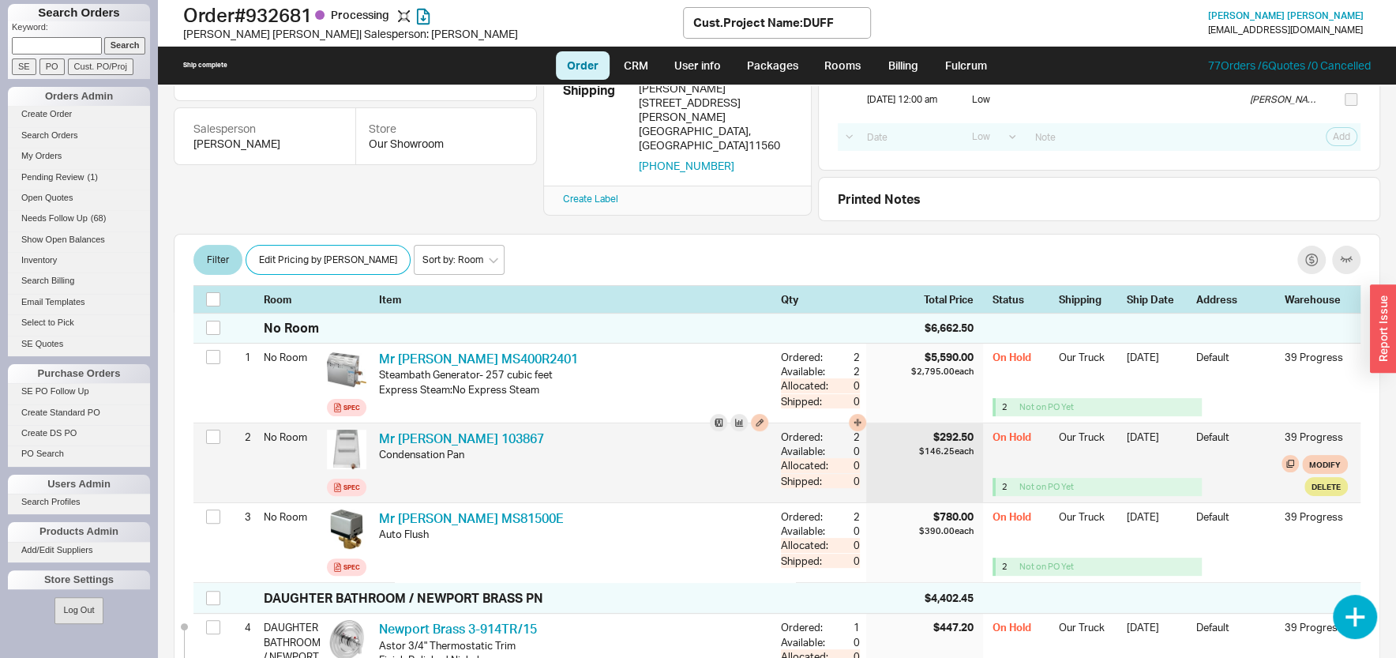
scroll to position [253, 0]
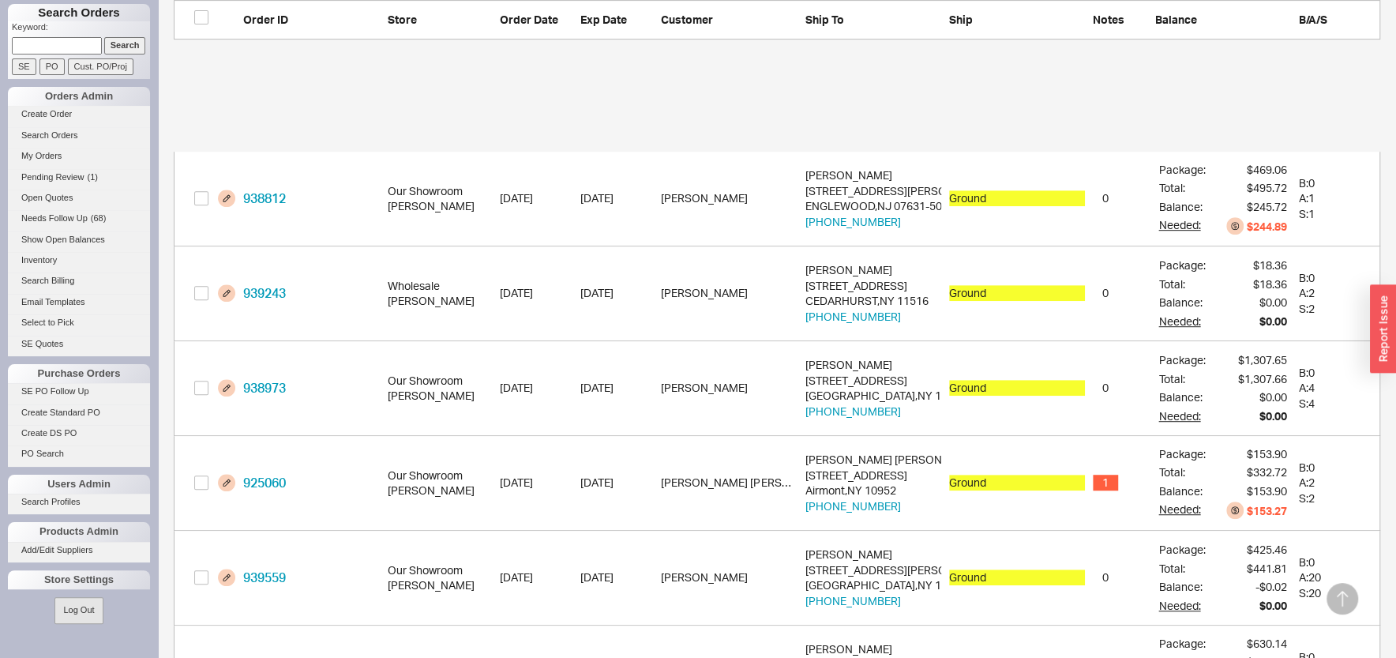
scroll to position [792, 0]
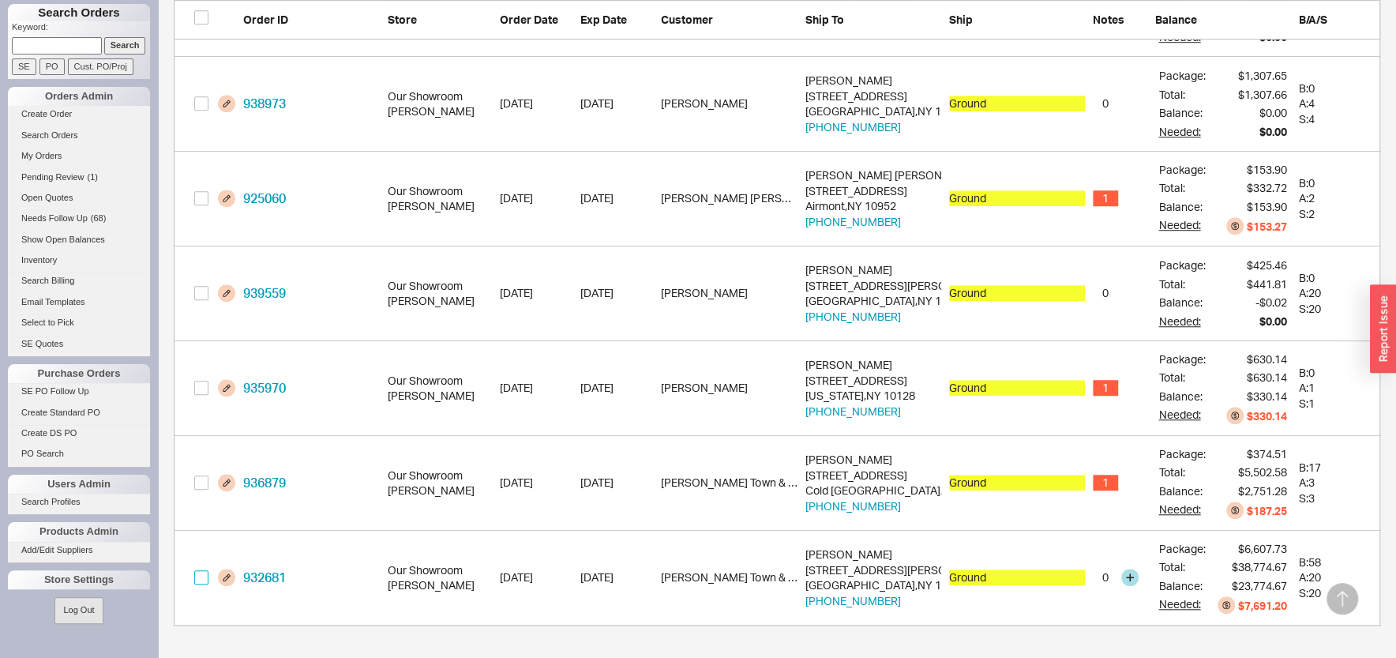
click at [199, 579] on input "grid" at bounding box center [201, 577] width 14 height 14
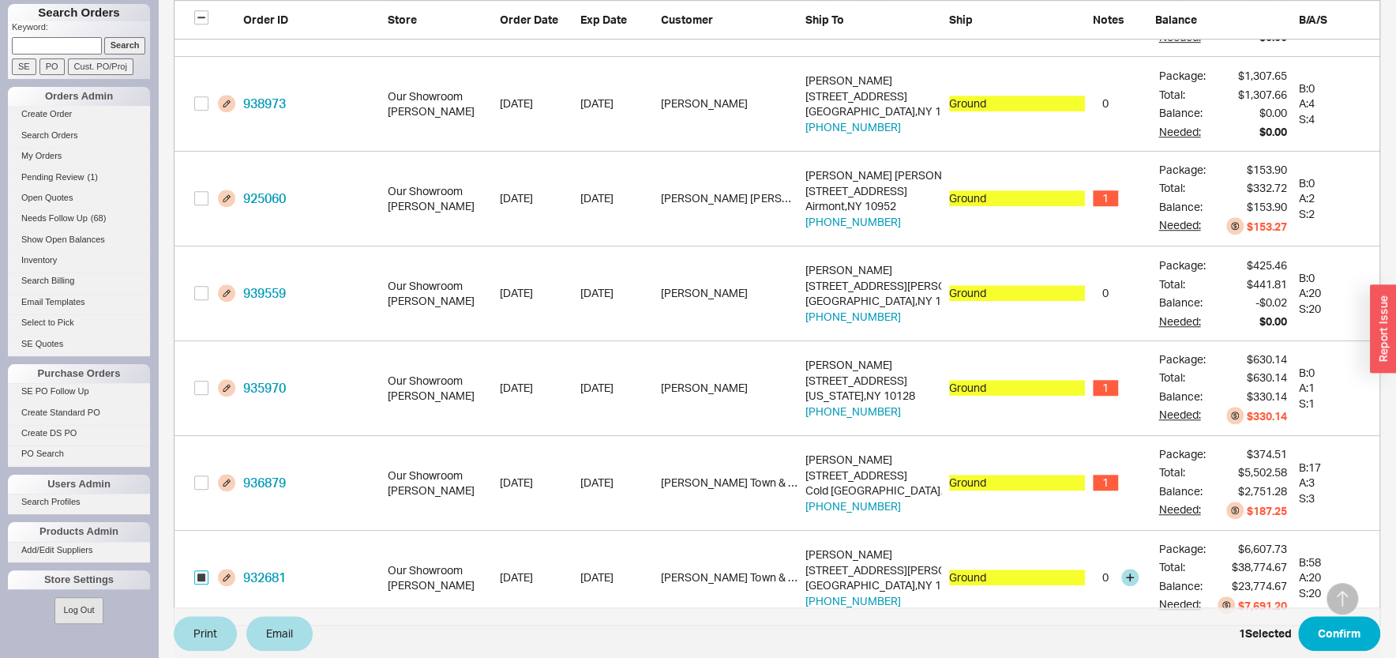
click at [199, 580] on input "grid" at bounding box center [201, 577] width 14 height 14
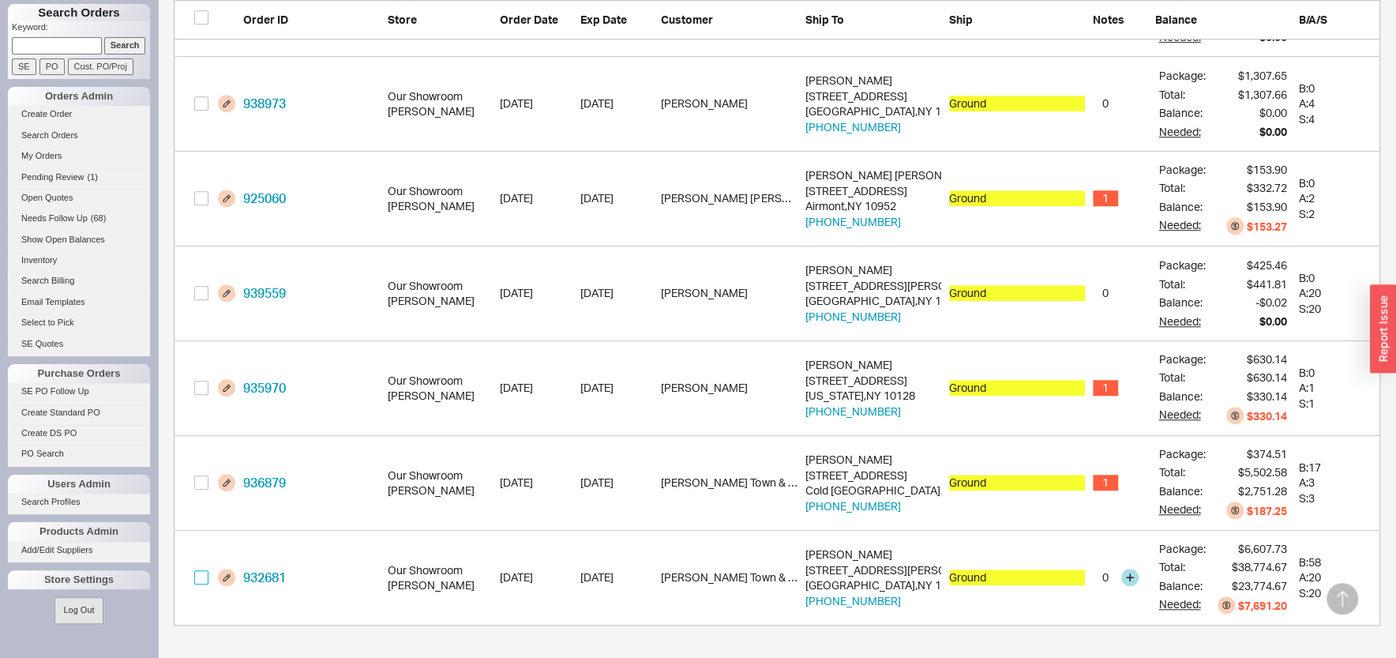
click at [199, 580] on input "grid" at bounding box center [201, 577] width 14 height 14
checkbox input "true"
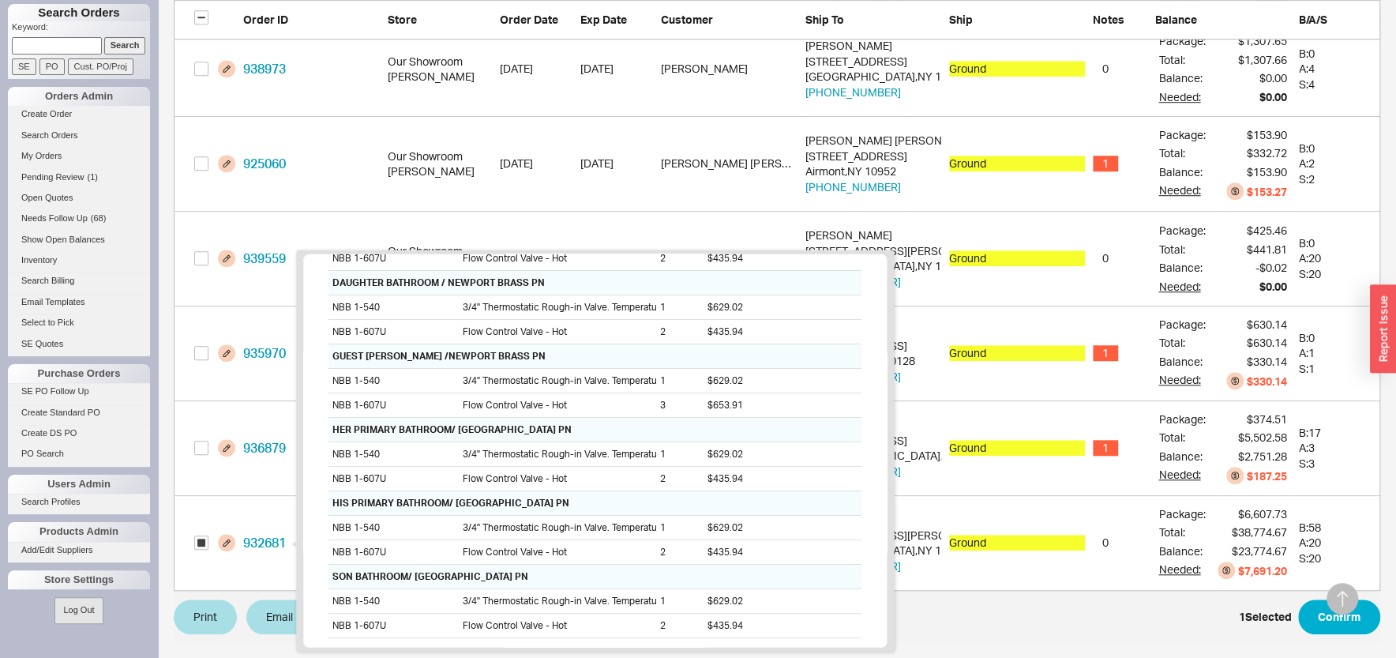
scroll to position [120, 0]
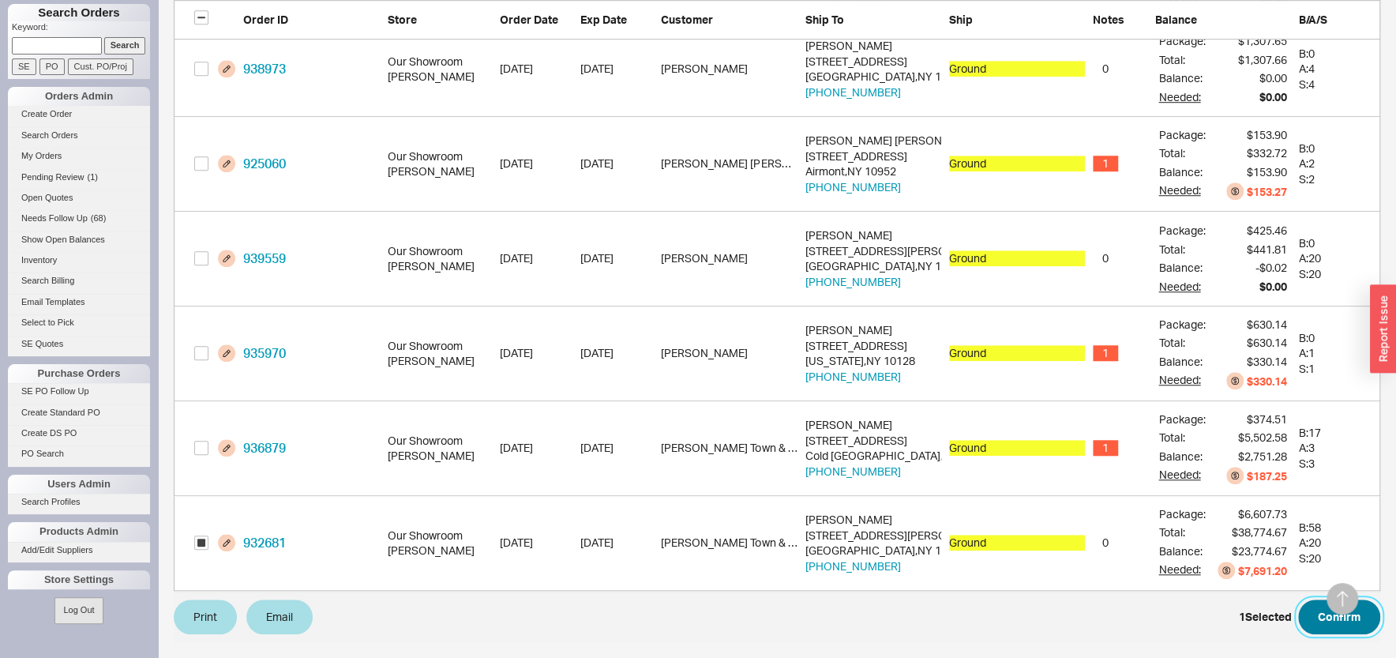
drag, startPoint x: 1331, startPoint y: 628, endPoint x: 1320, endPoint y: 638, distance: 15.1
click at [1331, 629] on button "Confirm" at bounding box center [1339, 616] width 82 height 35
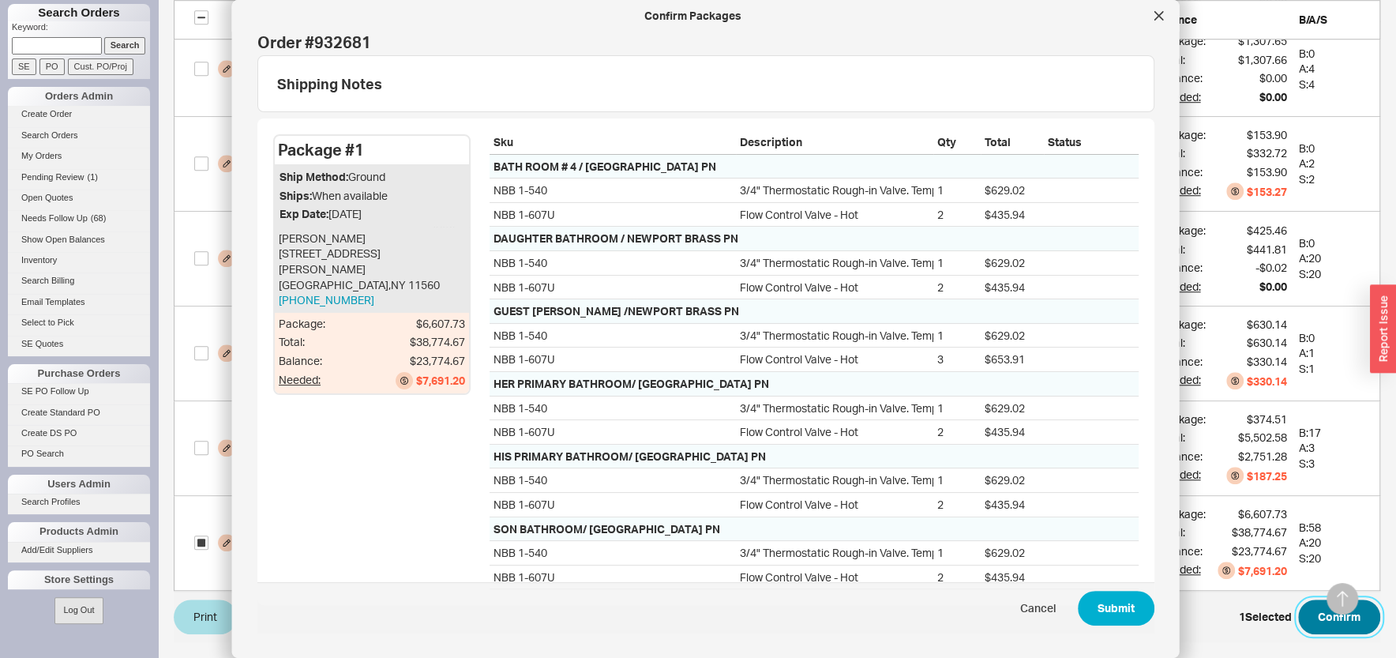
scroll to position [659, 0]
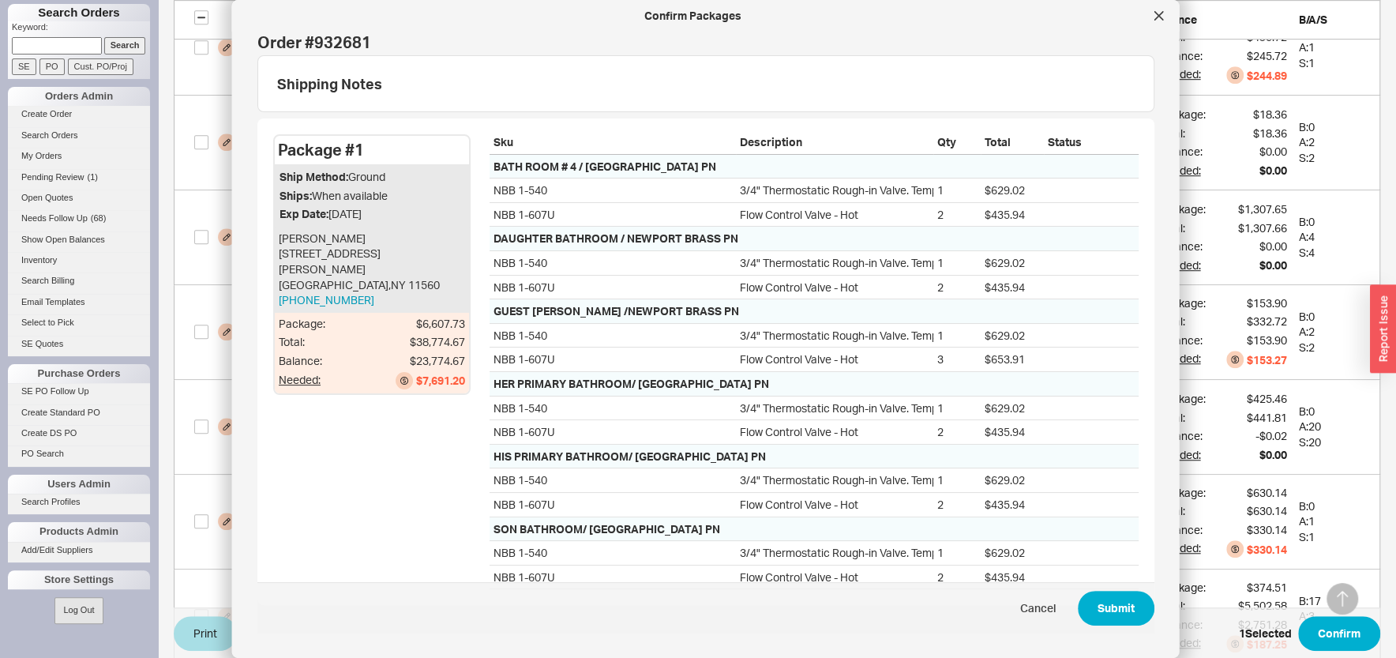
click at [331, 43] on div "Order # 932681" at bounding box center [705, 43] width 897 height 22
click at [331, 41] on div "Order # 932681" at bounding box center [705, 43] width 897 height 22
copy div "932681"
click at [1106, 615] on button "Submit" at bounding box center [1116, 608] width 77 height 35
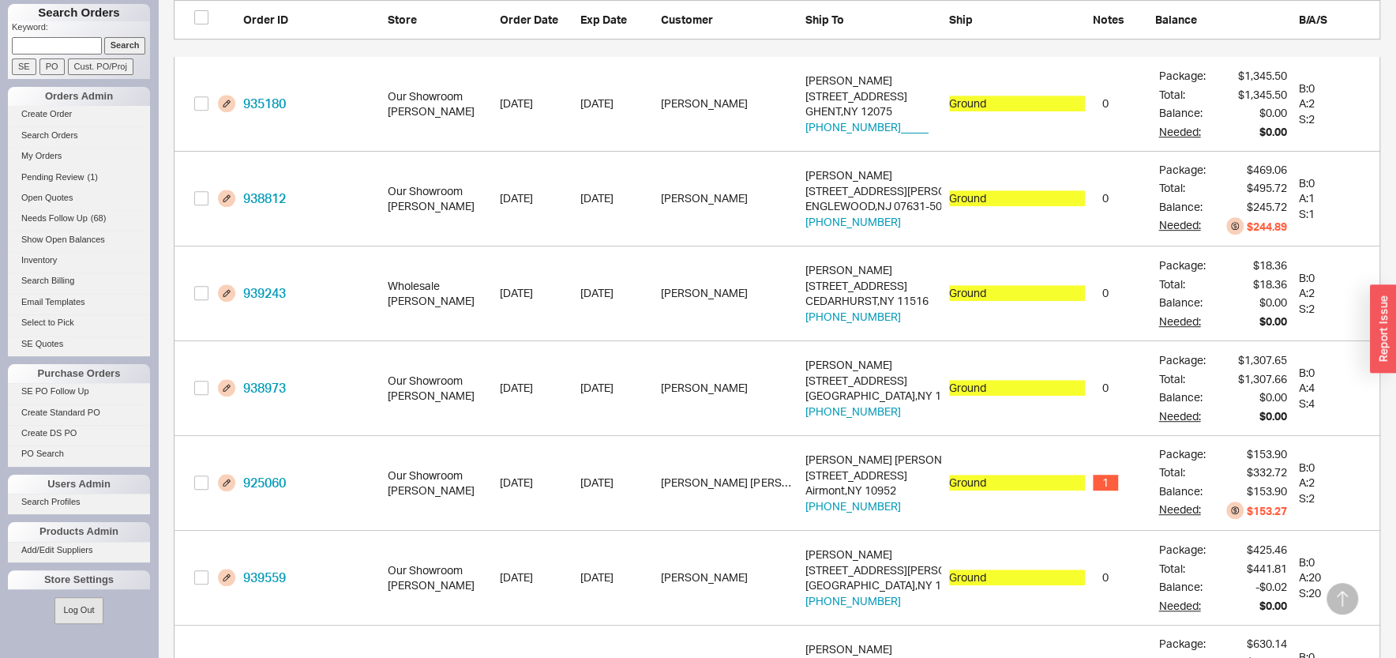
scroll to position [698, 0]
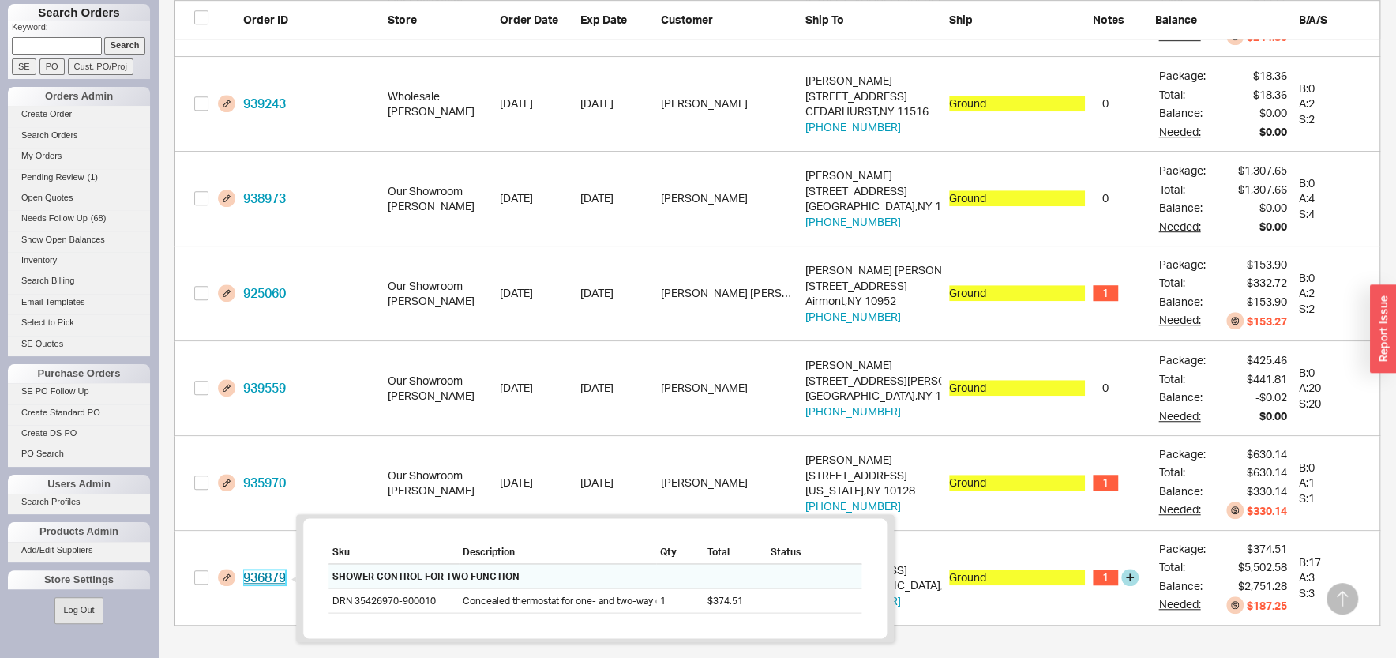
click at [270, 575] on link "936879" at bounding box center [264, 577] width 43 height 16
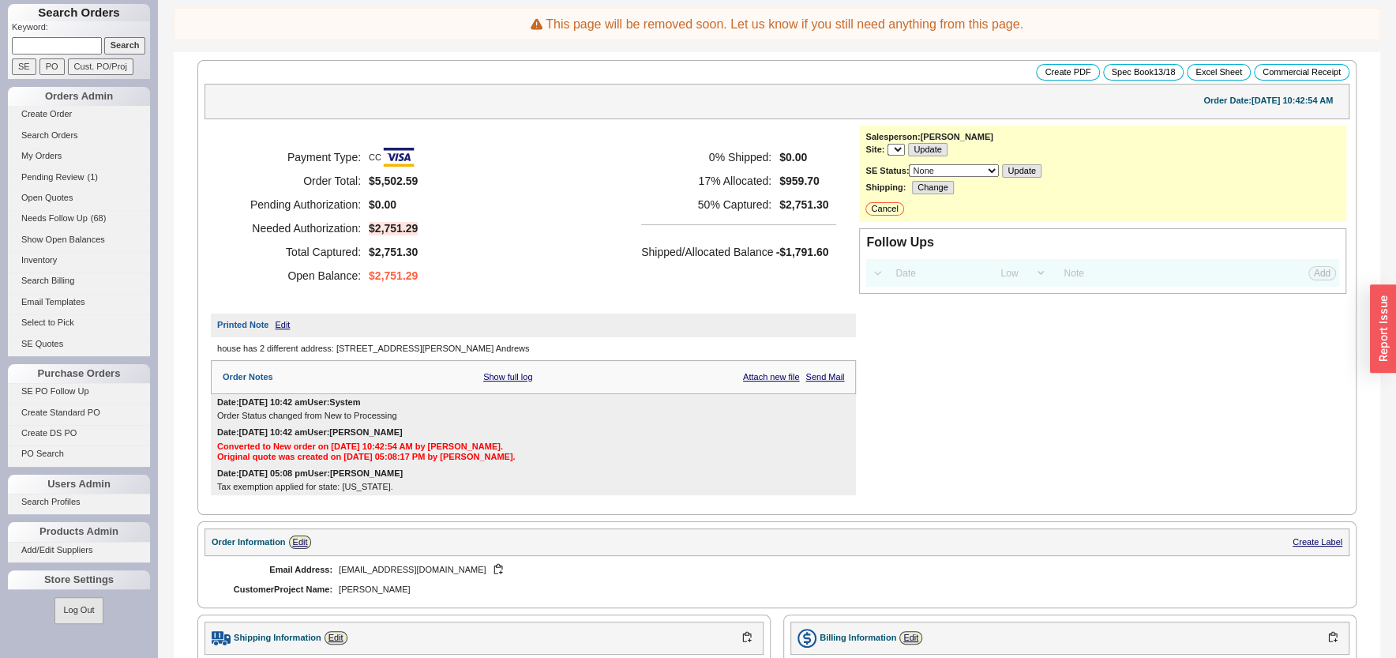
select select "LOW"
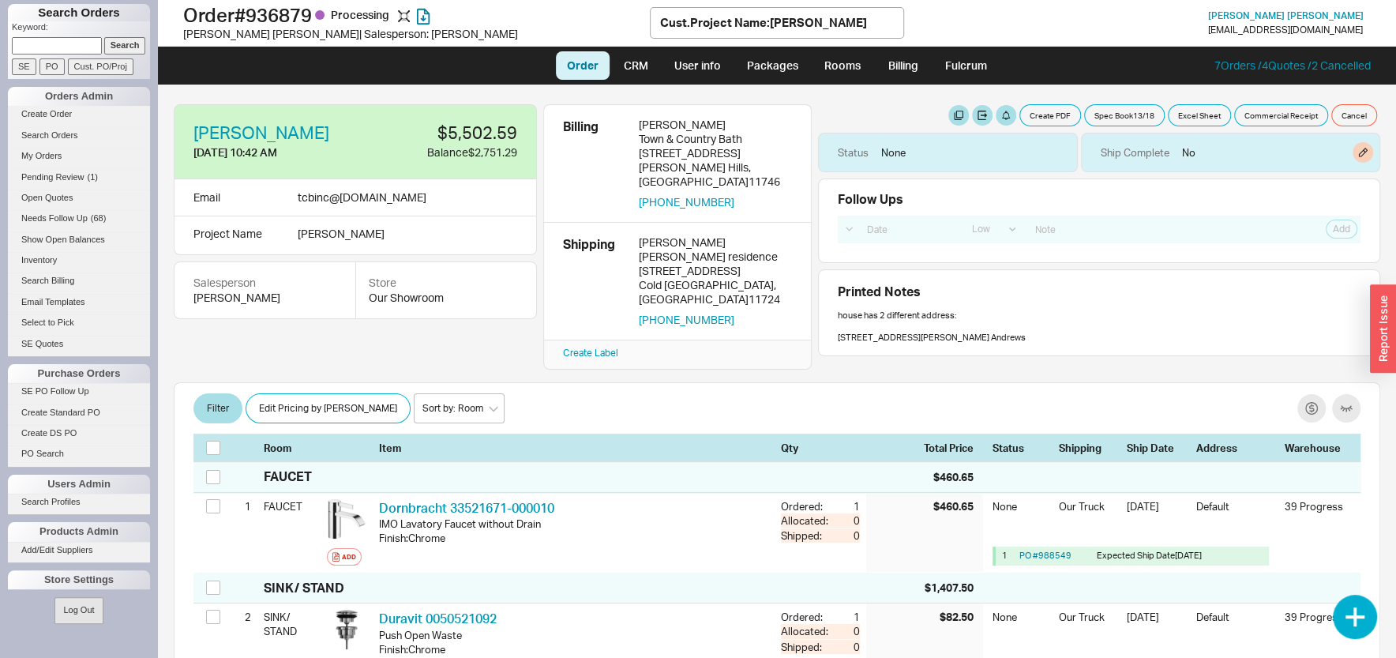
click at [1178, 151] on div "Ship Complete No" at bounding box center [1230, 152] width 299 height 39
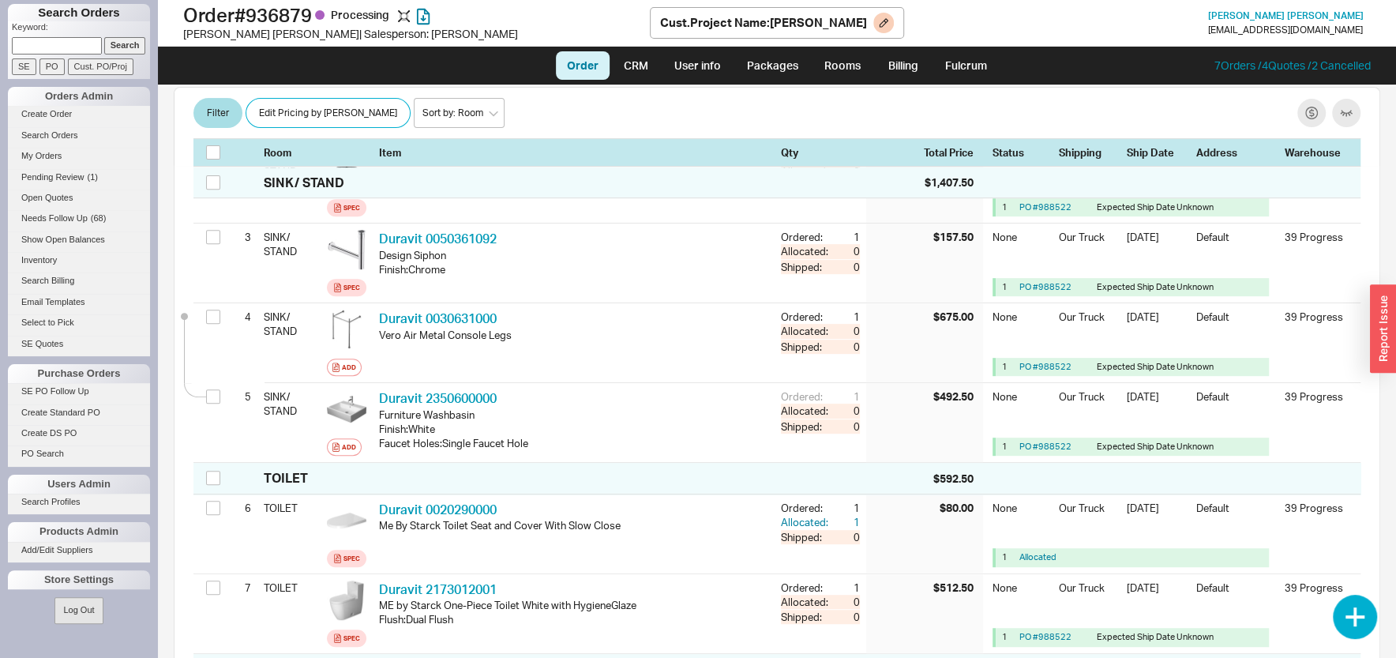
scroll to position [456, 0]
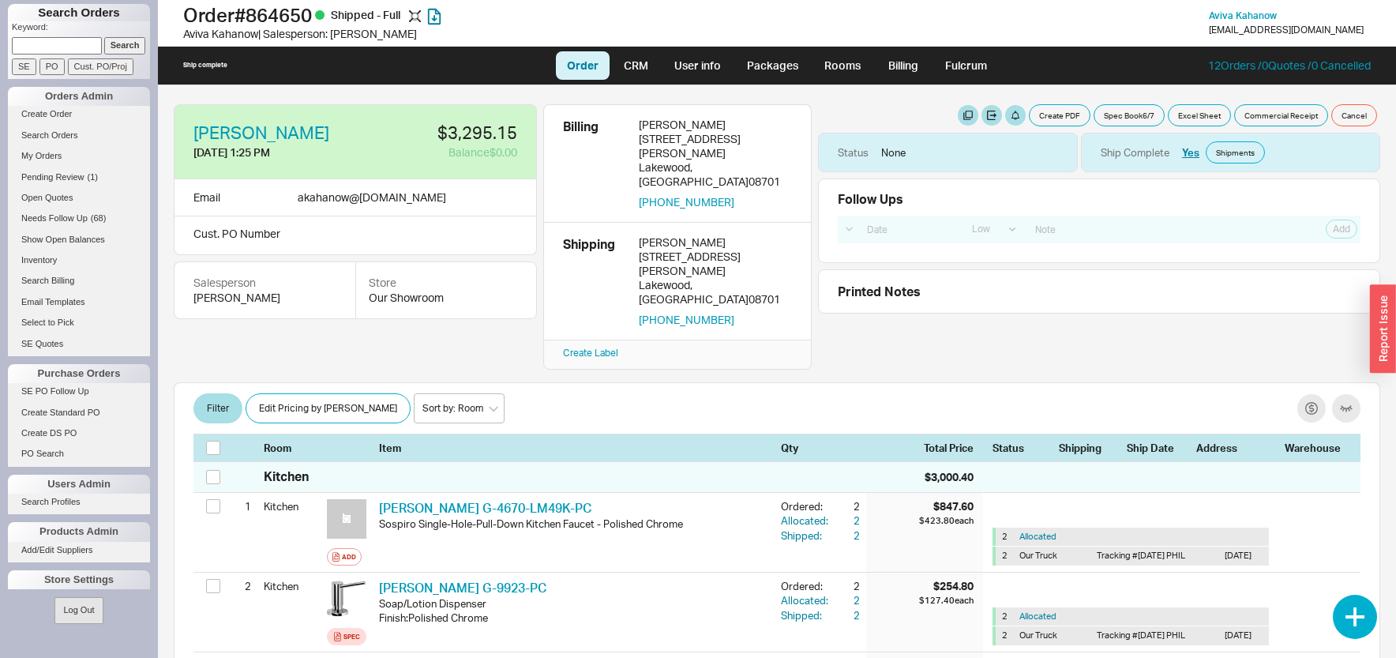
select select "LOW"
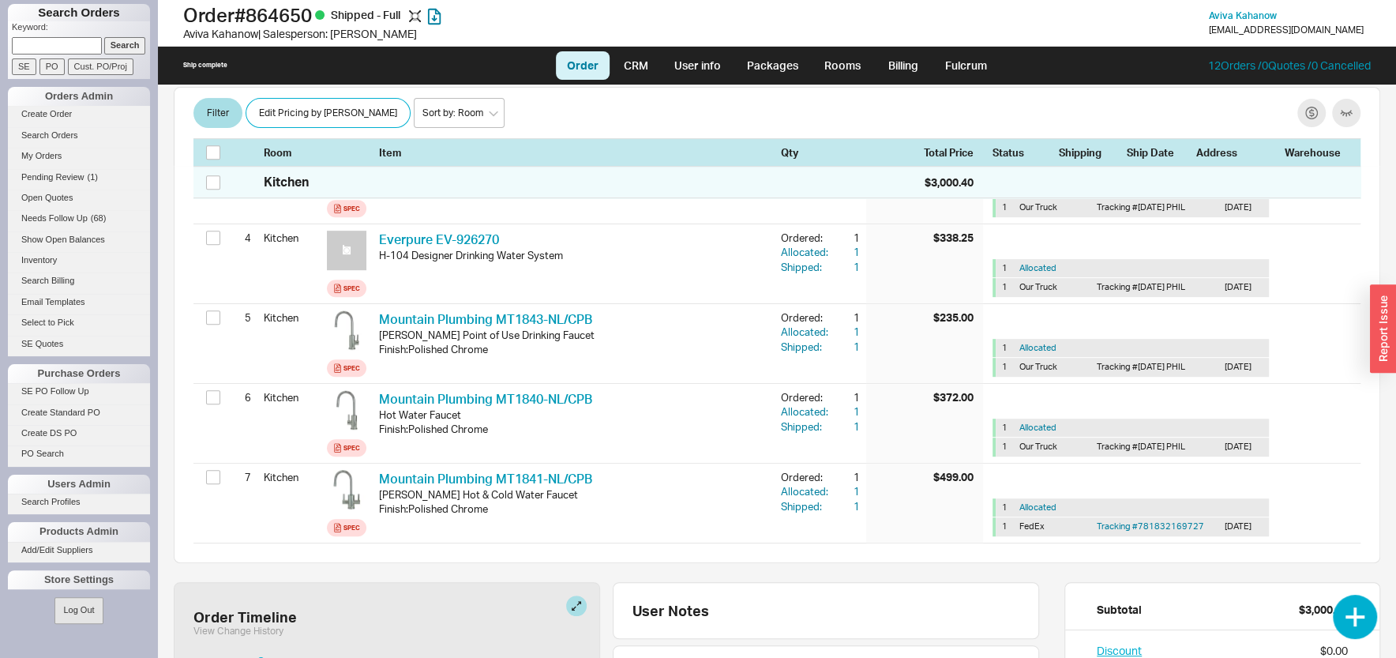
scroll to position [592, 0]
